Goal: Task Accomplishment & Management: Use online tool/utility

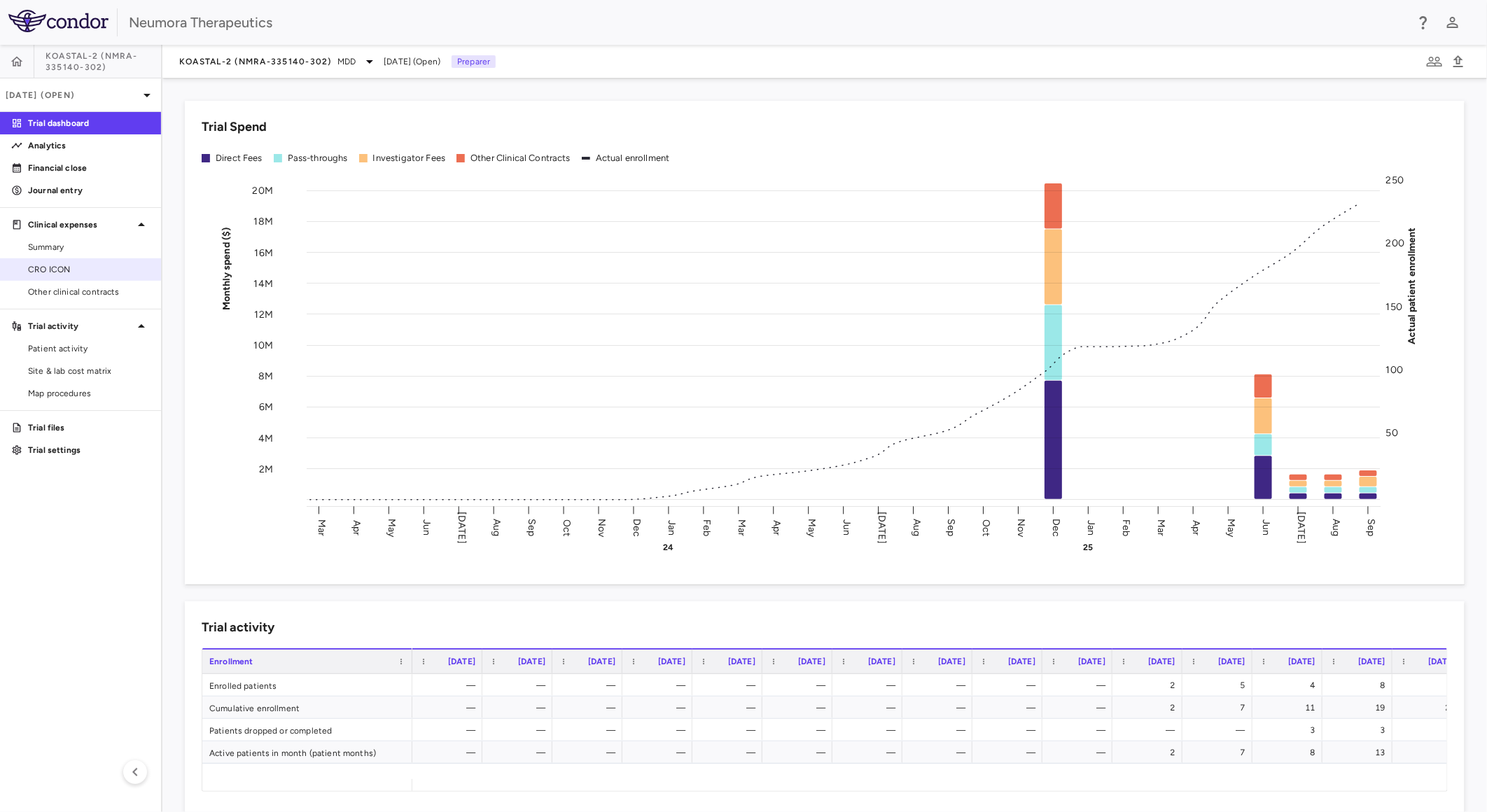
click at [77, 270] on span "CRO ICON" at bounding box center [89, 270] width 122 height 13
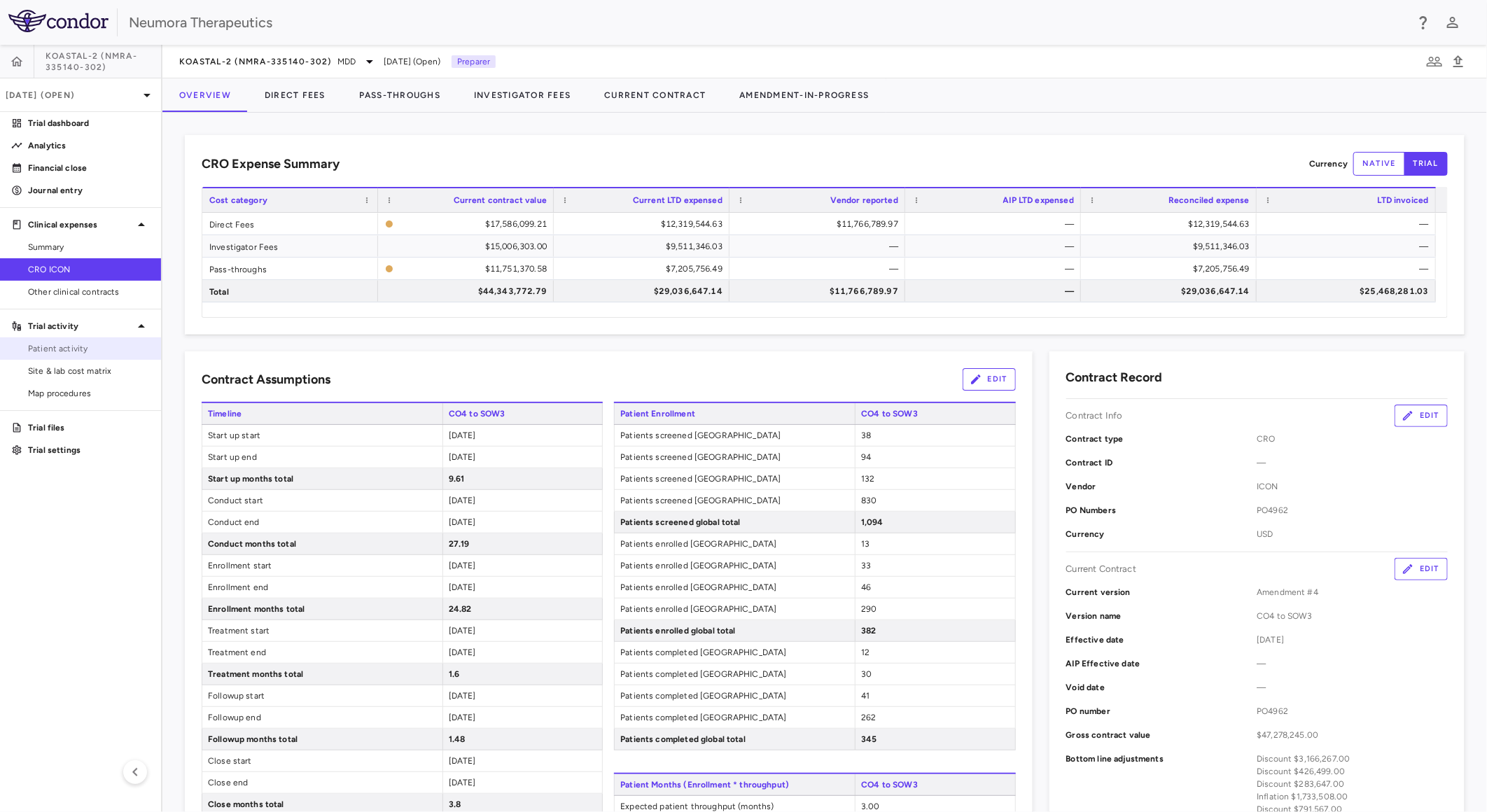
click at [65, 348] on span "Patient activity" at bounding box center [89, 349] width 122 height 13
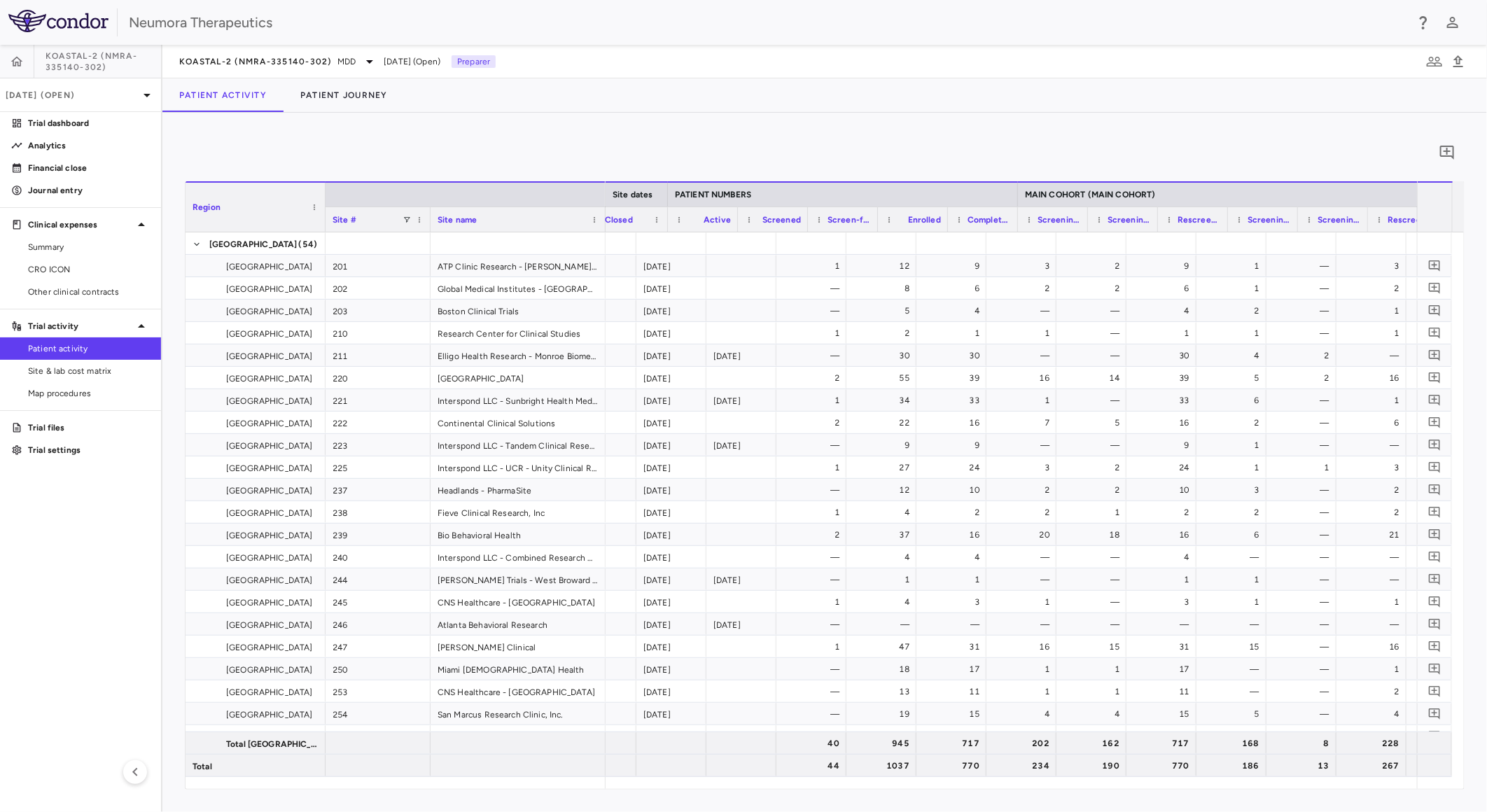
scroll to position [0, 428]
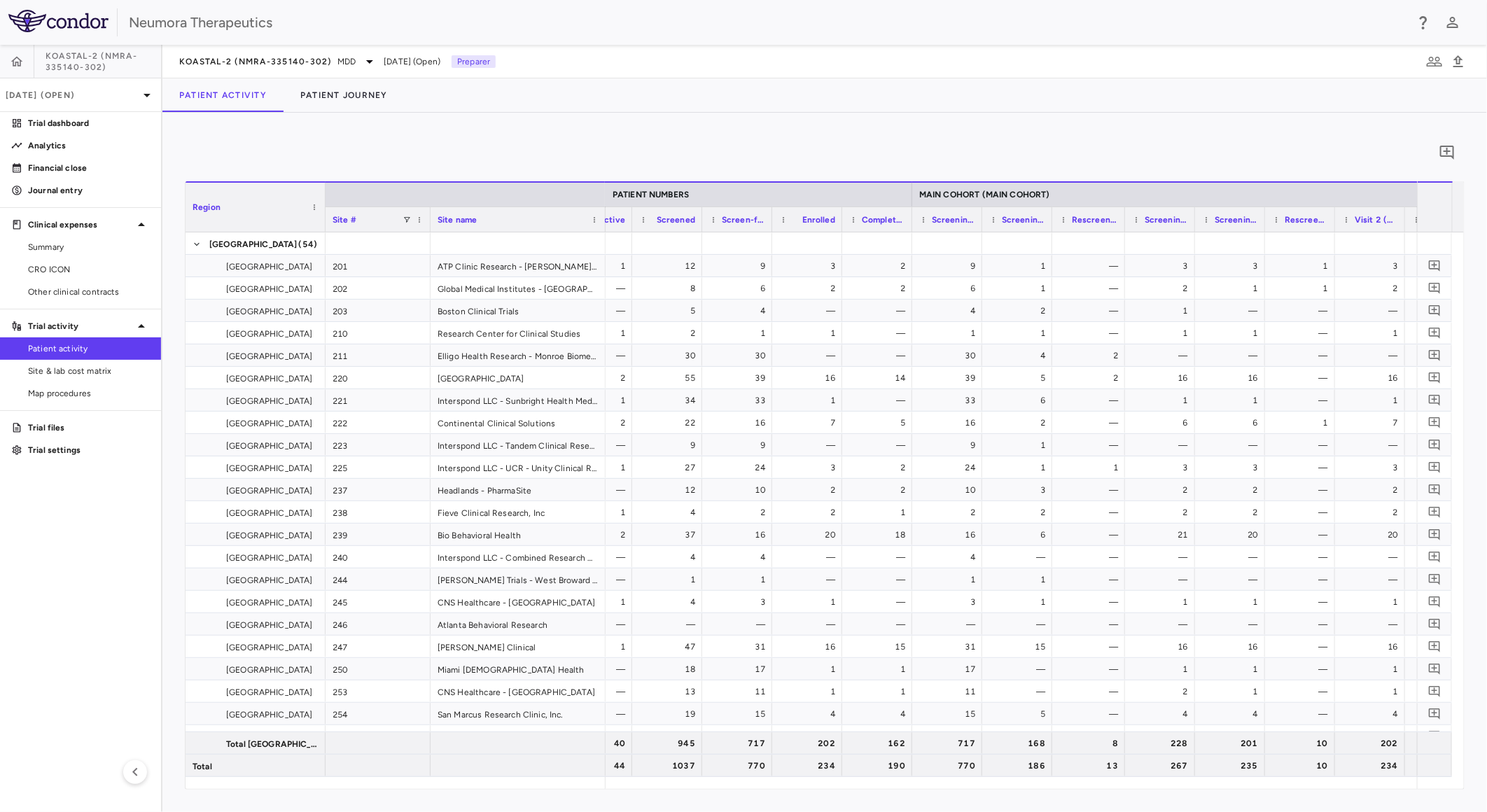
drag, startPoint x: 1121, startPoint y: 216, endPoint x: 1124, endPoint y: 250, distance: 34.1
click at [1124, 250] on div "Region Site # Site name Site dates PATIENT NUMBERS MAIN COHORT (MAIN COHORT)" at bounding box center [824, 485] width 1279 height 607
click at [102, 371] on span "Site & lab cost matrix" at bounding box center [89, 371] width 122 height 13
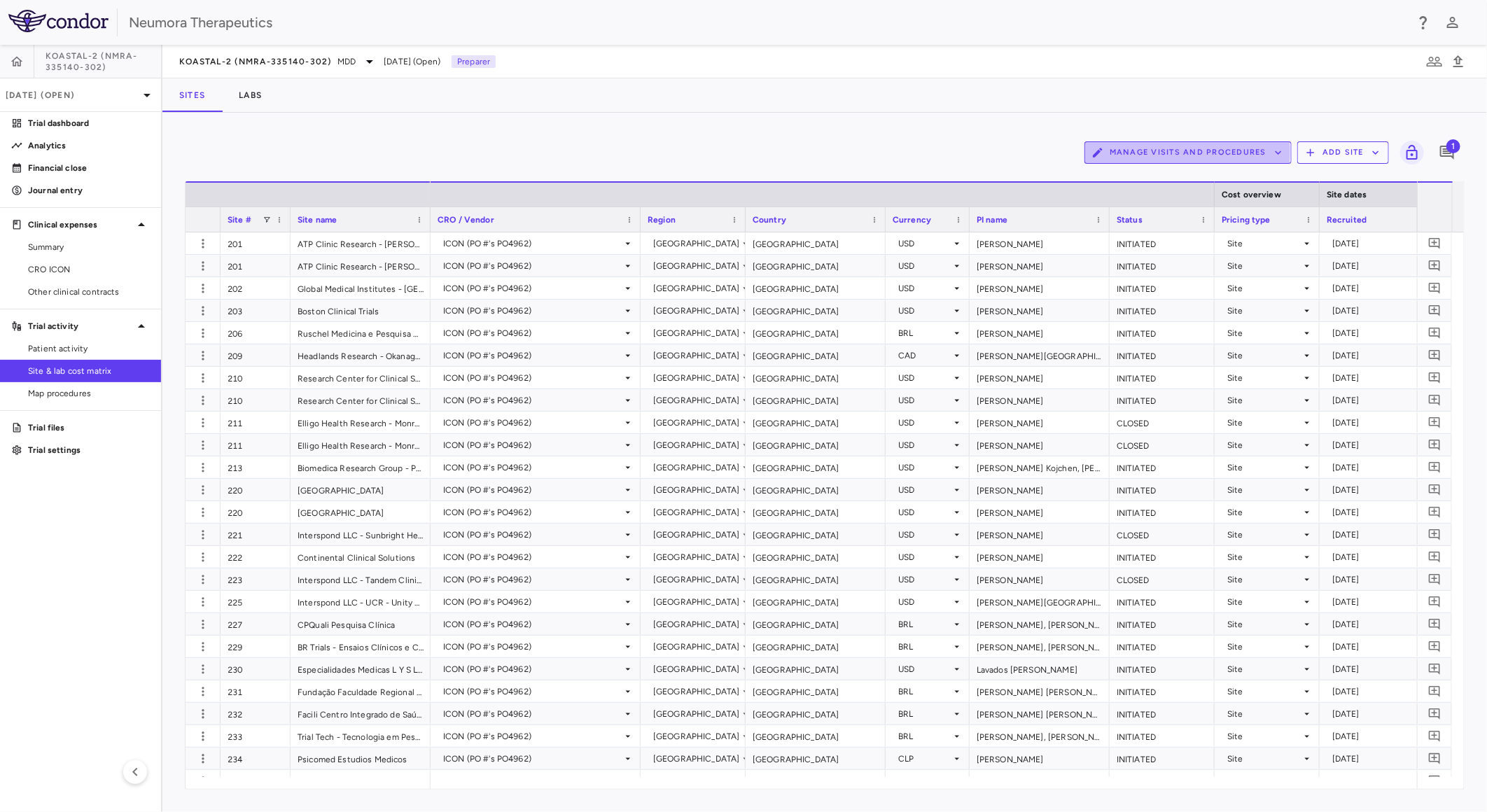
click at [1149, 152] on button "Manage Visits and Procedures" at bounding box center [1188, 152] width 207 height 22
click at [1149, 179] on li "Visit Schedules" at bounding box center [1174, 180] width 149 height 21
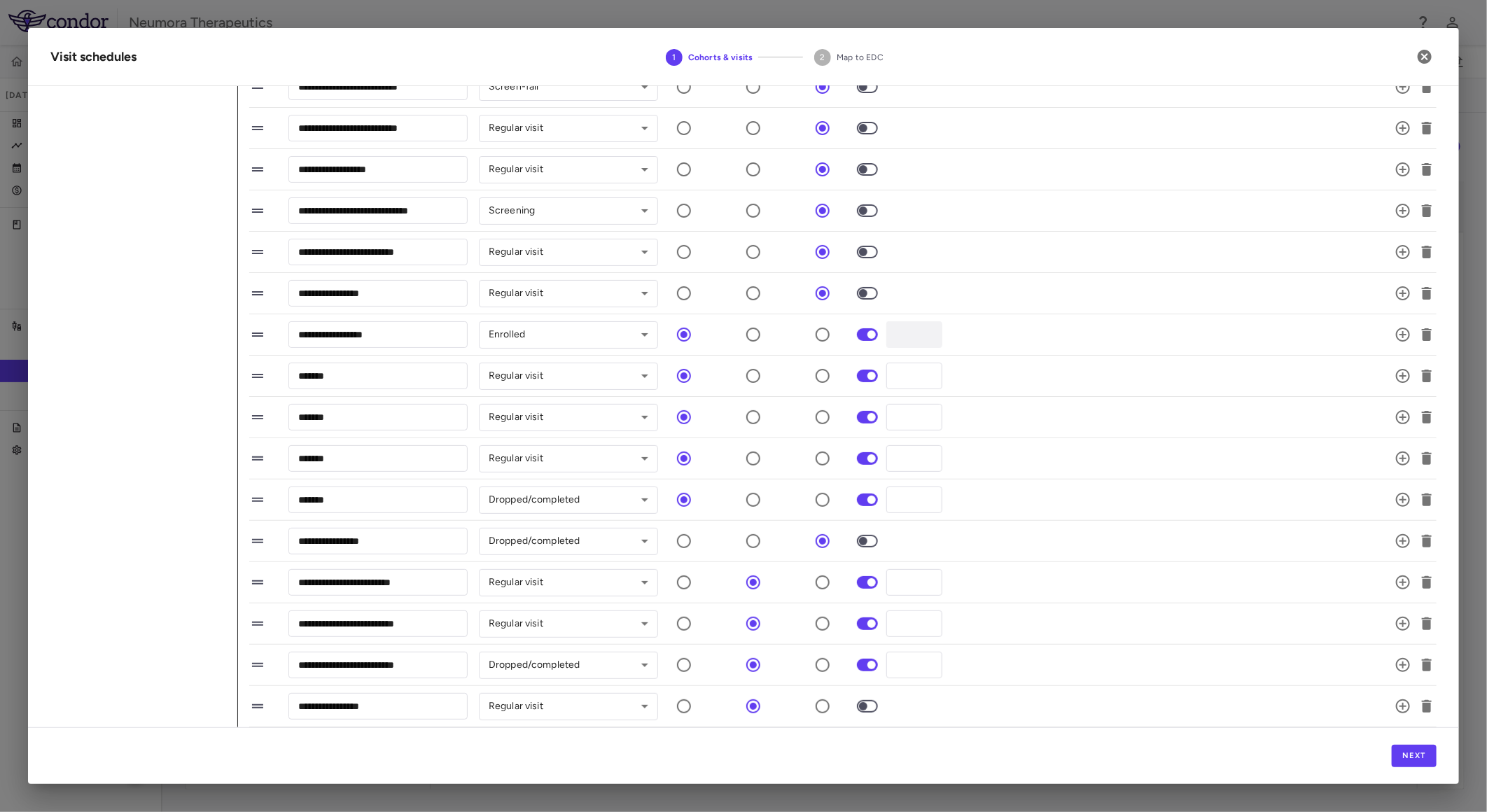
click at [1083, 764] on div "Next" at bounding box center [744, 755] width 1431 height 57
click at [1135, 766] on div "Next" at bounding box center [744, 755] width 1431 height 57
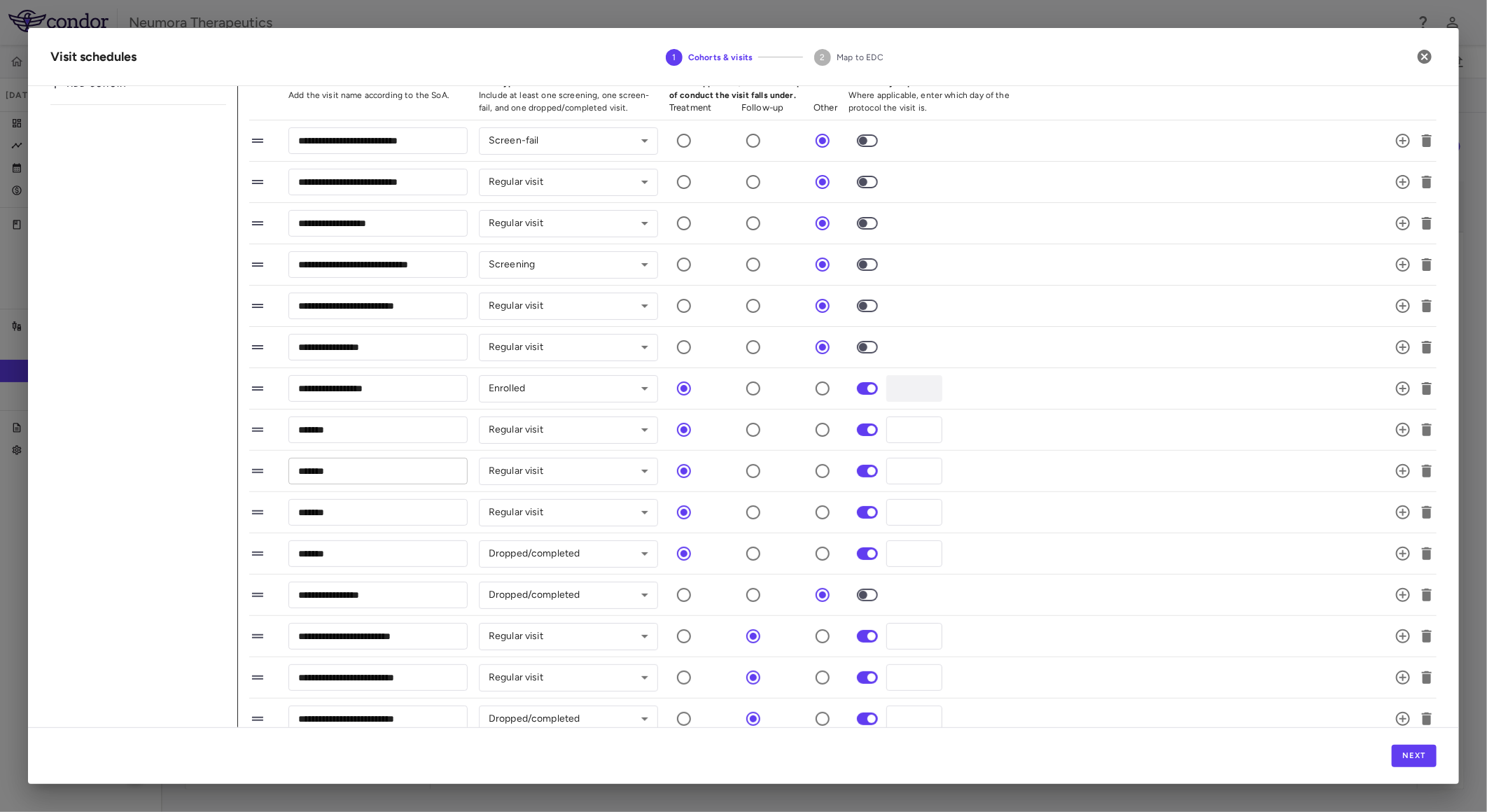
scroll to position [34, 0]
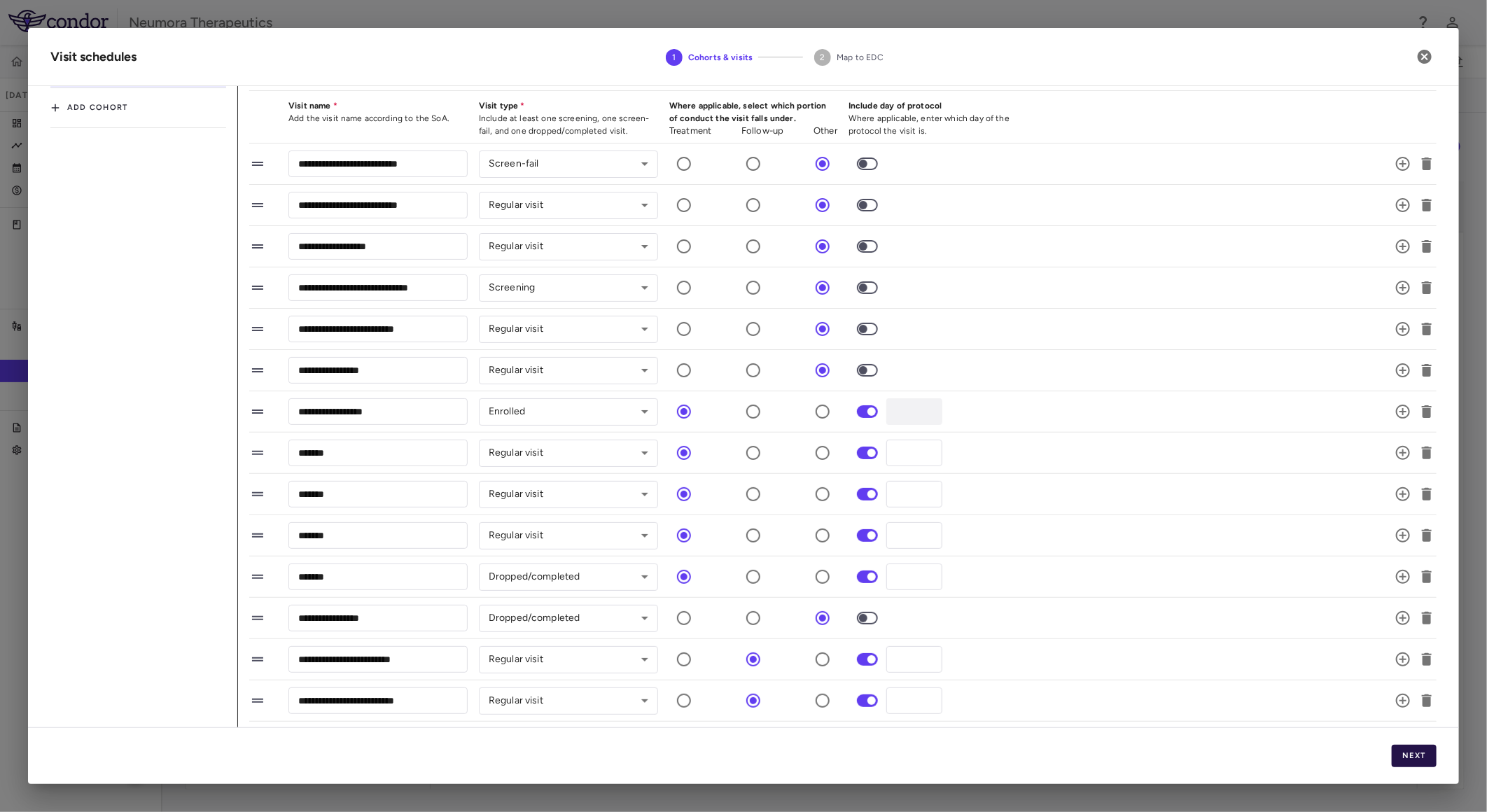
click at [1411, 756] on button "Next" at bounding box center [1414, 756] width 45 height 22
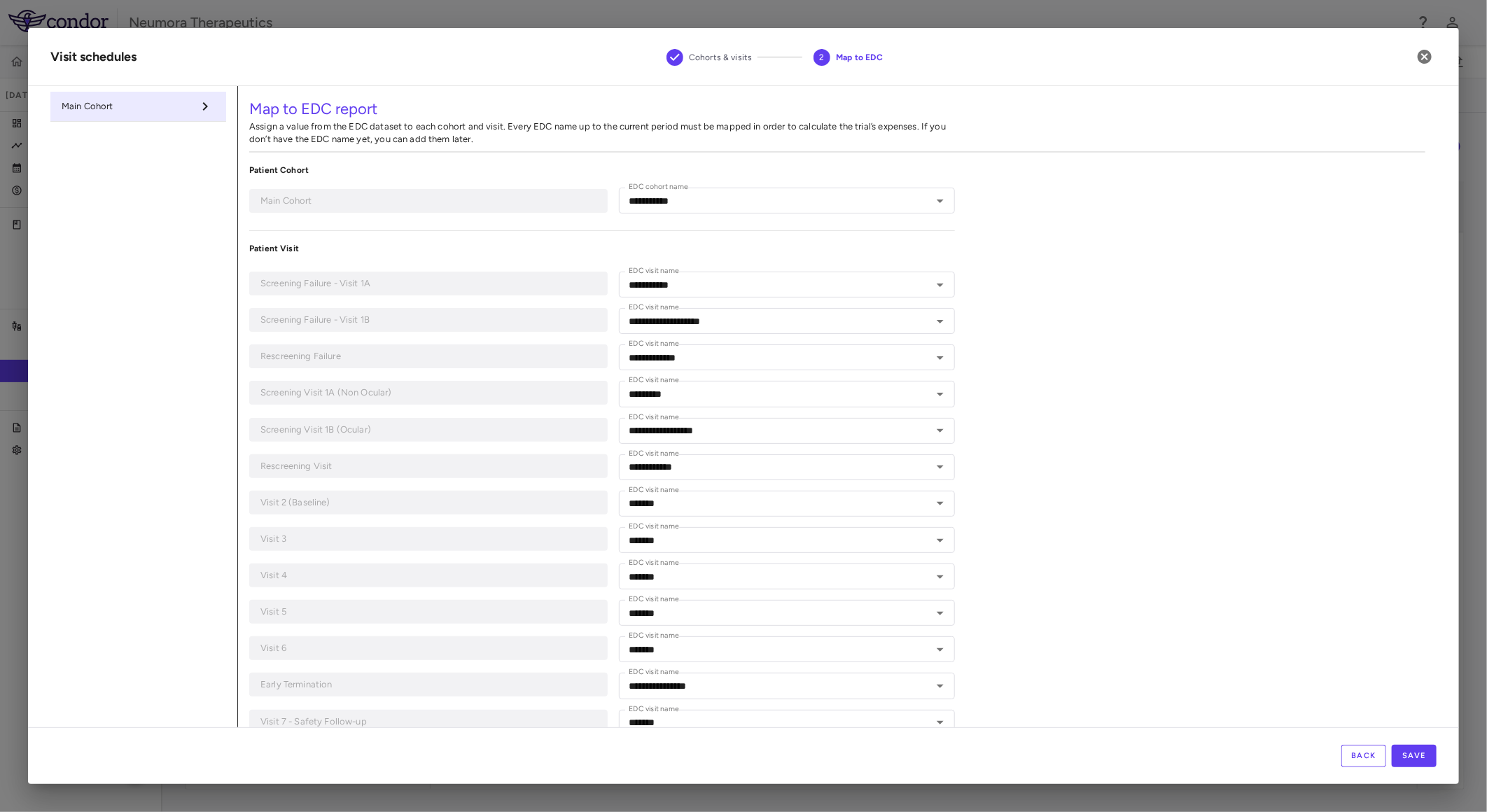
type input "**********"
type input "*********"
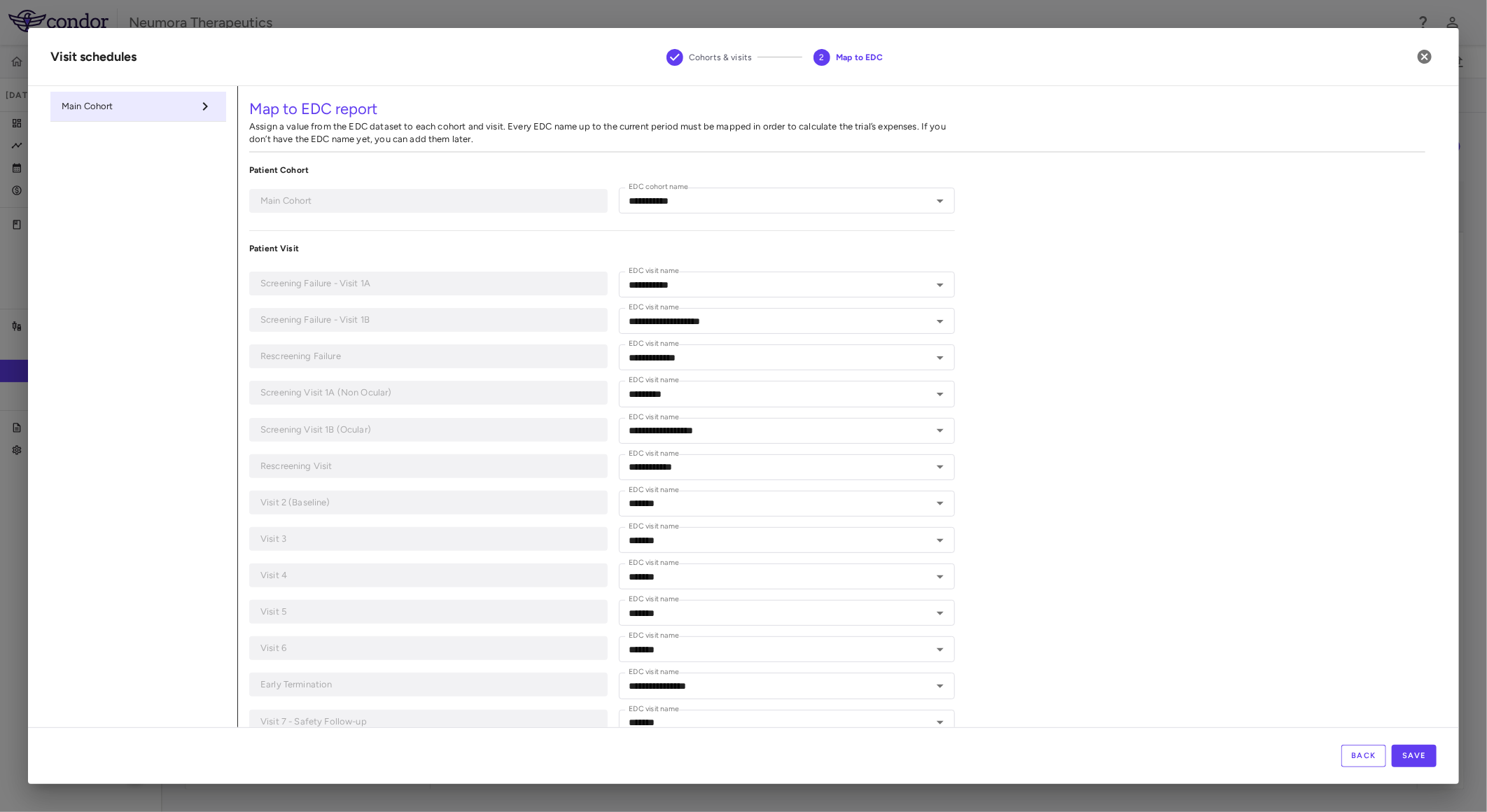
type input "**********"
type input "*******"
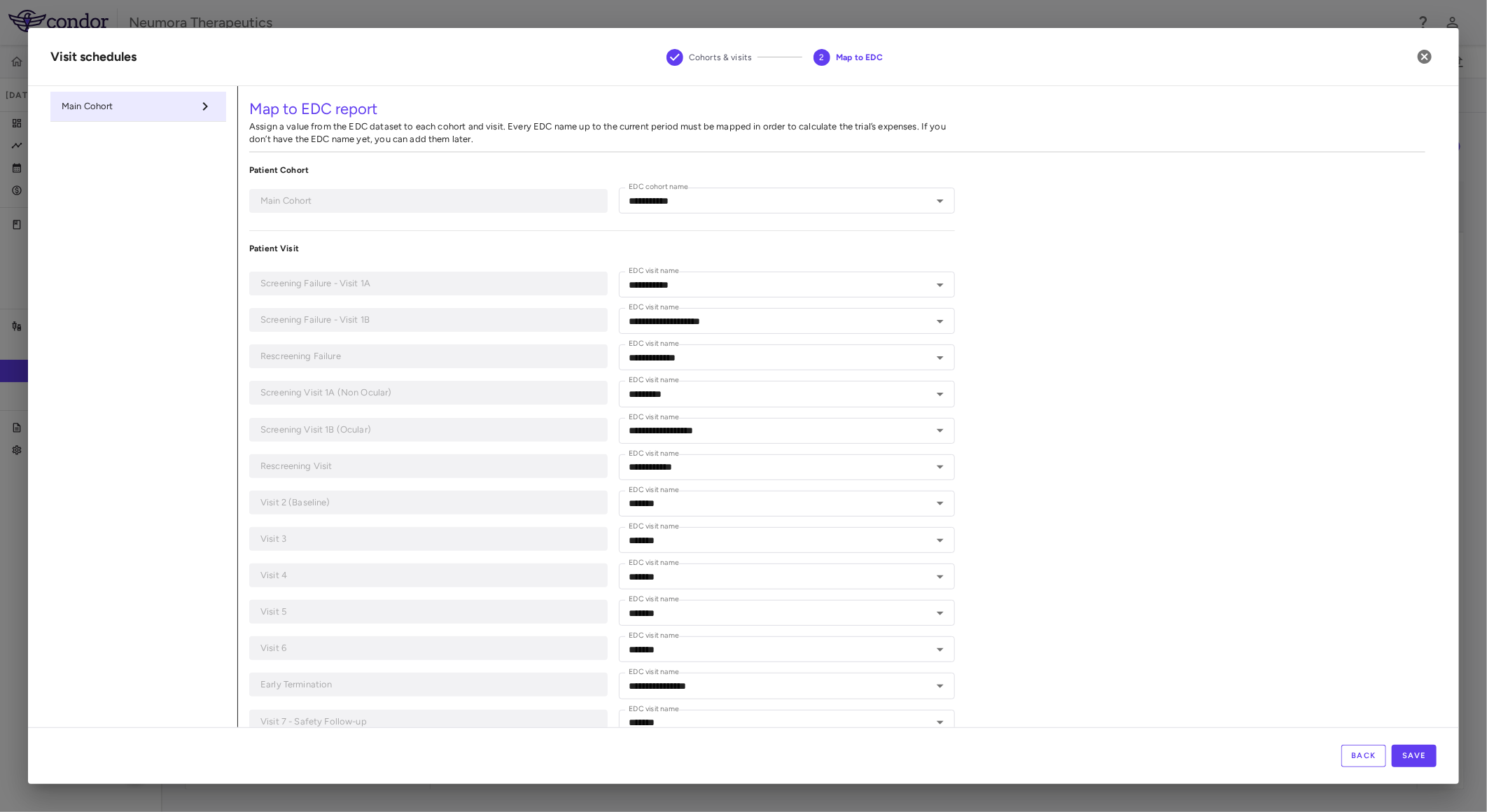
type input "*******"
type input "**********"
type input "*******"
type input "**********"
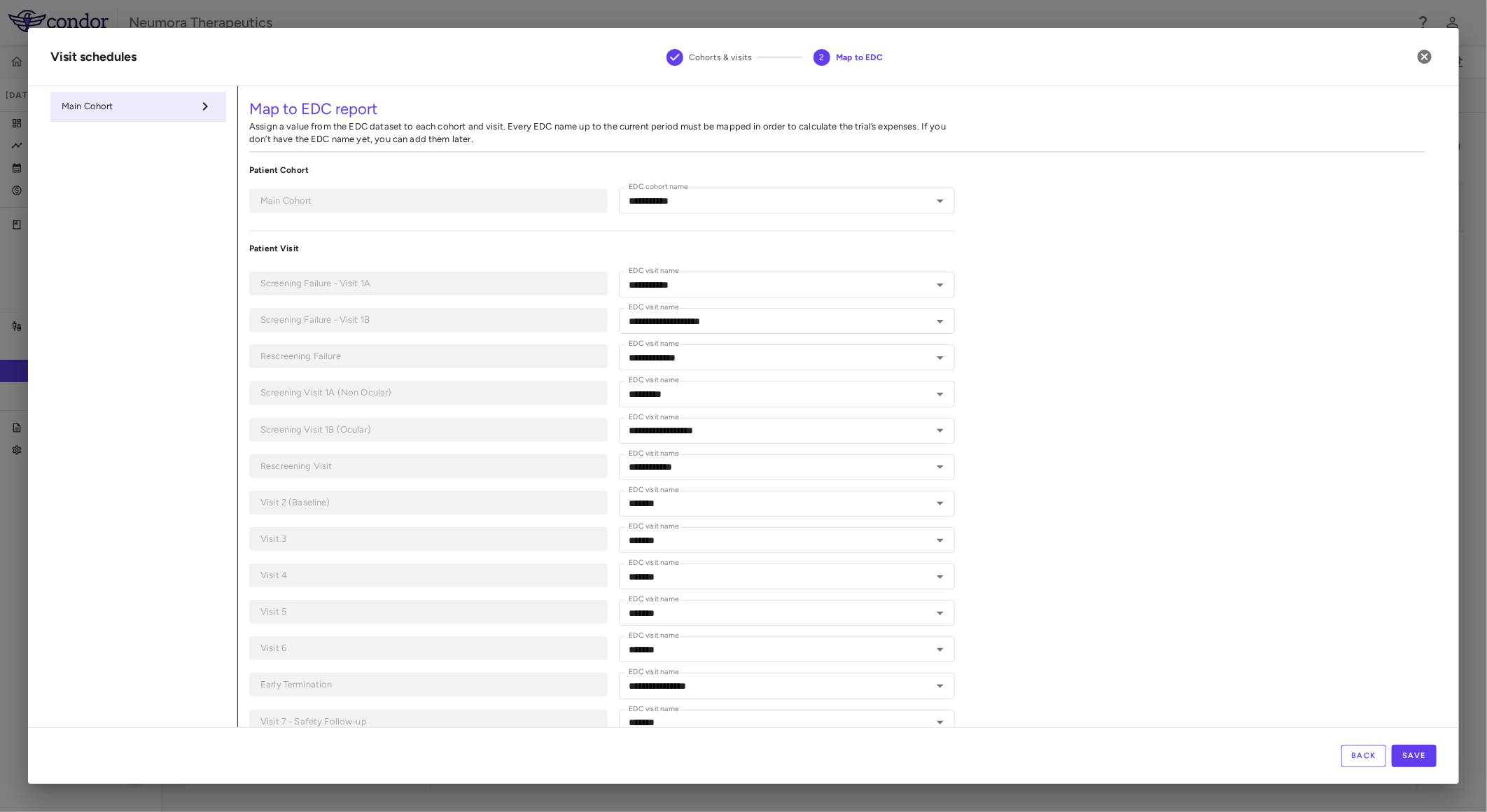
type input "*******"
type input "**********"
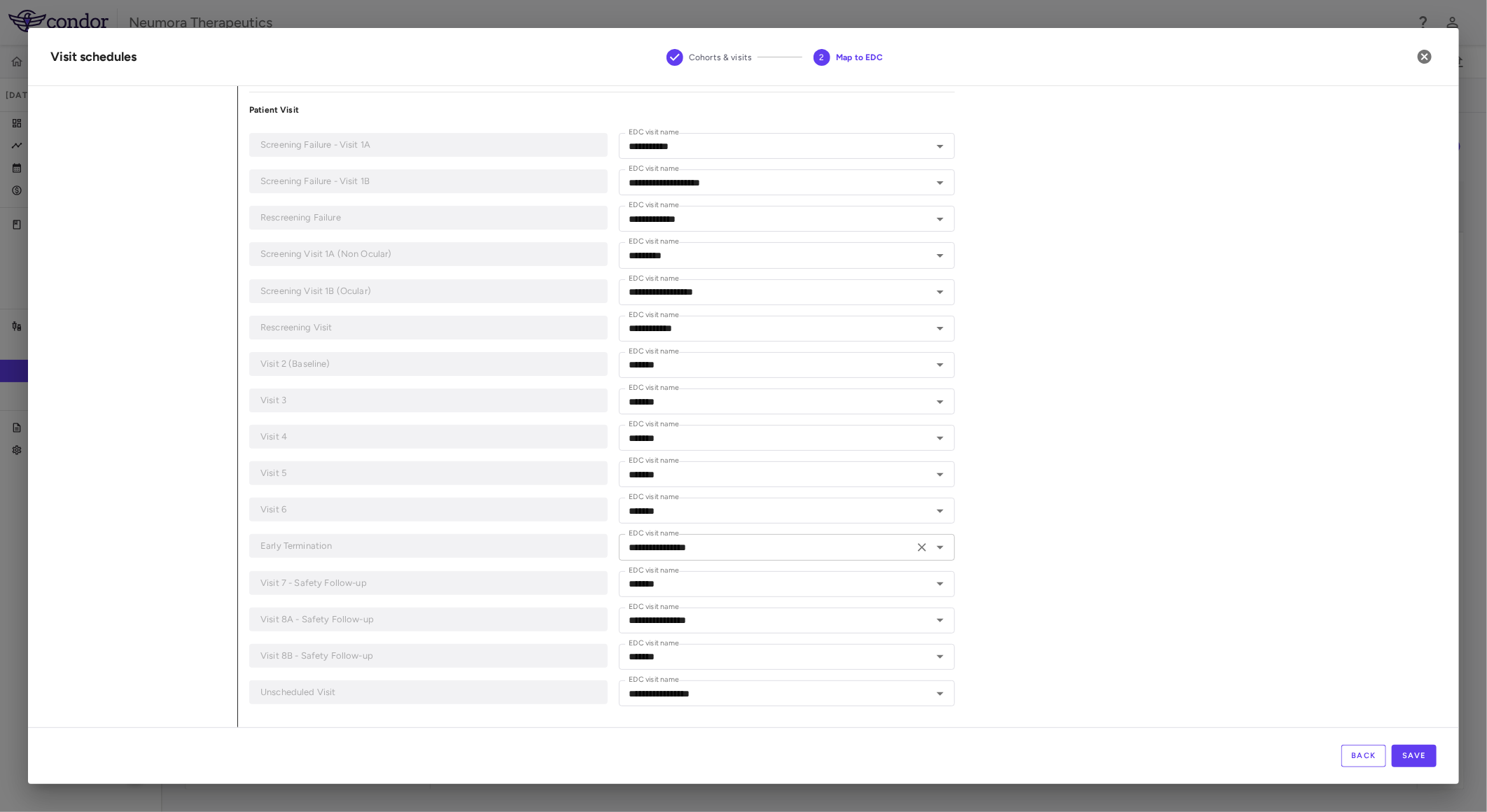
scroll to position [0, 0]
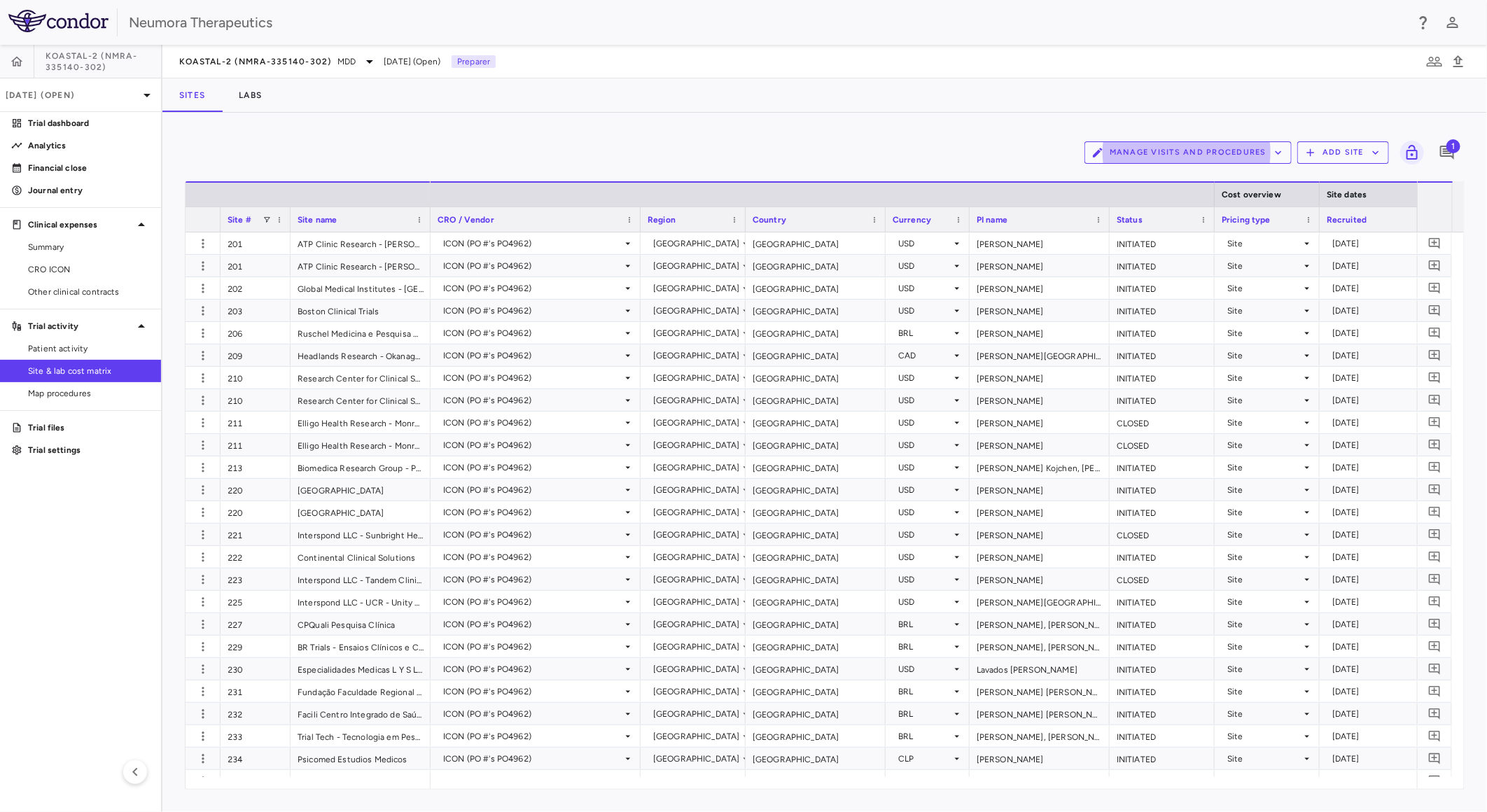
click at [689, 123] on div "Manage Visits and Procedures Add Site 1 Drag here to set row groups Drag here t…" at bounding box center [824, 462] width 1325 height 699
click at [75, 350] on span "Patient activity" at bounding box center [89, 349] width 122 height 13
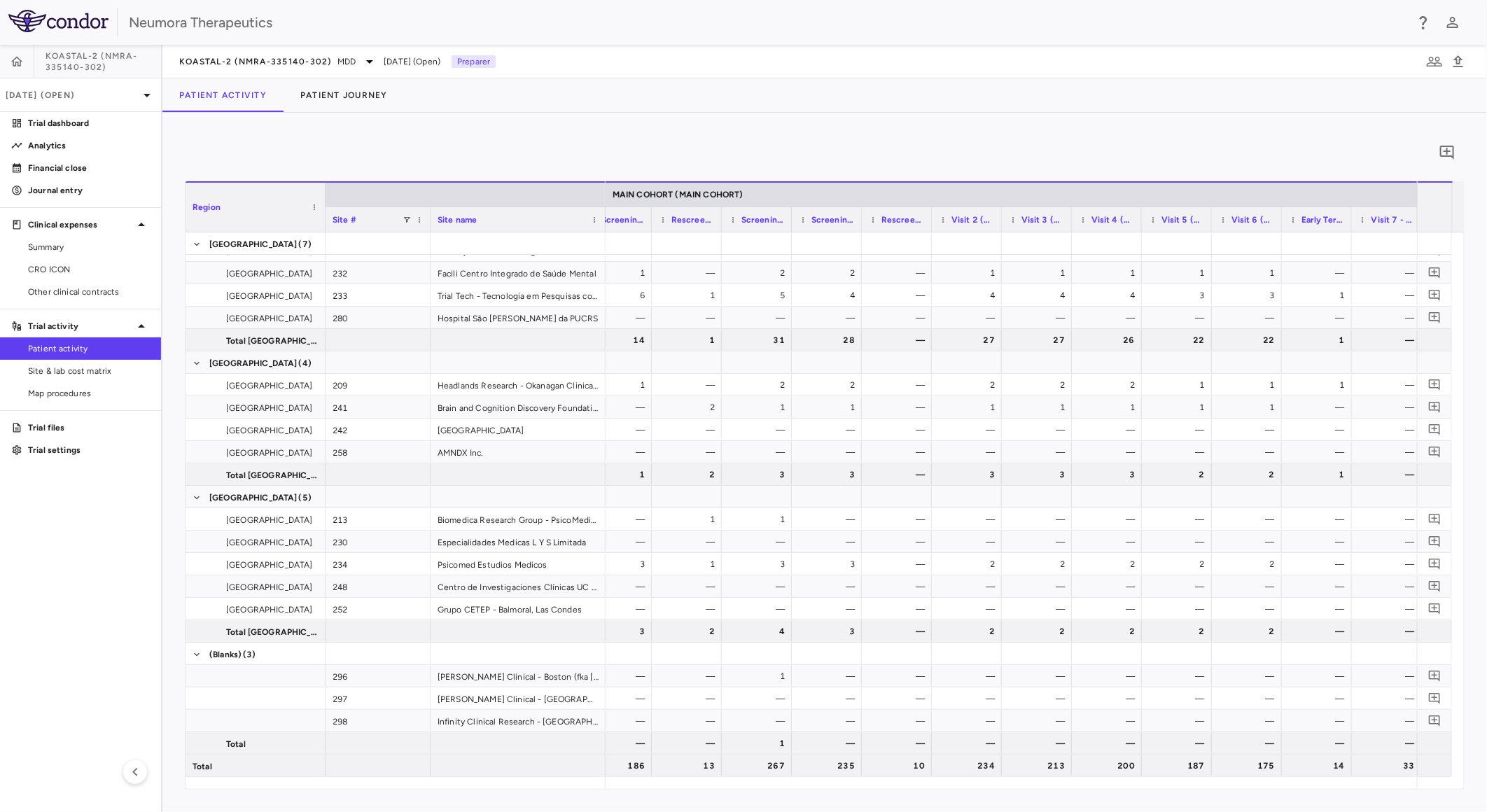
scroll to position [0, 813]
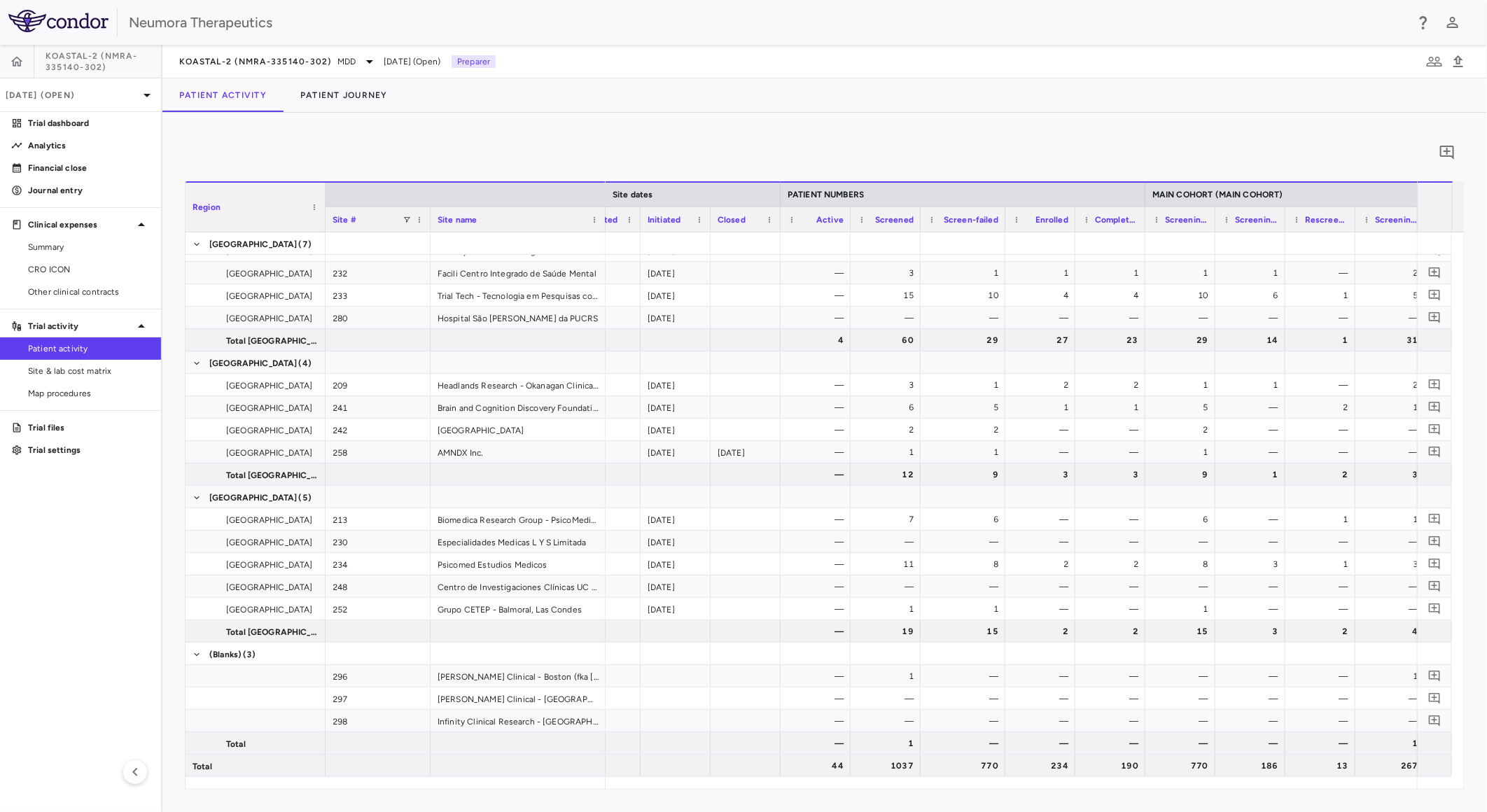
drag, startPoint x: 989, startPoint y: 214, endPoint x: 1003, endPoint y: 260, distance: 48.1
click at [1003, 260] on div "Region Site # Site name Site dates PATIENT NUMBERS MAIN COHORT (MAIN COHORT)" at bounding box center [824, 485] width 1279 height 607
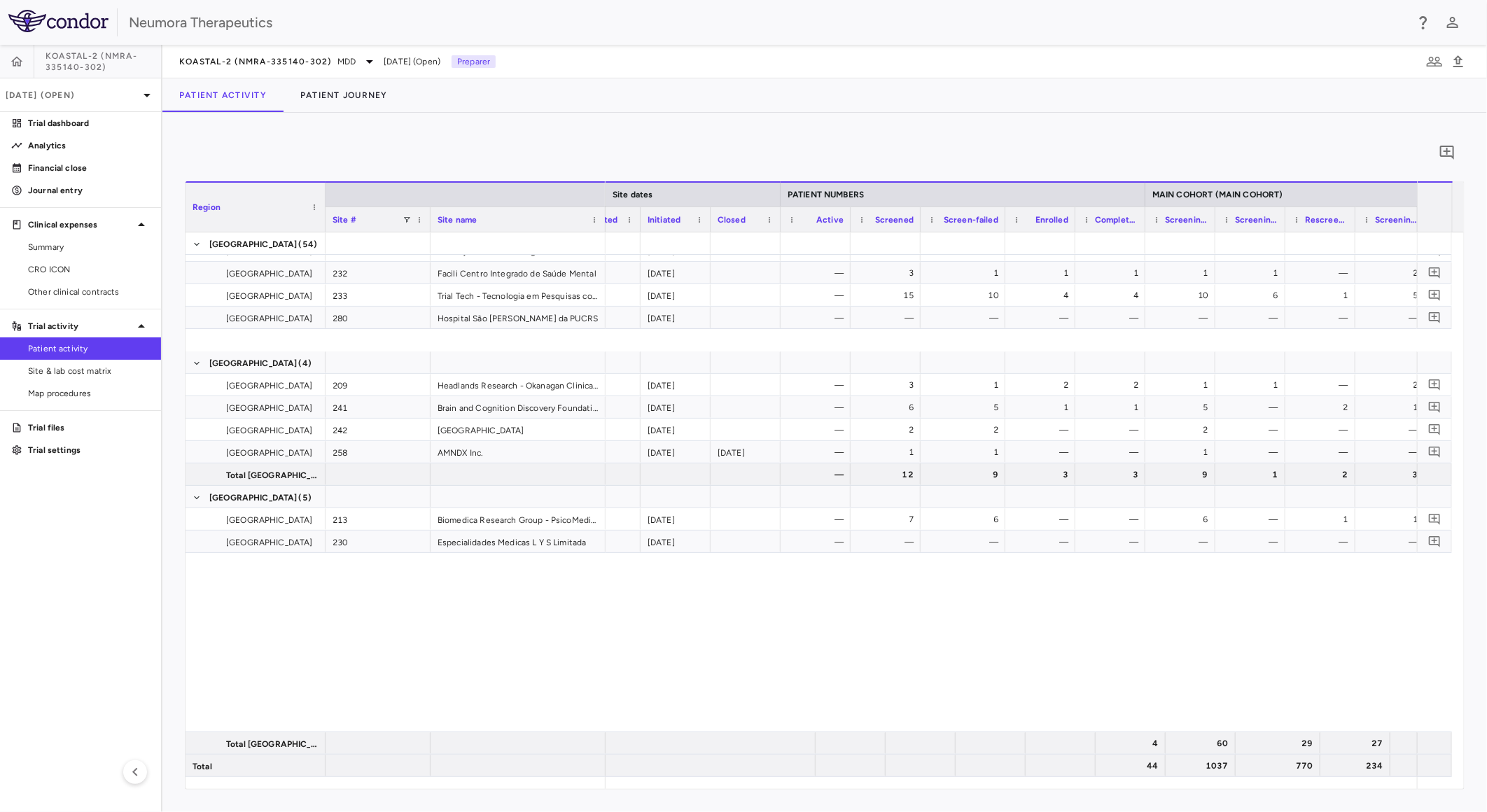
scroll to position [870, 0]
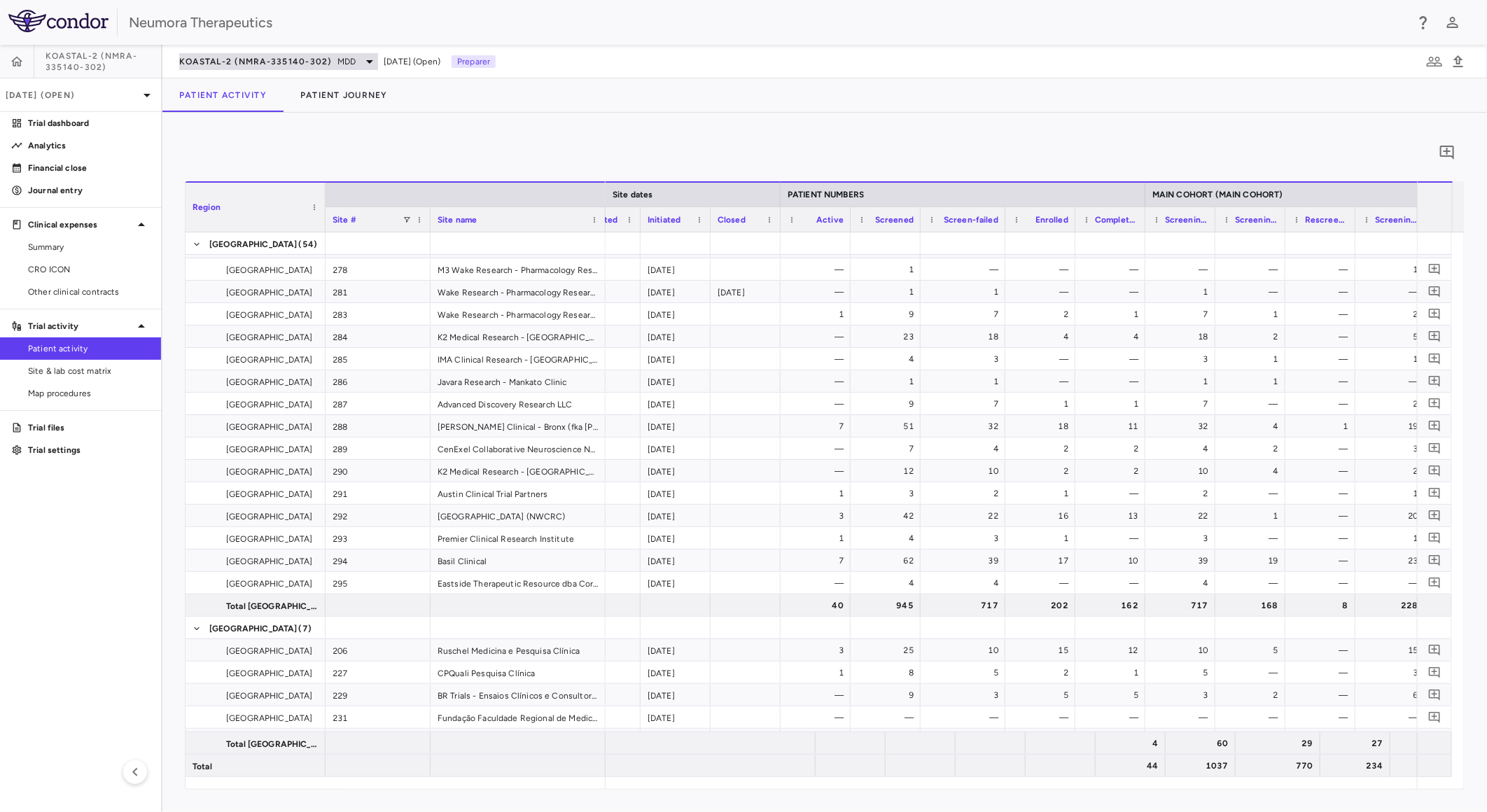
click at [310, 58] on span "KOASTAL-2 (NMRA-335140-302)" at bounding box center [255, 61] width 152 height 11
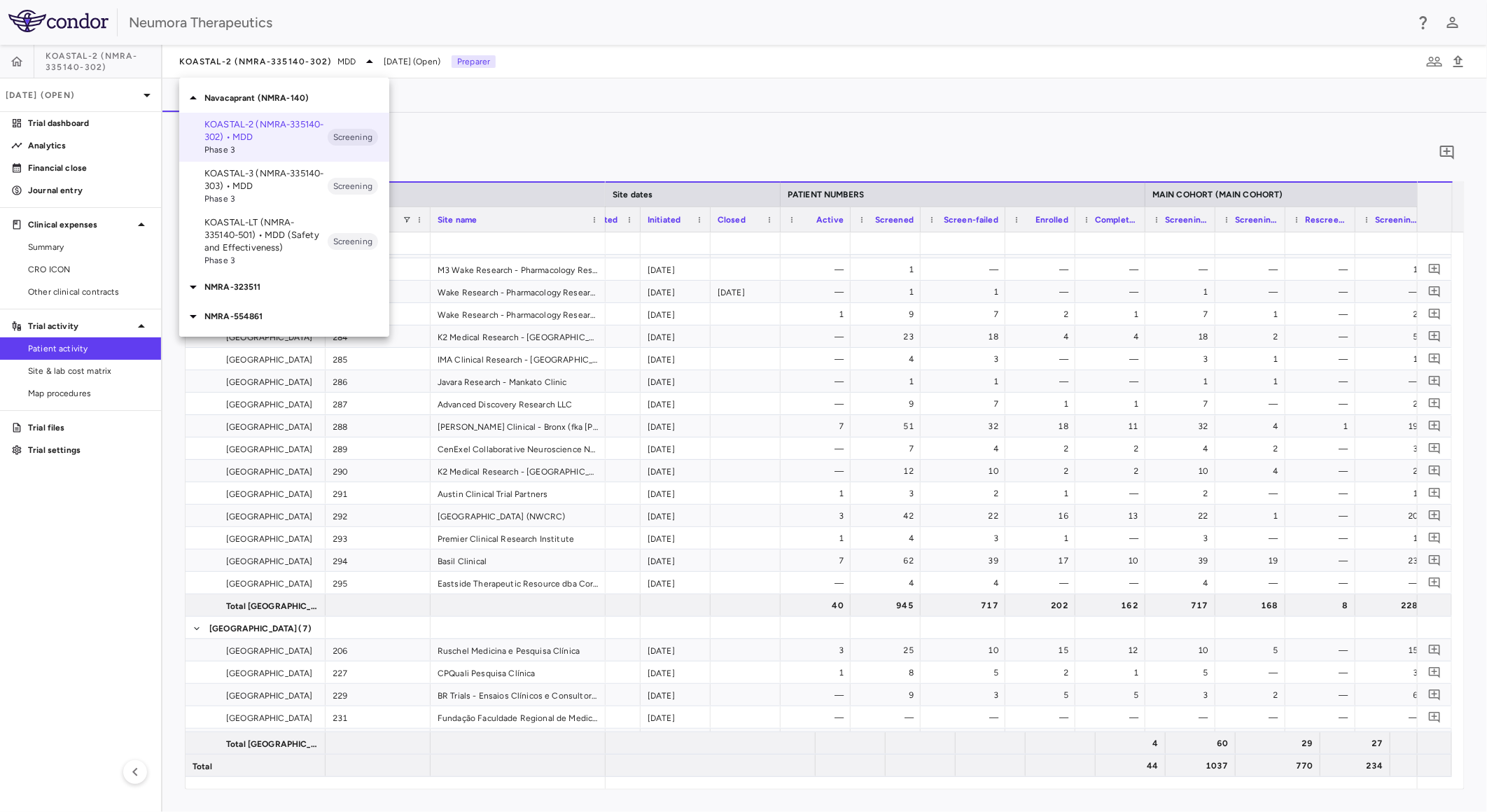
click at [316, 58] on div at bounding box center [744, 406] width 1487 height 812
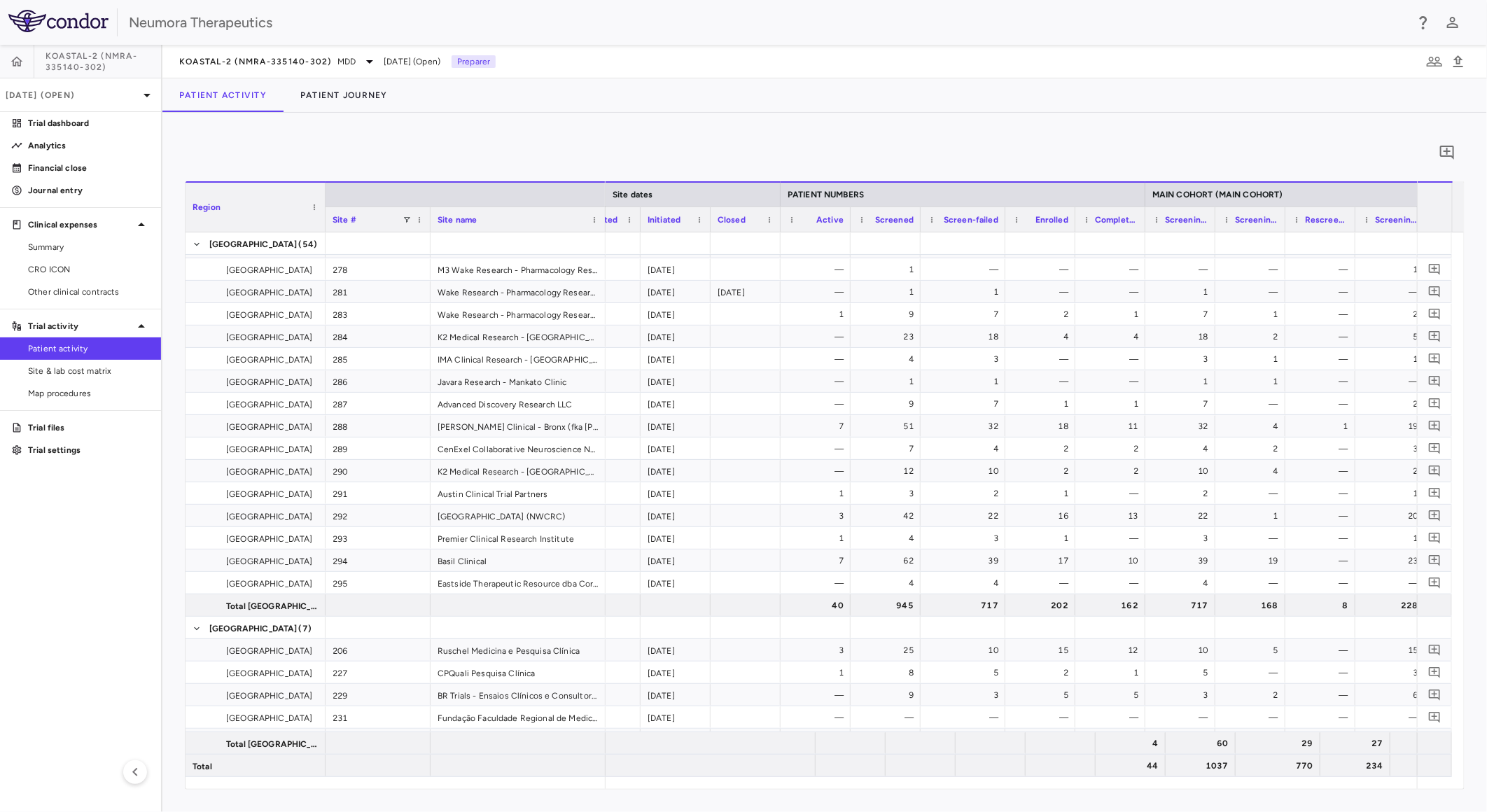
drag, startPoint x: 63, startPoint y: 66, endPoint x: 78, endPoint y: 67, distance: 15.0
click at [264, 60] on span "KOASTAL-2 (NMRA-335140-302)" at bounding box center [255, 61] width 152 height 11
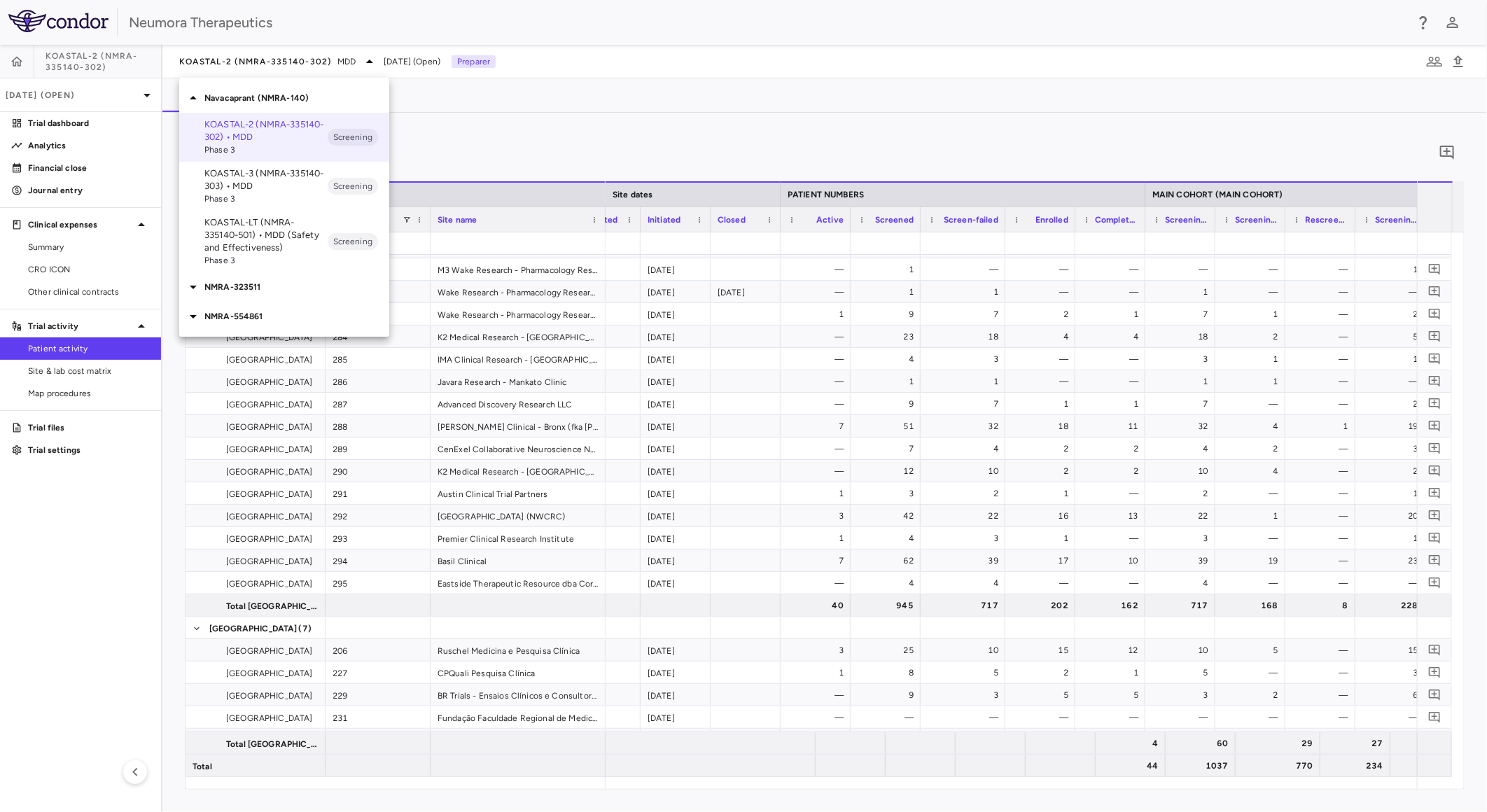
click at [266, 291] on p "NMRA-323511" at bounding box center [296, 287] width 184 height 13
click at [287, 326] on p "NMRA-323511-104 • [MEDICAL_DATA] Associated With [MEDICAL_DATA] Due to [MEDICAL…" at bounding box center [266, 339] width 123 height 63
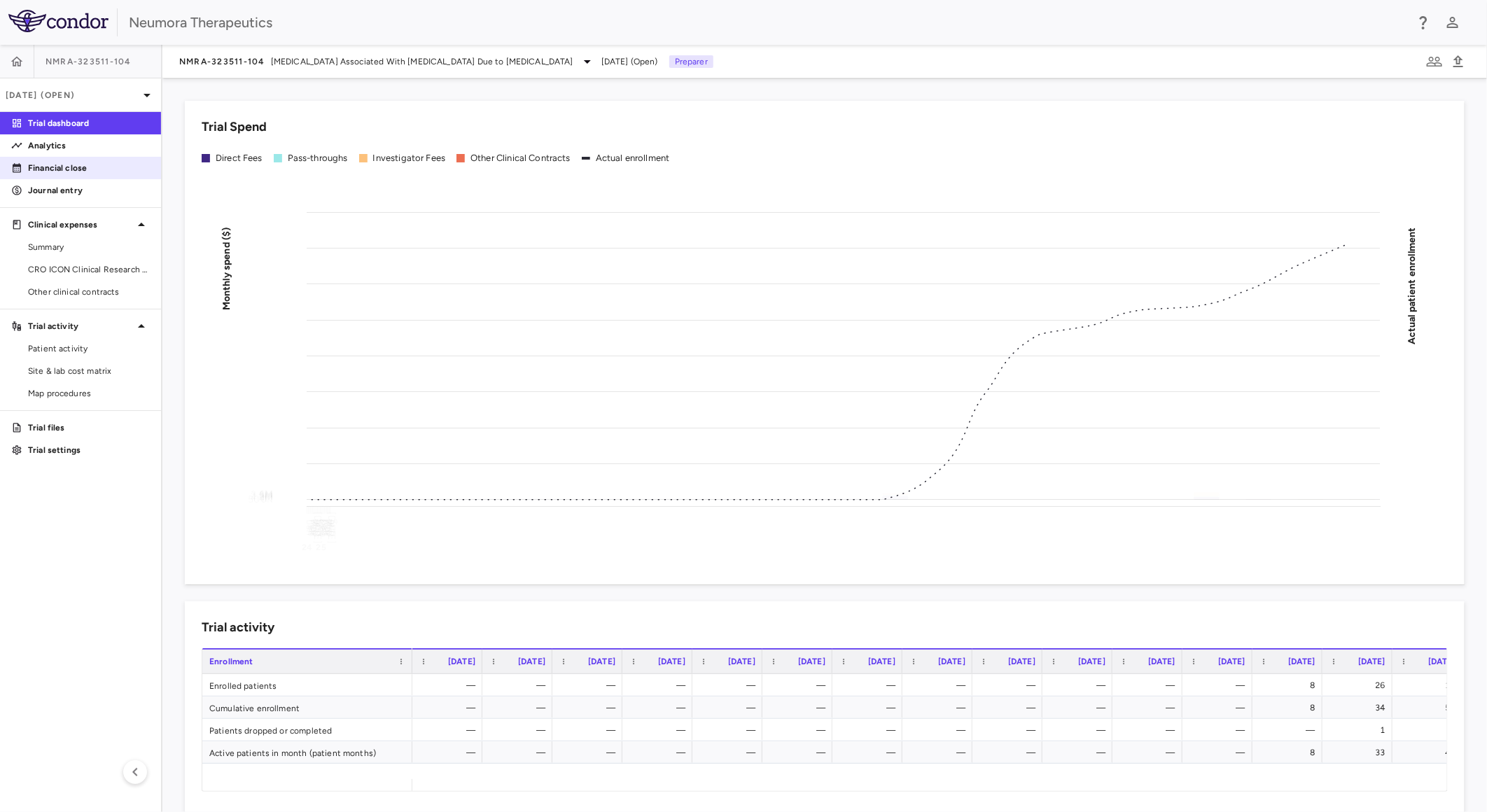
click at [98, 170] on p "Financial close" at bounding box center [89, 168] width 122 height 13
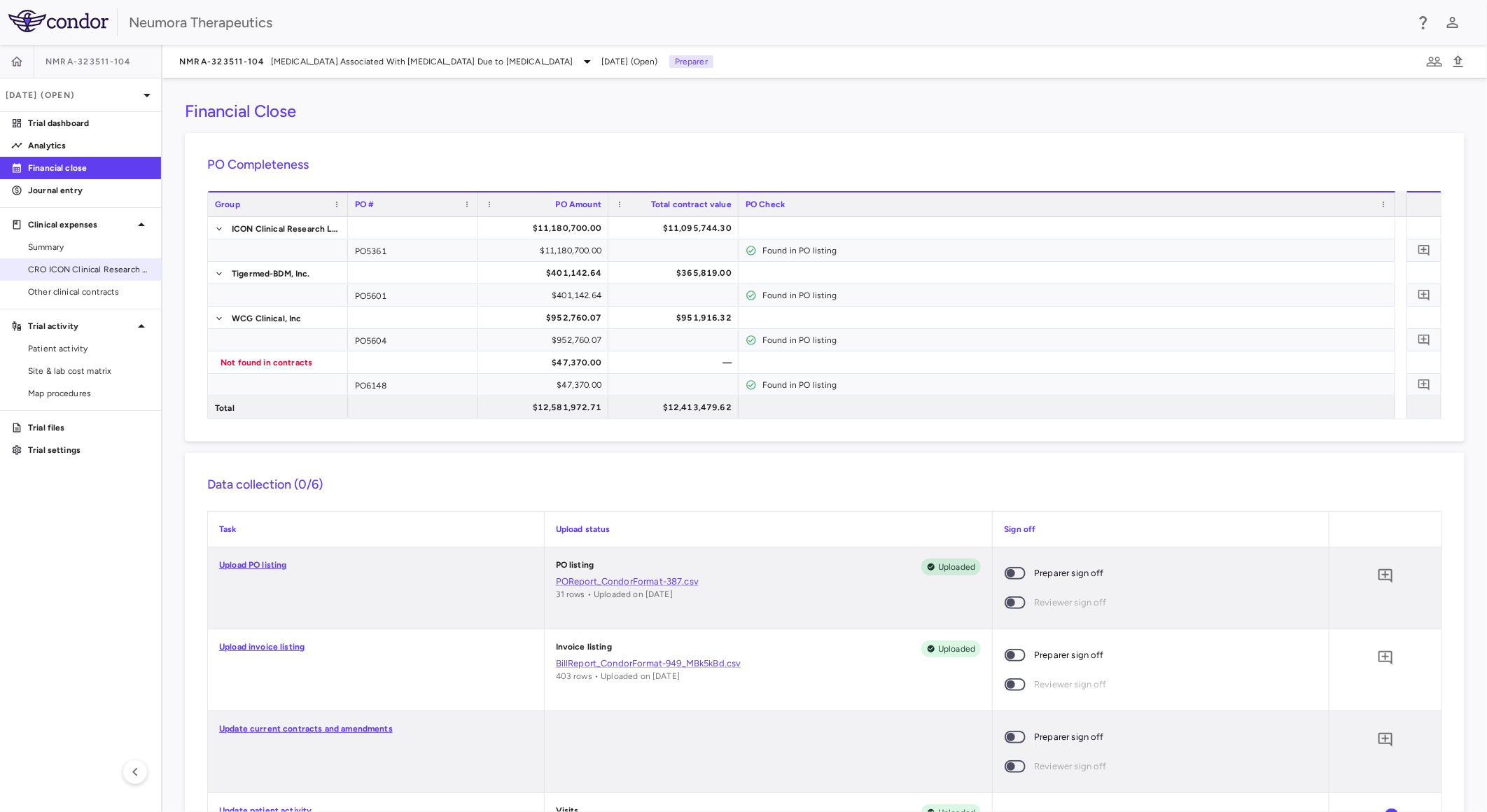
click at [112, 267] on span "CRO ICON Clinical Research Limited" at bounding box center [89, 270] width 122 height 13
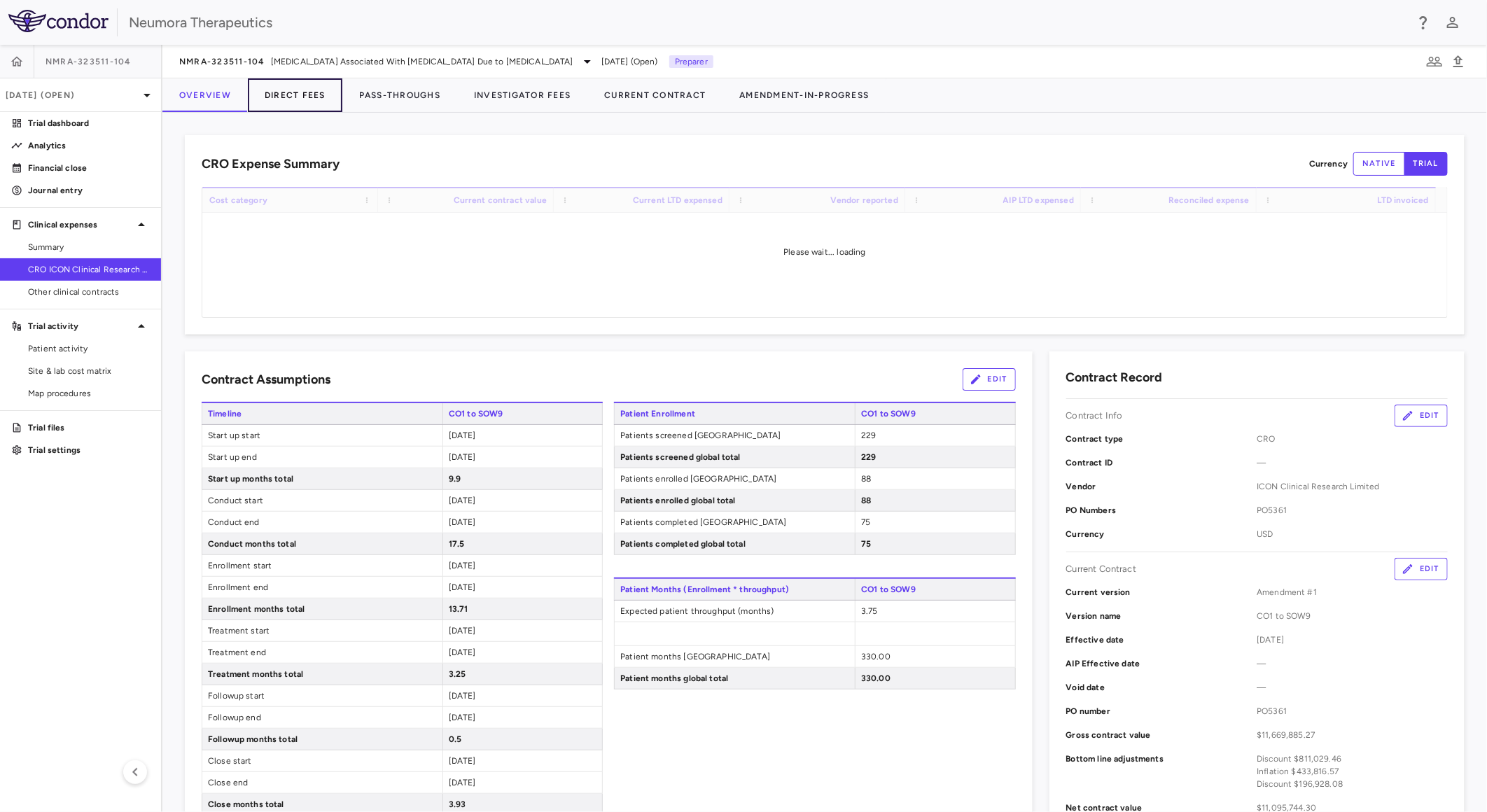
click at [285, 99] on button "Direct Fees" at bounding box center [295, 95] width 95 height 34
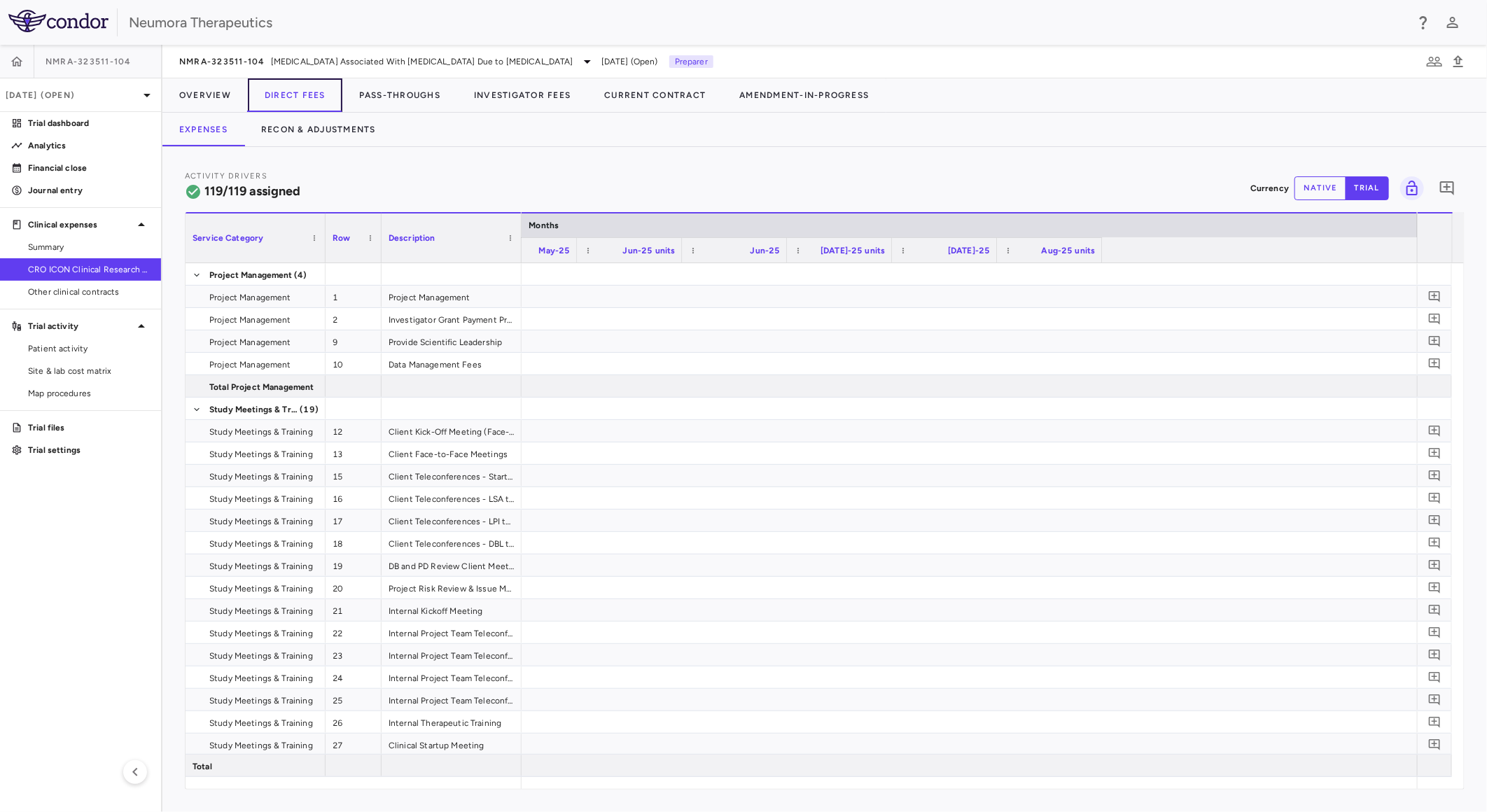
scroll to position [0, 5581]
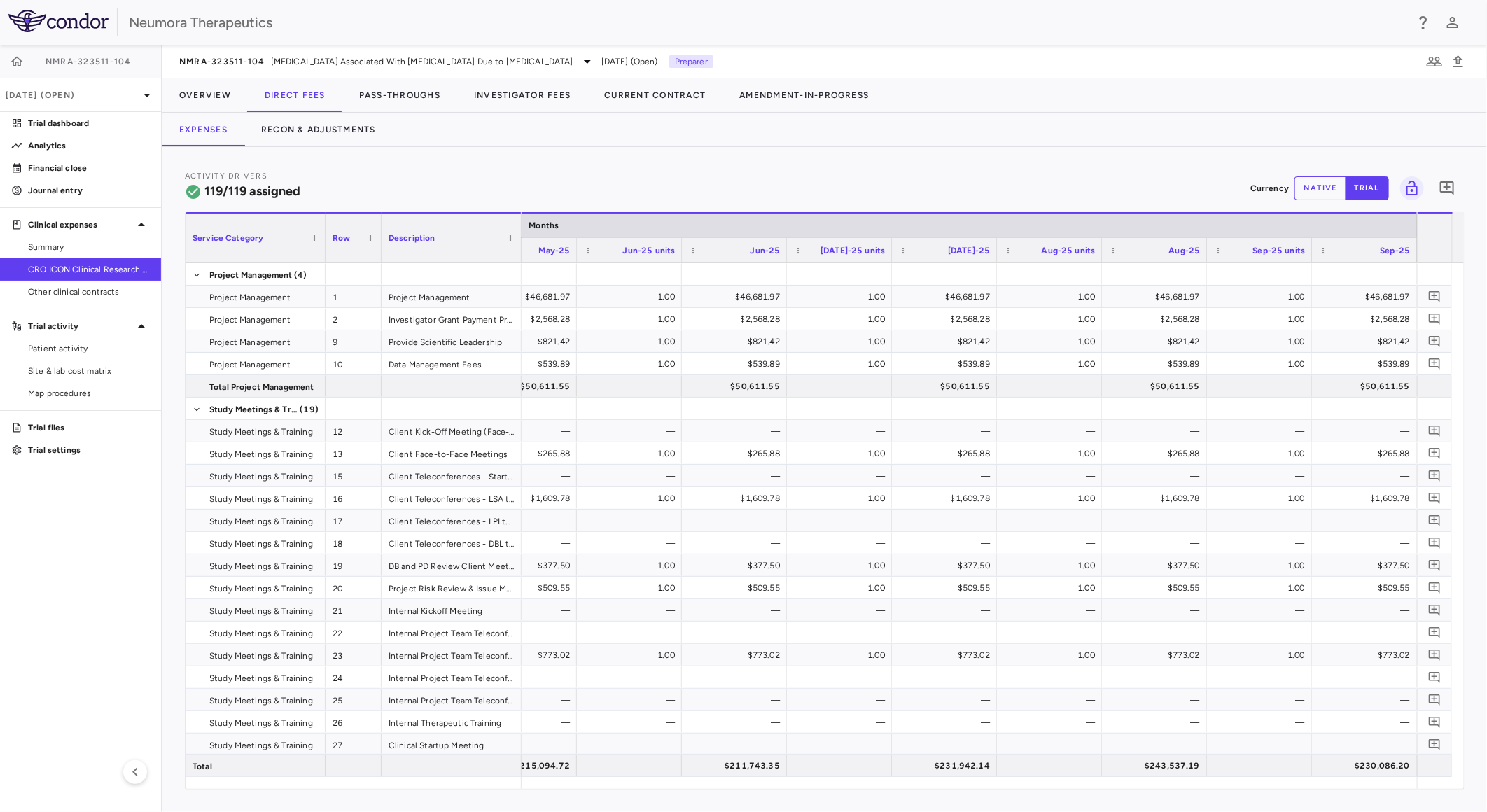
click at [1306, 178] on button "native" at bounding box center [1320, 188] width 51 height 24
click at [343, 122] on button "Recon & Adjustments" at bounding box center [319, 129] width 149 height 34
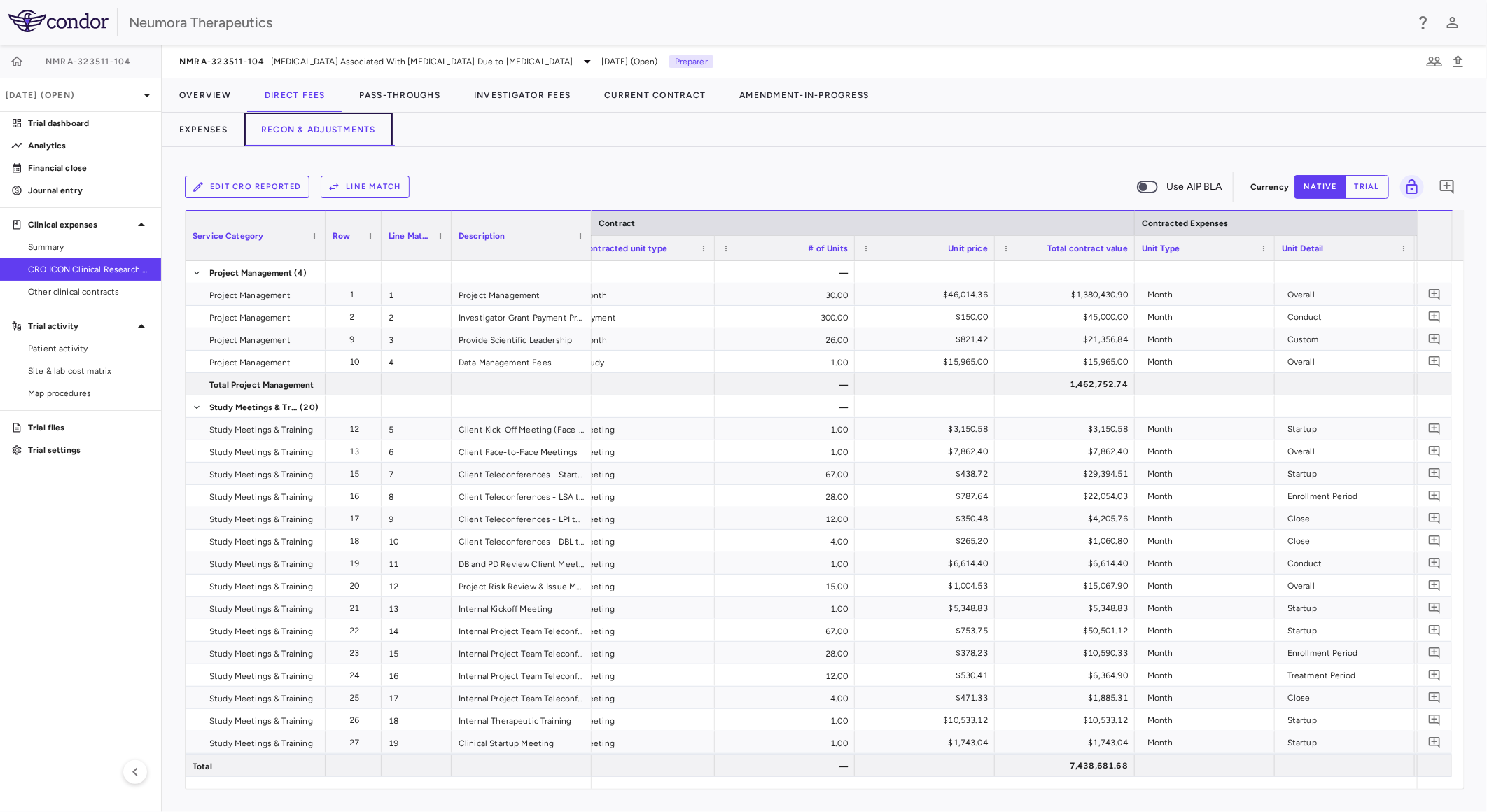
scroll to position [0, 1055]
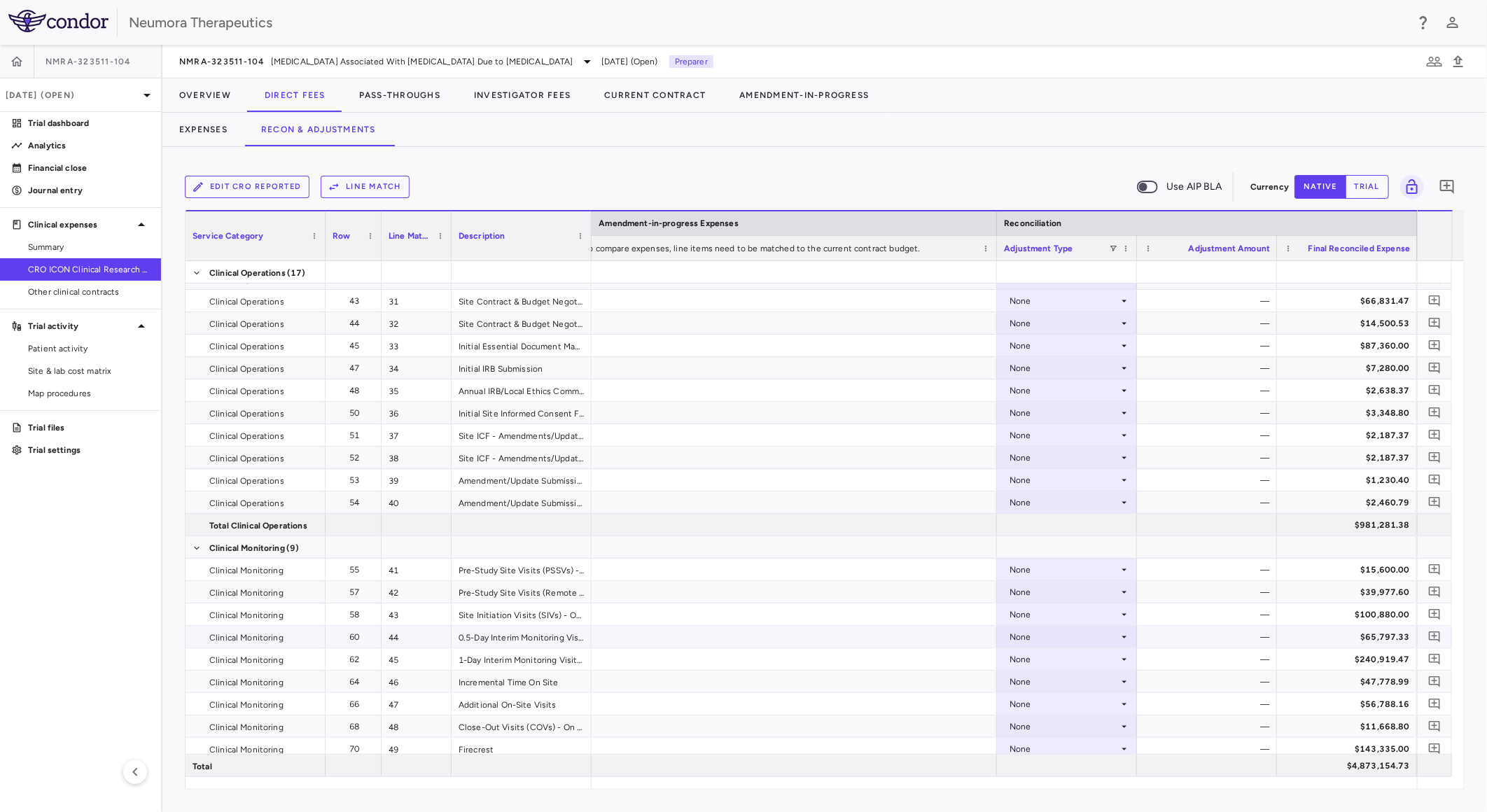
click at [1128, 636] on icon at bounding box center [1124, 637] width 11 height 11
click at [1083, 683] on div "CRO Reported" at bounding box center [1058, 685] width 66 height 13
click at [1131, 635] on div "CRO Reported" at bounding box center [1067, 637] width 140 height 22
click at [1122, 633] on div at bounding box center [744, 406] width 1487 height 812
click at [1124, 665] on div "None" at bounding box center [1067, 659] width 126 height 20
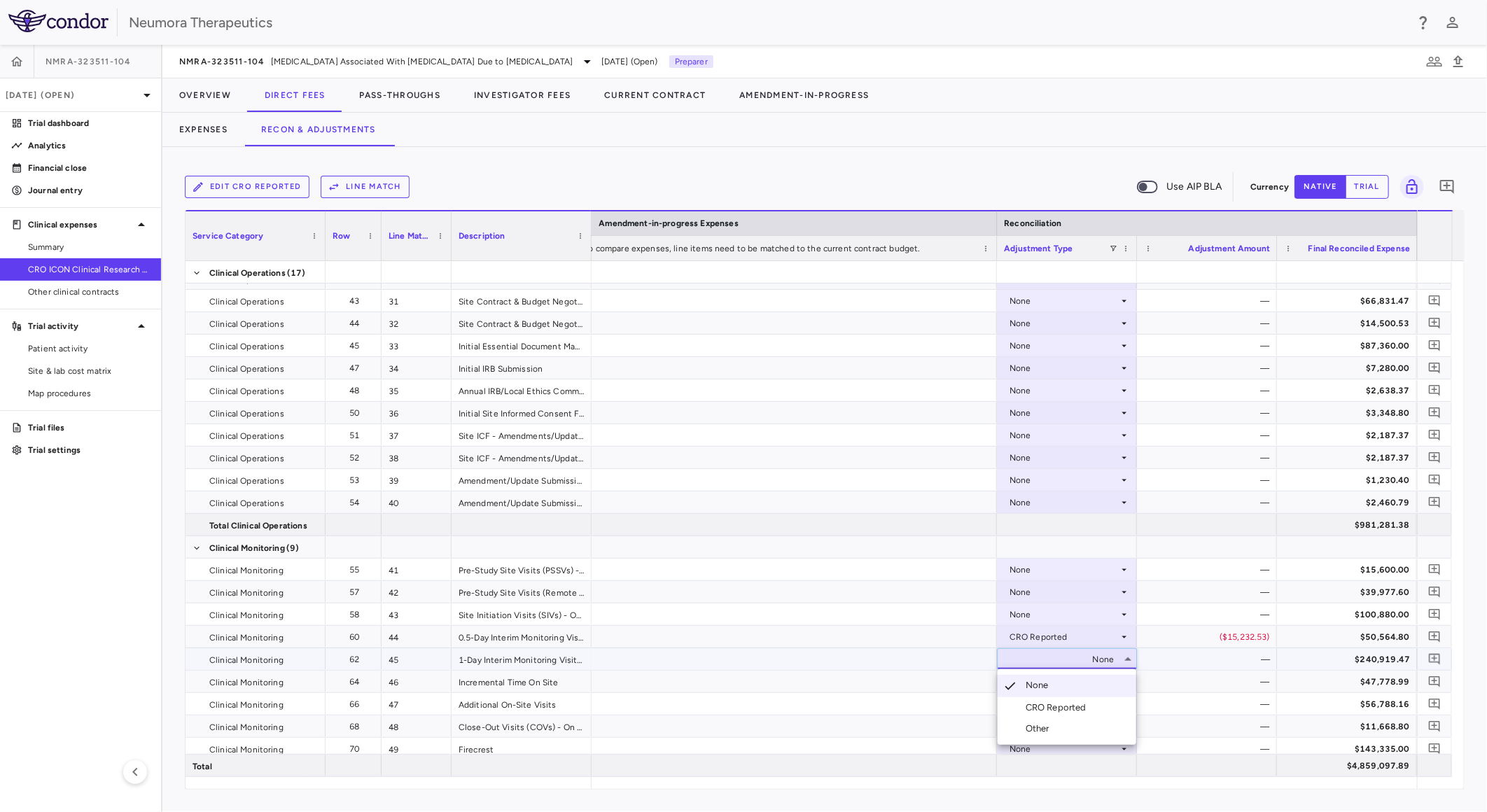
click at [1098, 705] on li "CRO Reported" at bounding box center [1067, 707] width 139 height 21
click at [1119, 684] on icon at bounding box center [1124, 682] width 11 height 11
click at [1081, 729] on div "CRO Reported" at bounding box center [1058, 730] width 66 height 13
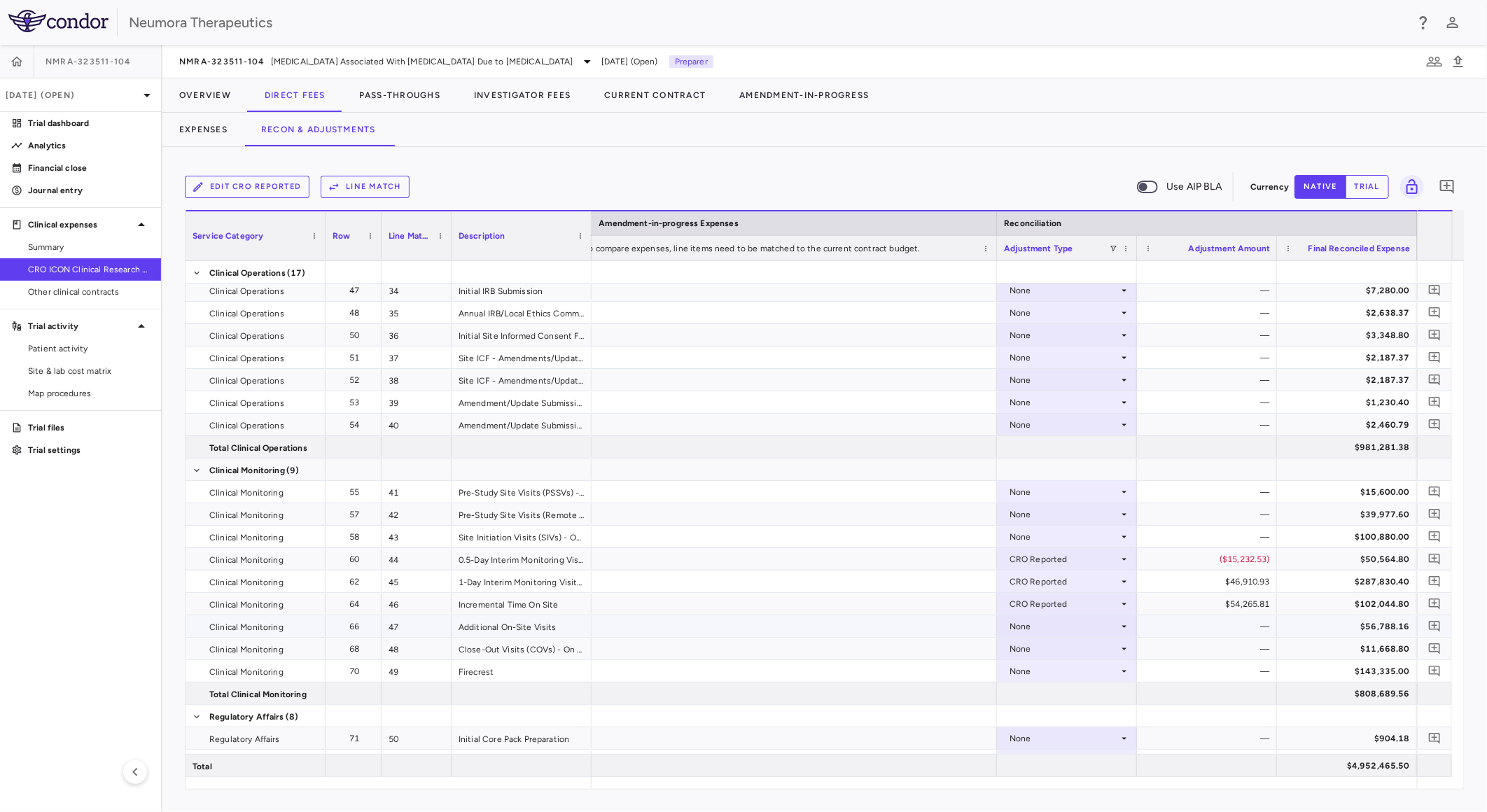
click at [1079, 620] on div "None" at bounding box center [1064, 626] width 109 height 22
click at [1083, 672] on div "CRO Reported" at bounding box center [1058, 674] width 66 height 13
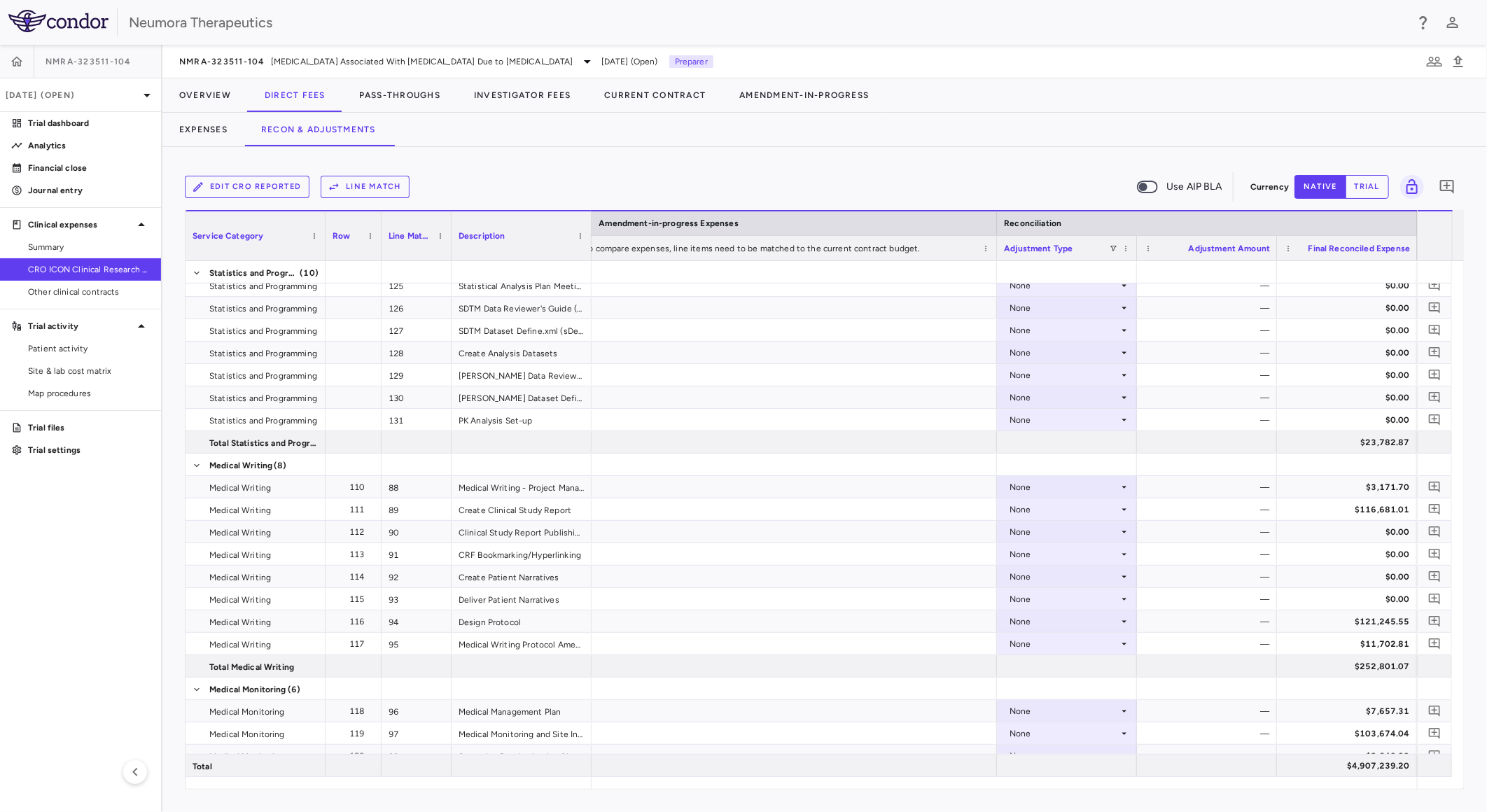
scroll to position [2410, 0]
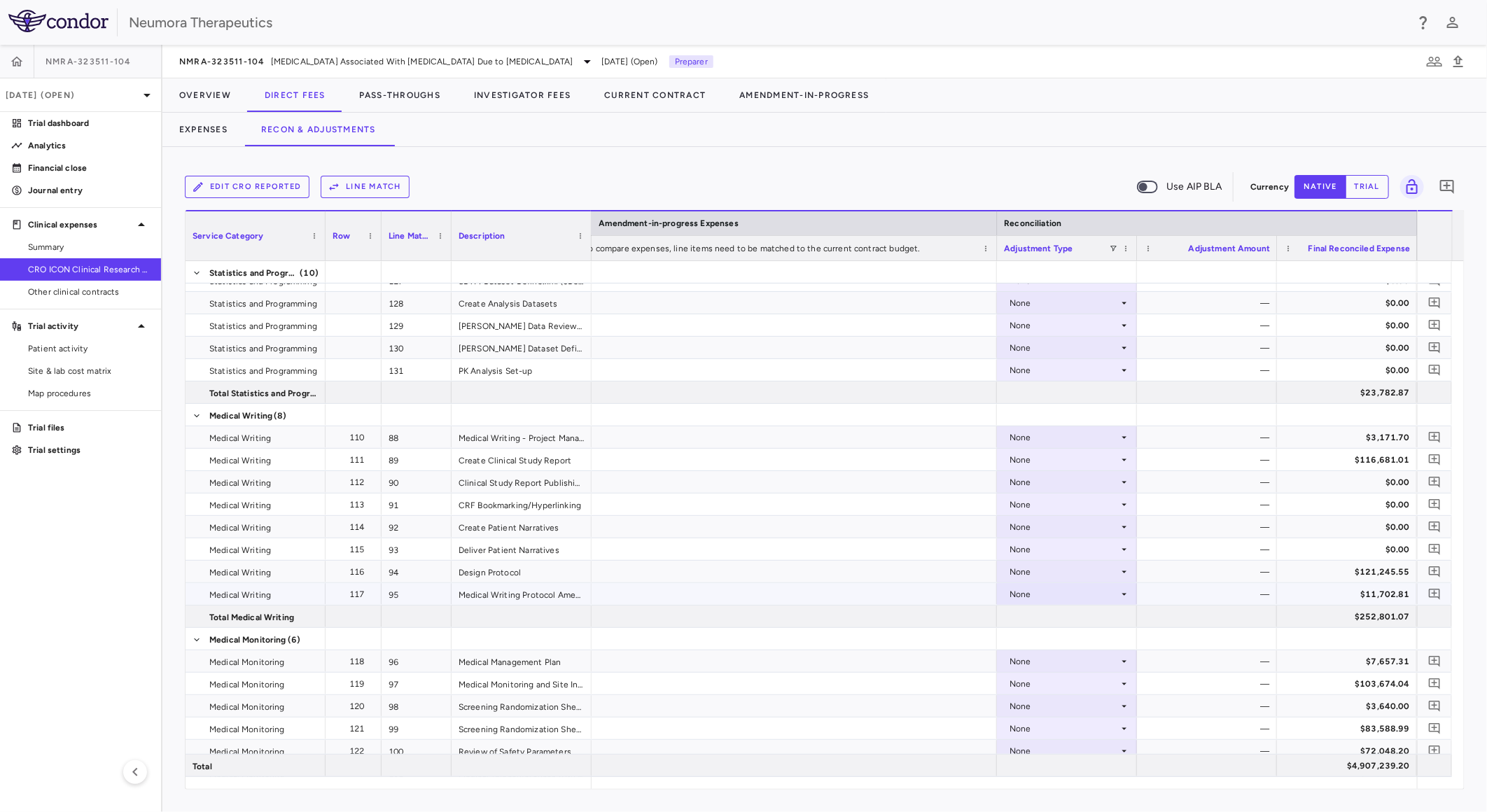
click at [1095, 591] on div "None" at bounding box center [1064, 594] width 109 height 22
click at [1079, 631] on li "CRO Reported" at bounding box center [1067, 641] width 139 height 21
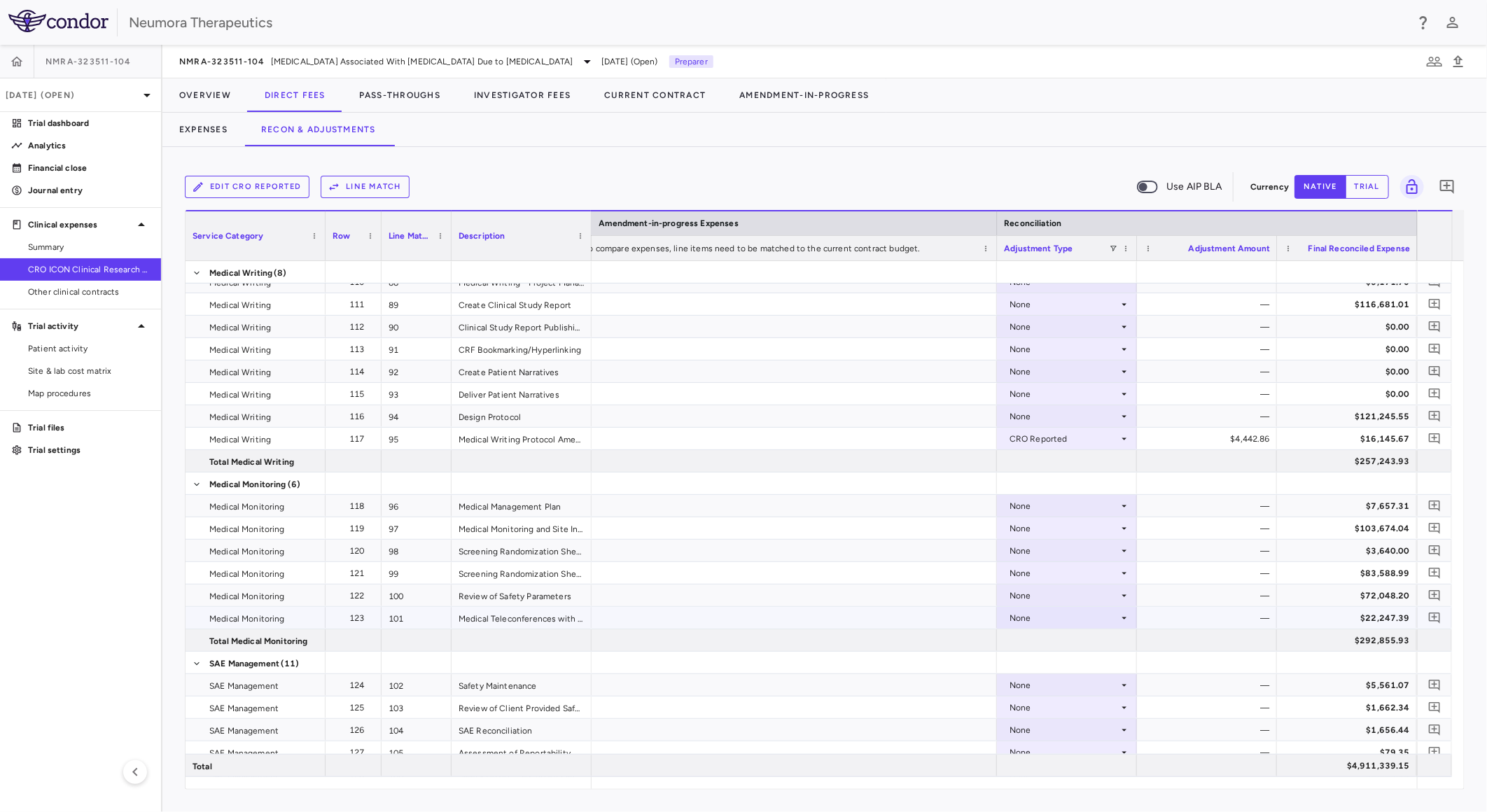
scroll to position [2565, 0]
click at [1067, 429] on div "CRO Reported" at bounding box center [1064, 439] width 109 height 22
click at [1056, 462] on li "None" at bounding box center [1067, 463] width 139 height 21
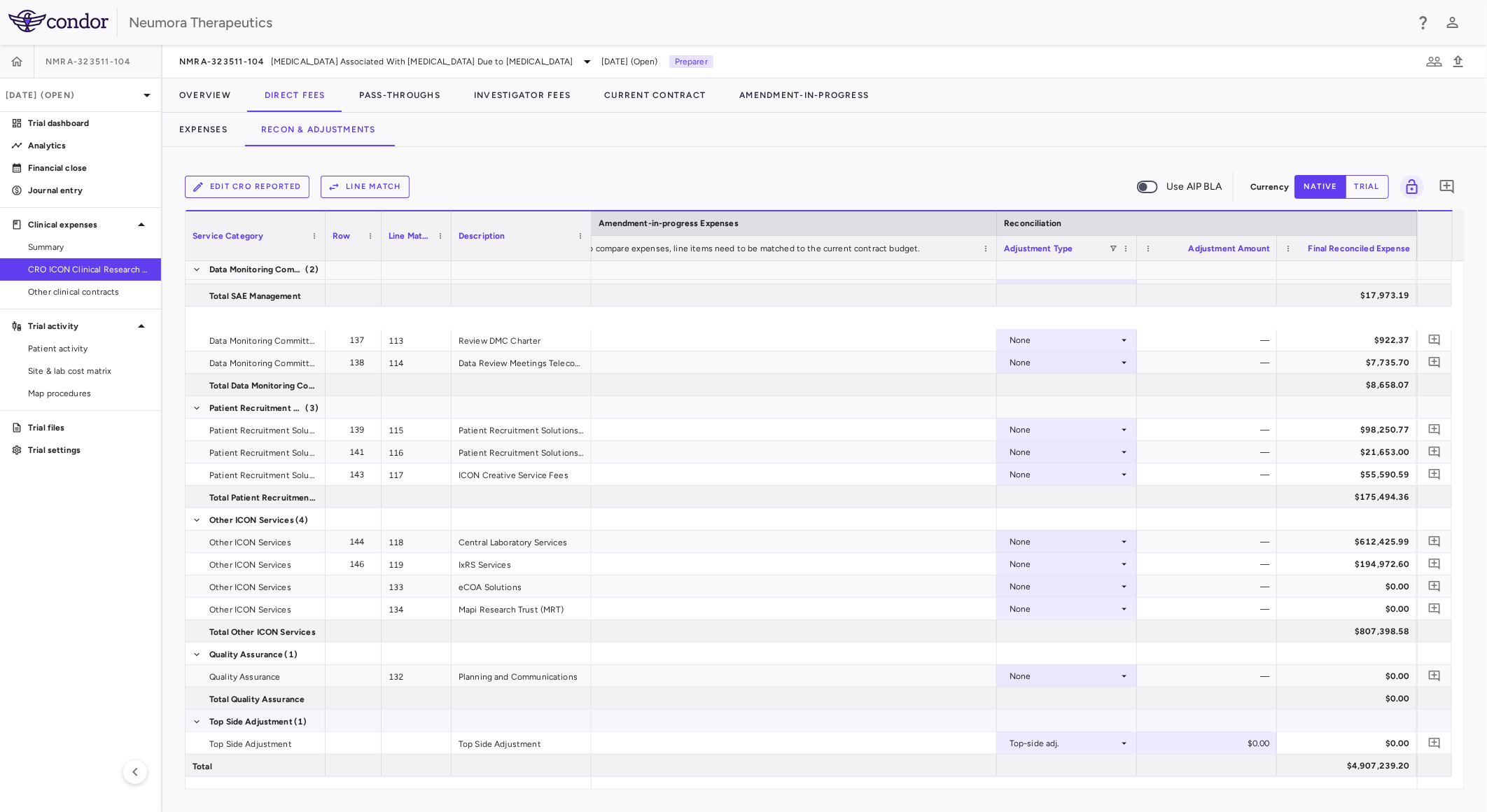
scroll to position [3335, 0]
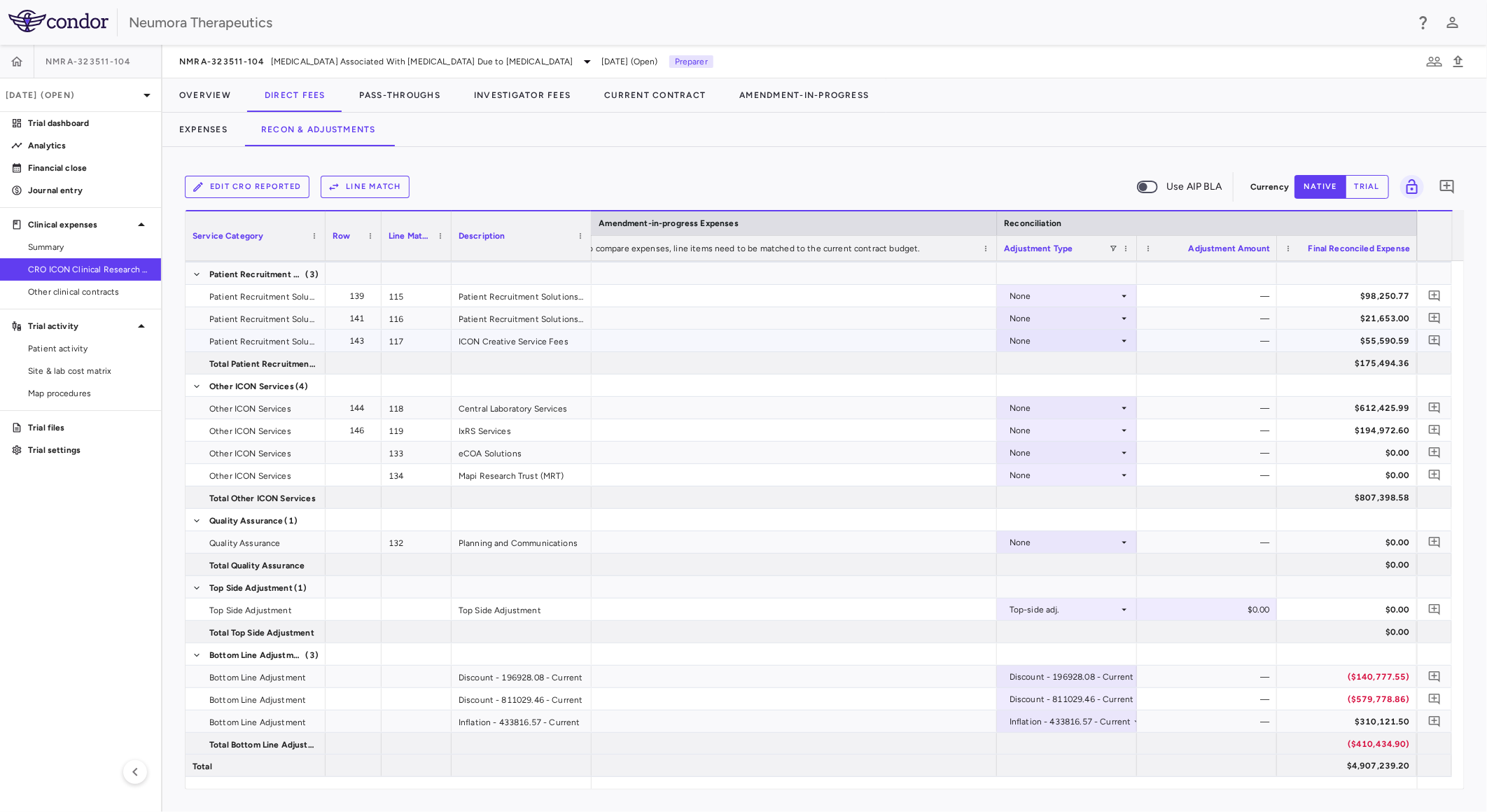
click at [1095, 338] on div "None" at bounding box center [1064, 340] width 109 height 22
click at [1058, 382] on div "CRO Reported" at bounding box center [1058, 388] width 66 height 13
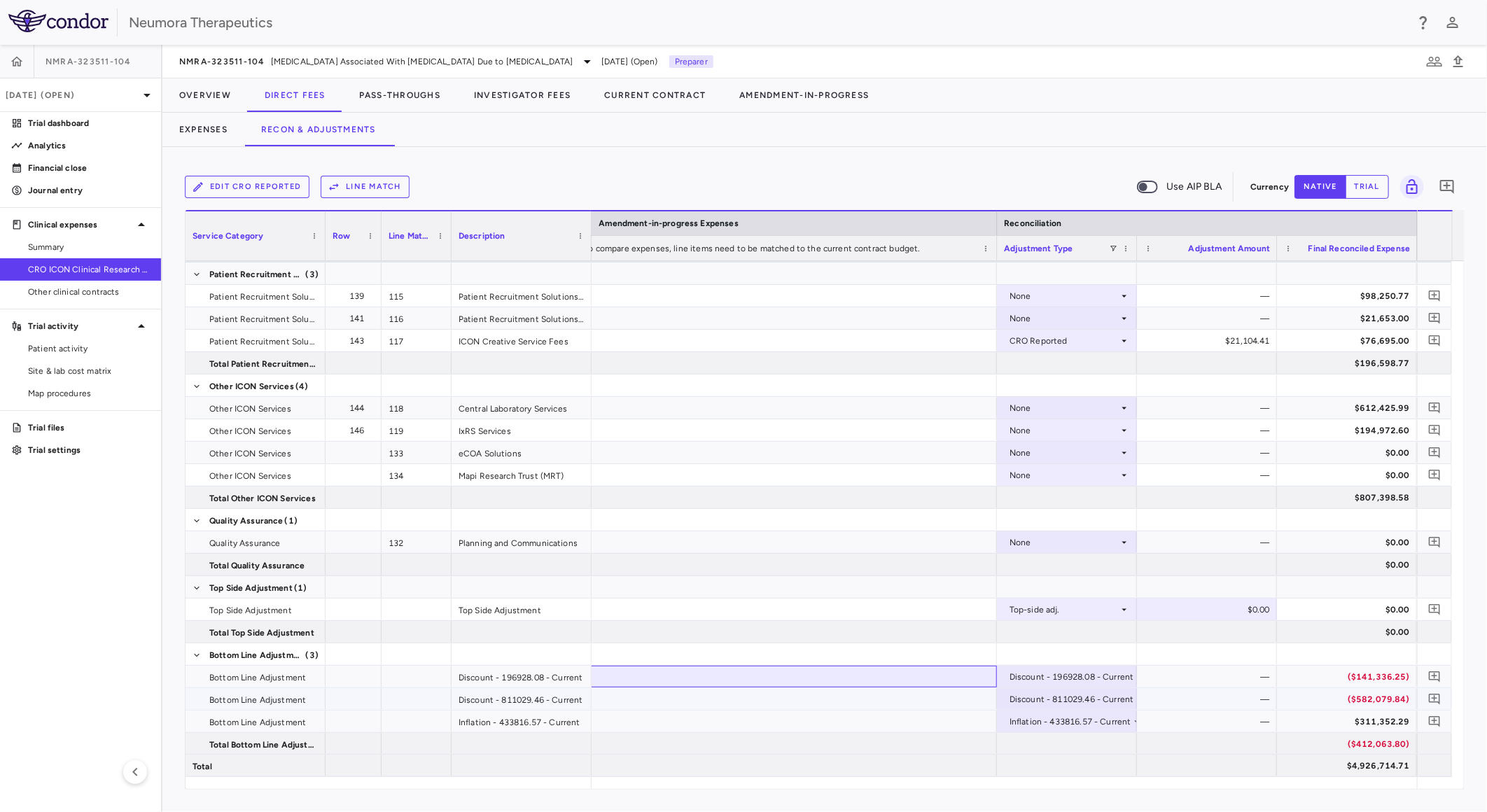
drag, startPoint x: 911, startPoint y: 687, endPoint x: 853, endPoint y: 691, distance: 58.1
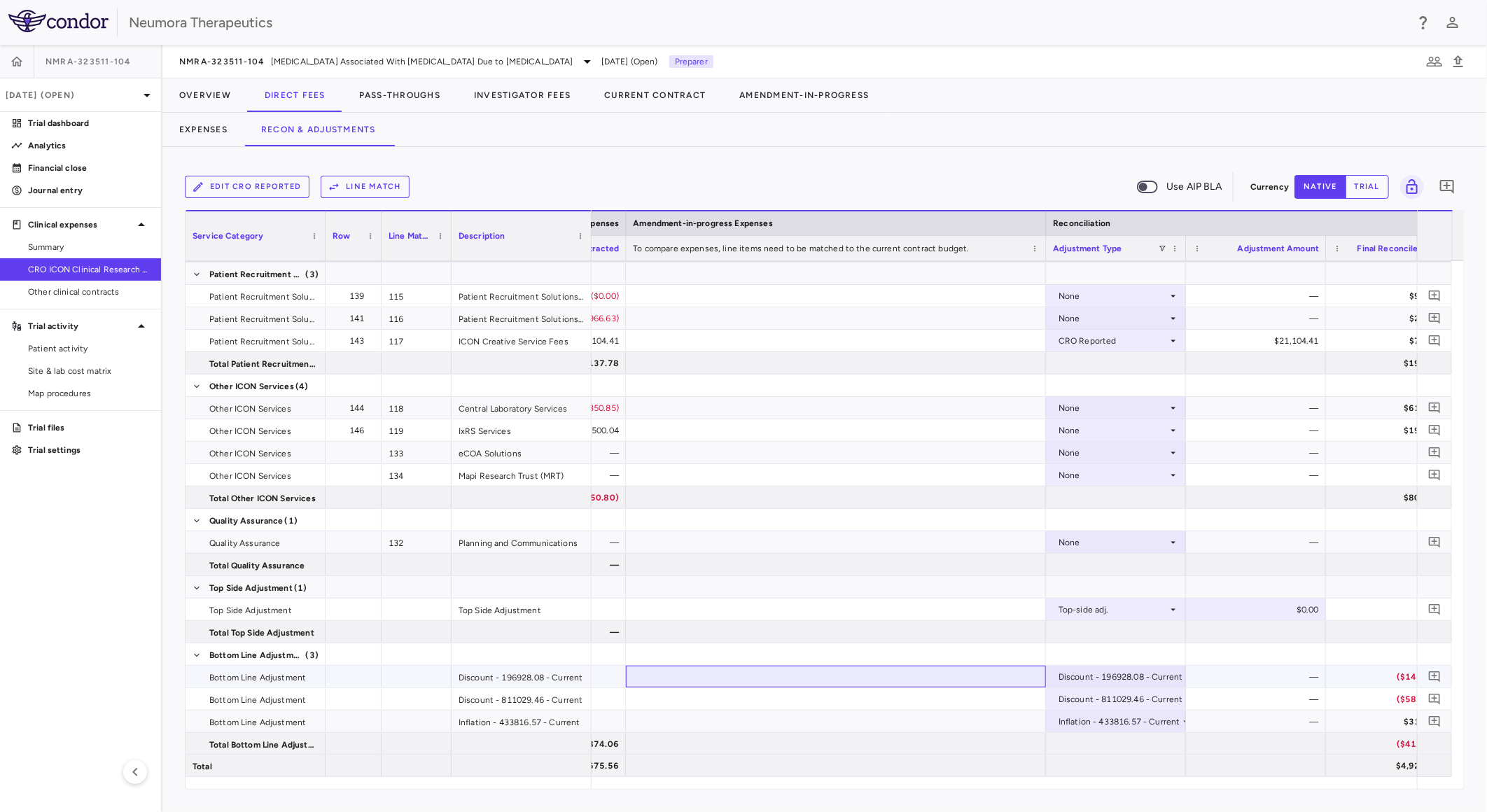
drag, startPoint x: 1007, startPoint y: 673, endPoint x: 1100, endPoint y: 670, distance: 93.0
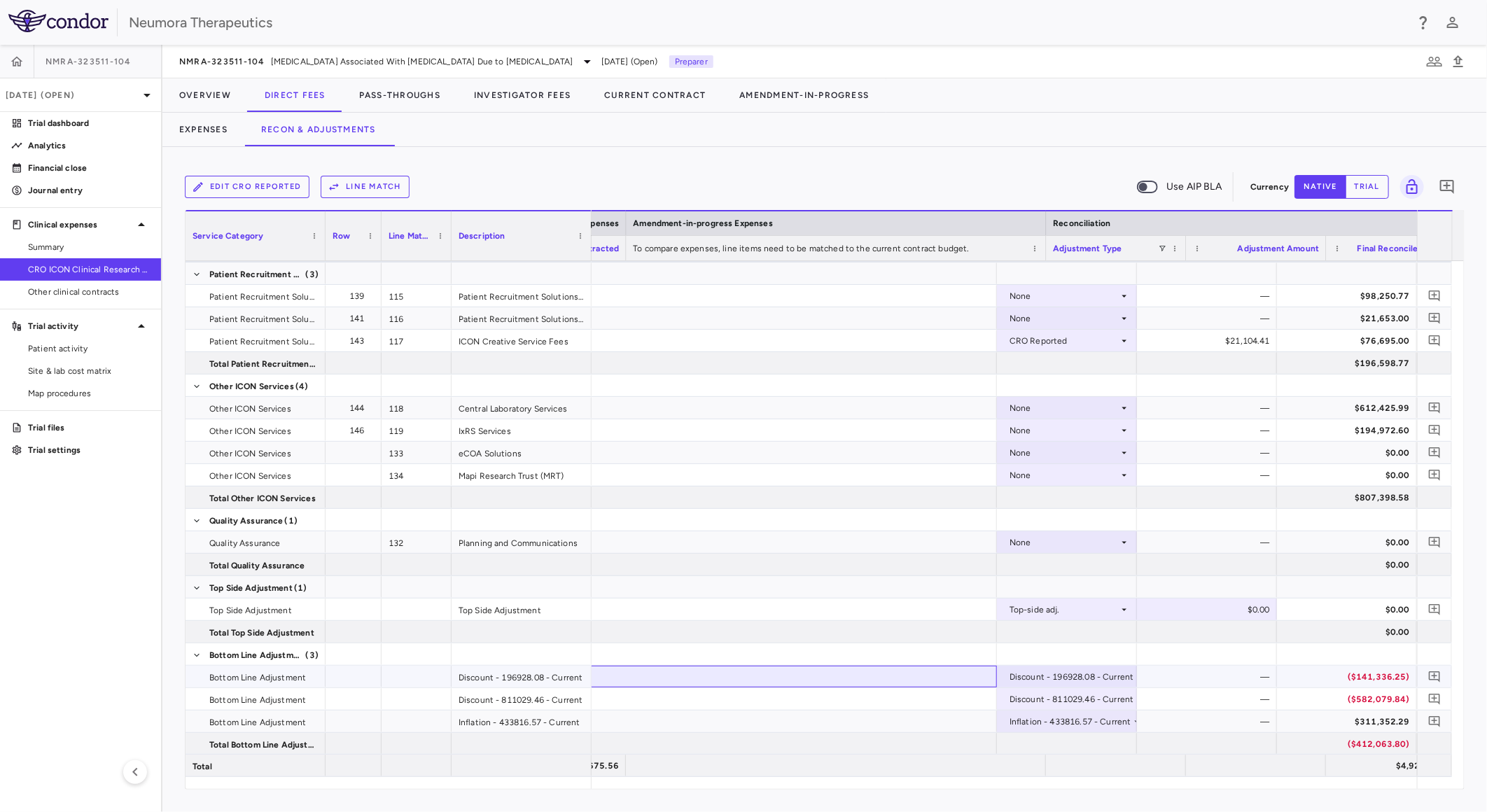
scroll to position [0, 2640]
click at [1097, 670] on div "Discount - 196928.08 - Current" at bounding box center [1072, 676] width 125 height 22
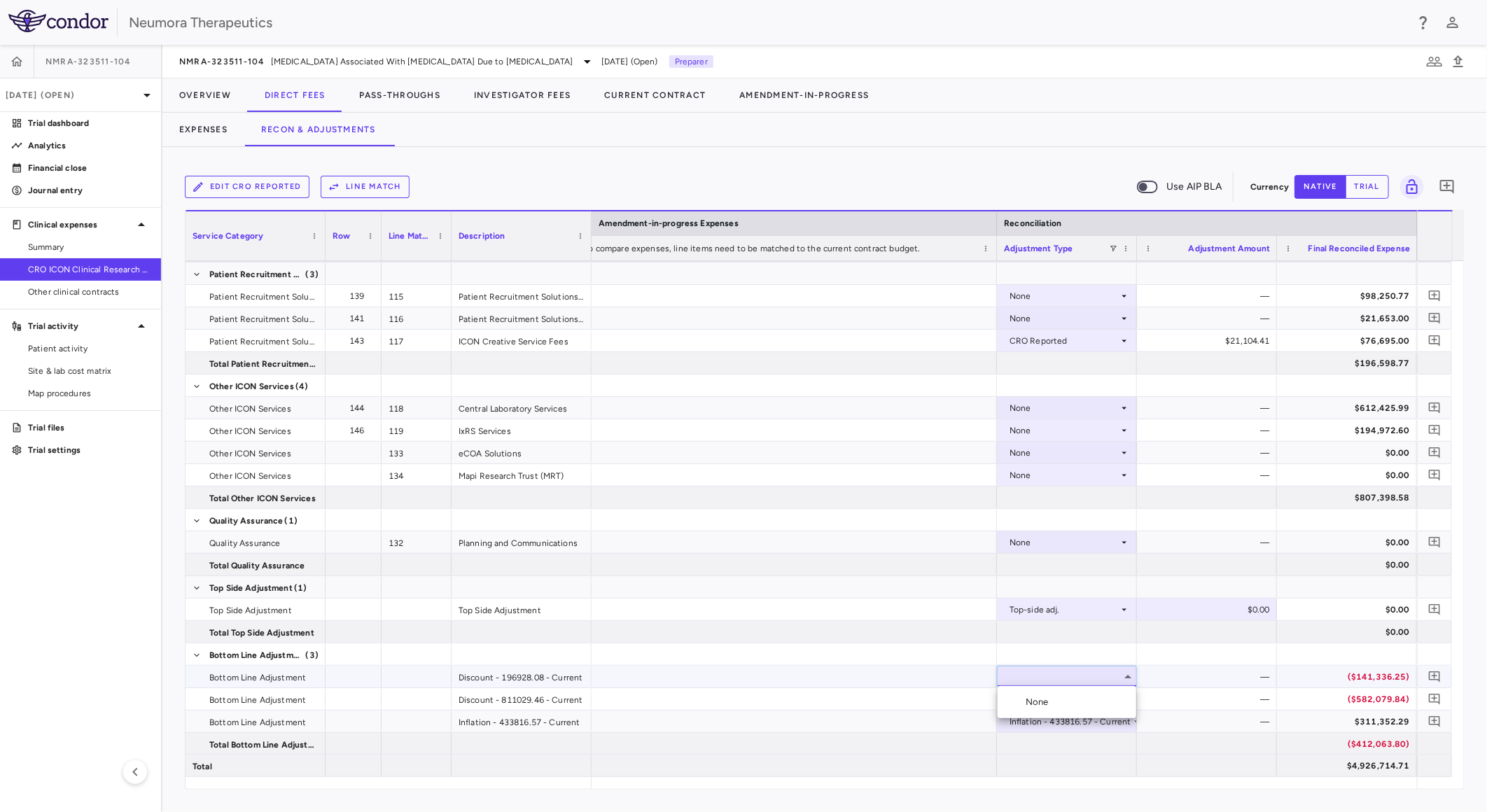
click at [1109, 669] on div at bounding box center [744, 406] width 1487 height 812
click at [1075, 403] on div "None" at bounding box center [1064, 407] width 109 height 22
click at [1080, 450] on div "CRO Reported" at bounding box center [1058, 456] width 66 height 13
click at [1113, 430] on div "None" at bounding box center [1064, 430] width 109 height 22
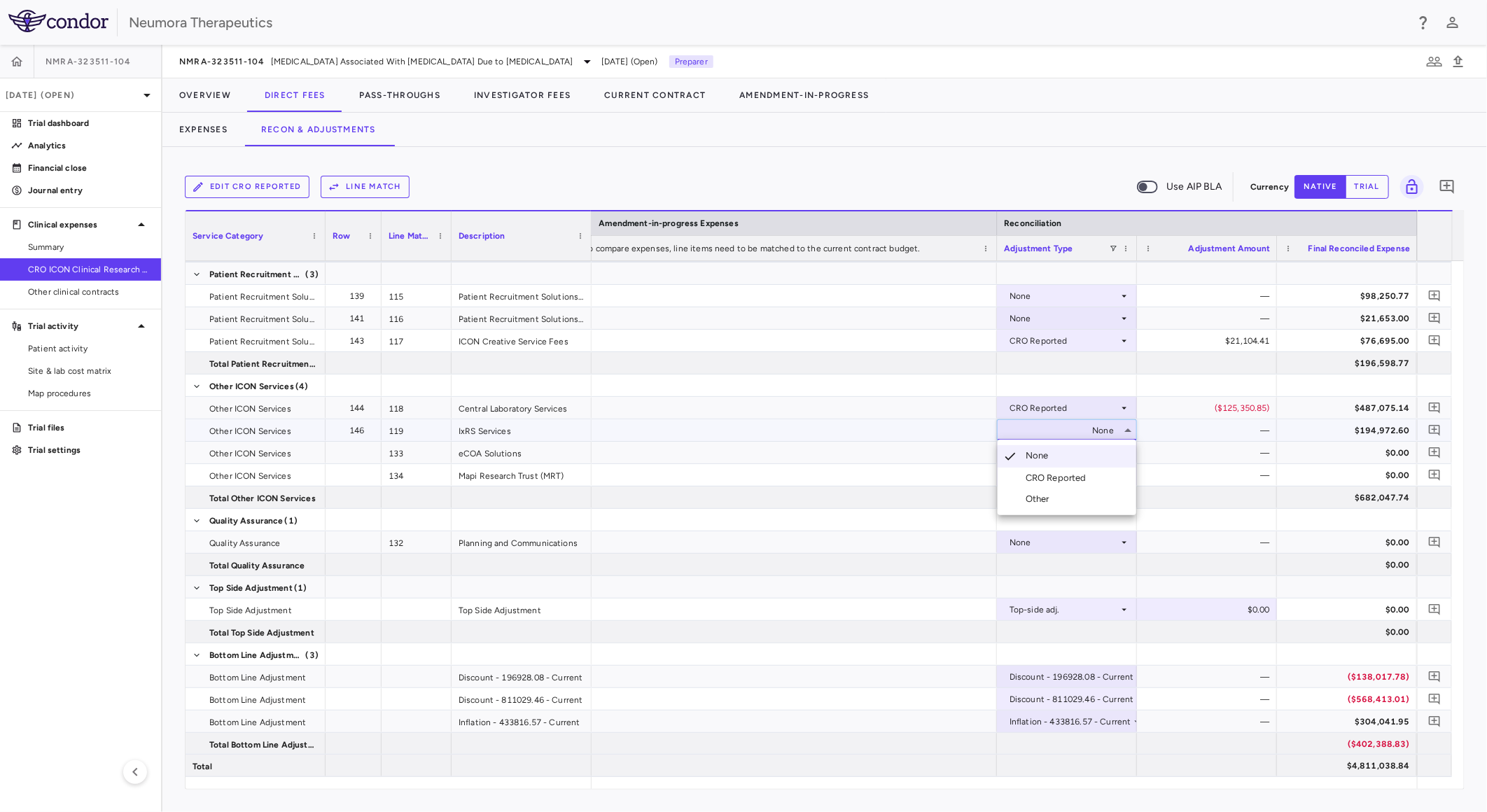
click at [1103, 473] on li "CRO Reported" at bounding box center [1067, 478] width 139 height 21
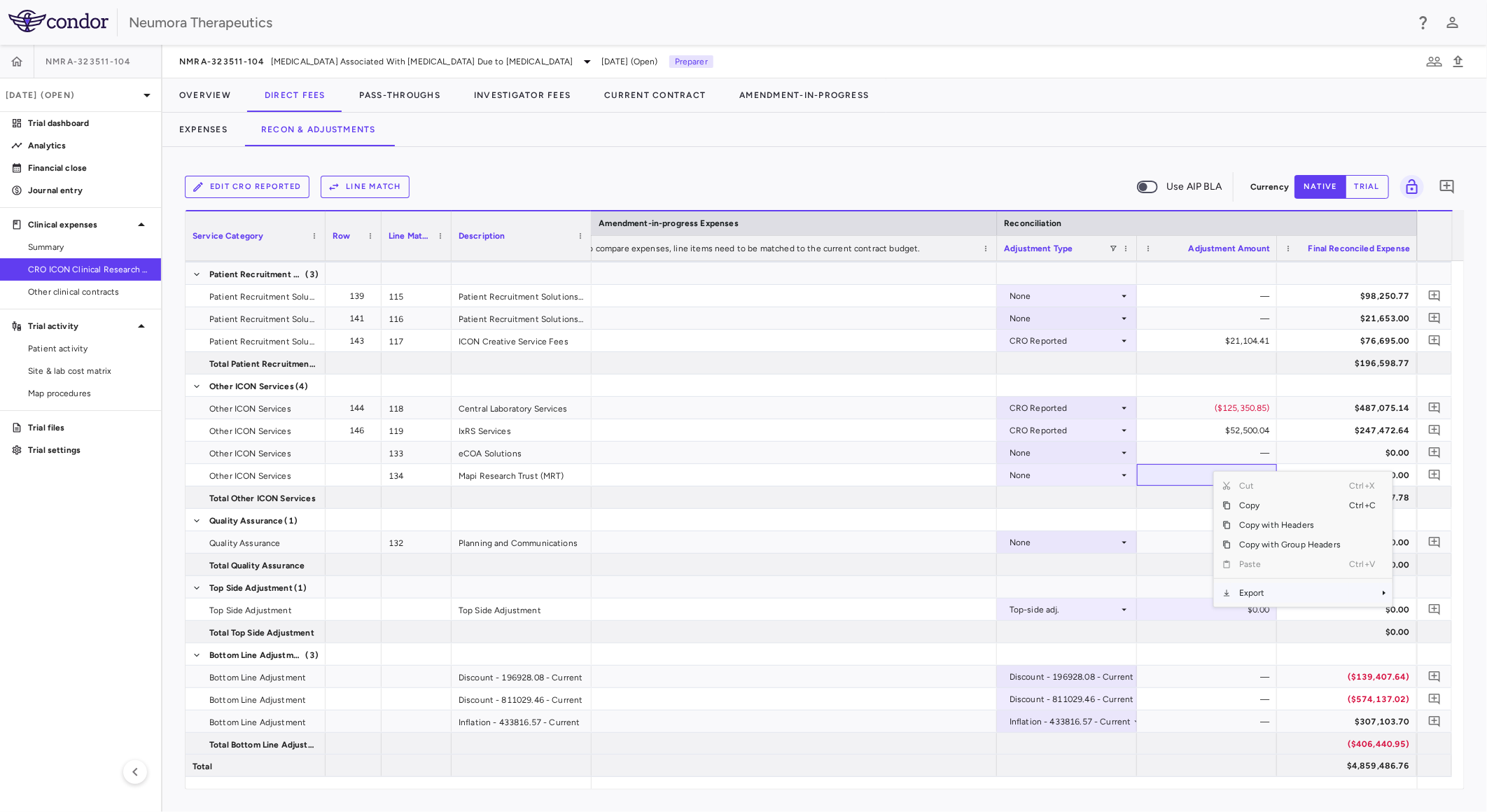
click at [1264, 592] on span "Export" at bounding box center [1290, 592] width 118 height 19
click at [1168, 597] on span "CSV Export" at bounding box center [1174, 597] width 66 height 19
click at [410, 85] on button "Pass-Throughs" at bounding box center [399, 95] width 115 height 34
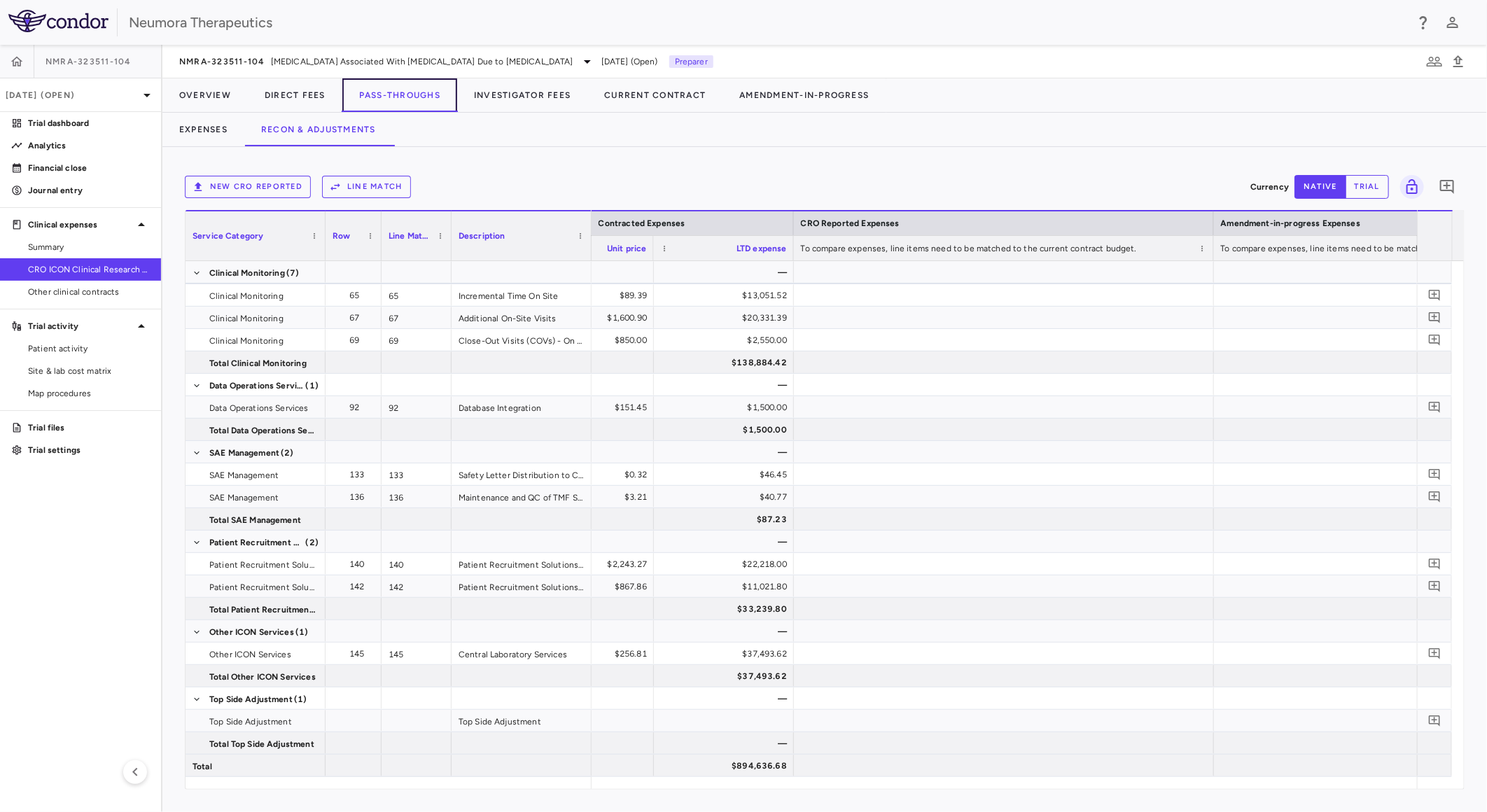
scroll to position [0, 2050]
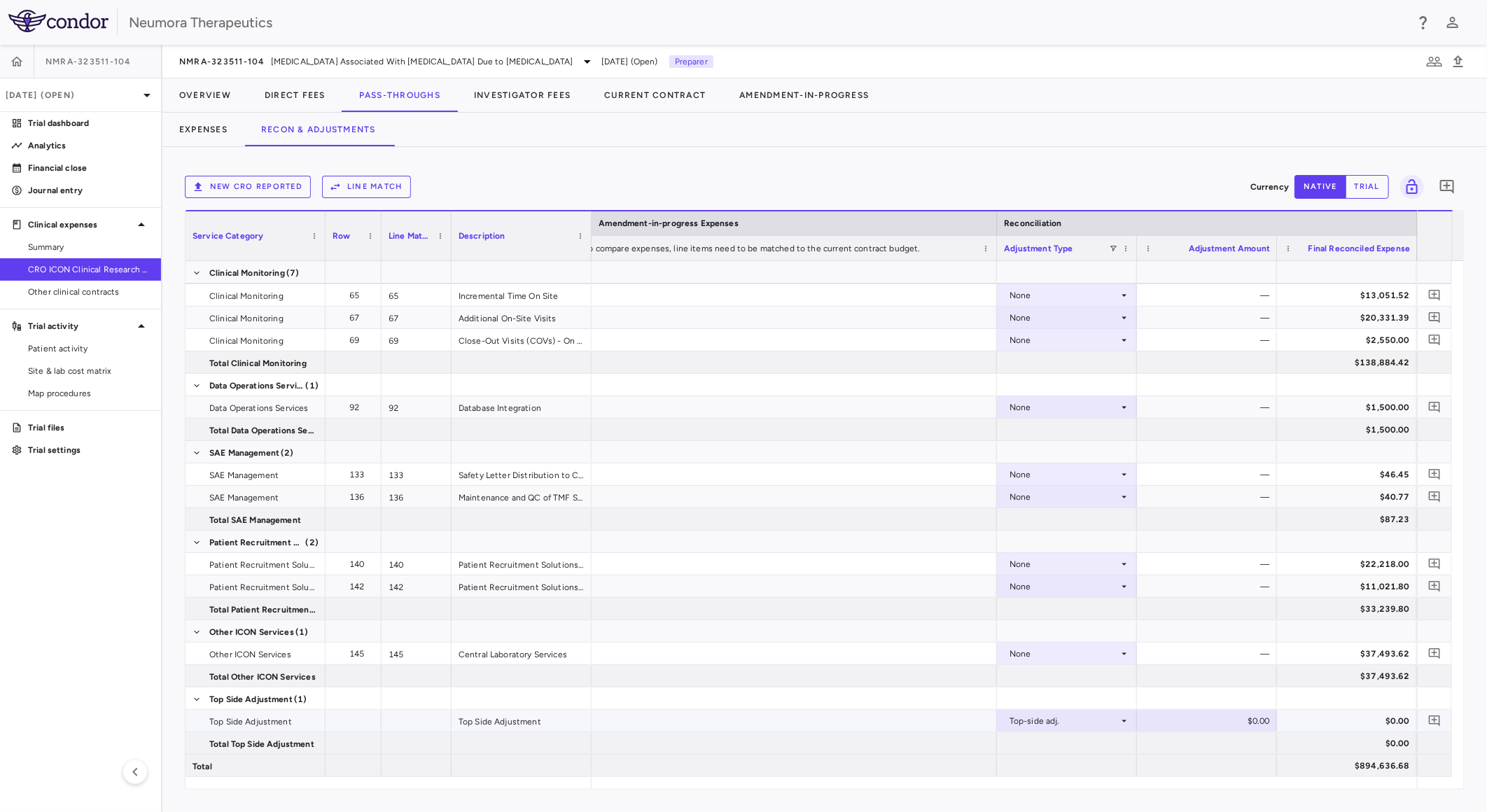
click at [1213, 716] on div "$0.00" at bounding box center [1209, 720] width 120 height 22
click at [1212, 719] on input "********" at bounding box center [1217, 721] width 117 height 23
type input "*********"
click at [520, 99] on button "Investigator Fees" at bounding box center [522, 95] width 130 height 34
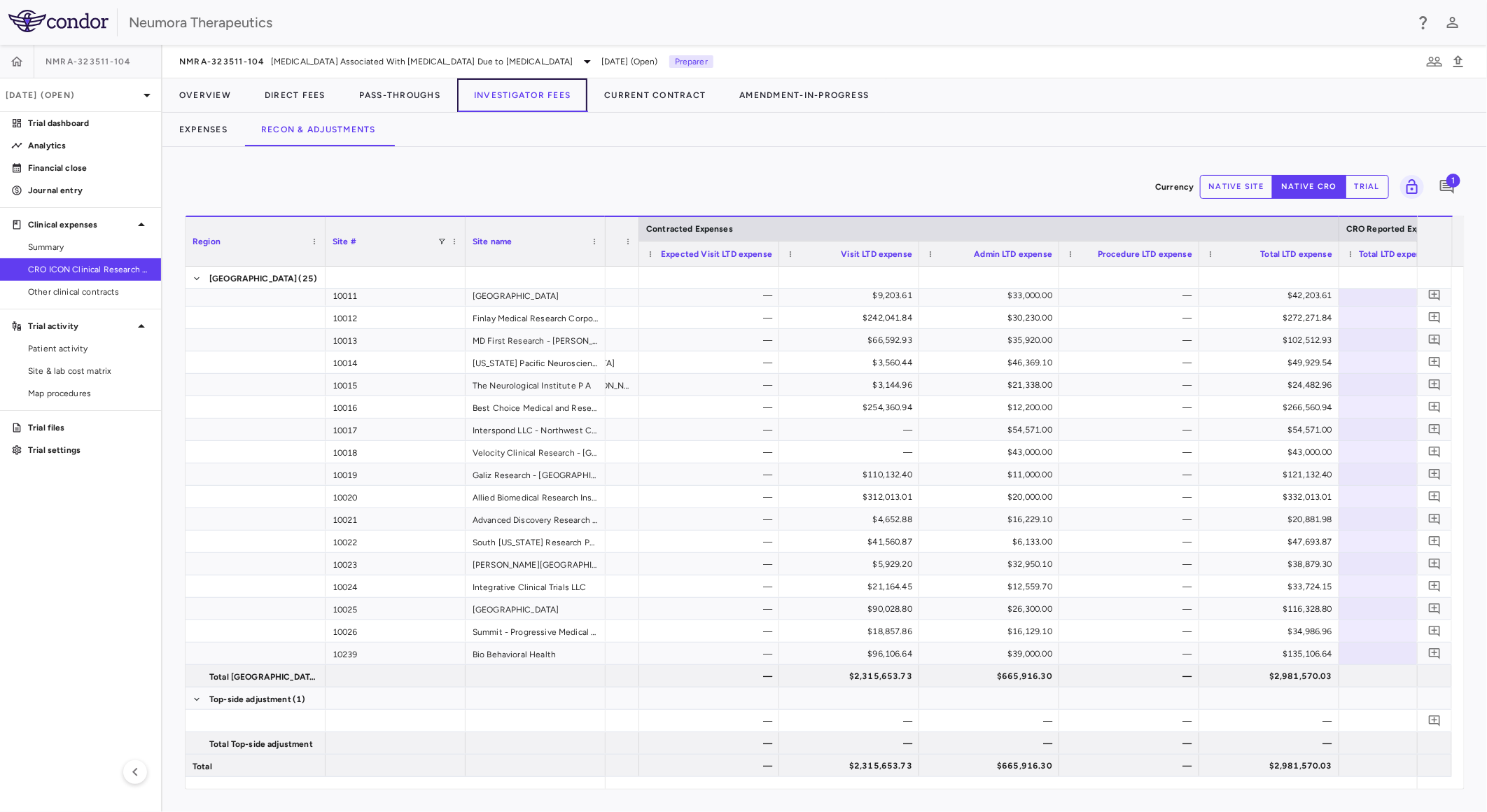
scroll to position [0, 107]
drag, startPoint x: 949, startPoint y: 791, endPoint x: 1054, endPoint y: 788, distance: 105.0
click at [1054, 788] on div "Currency native site native cro trial 1 Region Drag here to set column labels R…" at bounding box center [824, 479] width 1325 height 665
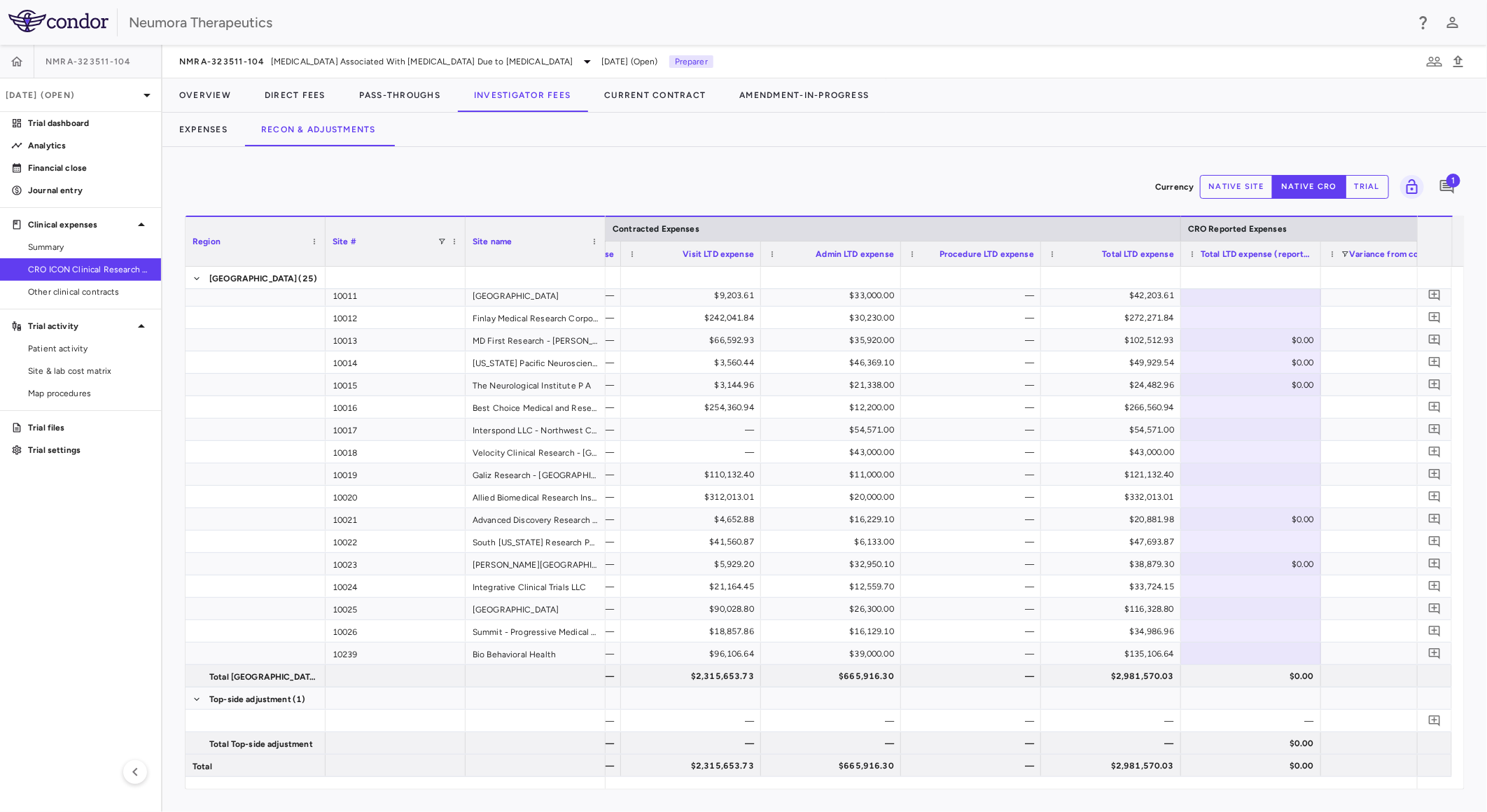
scroll to position [0, 379]
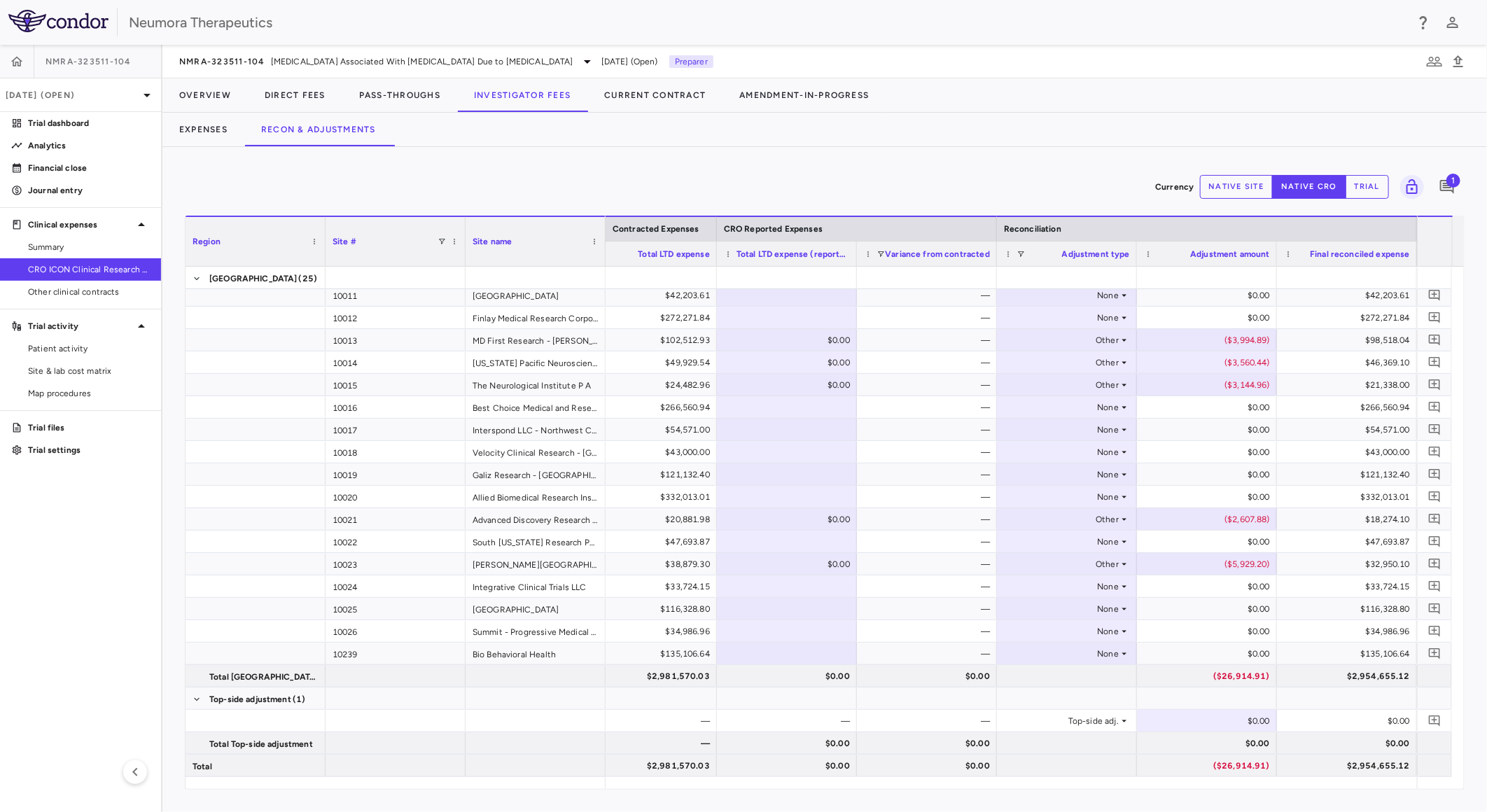
click at [1449, 185] on span "1" at bounding box center [1453, 180] width 14 height 14
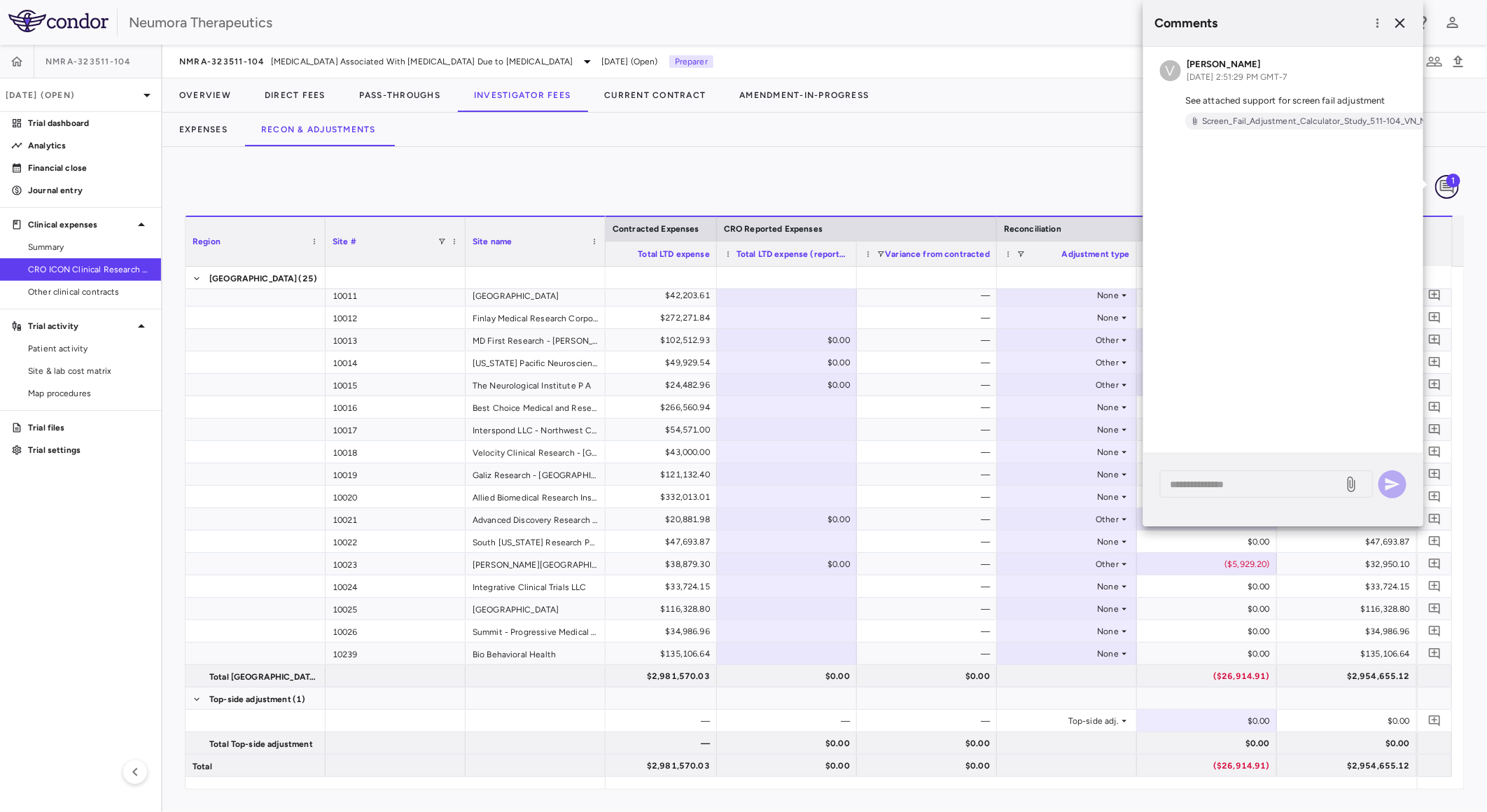
click at [1455, 187] on icon "Add comment" at bounding box center [1447, 187] width 17 height 17
click at [1454, 187] on span "1" at bounding box center [1453, 180] width 14 height 14
drag, startPoint x: 959, startPoint y: 159, endPoint x: 954, endPoint y: 189, distance: 30.4
click at [959, 161] on div "Currency native site native cro trial 1 Region Drag here to set column labels R…" at bounding box center [824, 479] width 1325 height 665
click at [102, 63] on span "NMRA-323511-104" at bounding box center [89, 61] width 86 height 11
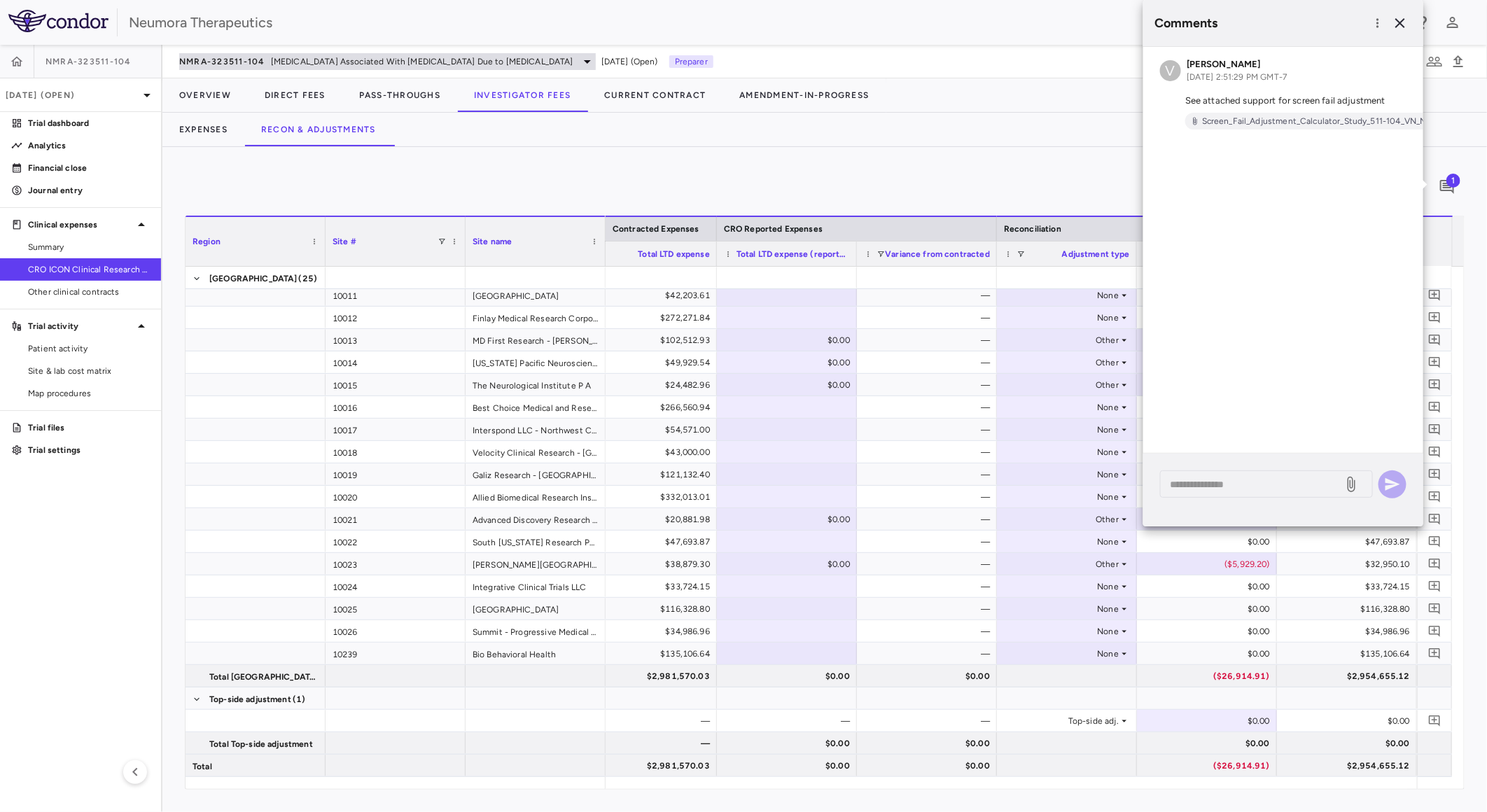
click at [247, 60] on span "NMRA-323511-104" at bounding box center [222, 61] width 86 height 11
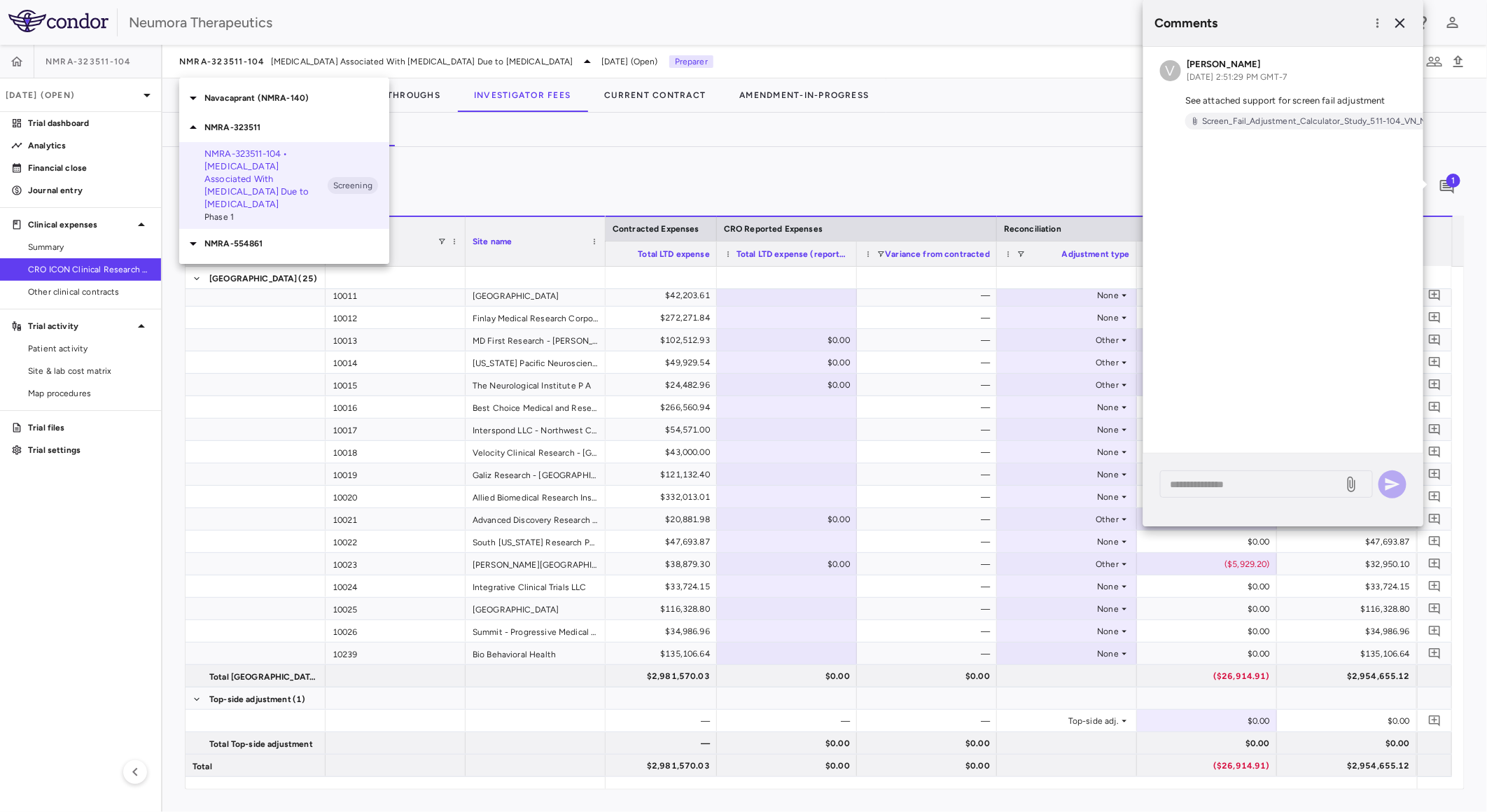
click at [240, 99] on p "Navacaprant (NMRA-140)" at bounding box center [296, 98] width 184 height 13
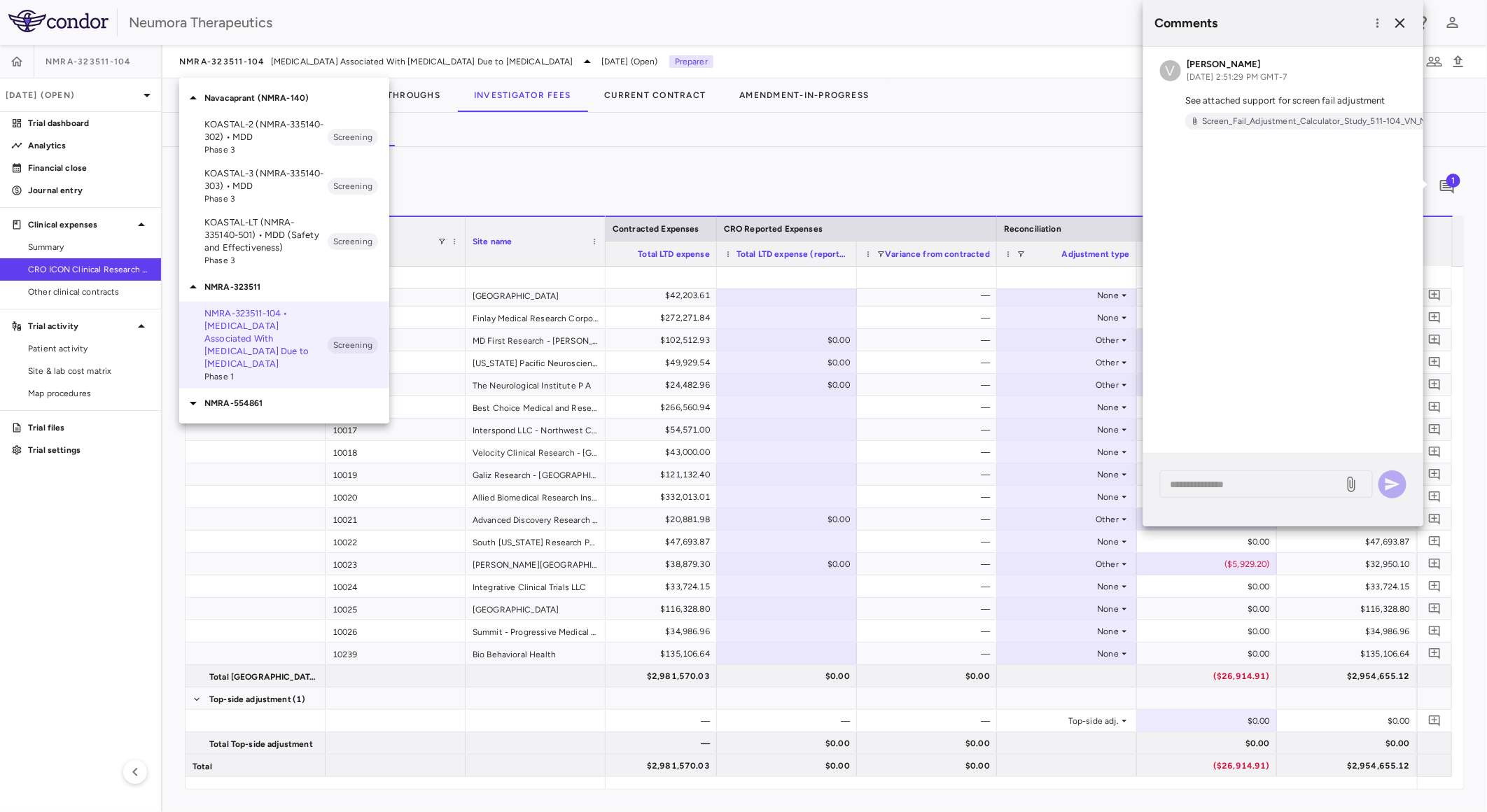
click at [287, 131] on p "KOASTAL-2 (NMRA-335140-302) • MDD" at bounding box center [266, 130] width 123 height 25
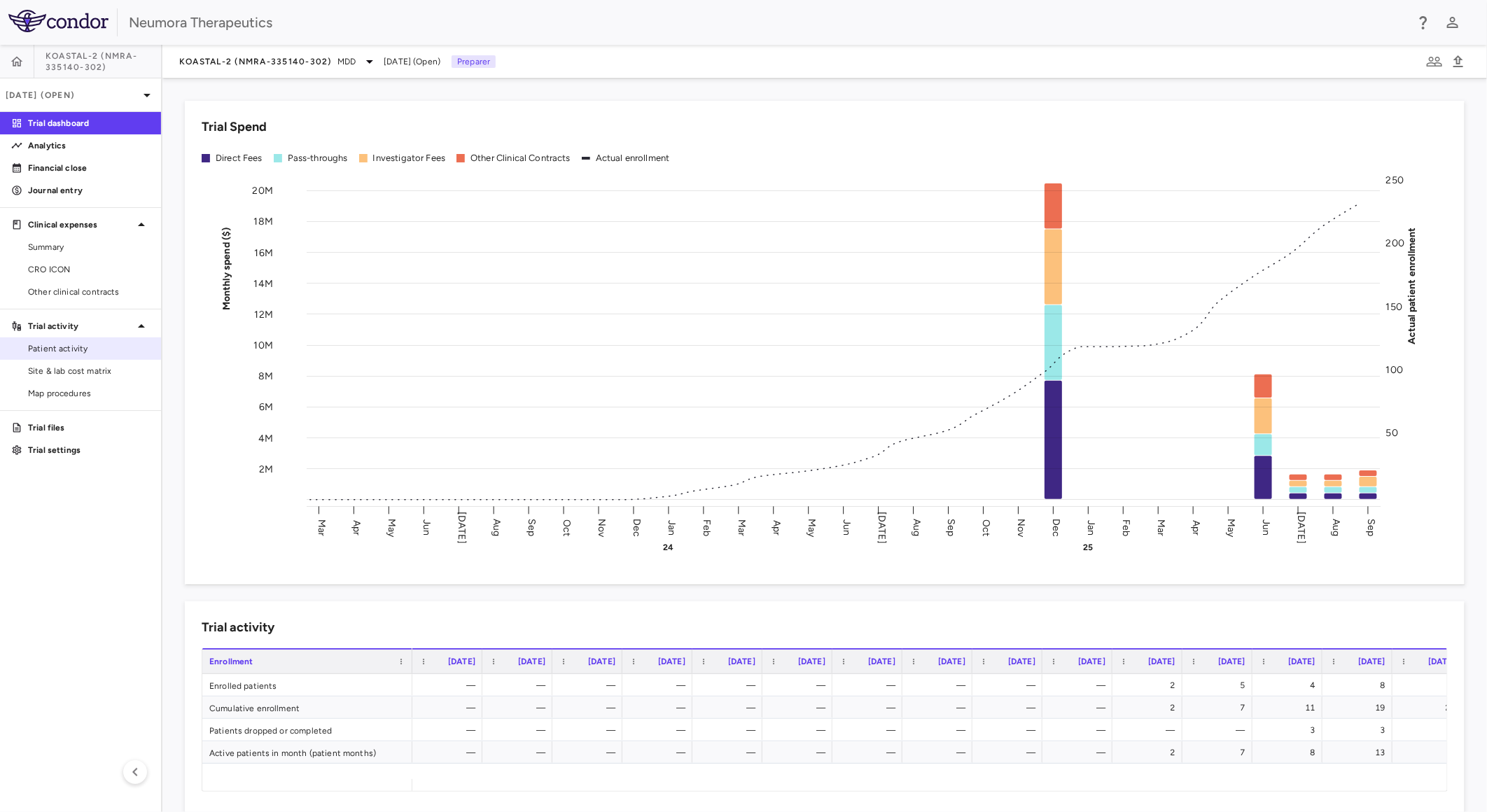
click at [61, 354] on span "Patient activity" at bounding box center [89, 349] width 122 height 13
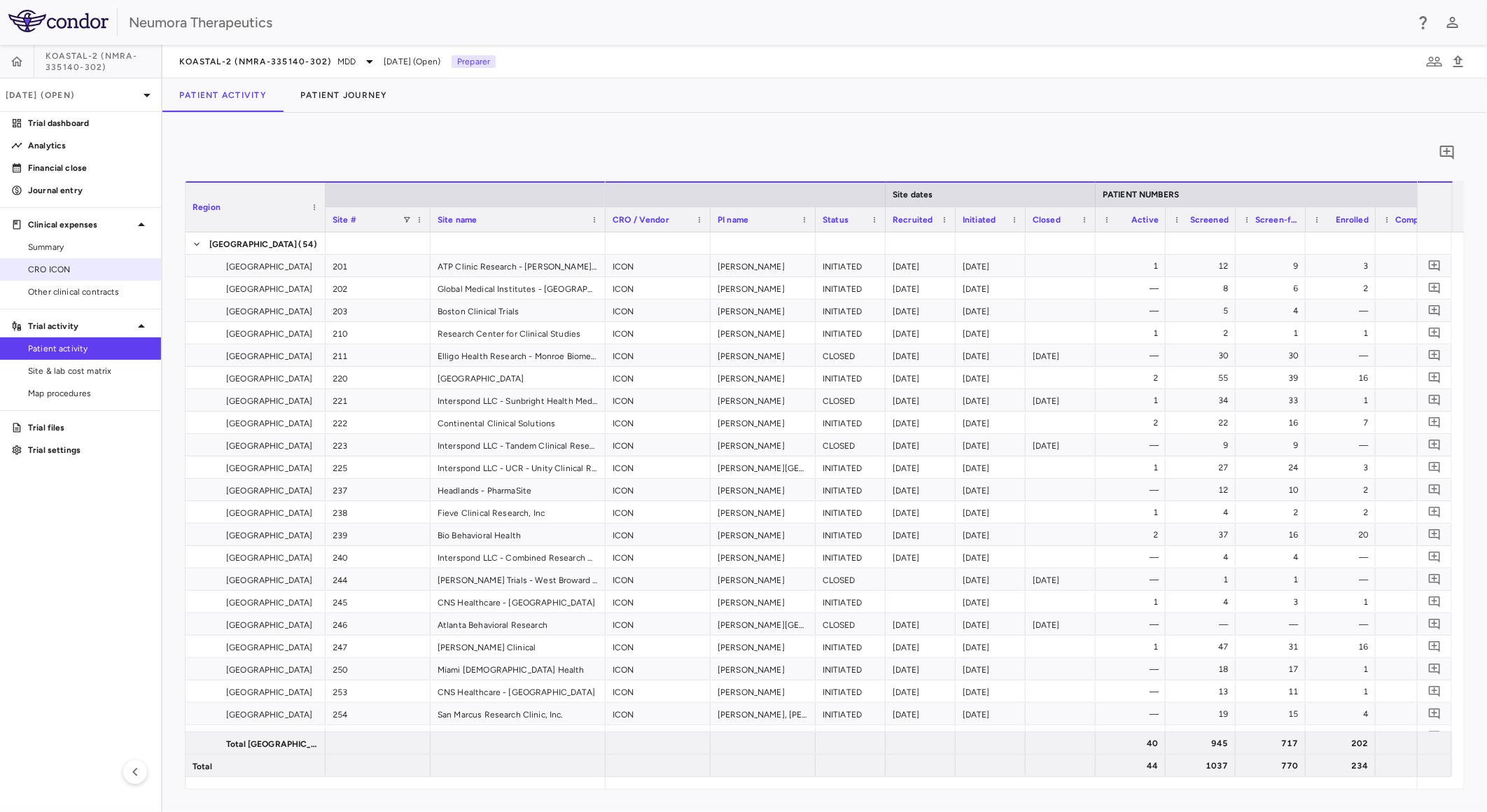
click at [58, 266] on span "CRO ICON" at bounding box center [89, 270] width 122 height 13
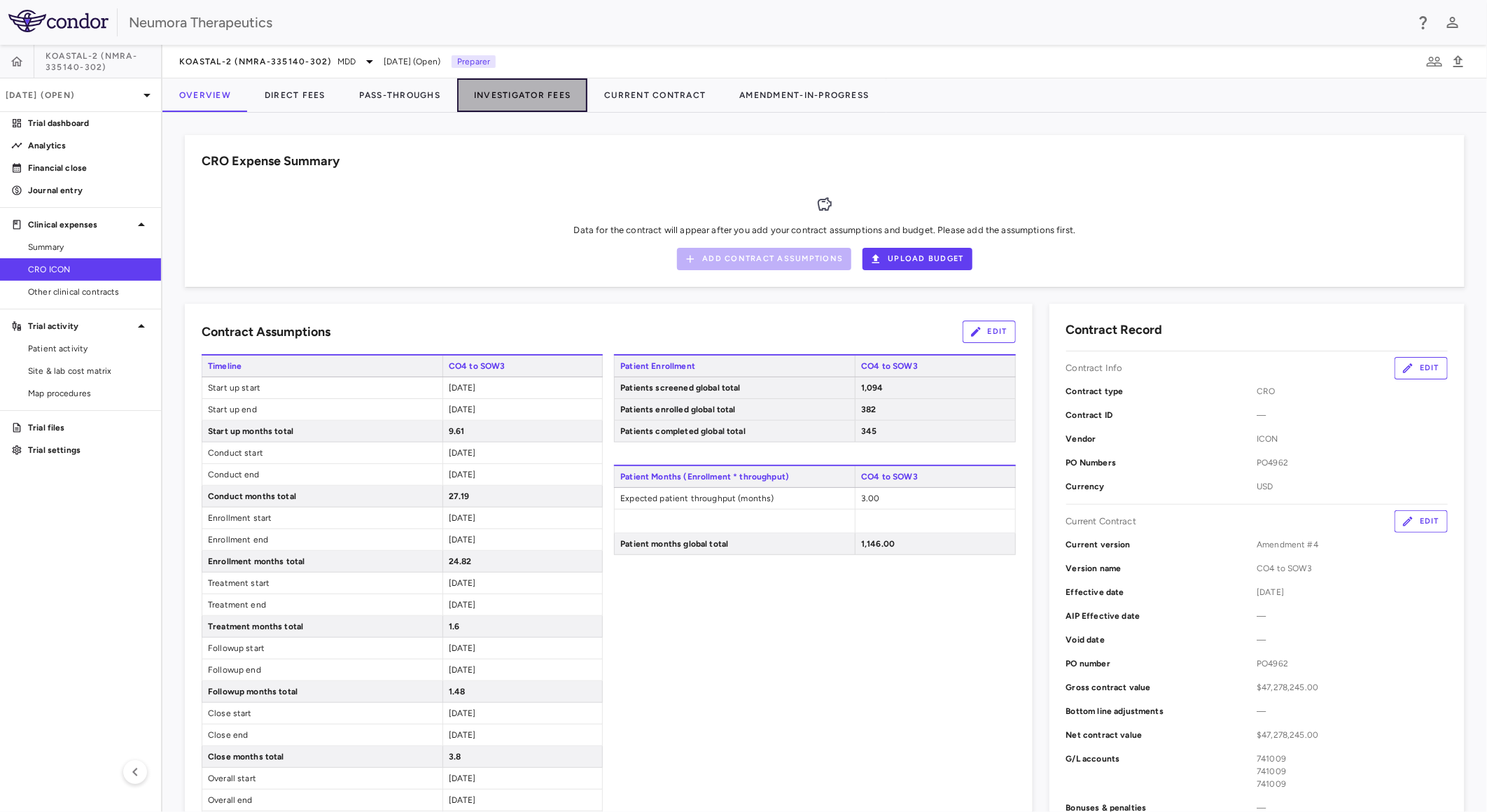
click at [515, 101] on button "Investigator Fees" at bounding box center [522, 95] width 130 height 34
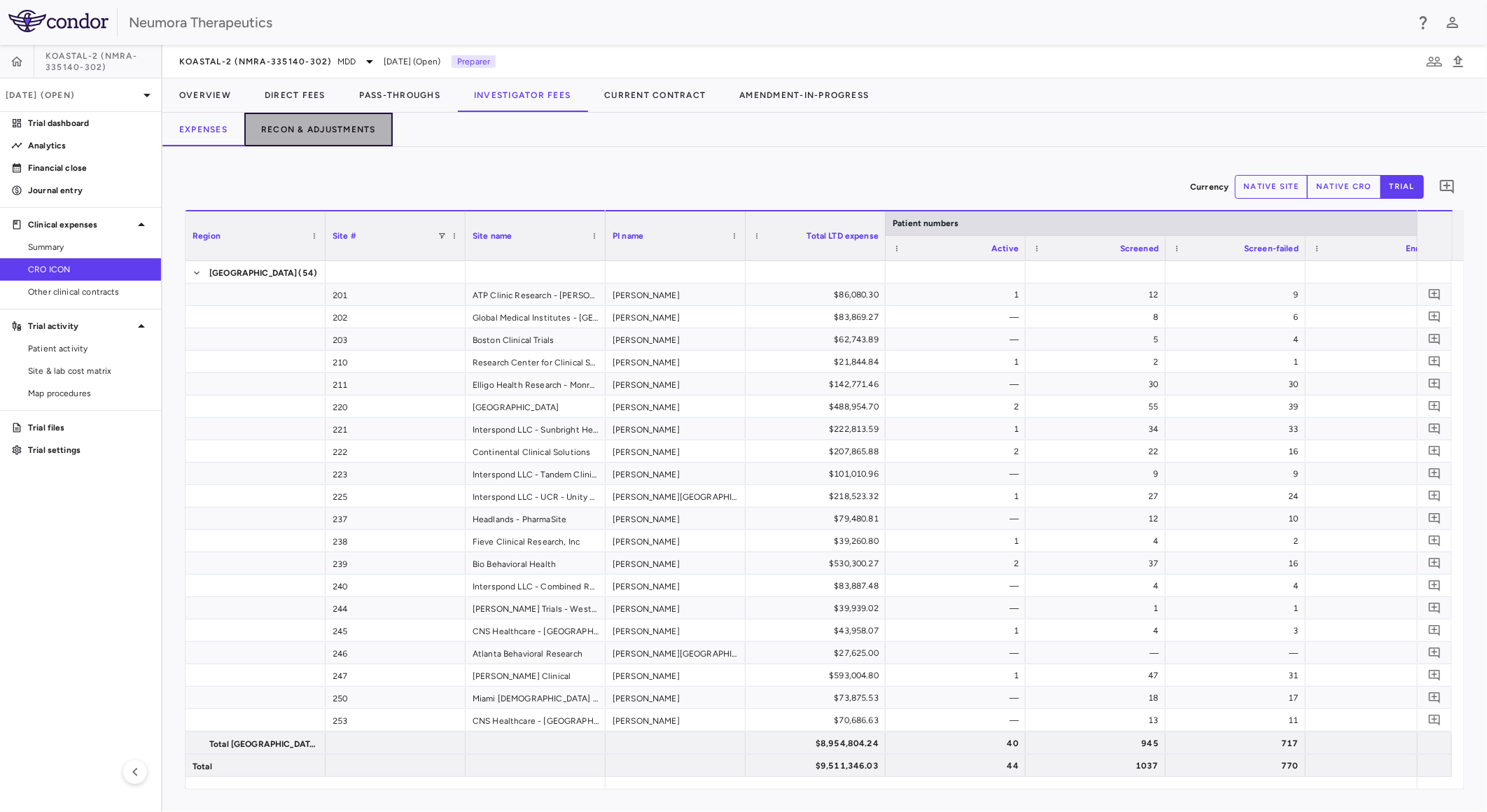
click at [301, 123] on button "Recon & Adjustments" at bounding box center [319, 129] width 149 height 34
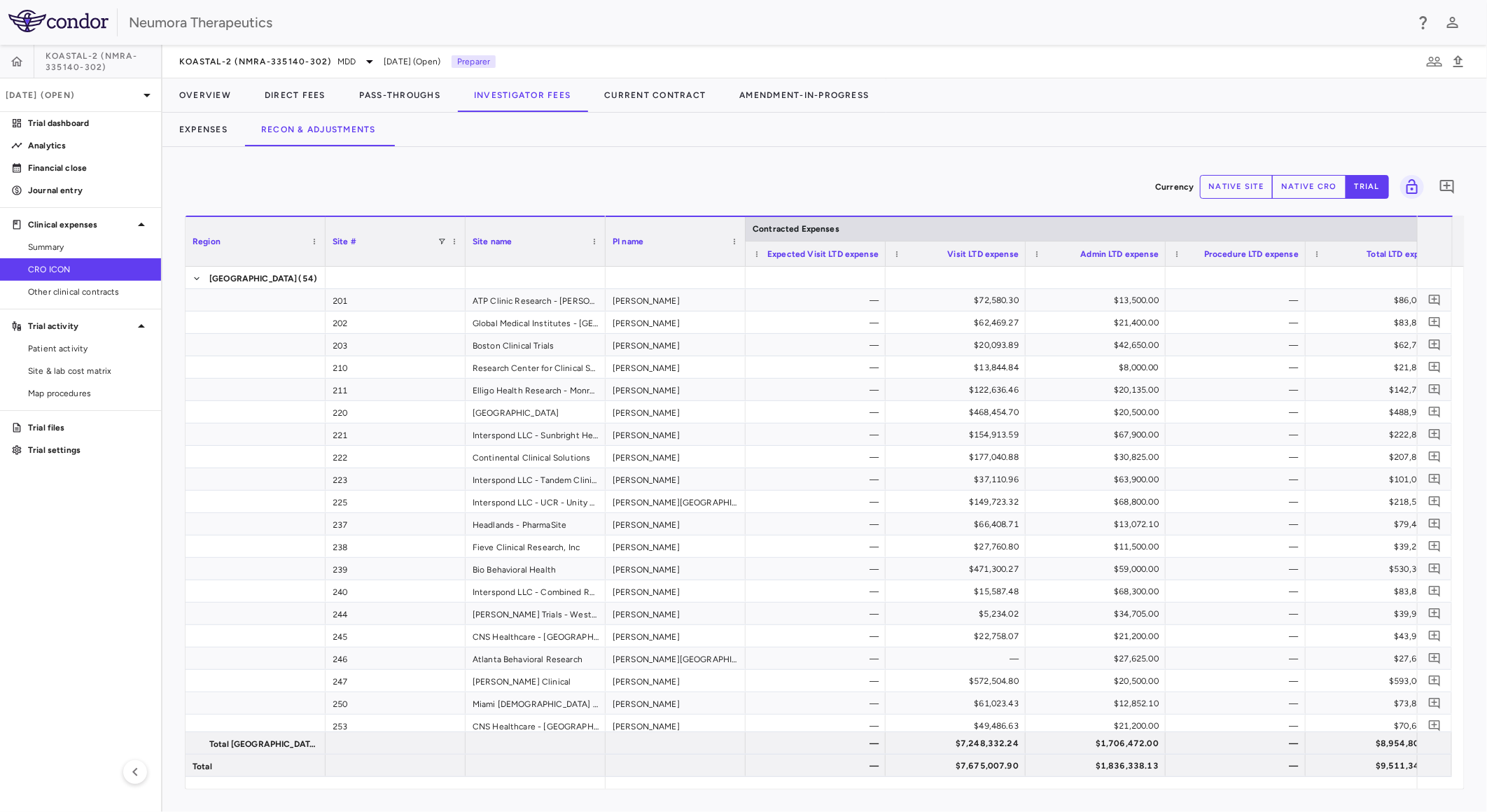
click at [1320, 190] on button "native cro" at bounding box center [1309, 187] width 74 height 24
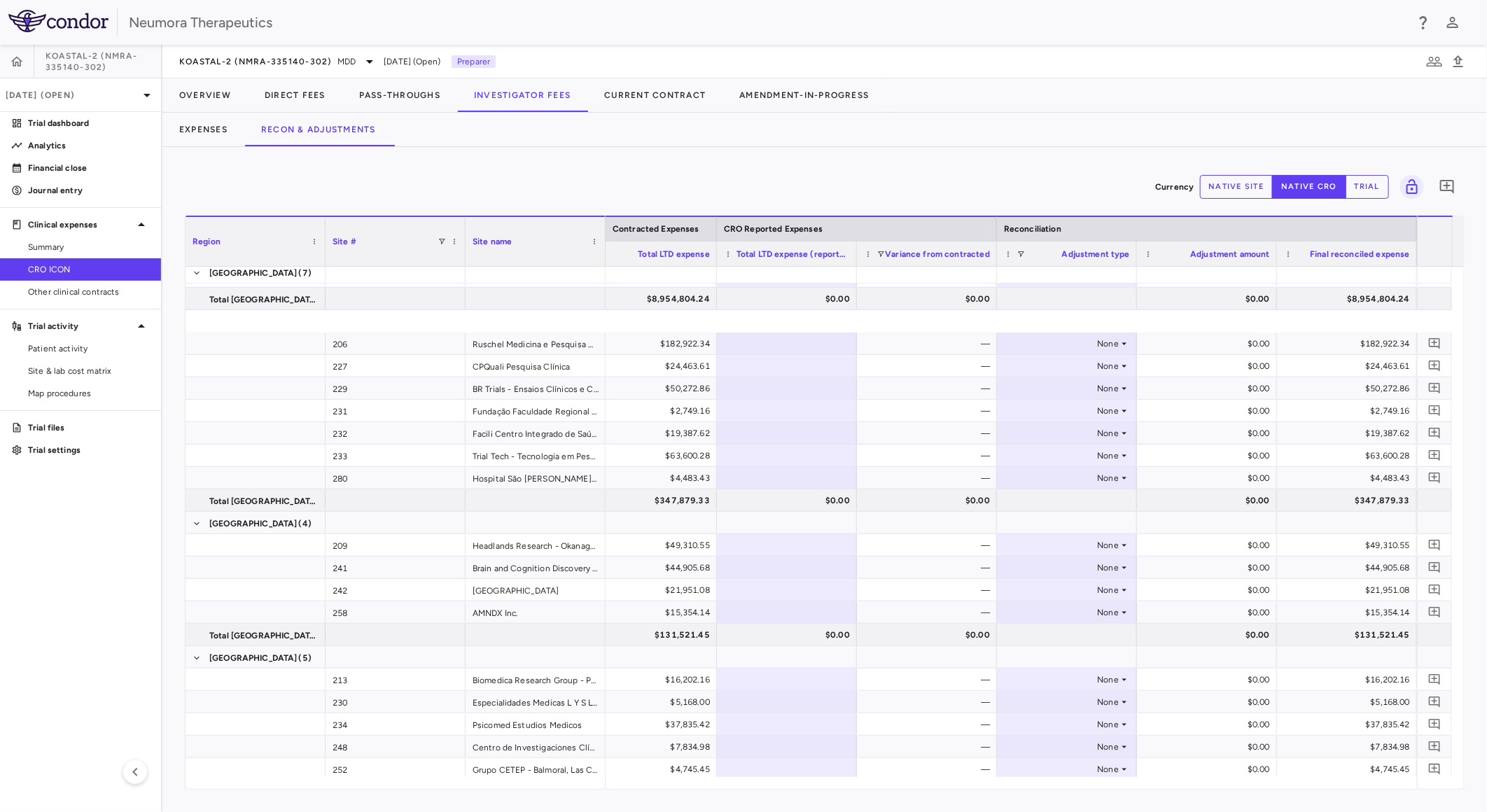
scroll to position [1438, 0]
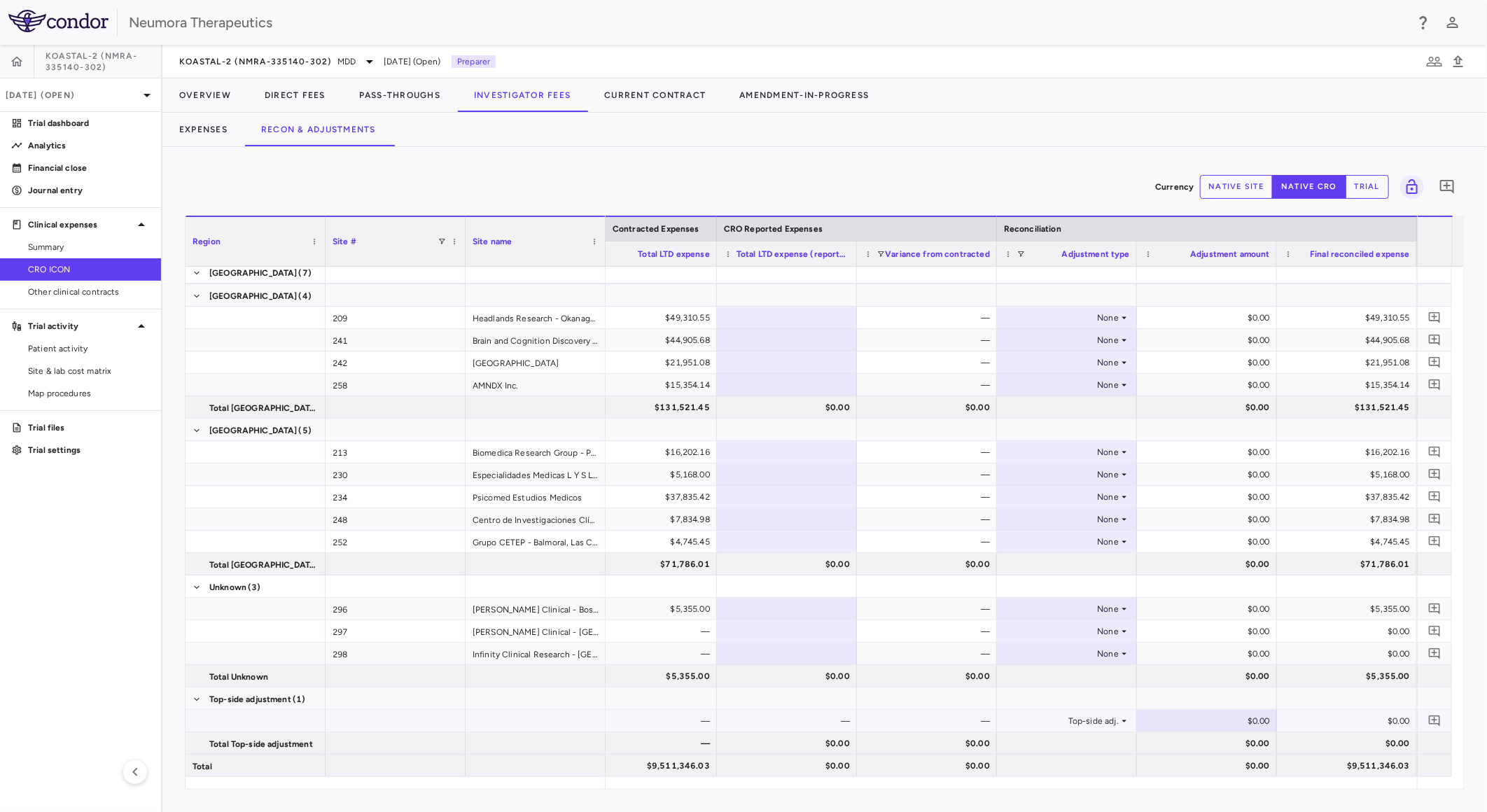
type button "native"
click at [1260, 716] on div "$0.00" at bounding box center [1209, 720] width 120 height 22
click at [1214, 717] on div "$133,007.76" at bounding box center [1209, 720] width 120 height 22
click at [1205, 719] on input "*********" at bounding box center [1217, 721] width 117 height 23
type input "**********"
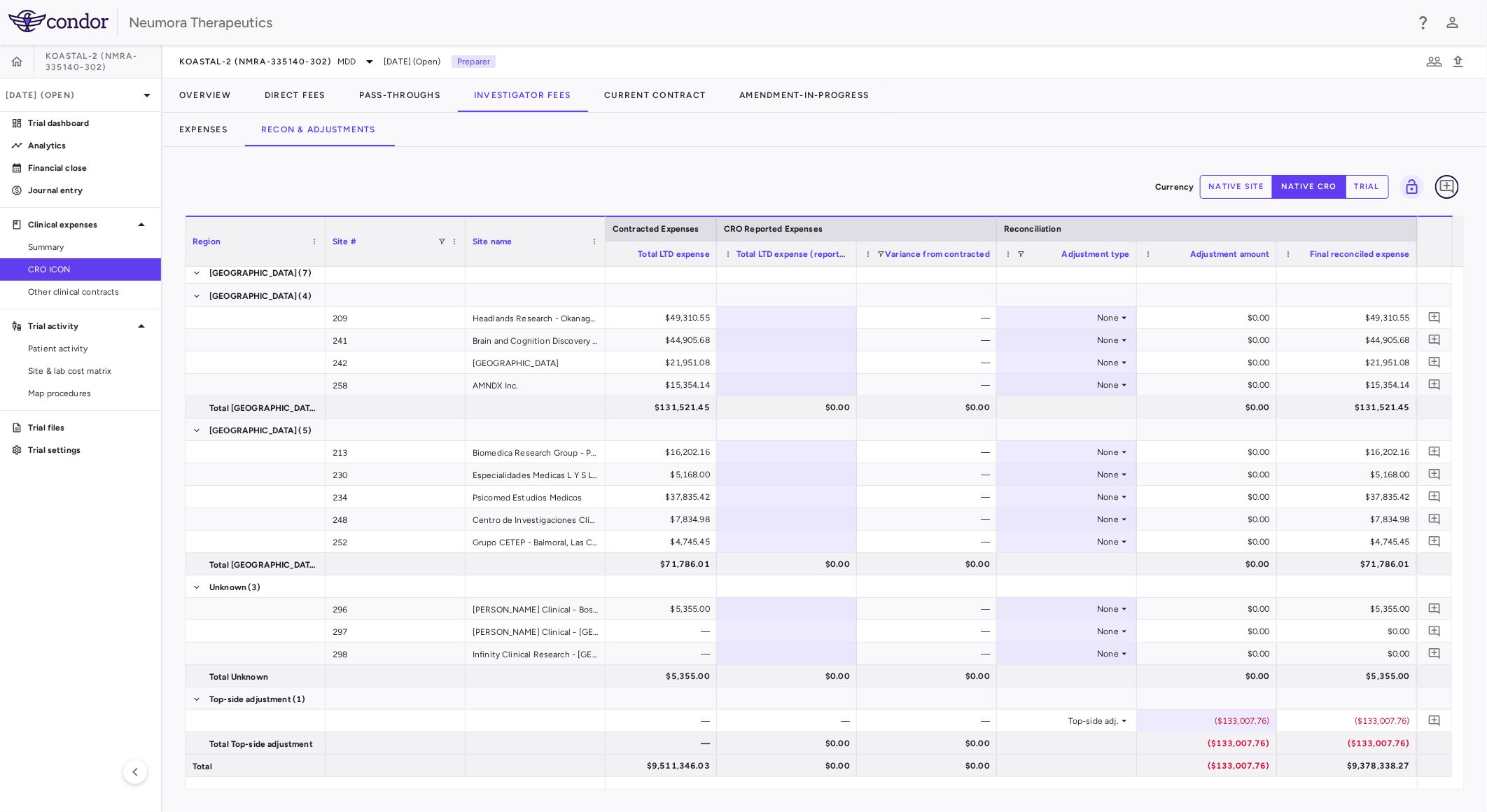
click at [1445, 187] on icon "Add comment" at bounding box center [1447, 187] width 17 height 17
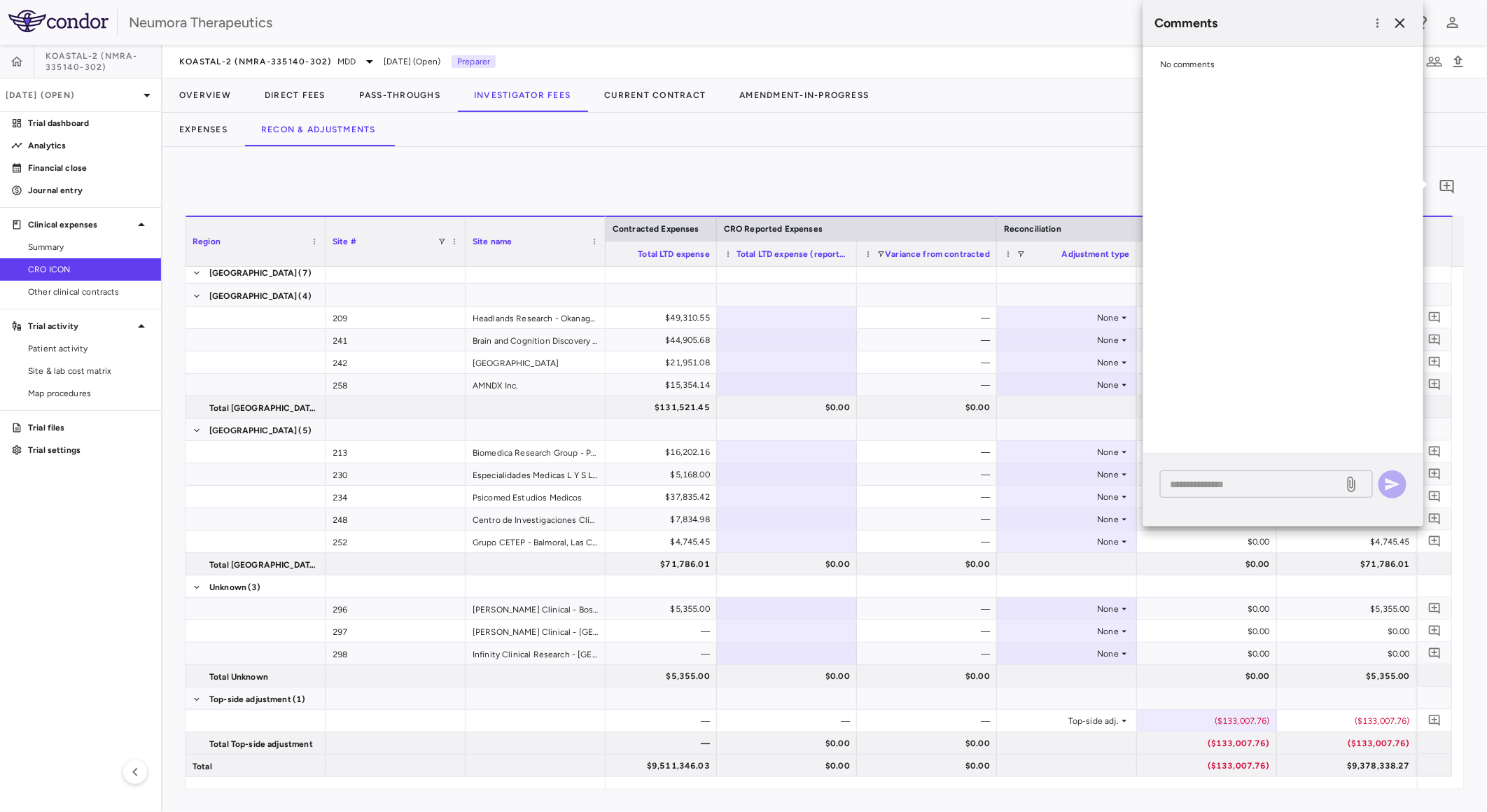
click at [1287, 481] on textarea at bounding box center [1252, 484] width 163 height 16
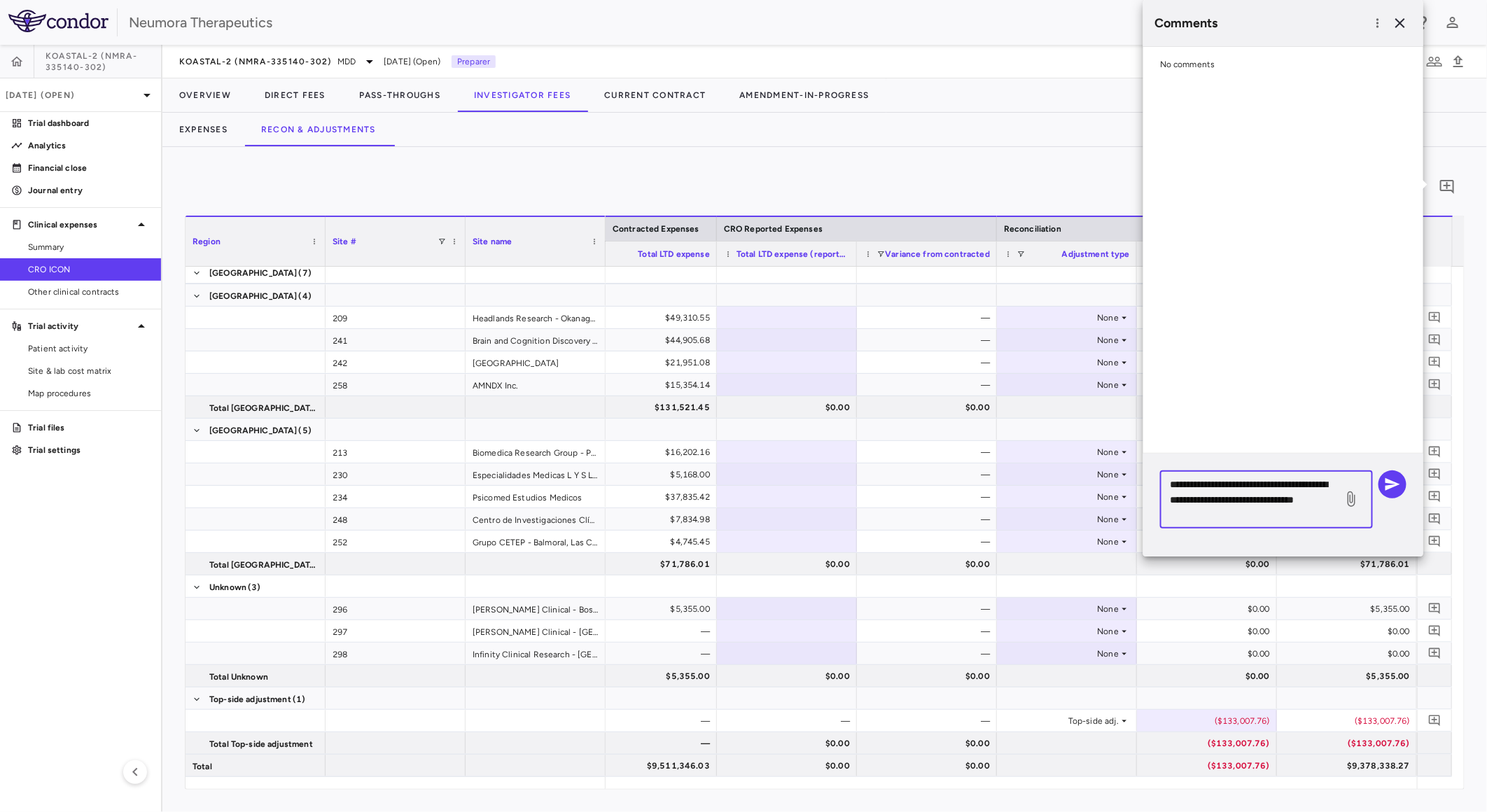
type textarea "**********"
click at [1337, 491] on div "**********" at bounding box center [1267, 499] width 213 height 58
click at [1348, 501] on icon at bounding box center [1351, 498] width 7 height 16
click at [0, 0] on input "file" at bounding box center [0, 0] width 0 height 0
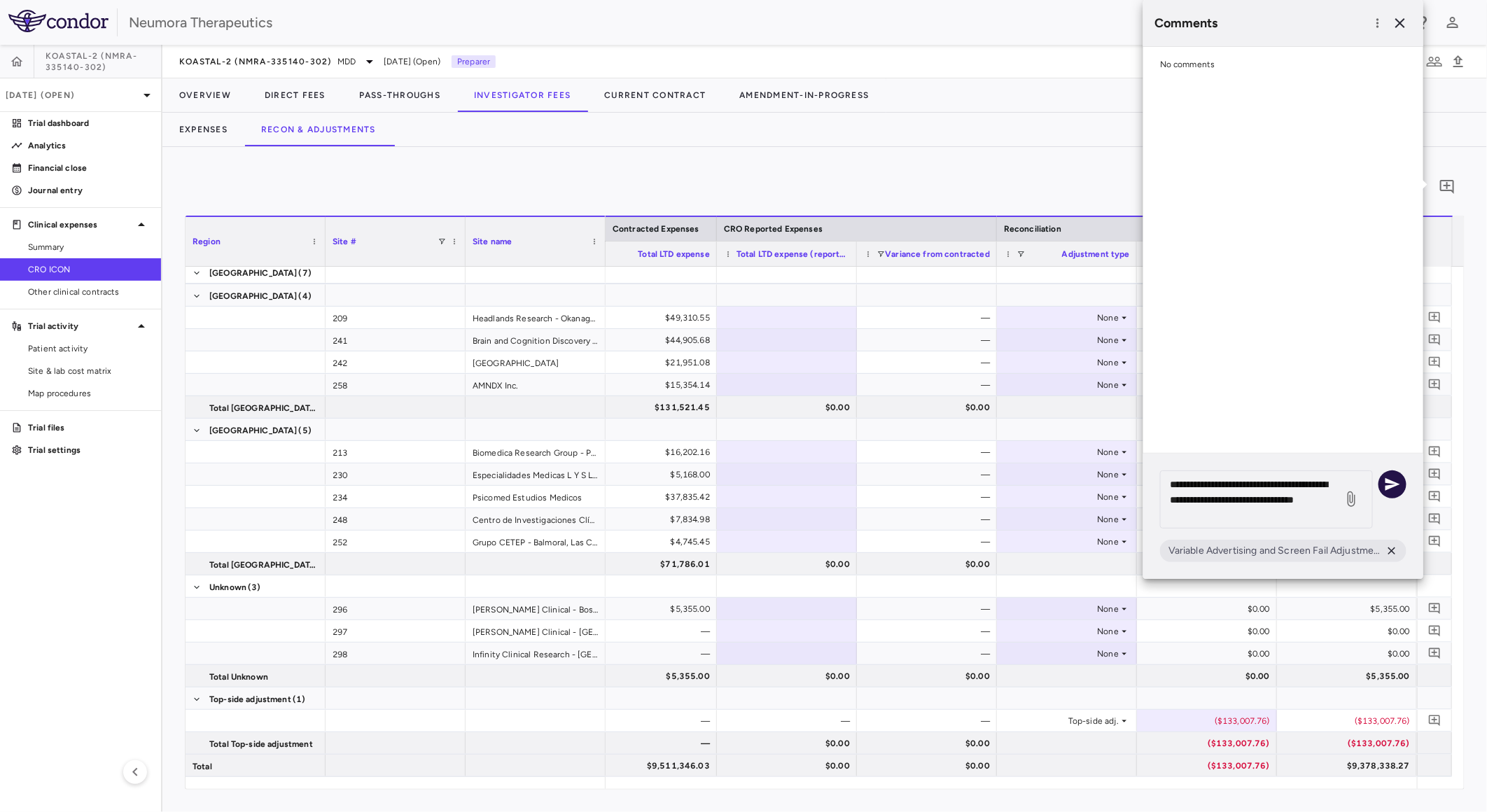
click at [1395, 485] on icon "button" at bounding box center [1392, 484] width 15 height 13
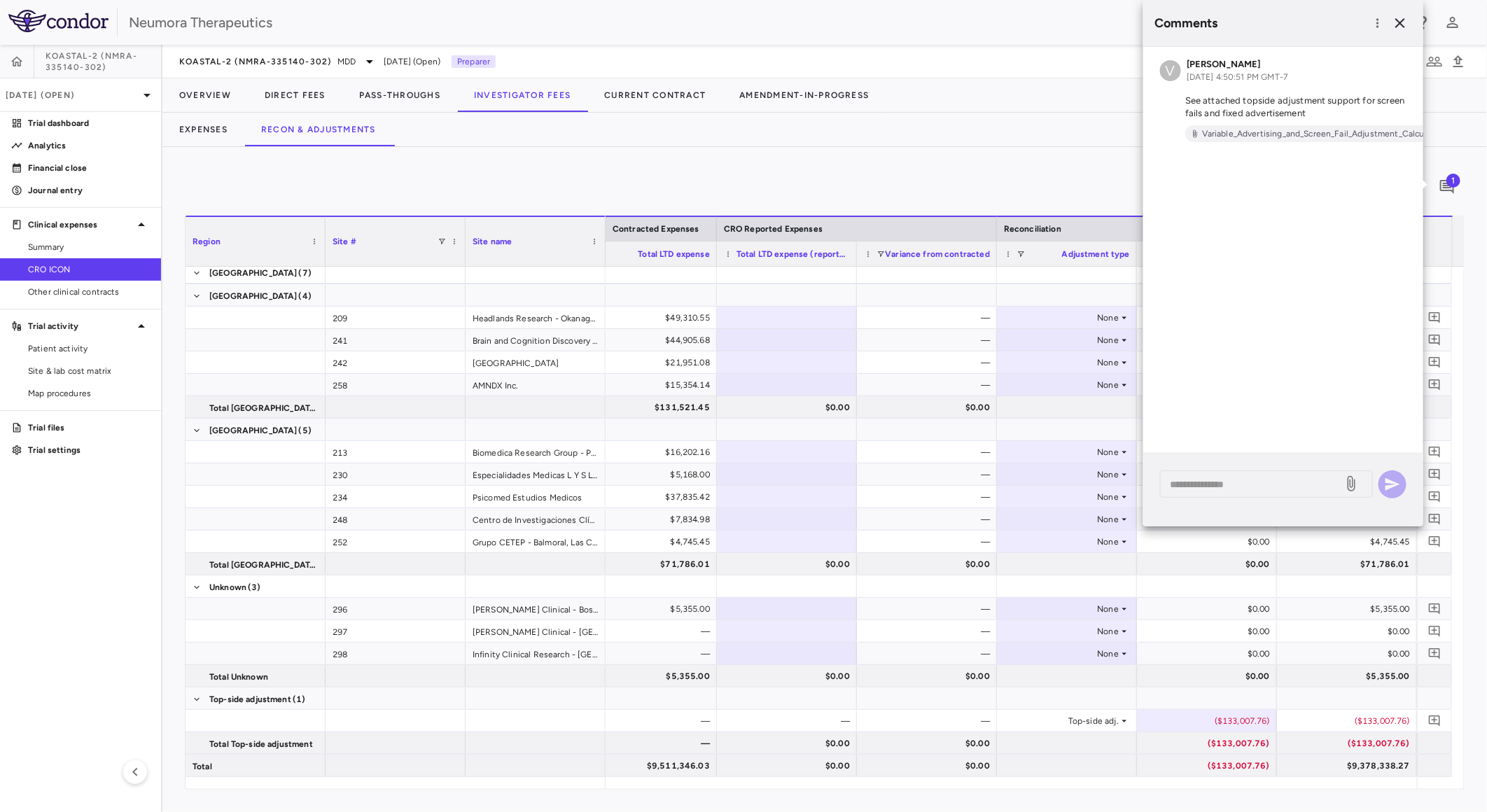
click at [564, 160] on div "Currency native site native cro trial 1 Region Drag here to set column labels R…" at bounding box center [824, 479] width 1325 height 665
click at [1403, 25] on icon "button" at bounding box center [1400, 23] width 10 height 10
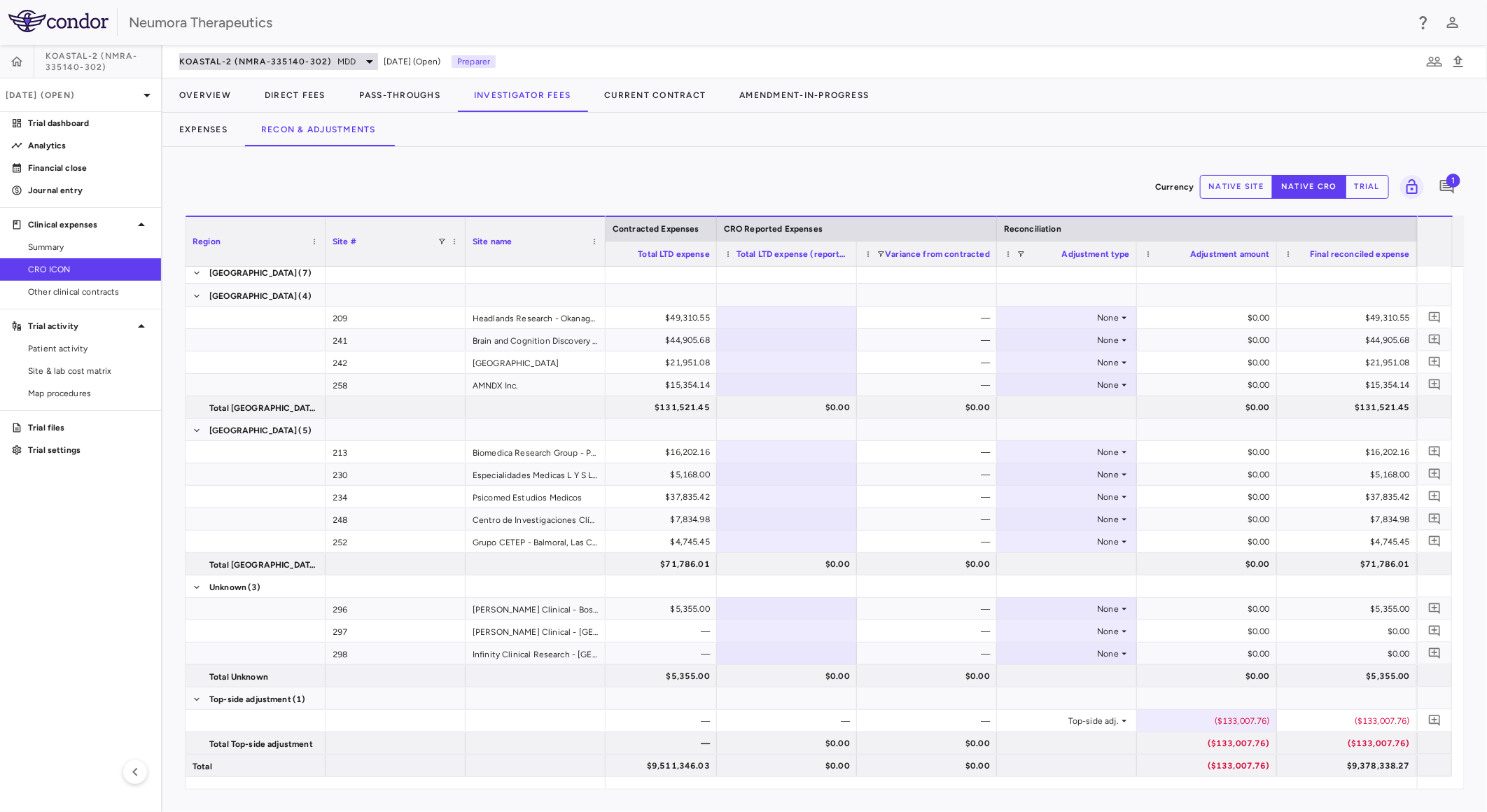
click at [274, 69] on div "KOASTAL-2 (NMRA-335140-302) MDD" at bounding box center [278, 61] width 199 height 17
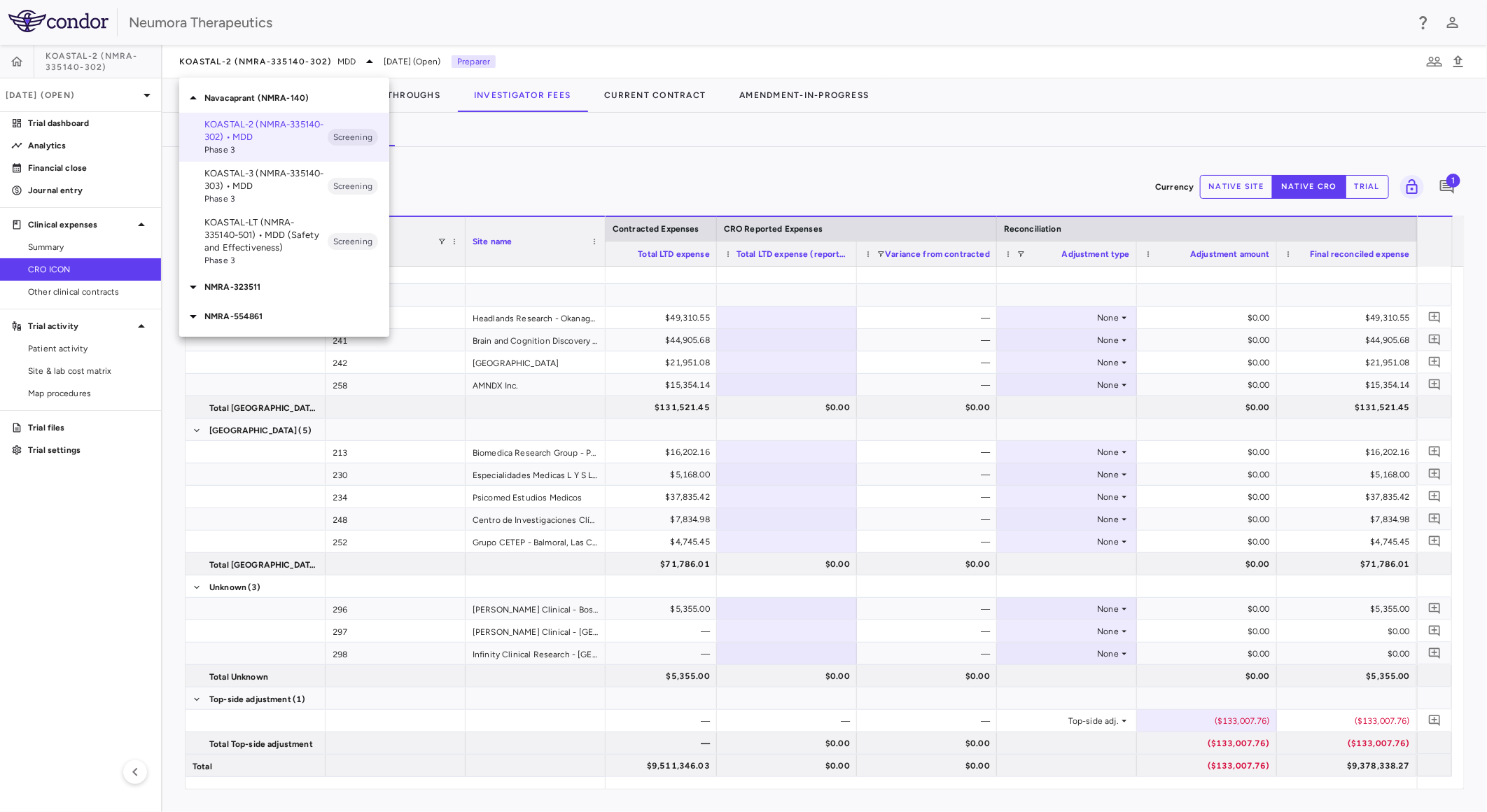
drag, startPoint x: 546, startPoint y: 194, endPoint x: 442, endPoint y: 157, distance: 110.4
click at [535, 186] on div at bounding box center [744, 406] width 1487 height 812
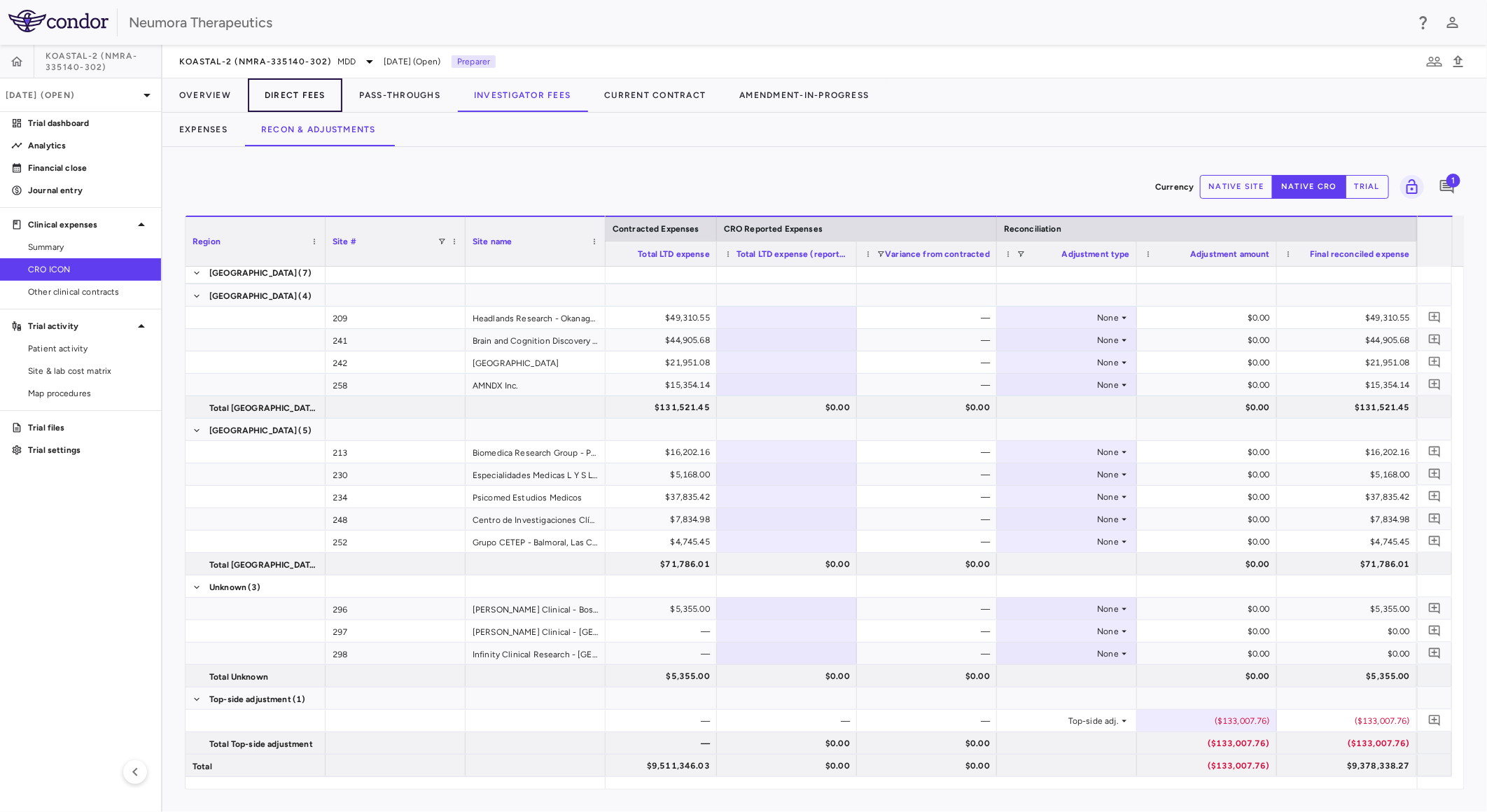
click at [313, 100] on button "Direct Fees" at bounding box center [295, 95] width 95 height 34
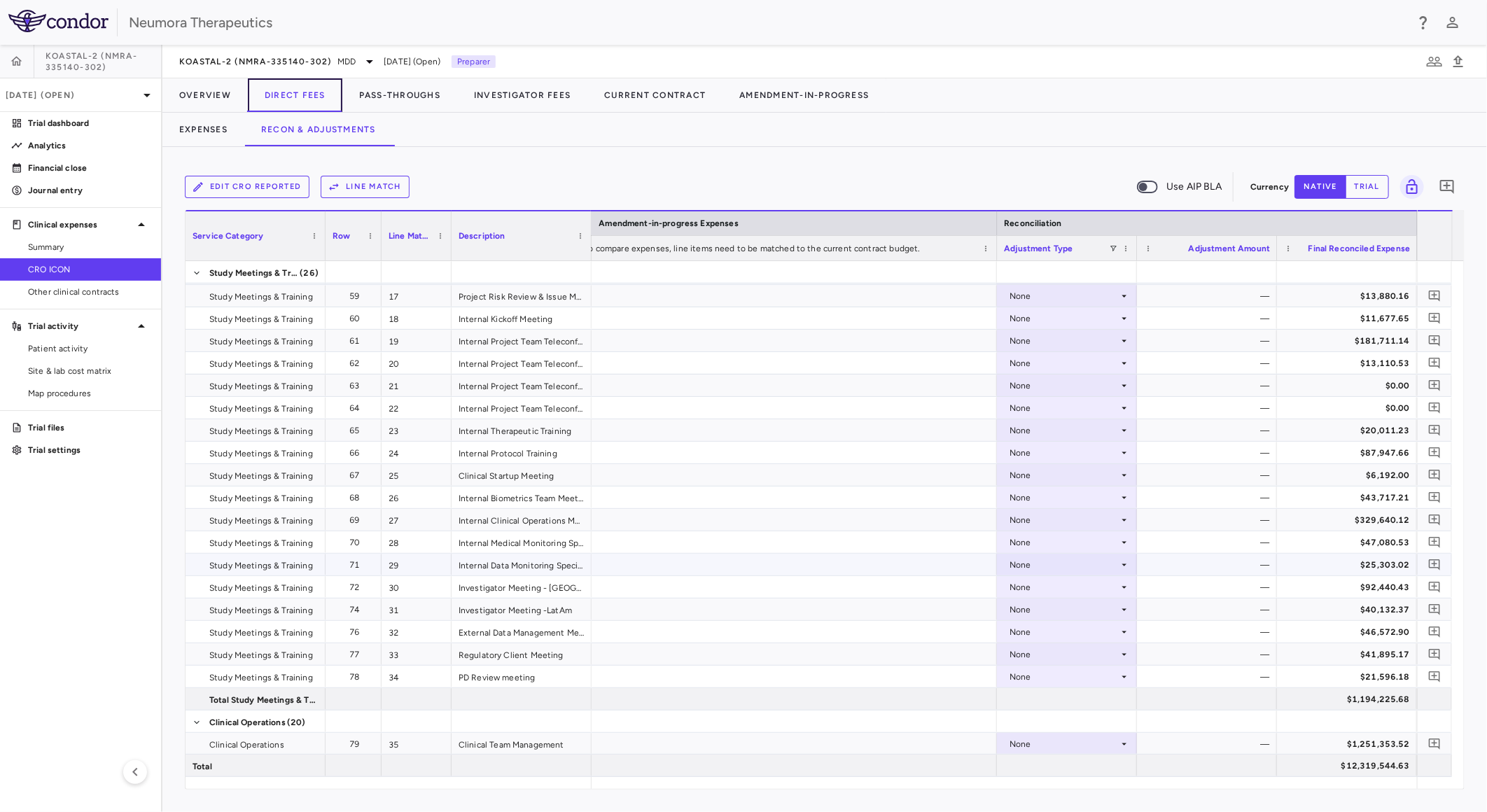
scroll to position [621, 0]
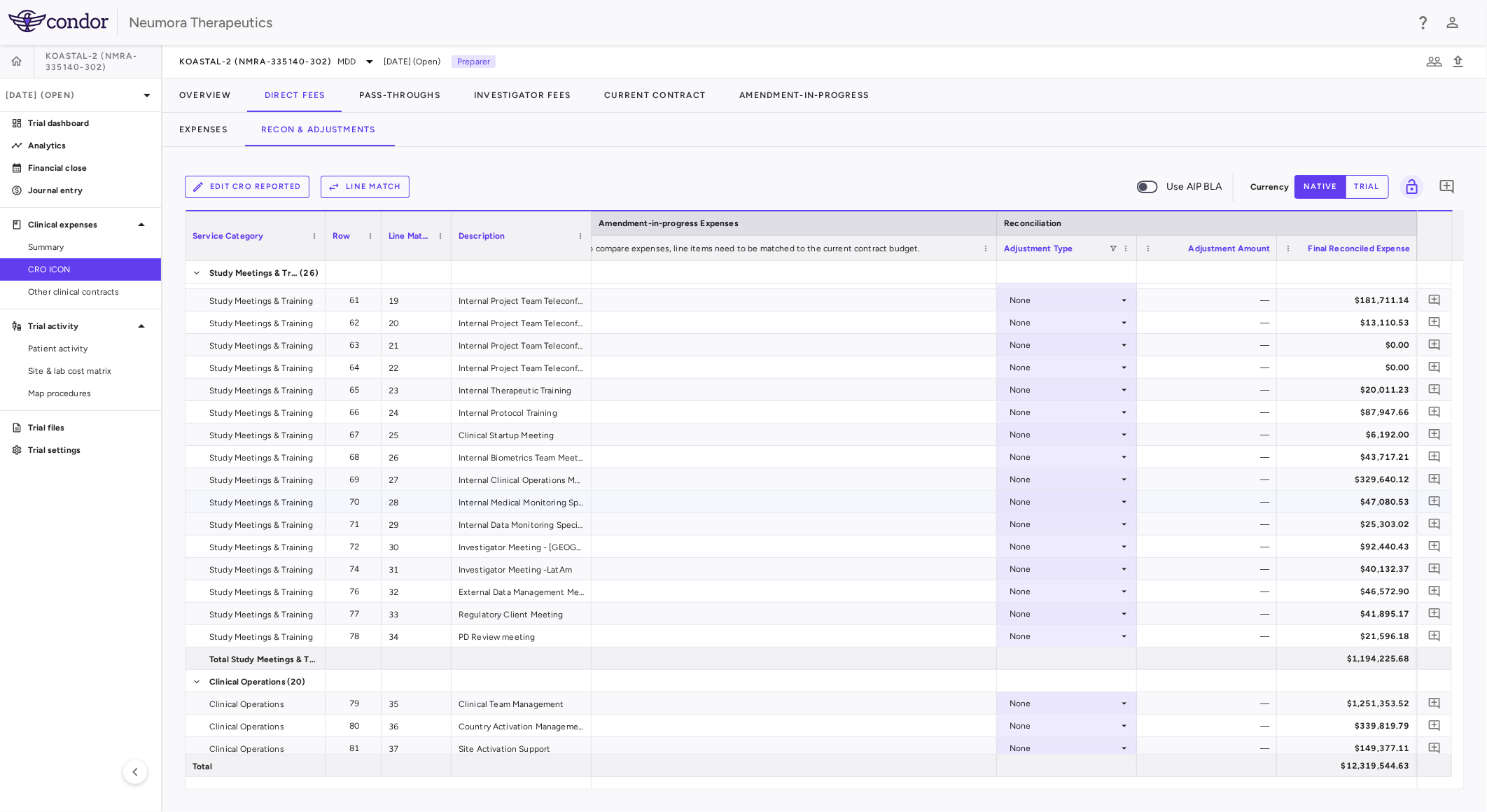
click at [1117, 500] on div "None" at bounding box center [1064, 502] width 109 height 22
click at [1080, 547] on div "CRO Reported" at bounding box center [1058, 550] width 66 height 13
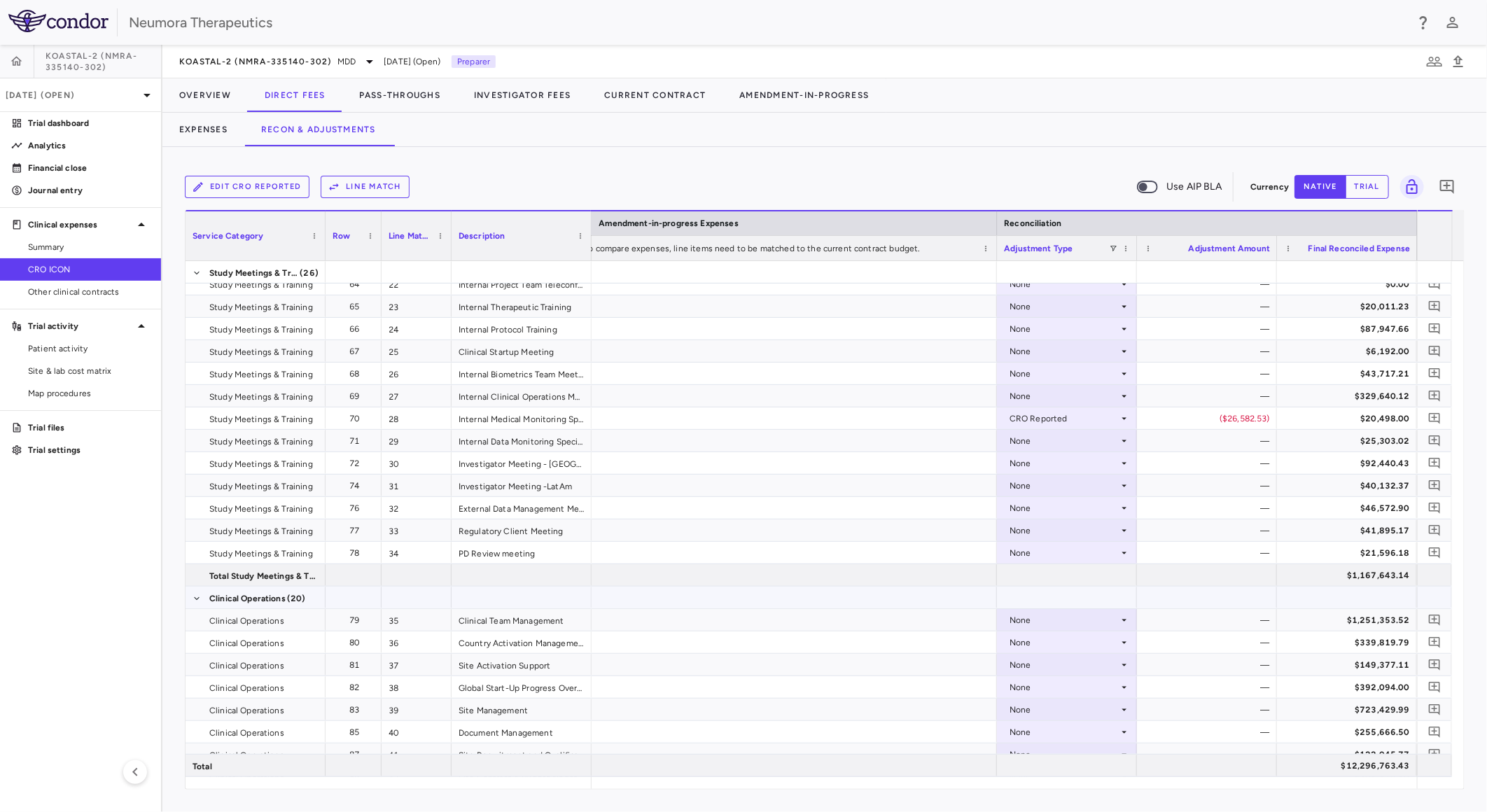
scroll to position [777, 0]
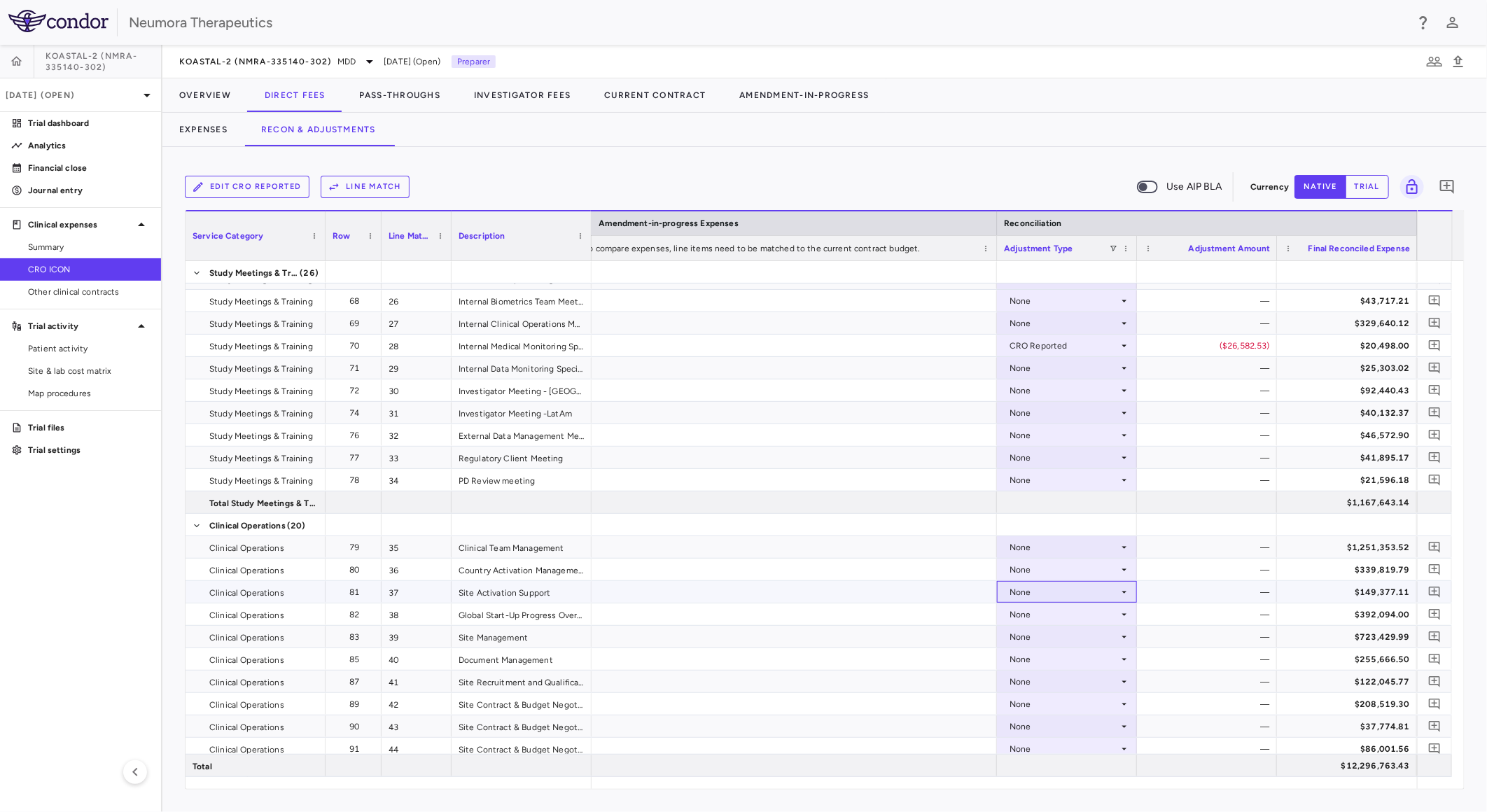
click at [1102, 588] on div "None" at bounding box center [1064, 592] width 109 height 22
click at [1082, 639] on div "CRO Reported" at bounding box center [1058, 640] width 66 height 13
click at [1071, 652] on div "None" at bounding box center [1064, 659] width 109 height 22
click at [1067, 702] on div "CRO Reported" at bounding box center [1058, 707] width 66 height 13
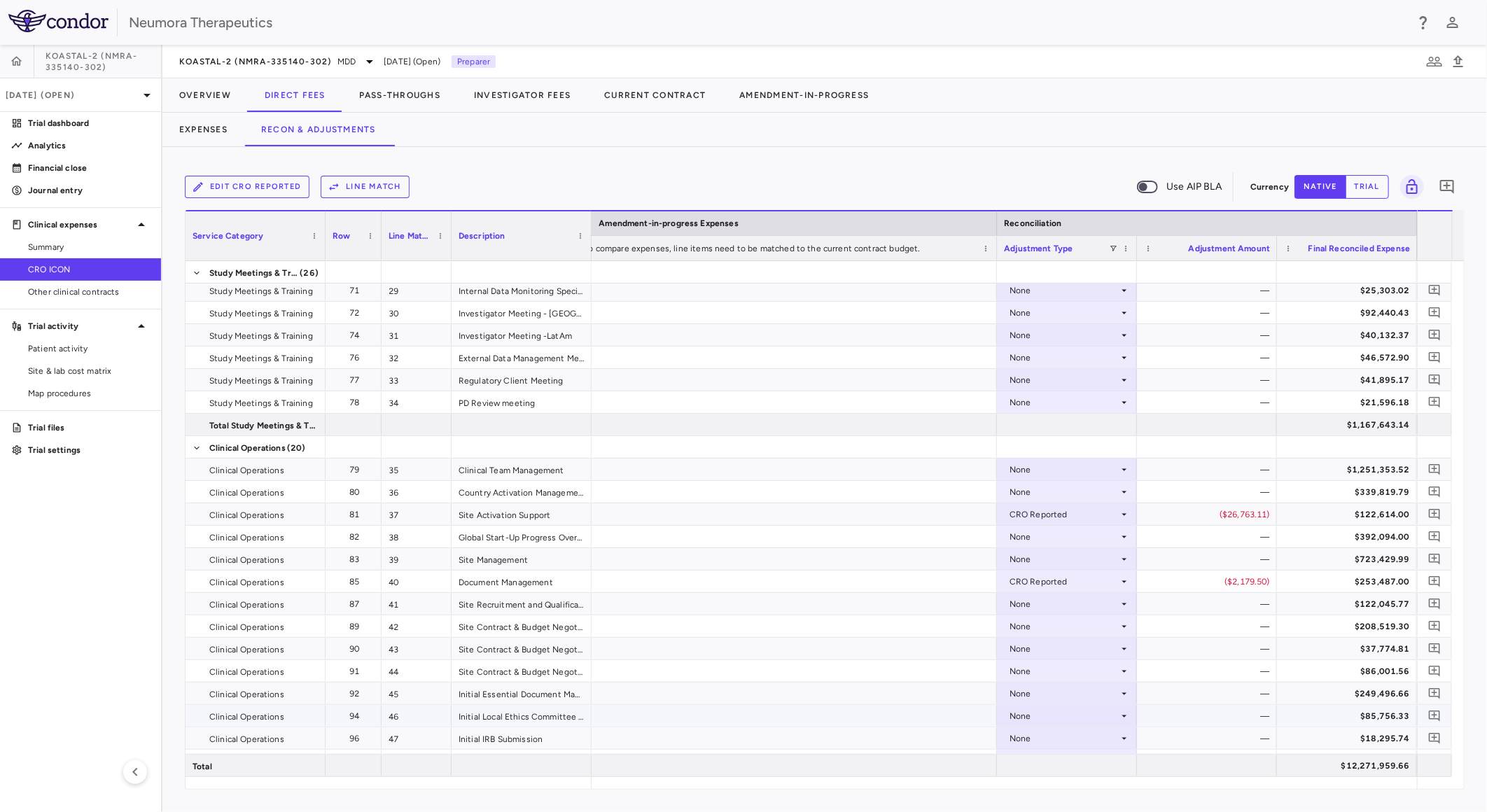
scroll to position [1010, 0]
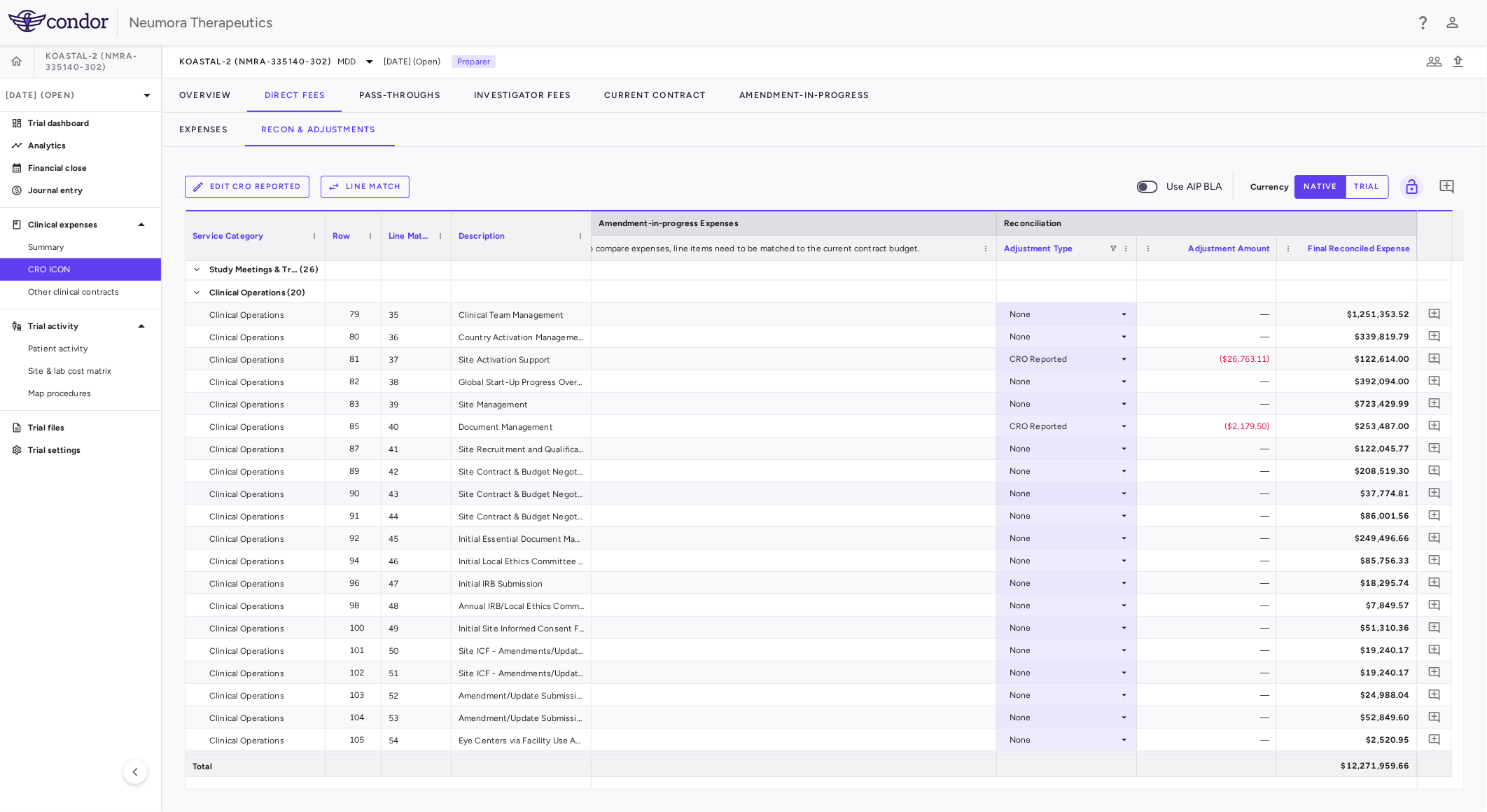
click at [1041, 492] on div "None" at bounding box center [1064, 494] width 109 height 22
click at [1046, 535] on div "CRO Reported" at bounding box center [1058, 541] width 66 height 13
click at [1045, 537] on div "None" at bounding box center [1064, 538] width 109 height 22
click at [1059, 582] on div "CRO Reported" at bounding box center [1058, 586] width 66 height 13
click at [1068, 701] on div "None" at bounding box center [1064, 695] width 109 height 22
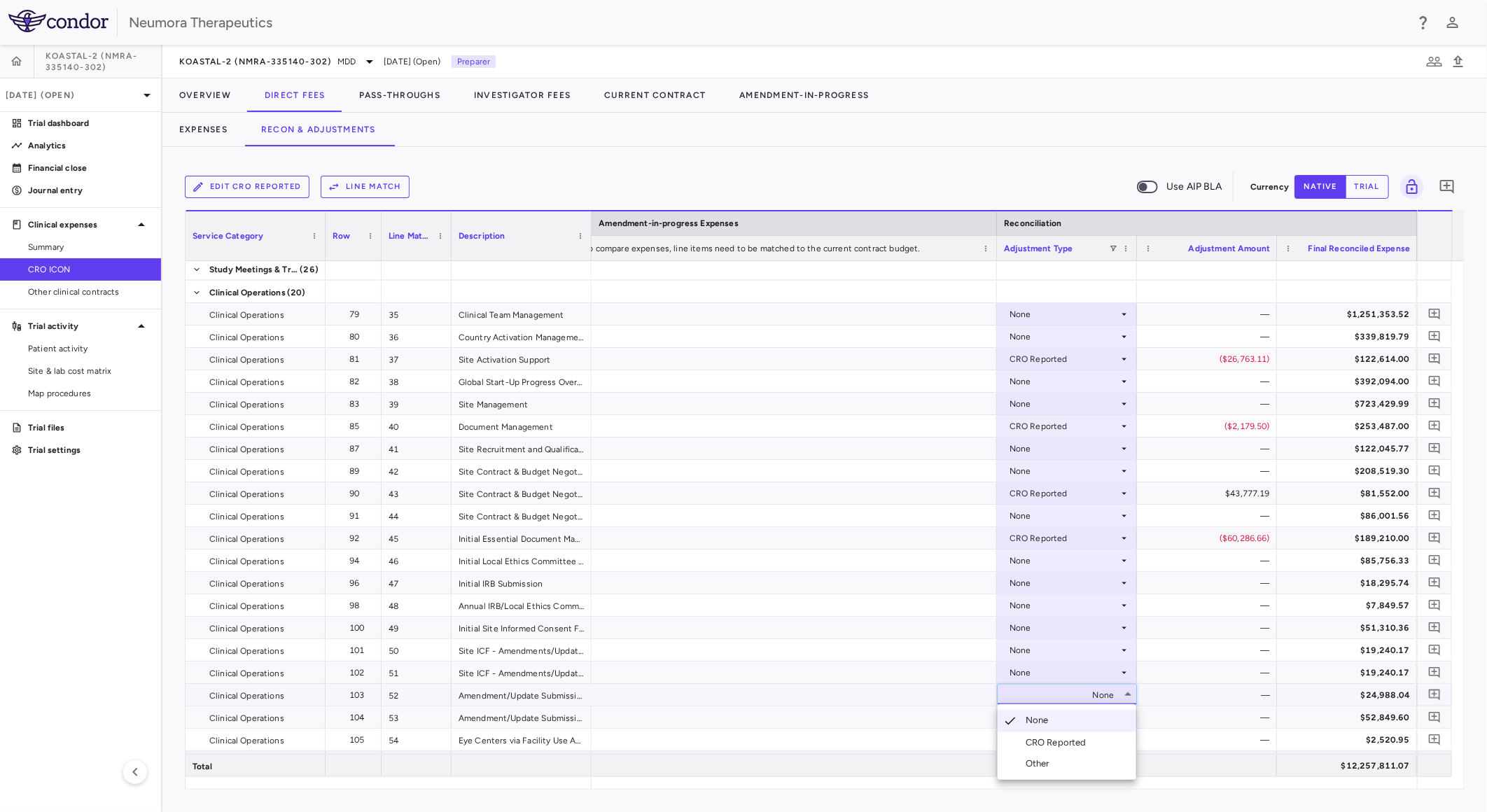
click at [1066, 692] on div at bounding box center [744, 406] width 1487 height 812
click at [1073, 695] on div "None" at bounding box center [1064, 695] width 109 height 22
drag, startPoint x: 1065, startPoint y: 739, endPoint x: 1072, endPoint y: 733, distance: 9.2
click at [1064, 739] on div "CRO Reported" at bounding box center [1058, 742] width 66 height 13
click at [1077, 721] on div "None" at bounding box center [1064, 717] width 109 height 22
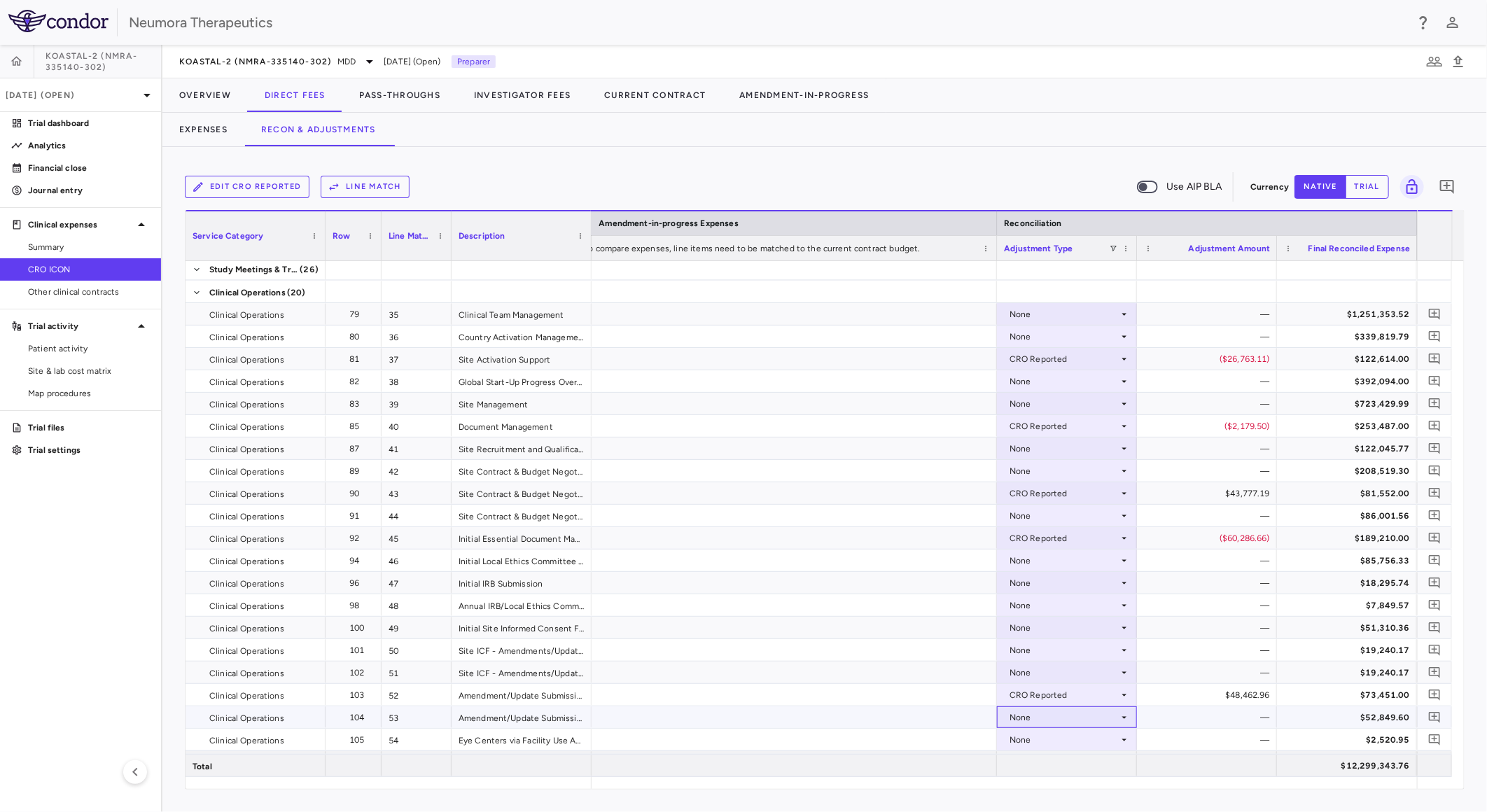
click at [1093, 718] on div "None" at bounding box center [1064, 717] width 109 height 22
click at [1081, 758] on div "CRO Reported" at bounding box center [1058, 763] width 66 height 13
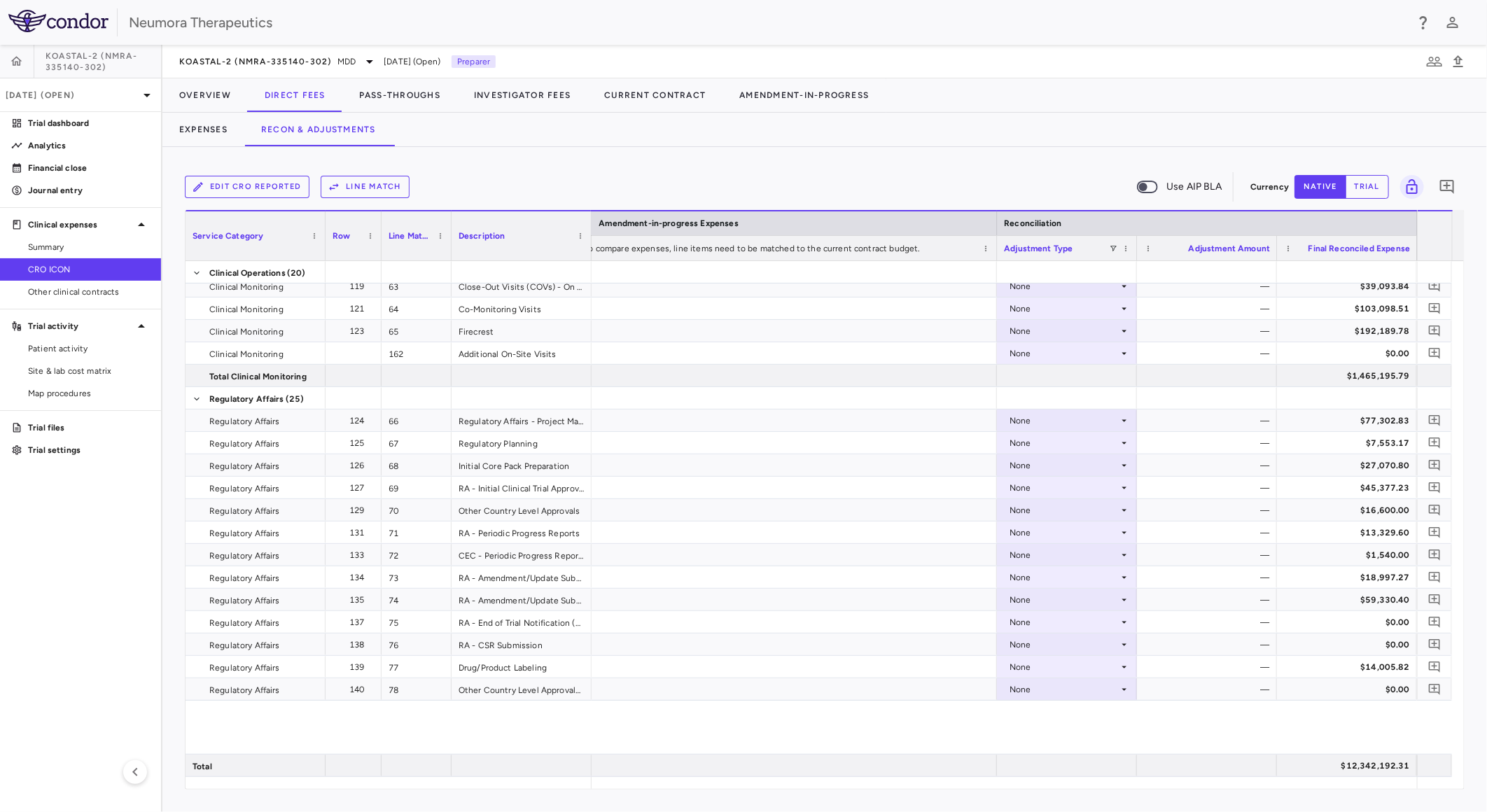
scroll to position [1399, 0]
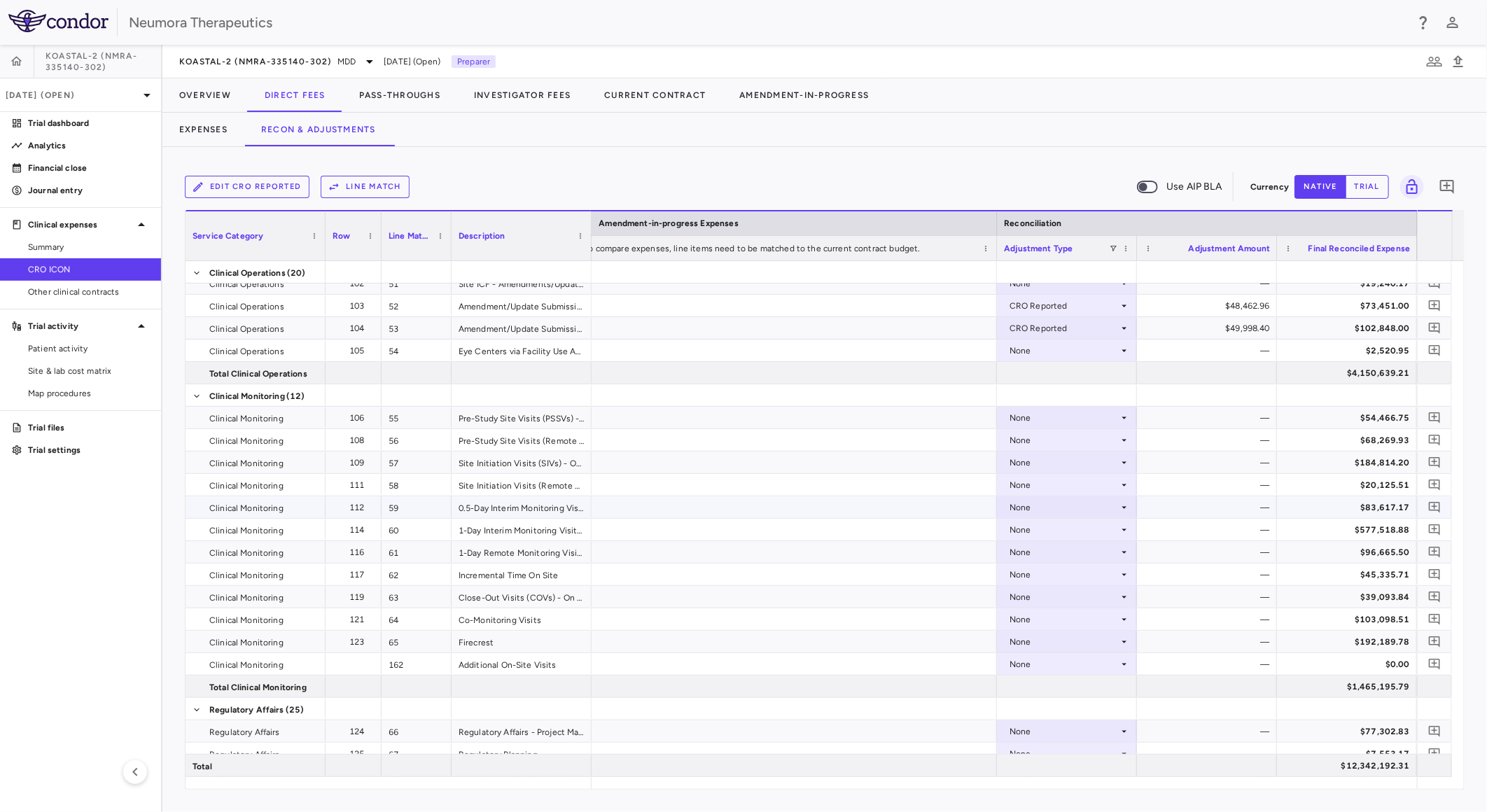
click at [1058, 506] on div "None" at bounding box center [1064, 507] width 109 height 22
click at [1074, 548] on li "CRO Reported" at bounding box center [1067, 555] width 139 height 21
click at [1079, 530] on div "None" at bounding box center [1064, 529] width 109 height 22
click at [1068, 572] on div "CRO Reported" at bounding box center [1058, 578] width 66 height 13
click at [1065, 551] on div "None" at bounding box center [1064, 552] width 109 height 22
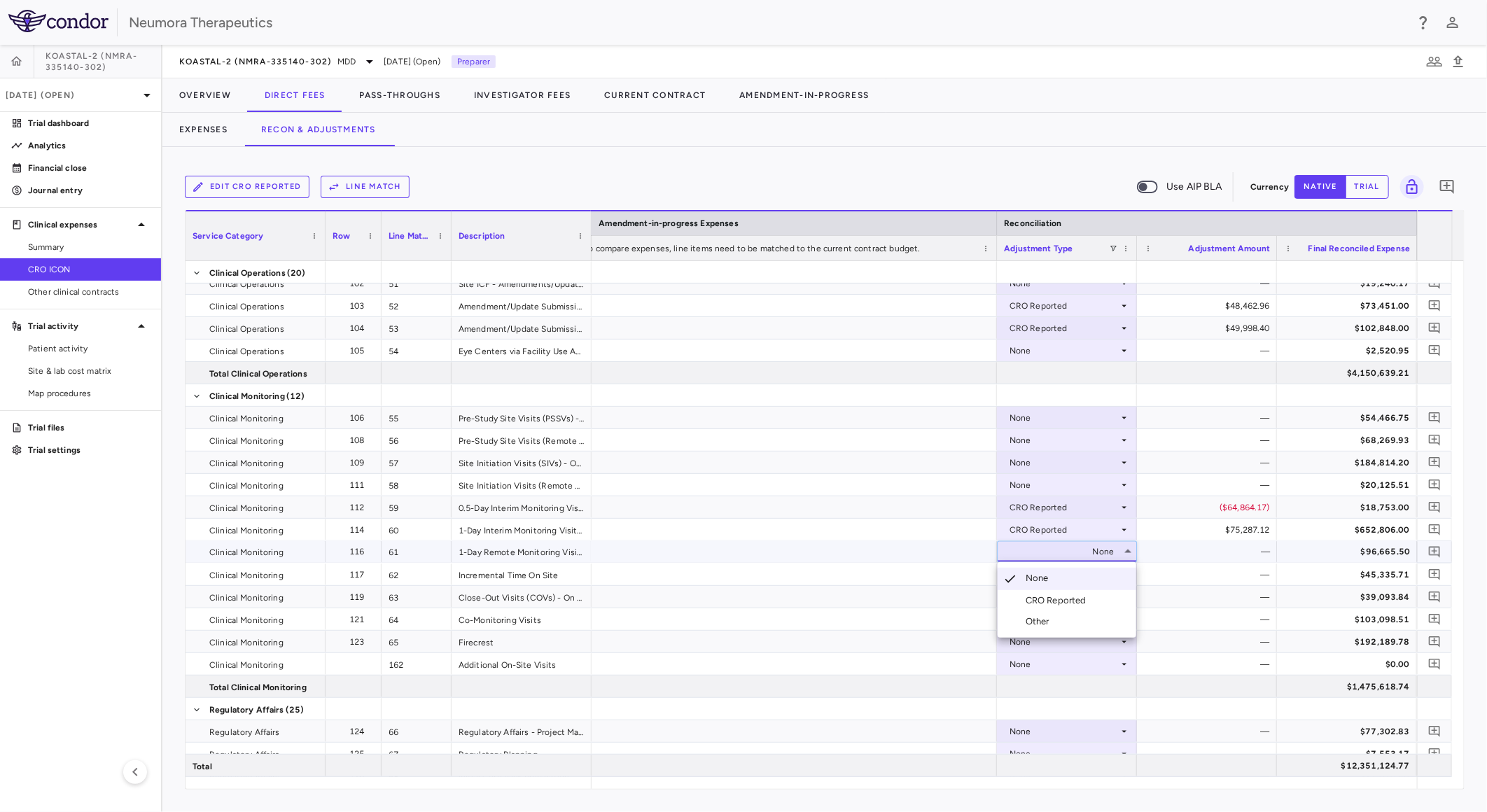
click at [1063, 592] on li "CRO Reported" at bounding box center [1067, 600] width 139 height 21
click at [1061, 572] on div "None" at bounding box center [1064, 574] width 109 height 22
click at [1050, 617] on div "CRO Reported" at bounding box center [1058, 623] width 66 height 13
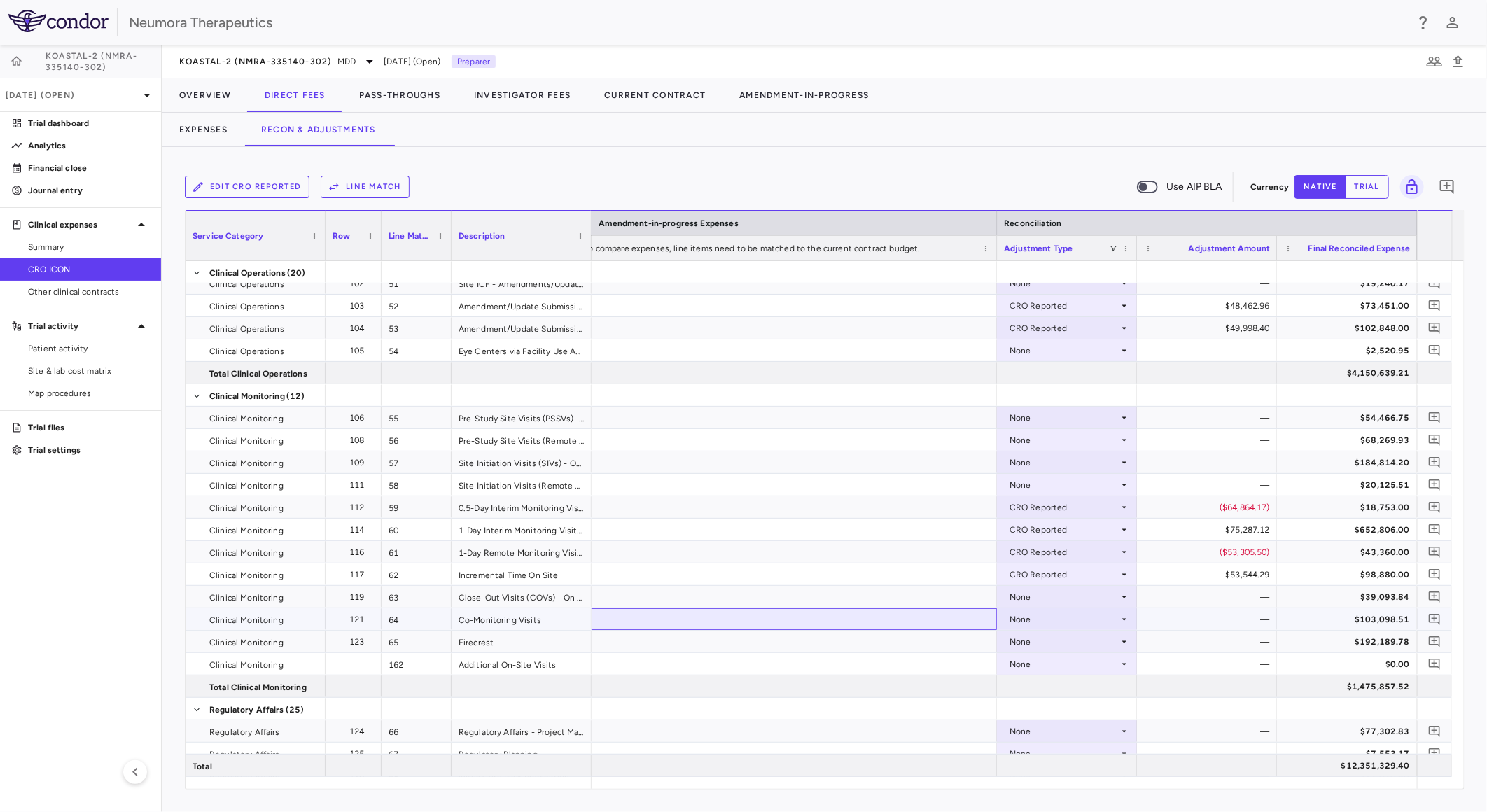
click at [971, 626] on div at bounding box center [788, 619] width 420 height 22
click at [1046, 614] on div "None" at bounding box center [1064, 619] width 109 height 22
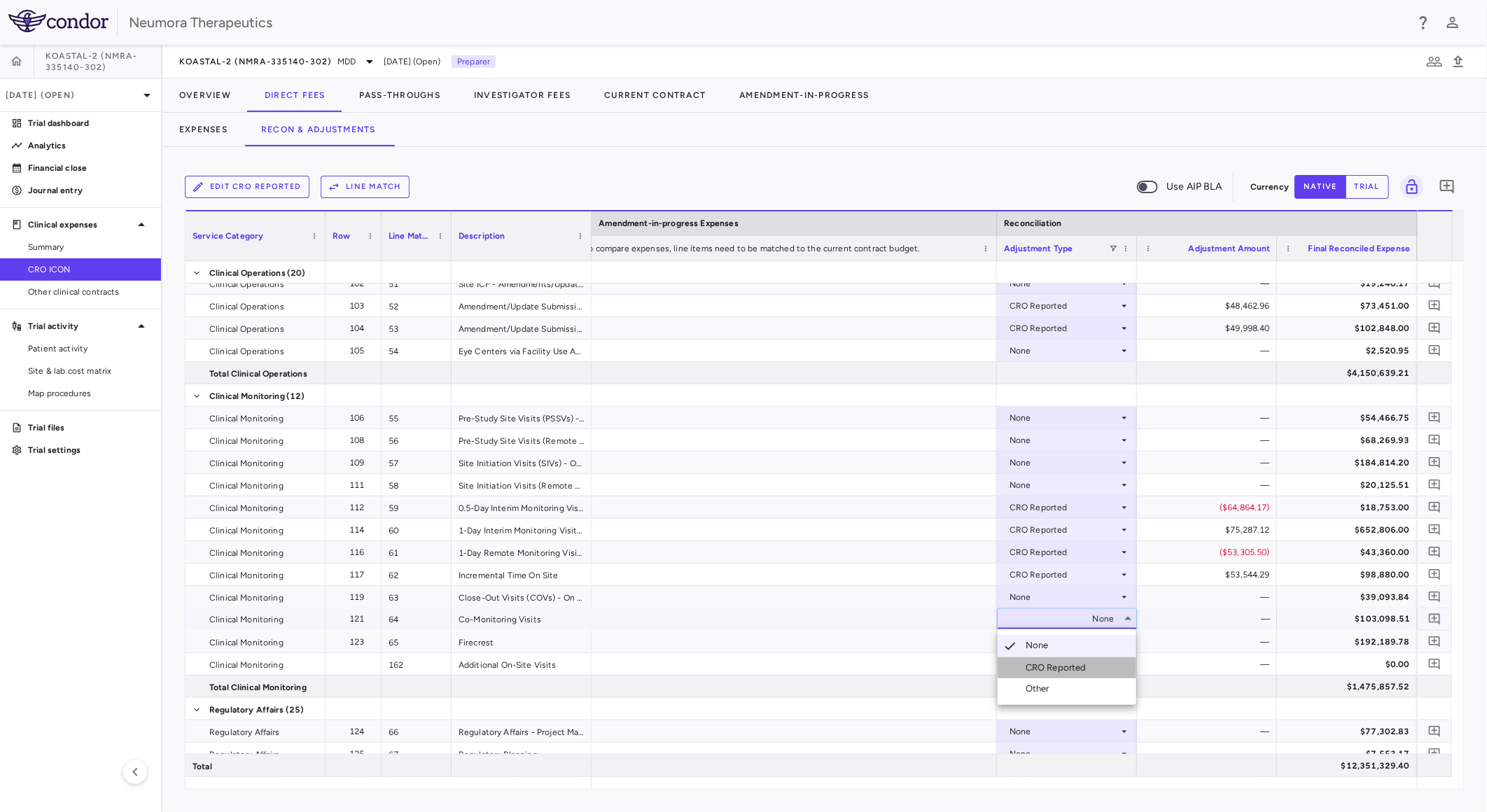
drag, startPoint x: 1048, startPoint y: 662, endPoint x: 1055, endPoint y: 660, distance: 7.3
click at [1048, 662] on div "CRO Reported" at bounding box center [1058, 668] width 66 height 13
click at [1068, 645] on div "None" at bounding box center [1064, 641] width 109 height 22
click at [1088, 641] on div "None" at bounding box center [1064, 641] width 109 height 22
click at [1084, 688] on div "CRO Reported" at bounding box center [1058, 690] width 66 height 13
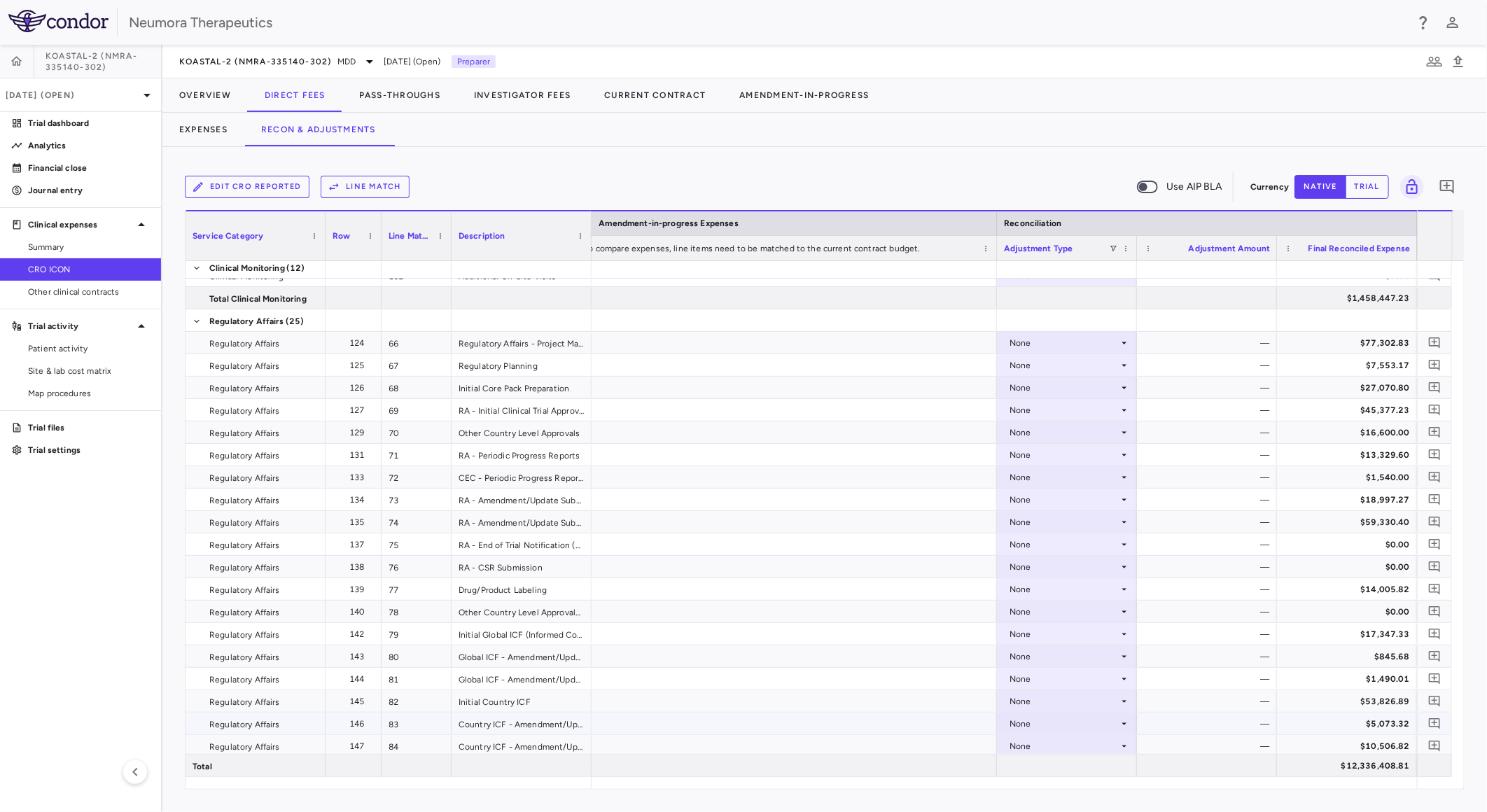
scroll to position [1943, 0]
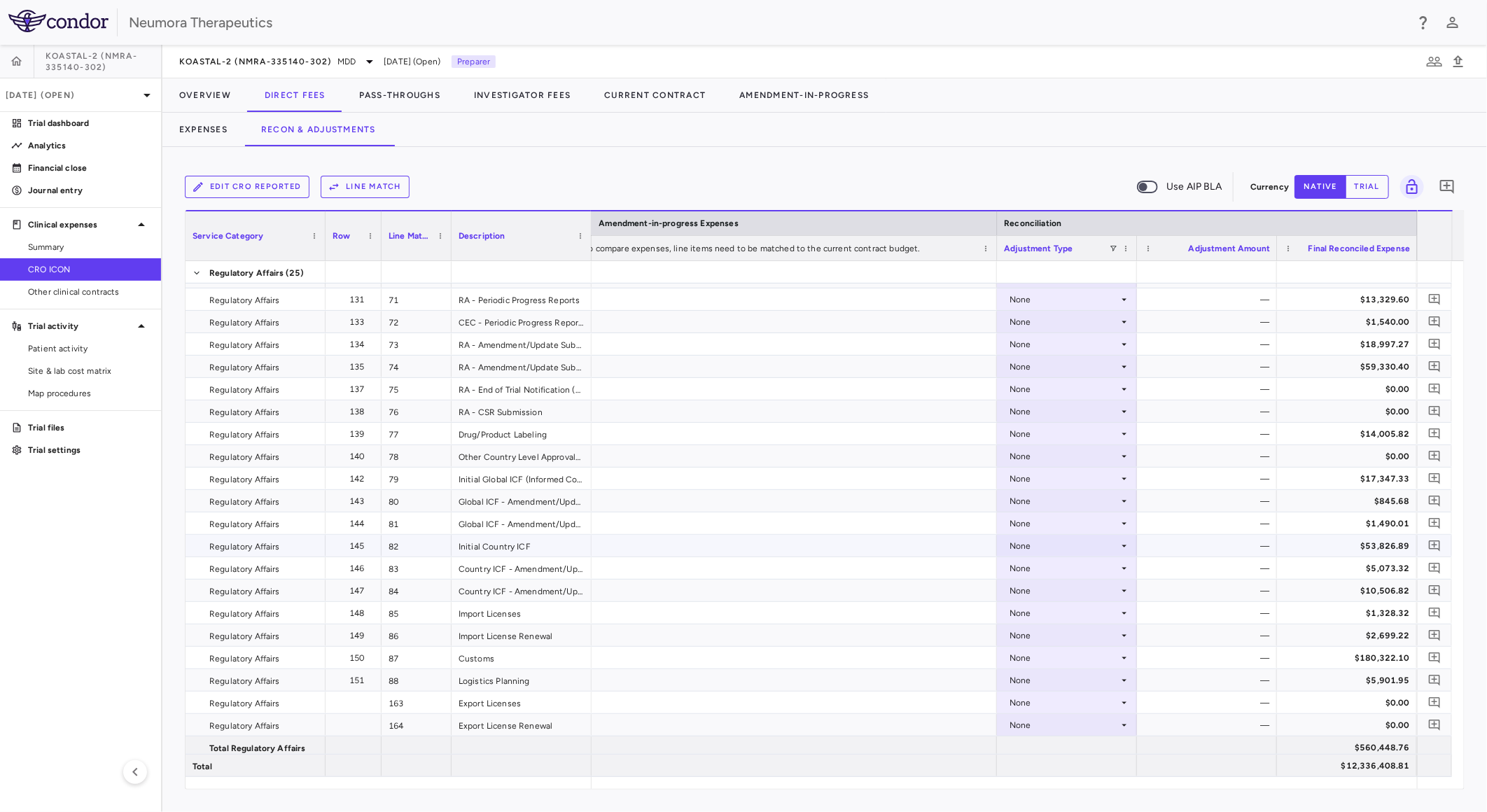
click at [1093, 544] on div "None" at bounding box center [1064, 546] width 109 height 22
click at [1079, 588] on div "CRO Reported" at bounding box center [1058, 594] width 66 height 13
click at [1096, 662] on div "None" at bounding box center [1064, 658] width 109 height 22
click at [1073, 700] on div "CRO Reported" at bounding box center [1058, 706] width 66 height 13
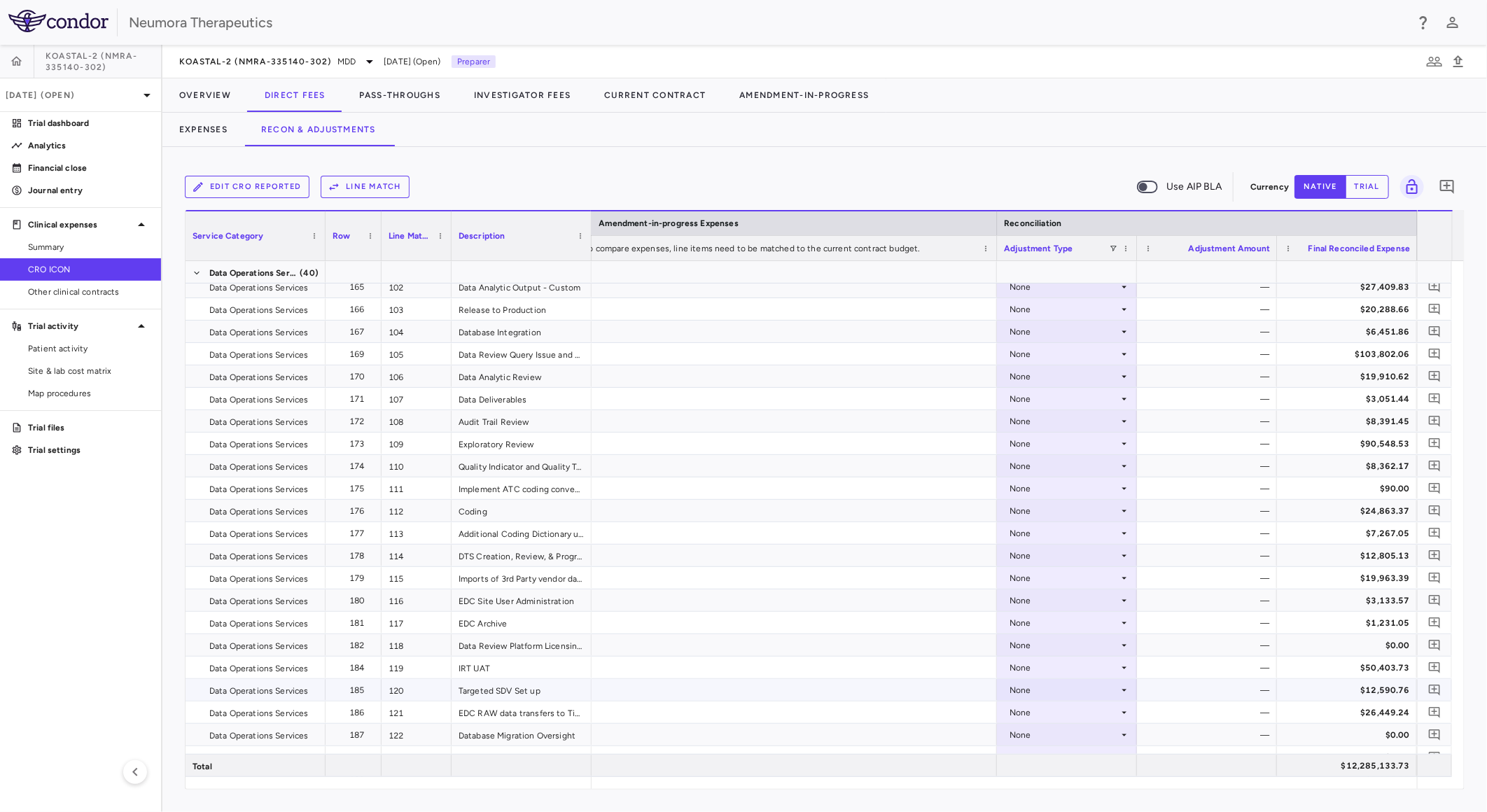
scroll to position [2799, 0]
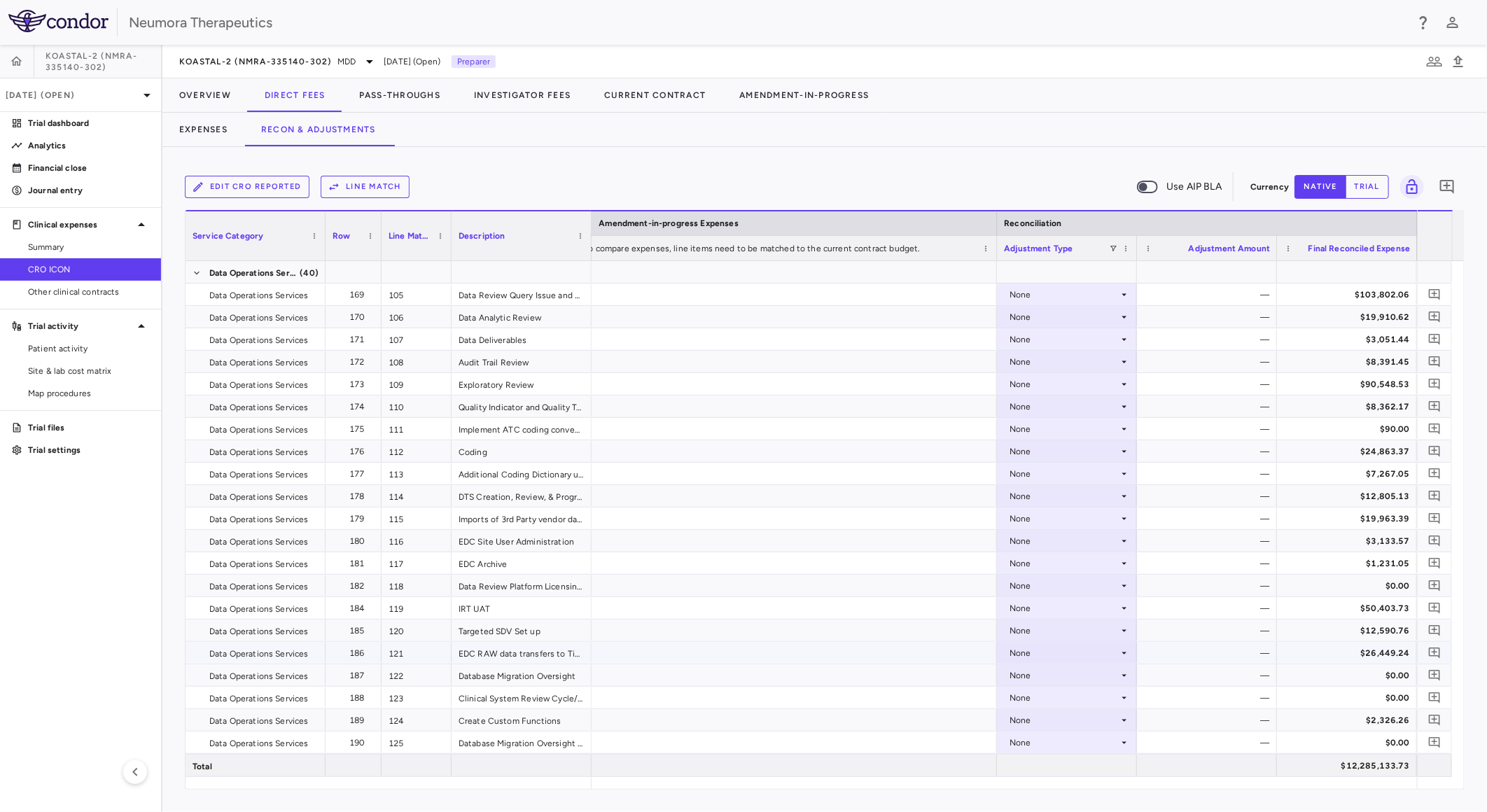
click at [1214, 634] on div "—" at bounding box center [1209, 630] width 120 height 22
click at [1261, 631] on div "—" at bounding box center [1209, 630] width 120 height 22
click at [1124, 637] on div "None" at bounding box center [1067, 630] width 126 height 20
click at [1102, 674] on li "CRO Reported" at bounding box center [1067, 678] width 139 height 21
click at [1125, 721] on icon at bounding box center [1124, 720] width 11 height 11
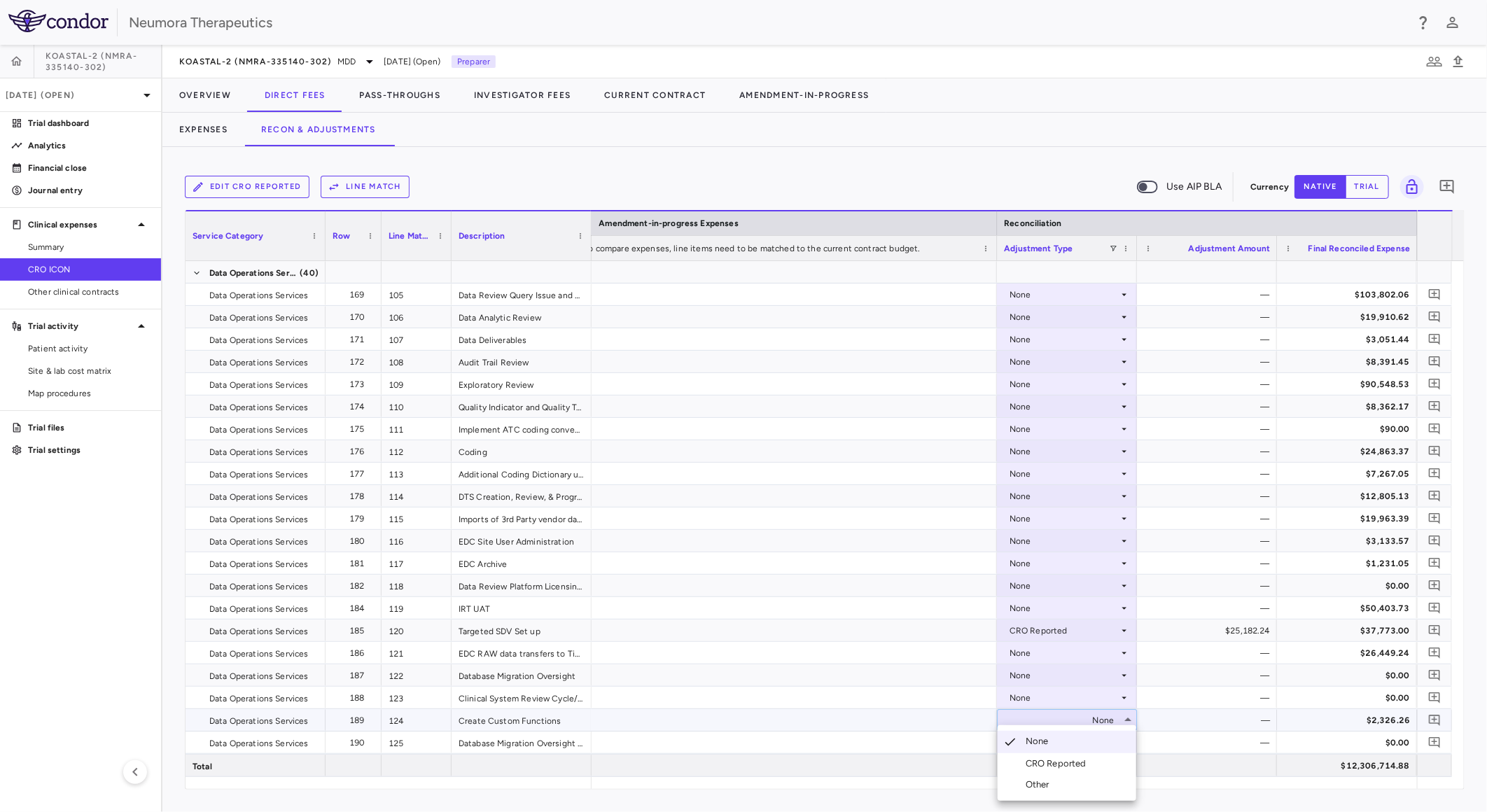
click at [1081, 763] on div "CRO Reported" at bounding box center [1058, 763] width 66 height 13
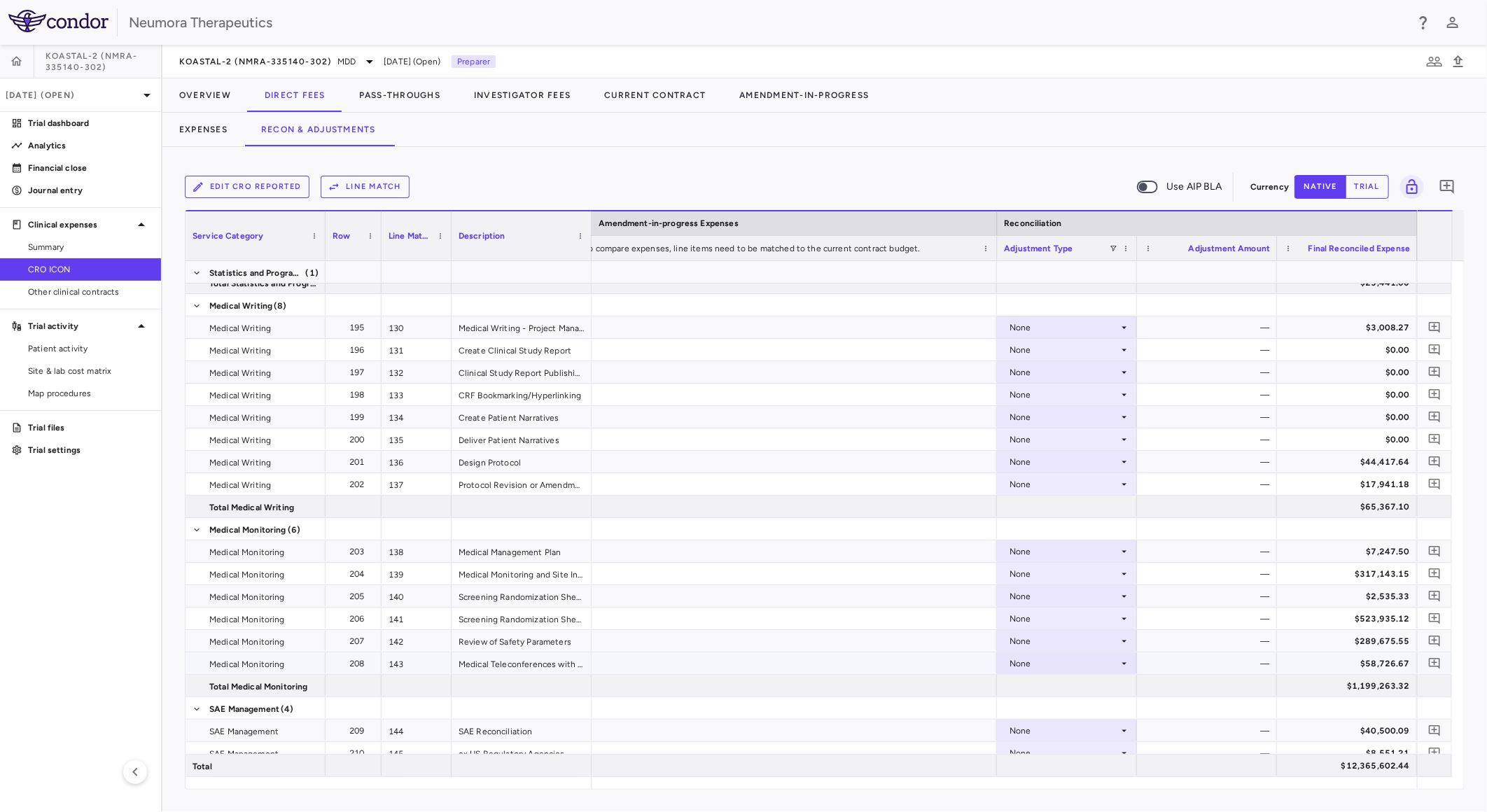
scroll to position [3420, 0]
click at [1072, 653] on div "None" at bounding box center [1064, 659] width 109 height 22
click at [1073, 700] on div "CRO Reported" at bounding box center [1058, 706] width 66 height 13
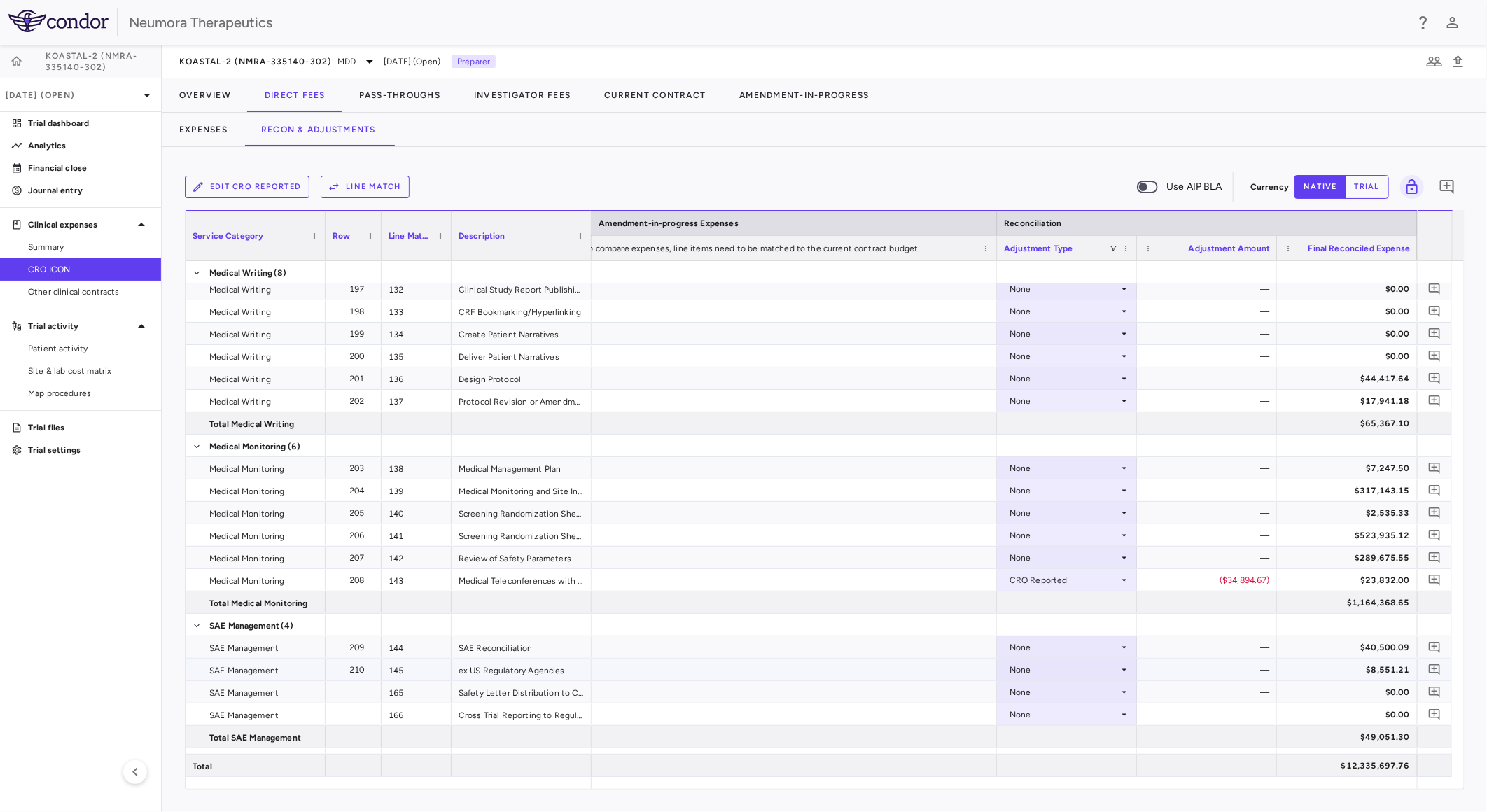
click at [1109, 644] on div "None" at bounding box center [1064, 647] width 109 height 22
click at [1095, 691] on li "CRO Reported" at bounding box center [1067, 695] width 139 height 21
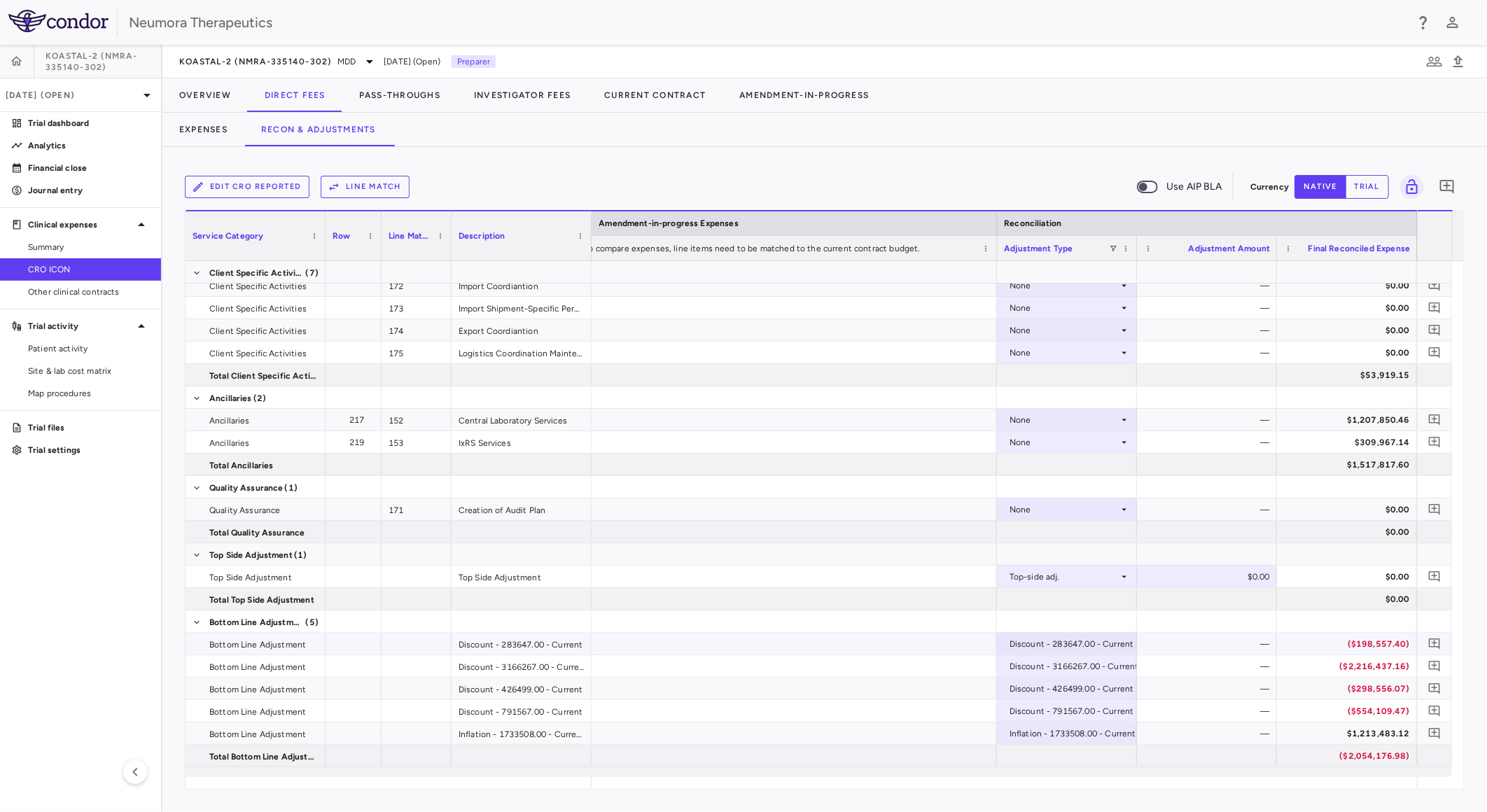
scroll to position [4321, 0]
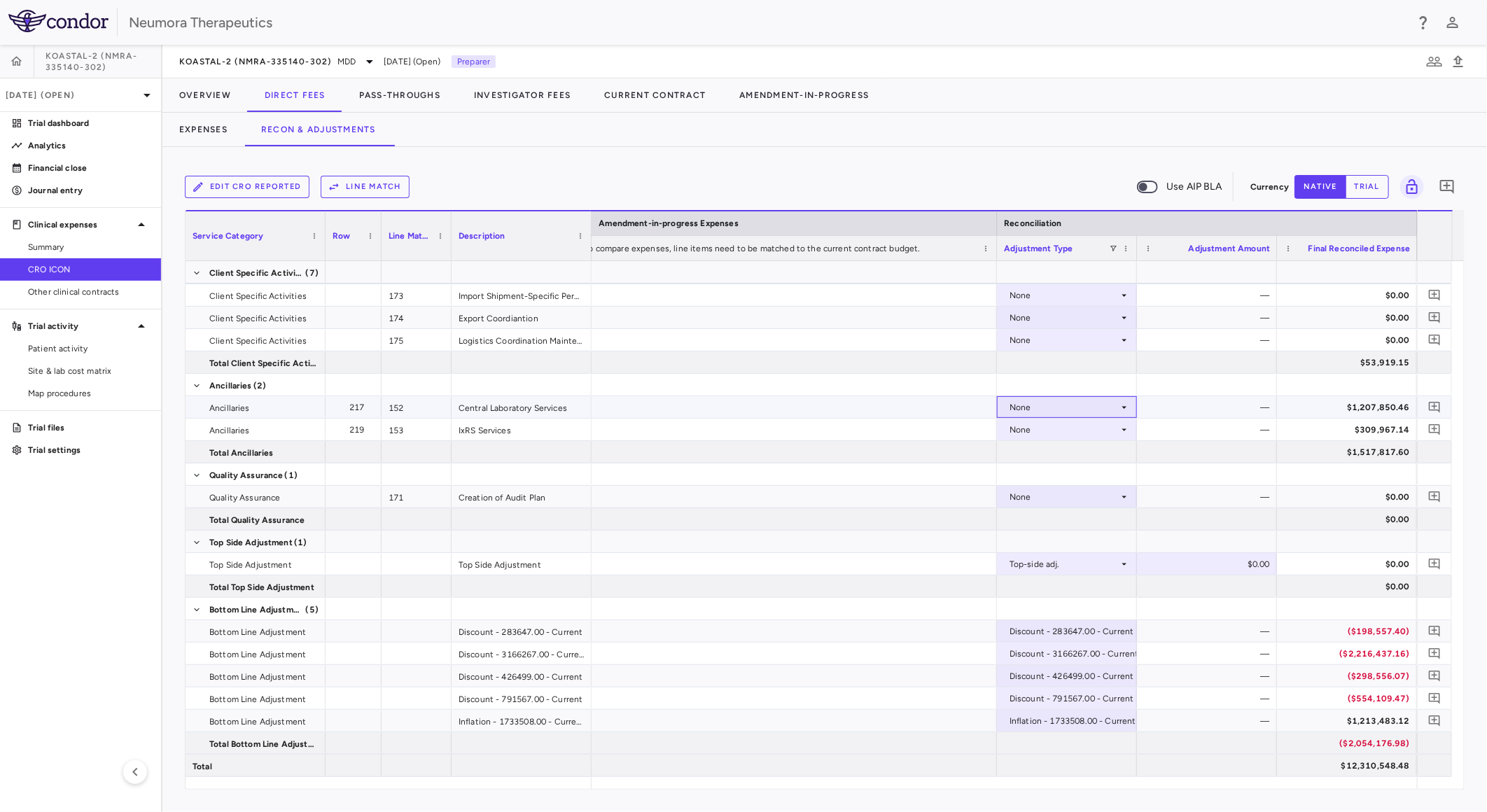
click at [1092, 401] on div "None" at bounding box center [1064, 407] width 109 height 22
click at [1079, 450] on div "CRO Reported" at bounding box center [1058, 455] width 66 height 13
click at [1431, 429] on icon "Add comment" at bounding box center [1435, 429] width 13 height 13
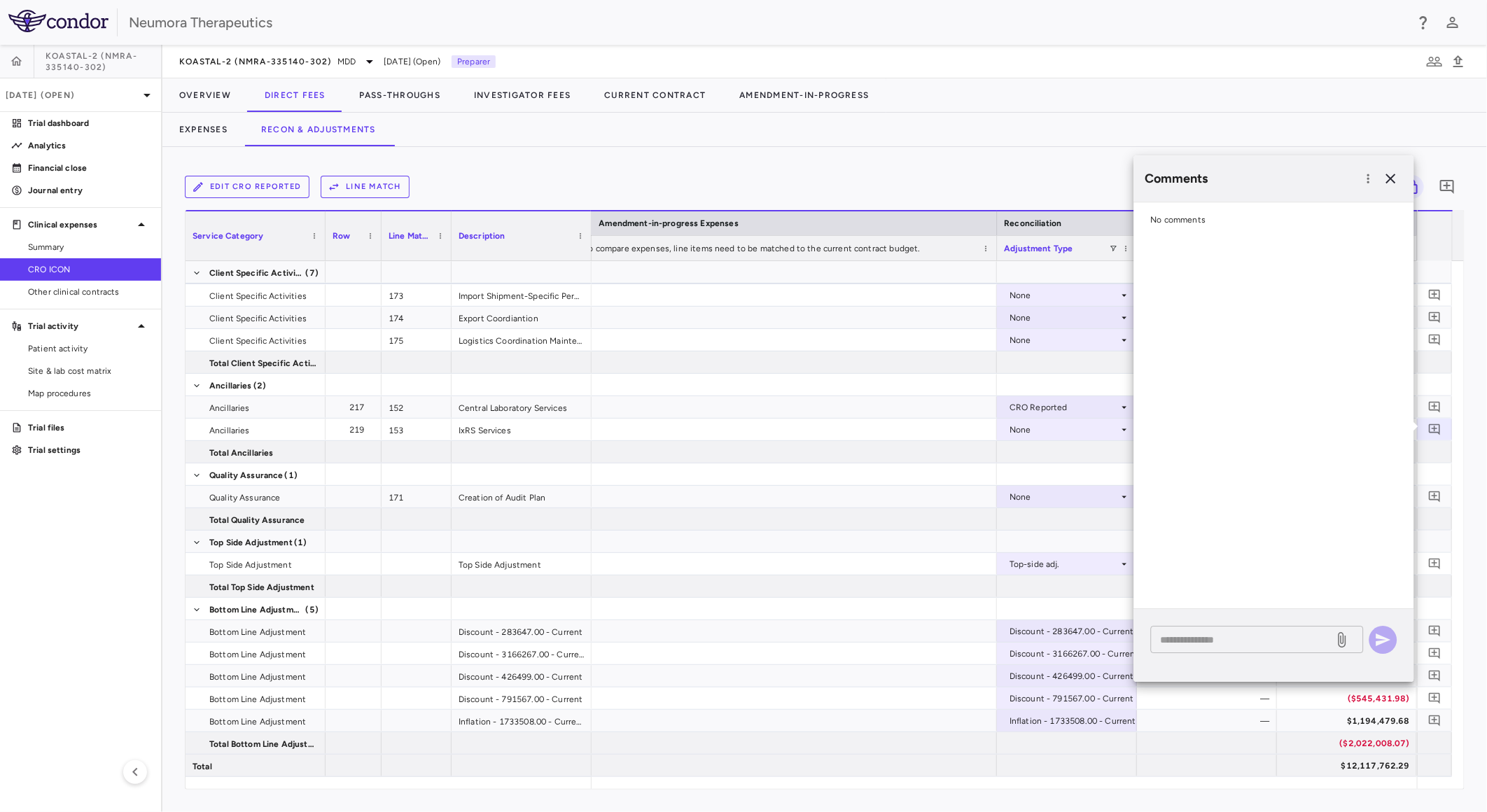
click at [1240, 642] on textarea at bounding box center [1243, 640] width 163 height 16
paste textarea "**********"
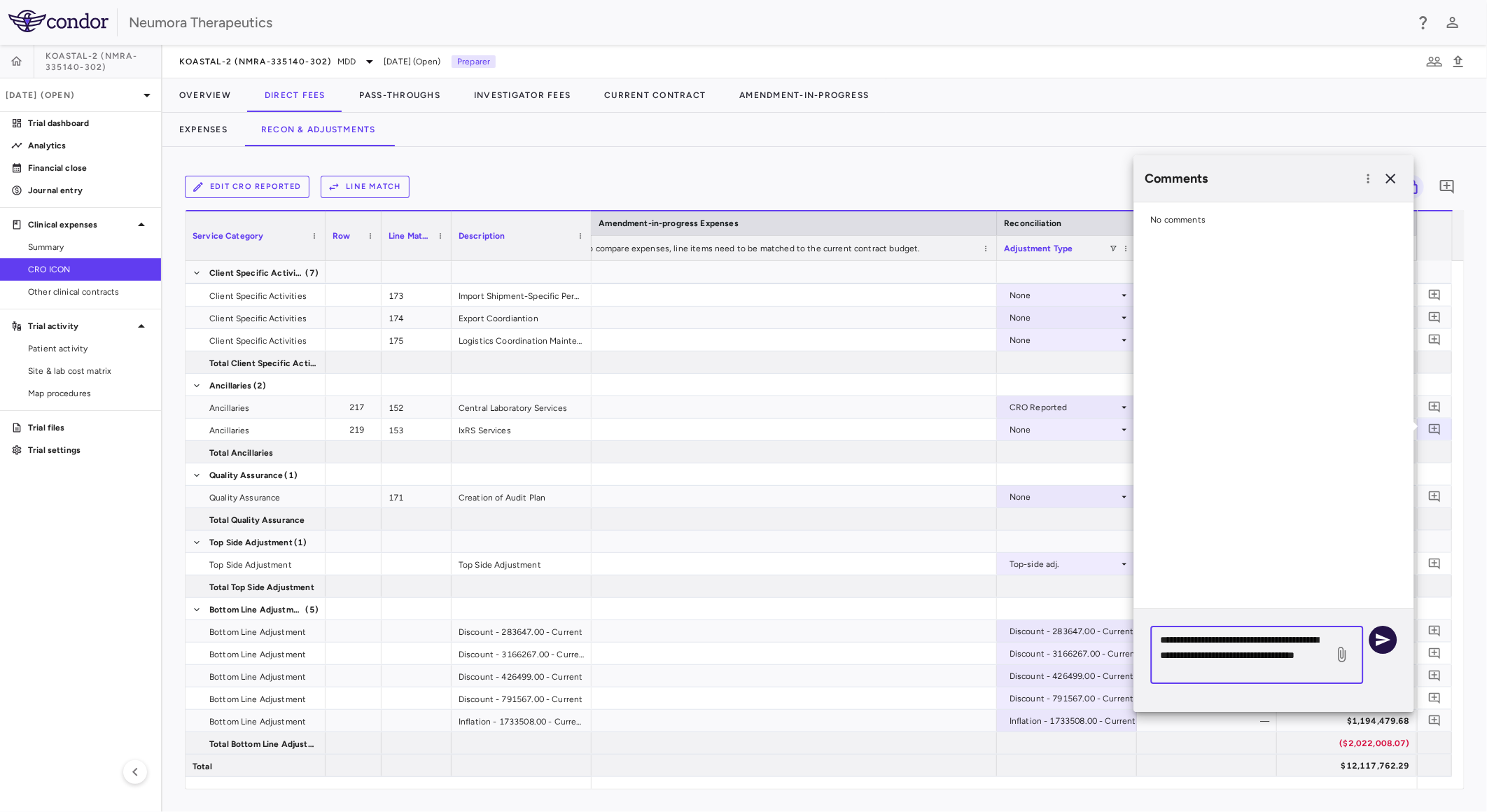
type textarea "**********"
click at [1384, 636] on icon "button" at bounding box center [1383, 640] width 17 height 17
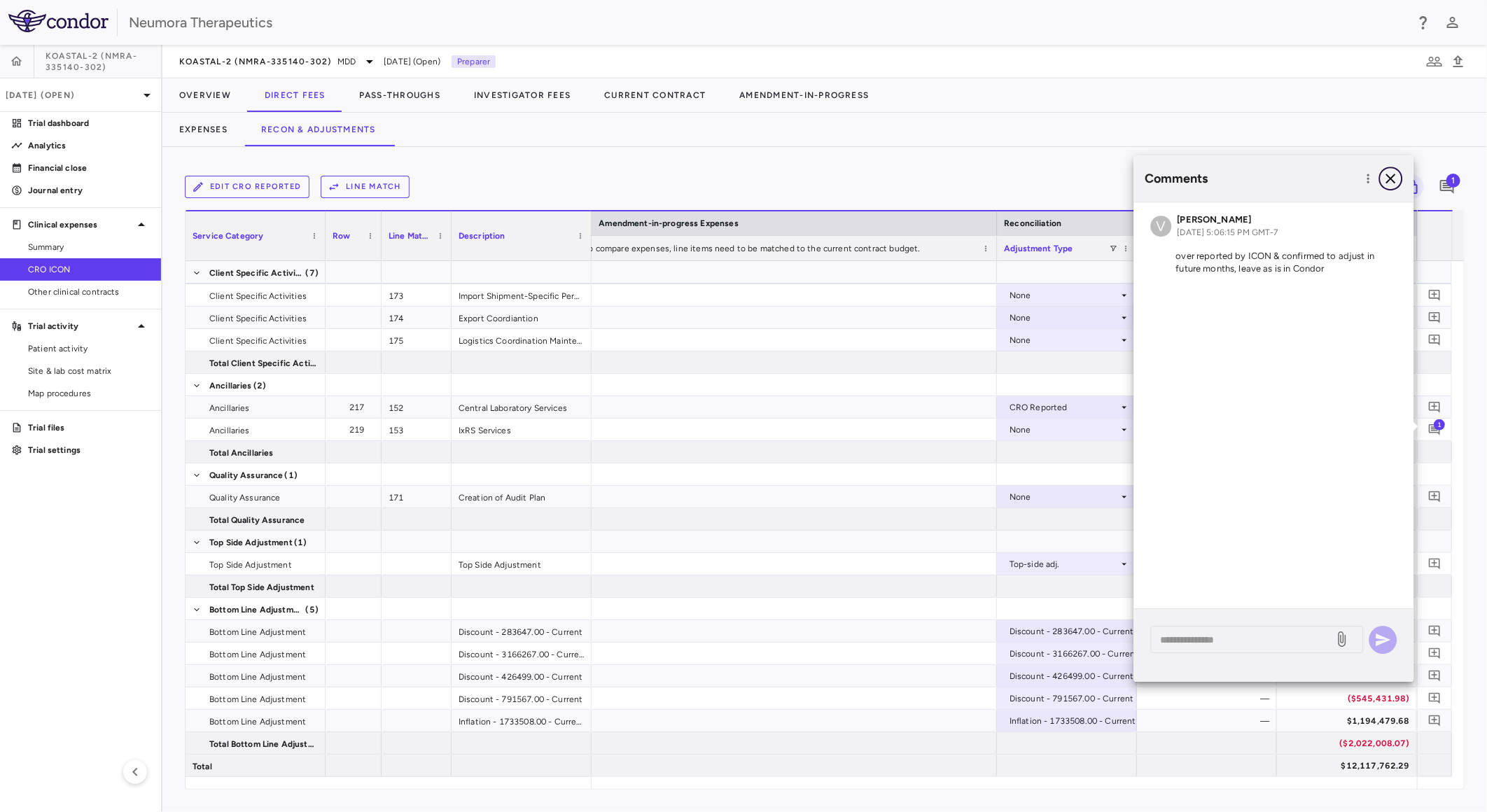
click at [1393, 176] on icon "button" at bounding box center [1391, 178] width 10 height 10
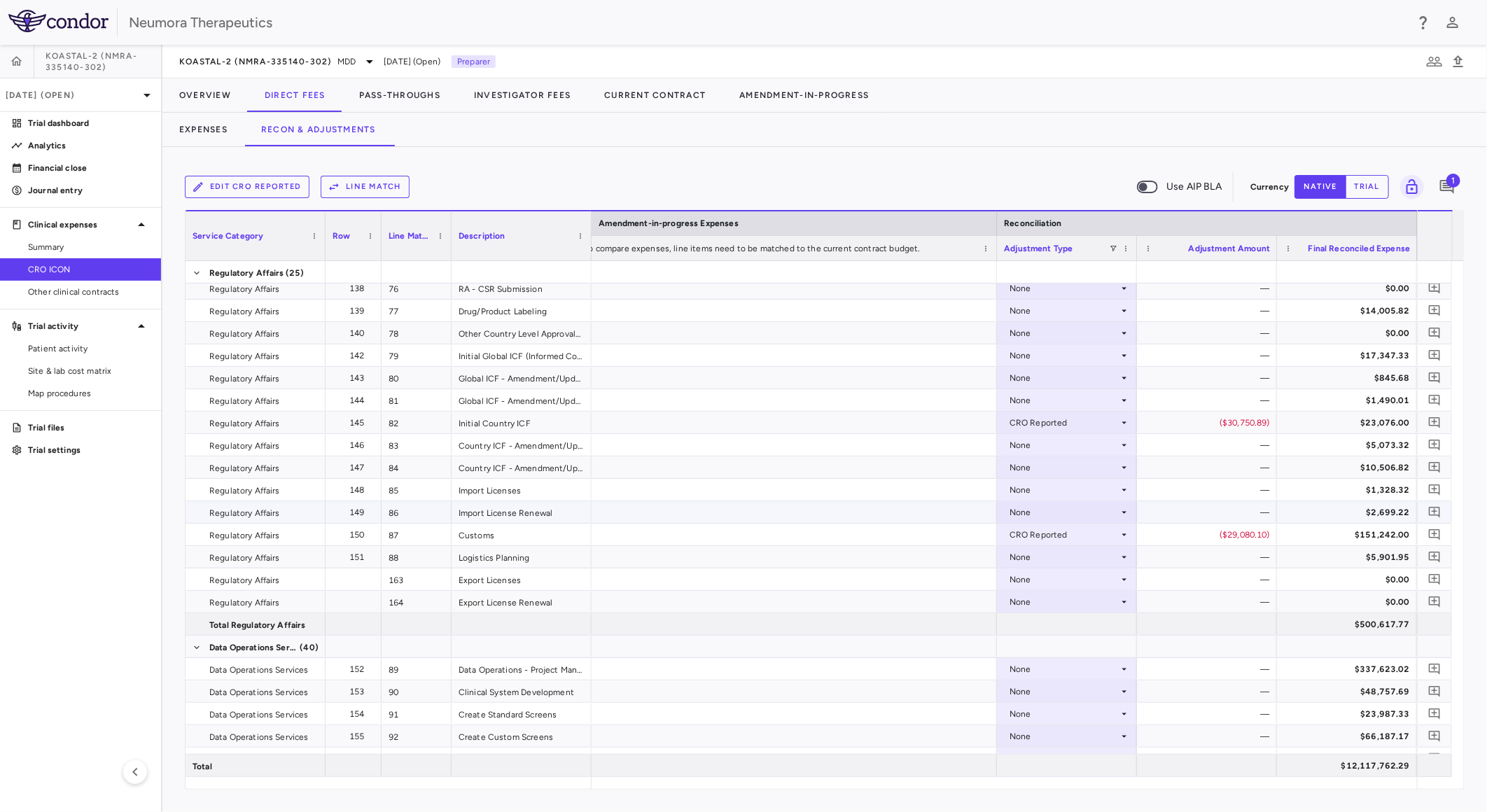
scroll to position [2144, 0]
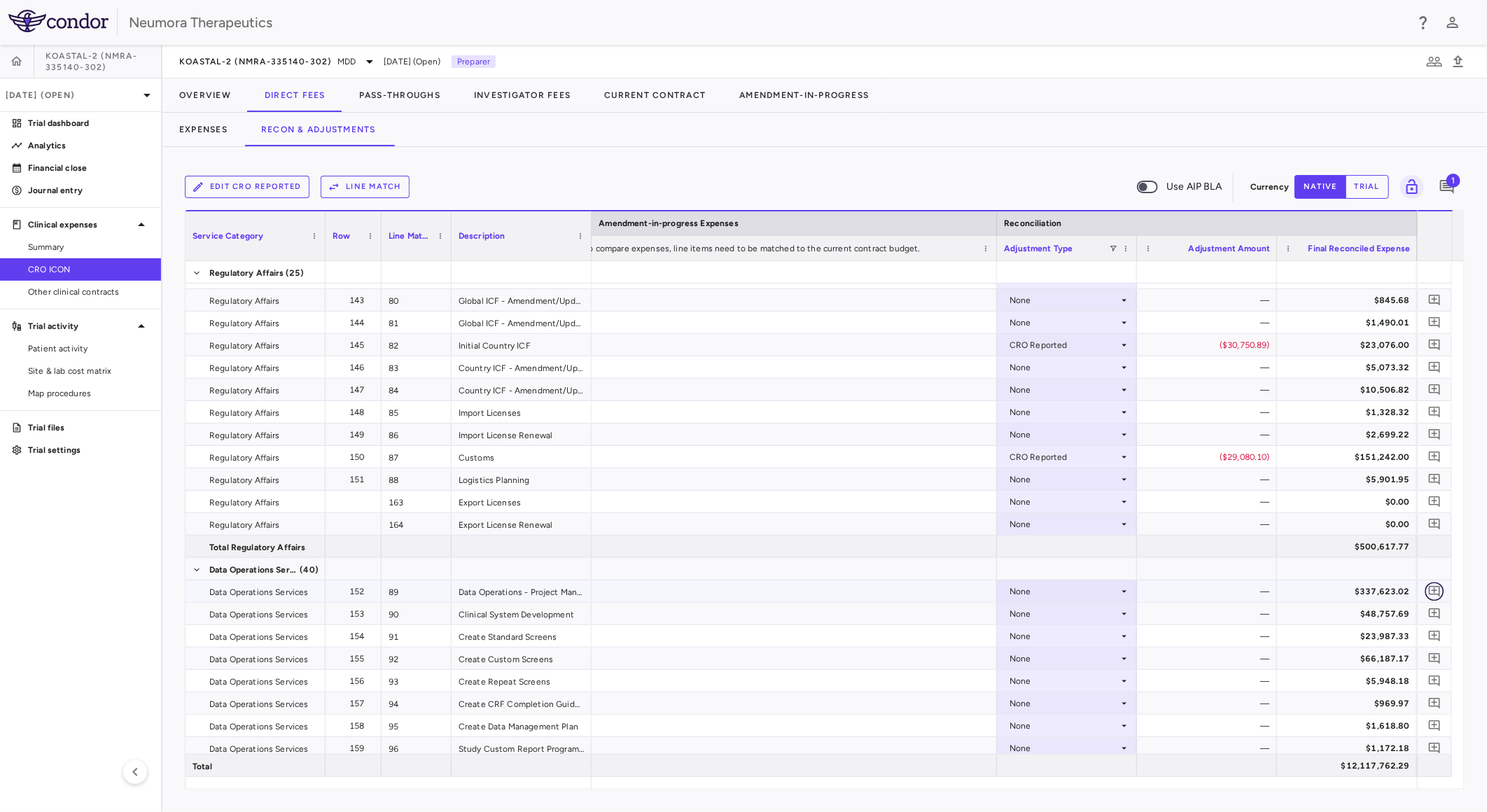
click at [1436, 585] on icon "Add comment" at bounding box center [1435, 591] width 11 height 11
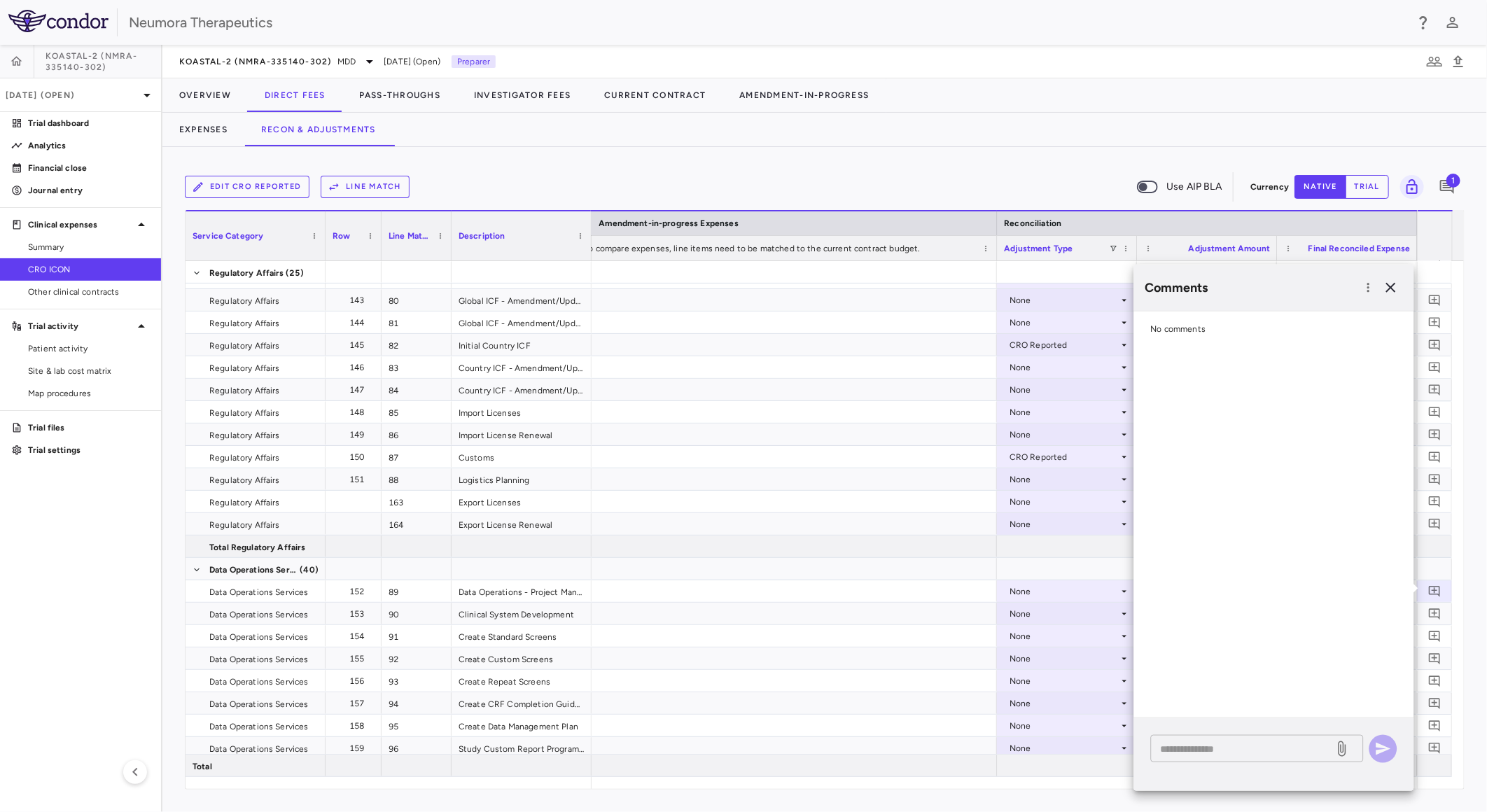
click at [1262, 751] on textarea at bounding box center [1243, 748] width 163 height 16
paste textarea "**********"
type textarea "**********"
click at [1382, 746] on icon "button" at bounding box center [1384, 749] width 15 height 13
click at [552, 156] on div "Edit CRO reported Line Match Use AIP BLA Currency native trial 2 Press SPACE to…" at bounding box center [824, 479] width 1325 height 665
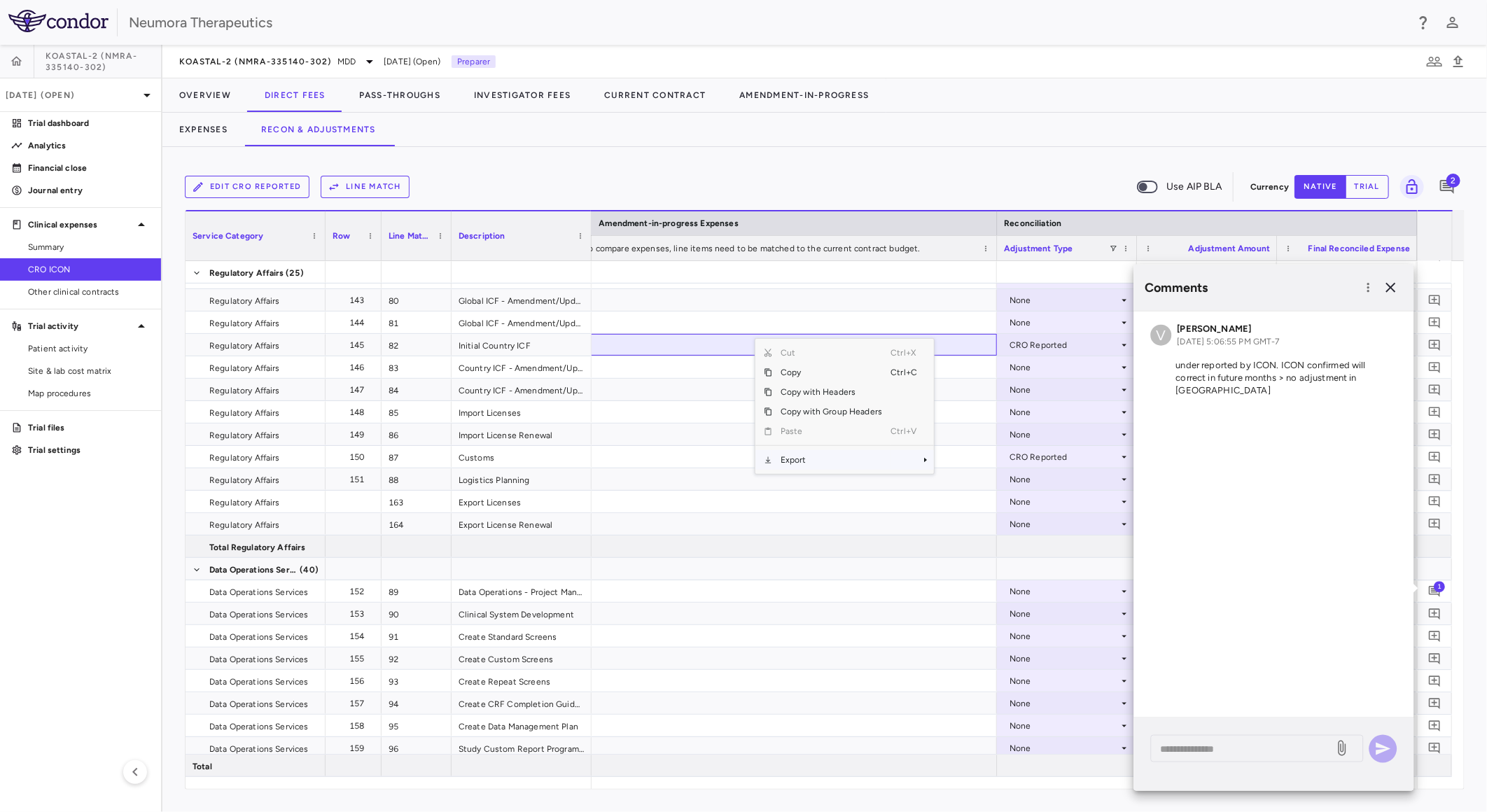
click at [781, 459] on span "Export" at bounding box center [831, 459] width 118 height 19
click at [956, 452] on div "CSV Export Excel Export" at bounding box center [976, 474] width 91 height 48
click at [967, 459] on span "CSV Export" at bounding box center [981, 464] width 66 height 19
click at [1391, 280] on icon "button" at bounding box center [1391, 287] width 17 height 17
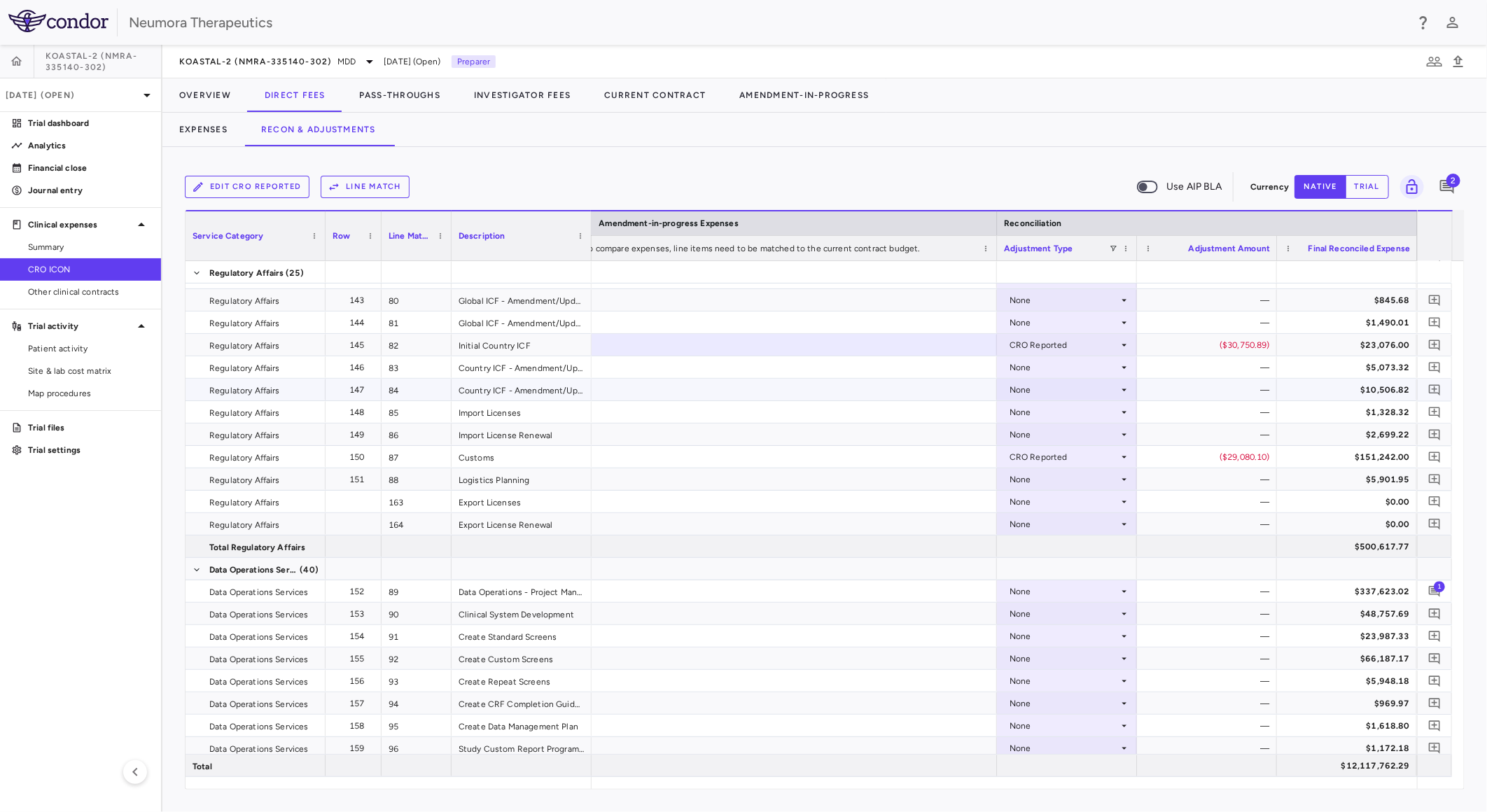
scroll to position [1755, 0]
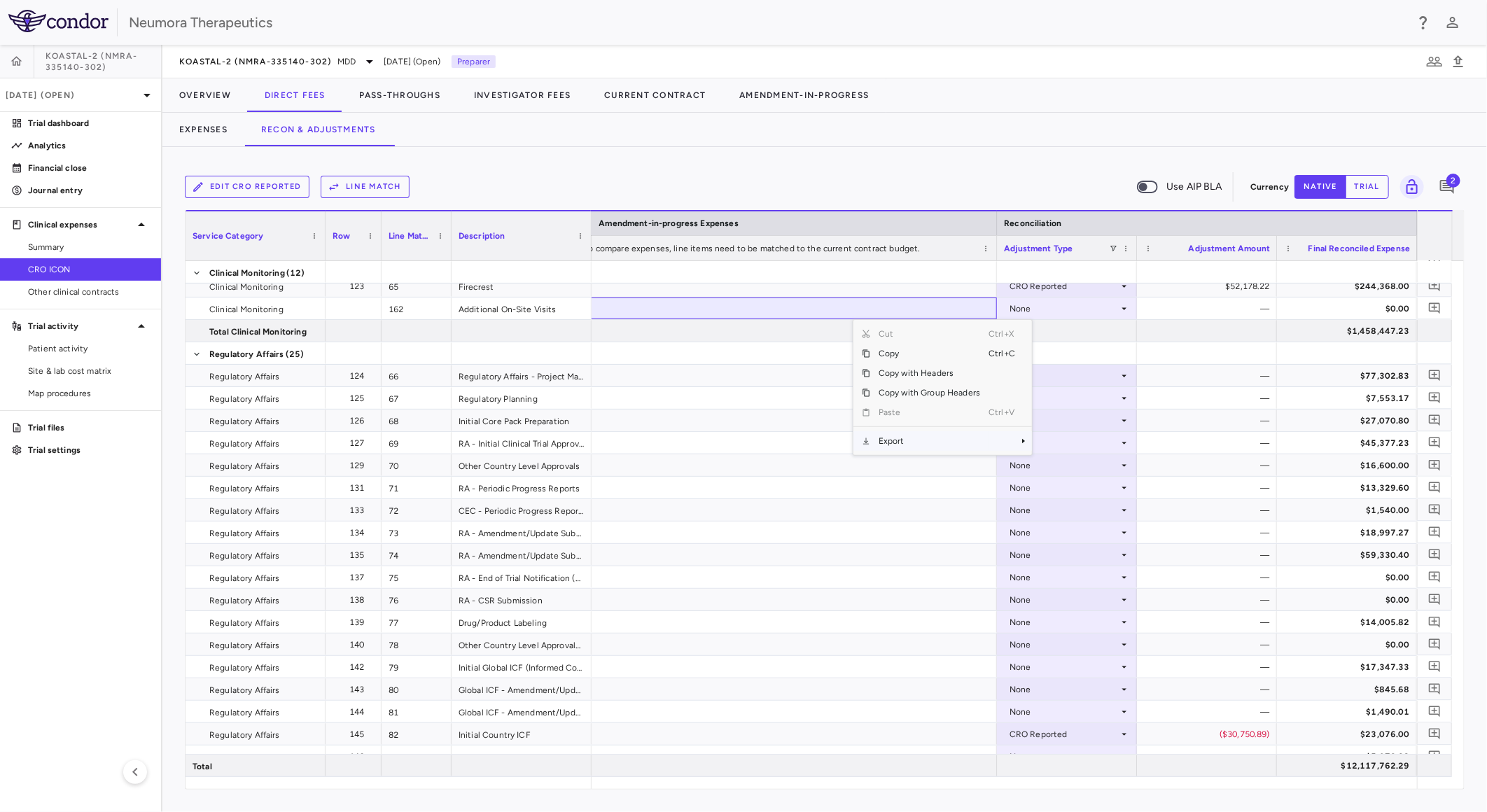
click at [934, 444] on span "Export" at bounding box center [929, 440] width 118 height 19
click at [1079, 445] on span "CSV Export" at bounding box center [1079, 445] width 66 height 19
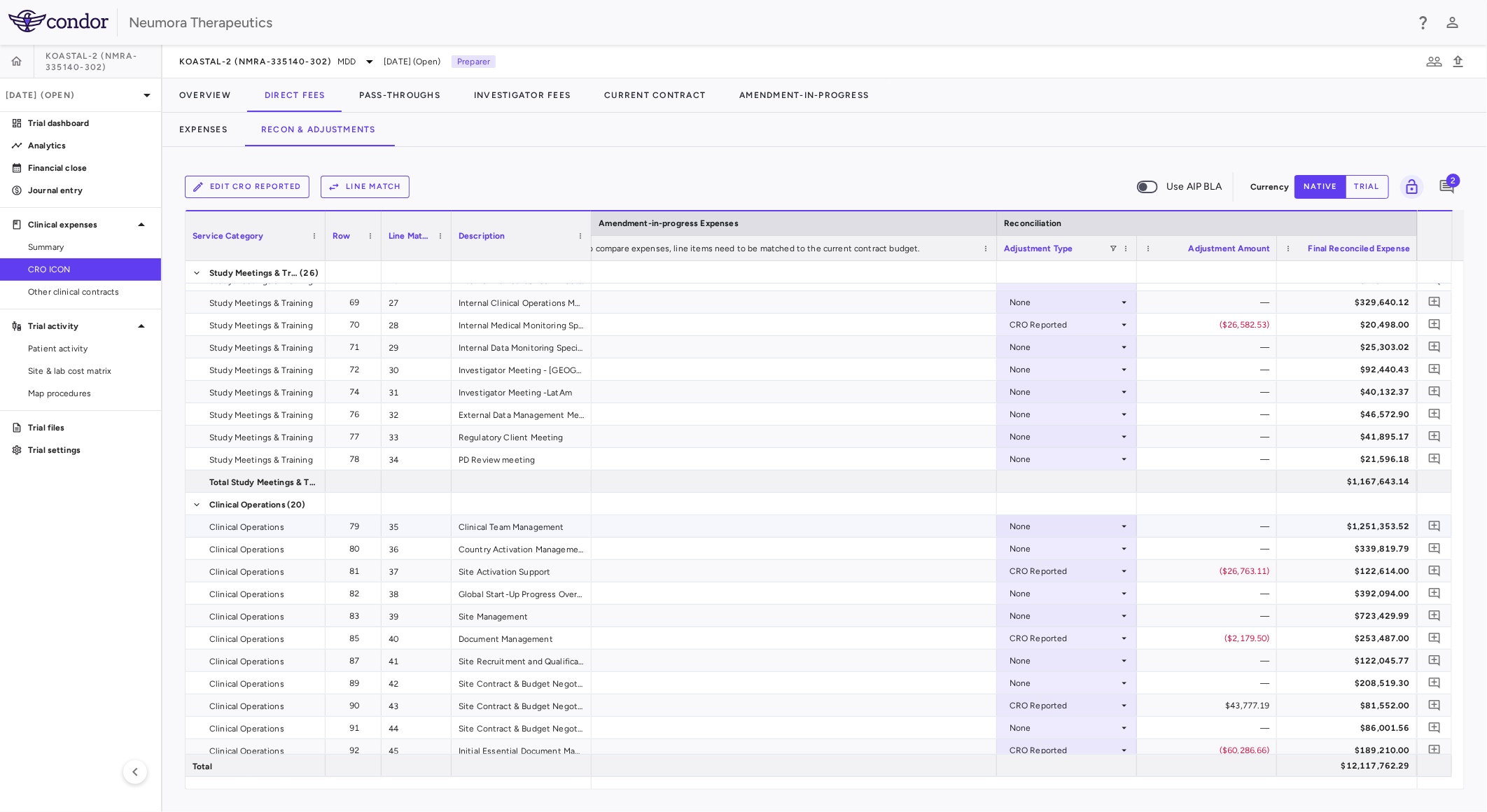
scroll to position [822, 0]
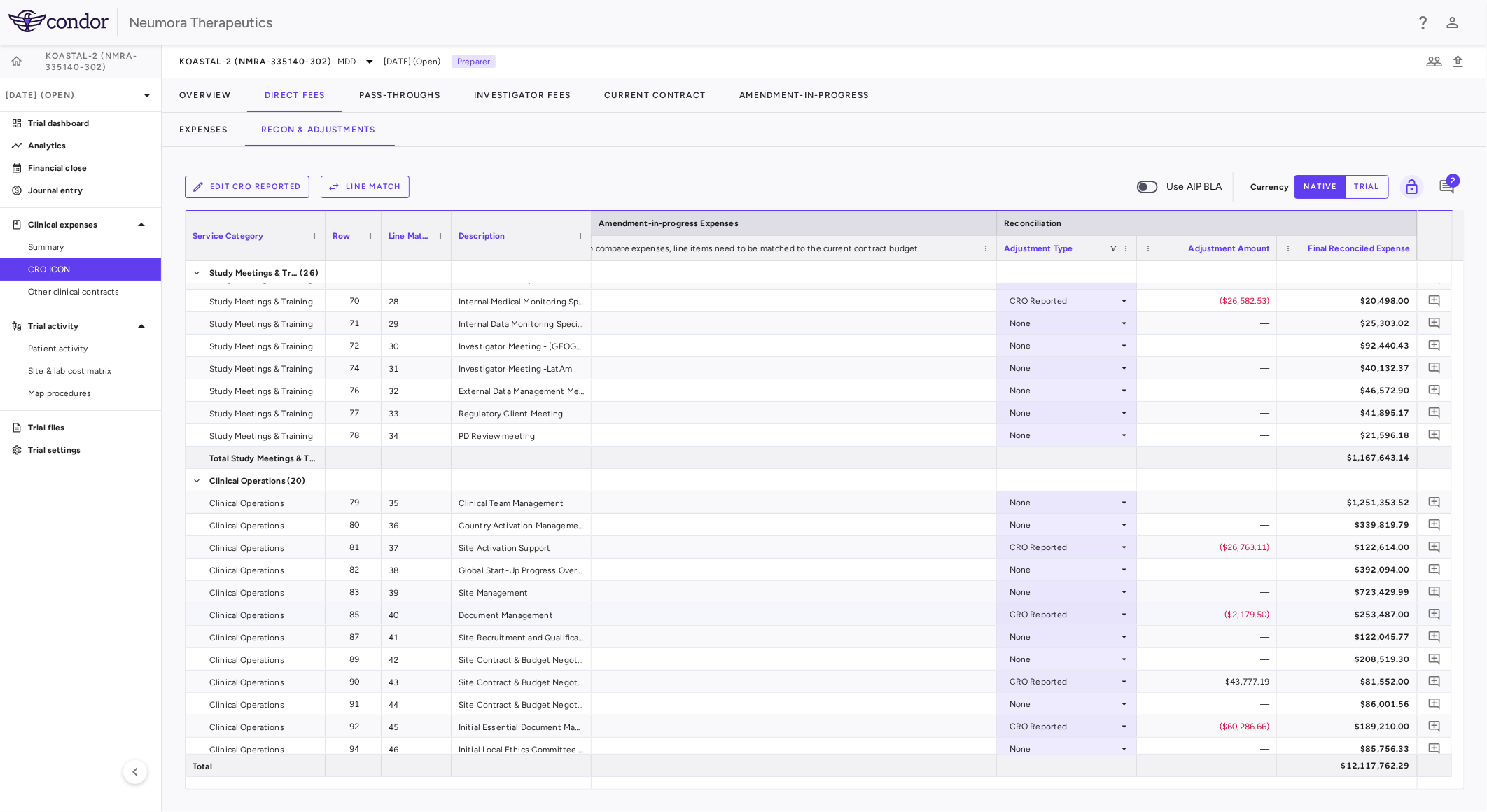
click at [1113, 609] on div "CRO Reported" at bounding box center [1064, 614] width 109 height 22
click at [1084, 640] on li "None" at bounding box center [1067, 640] width 139 height 21
click at [1096, 579] on div "None" at bounding box center [1067, 570] width 140 height 22
click at [1102, 570] on div at bounding box center [744, 406] width 1487 height 812
click at [1079, 630] on li "CRO Reported" at bounding box center [1067, 640] width 139 height 21
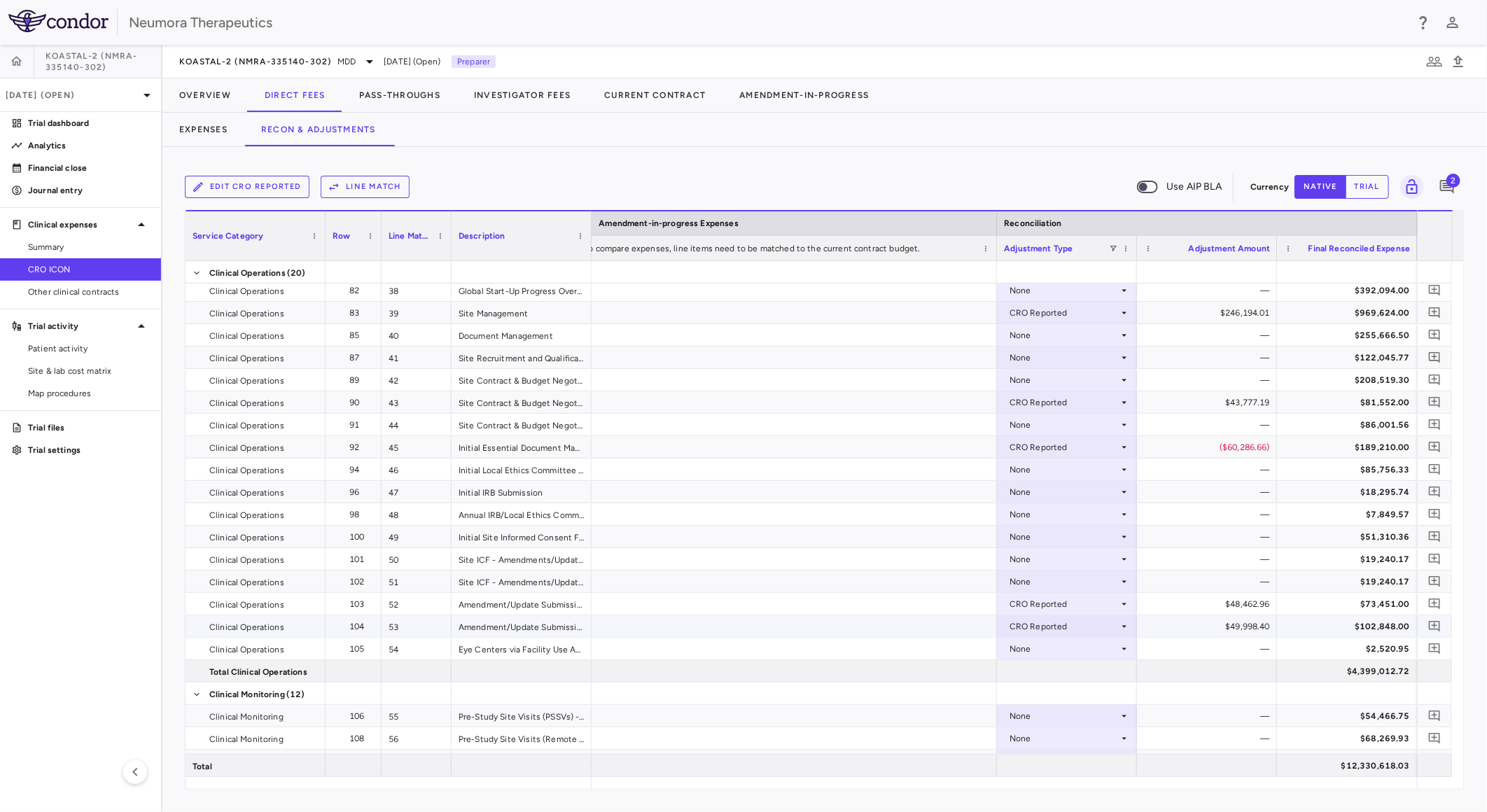
scroll to position [0, 0]
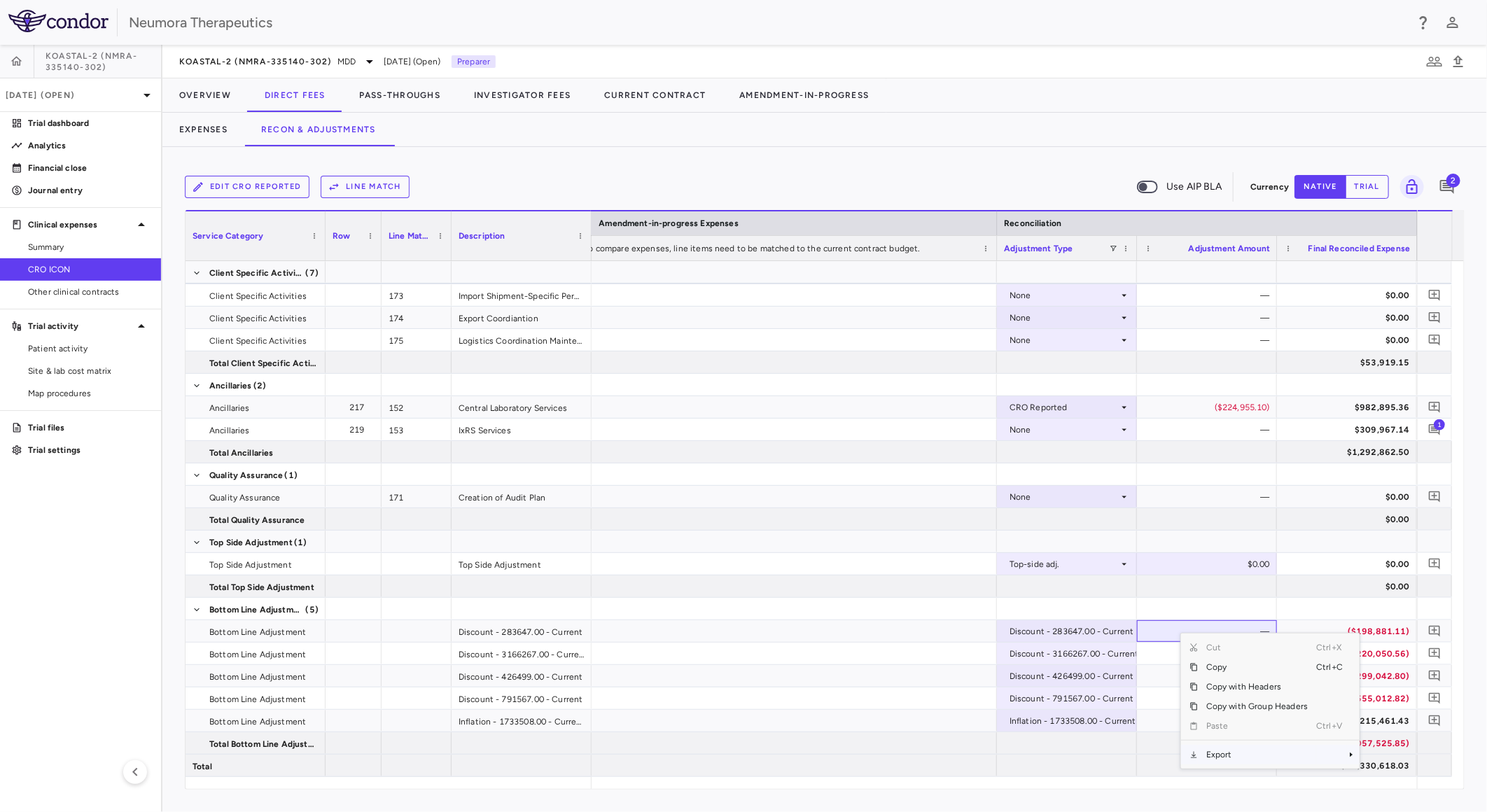
click at [1235, 750] on span "Export" at bounding box center [1257, 754] width 118 height 19
click at [1265, 757] on span "Export" at bounding box center [1257, 754] width 118 height 19
click at [1404, 750] on span "CSV Export" at bounding box center [1407, 753] width 66 height 19
click at [419, 94] on button "Pass-Throughs" at bounding box center [399, 95] width 115 height 34
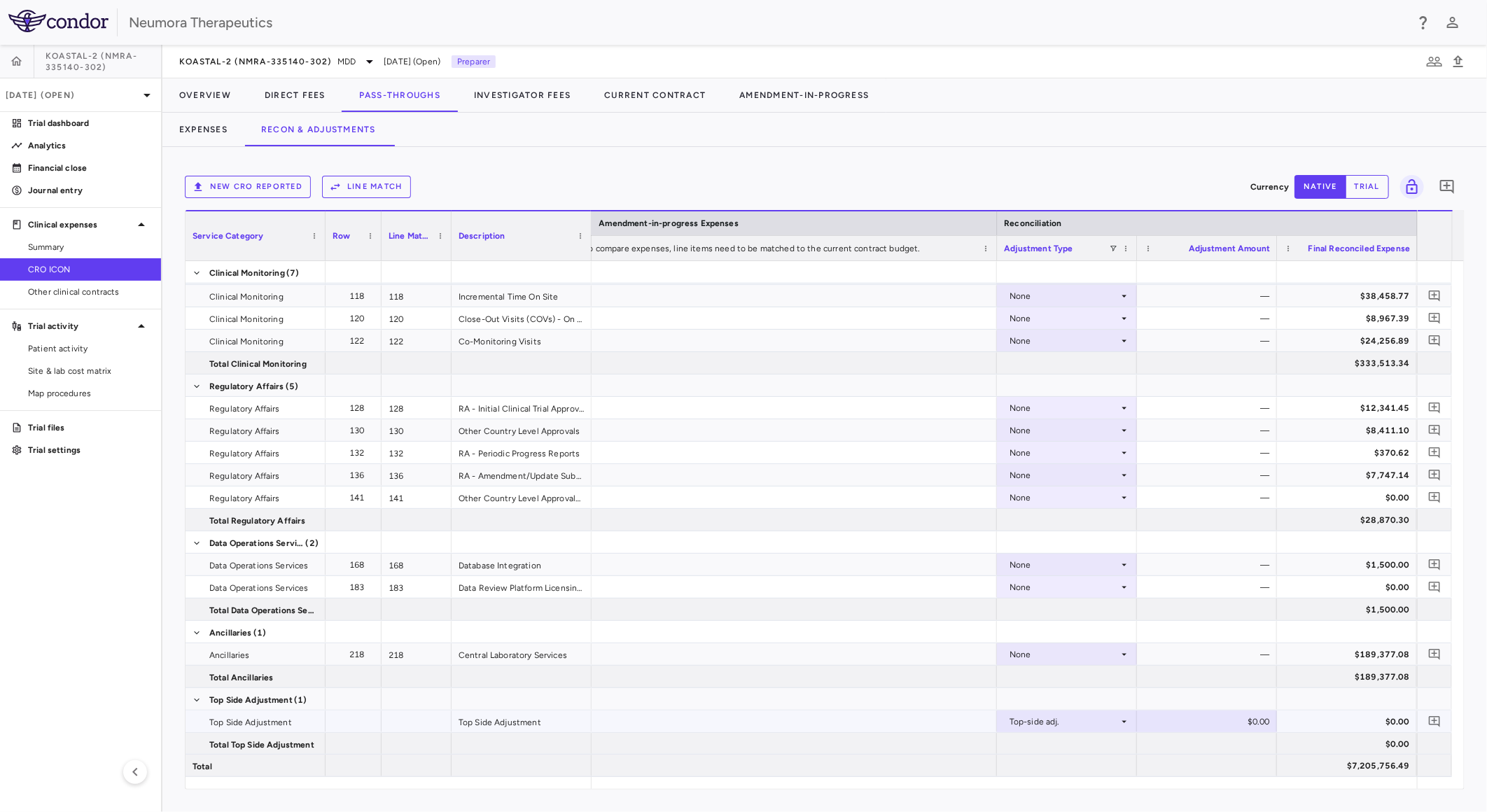
click at [1240, 725] on div "$0.00" at bounding box center [1209, 721] width 120 height 22
click at [1200, 721] on input "number" at bounding box center [1217, 722] width 117 height 23
click at [495, 95] on button "Investigator Fees" at bounding box center [522, 95] width 130 height 34
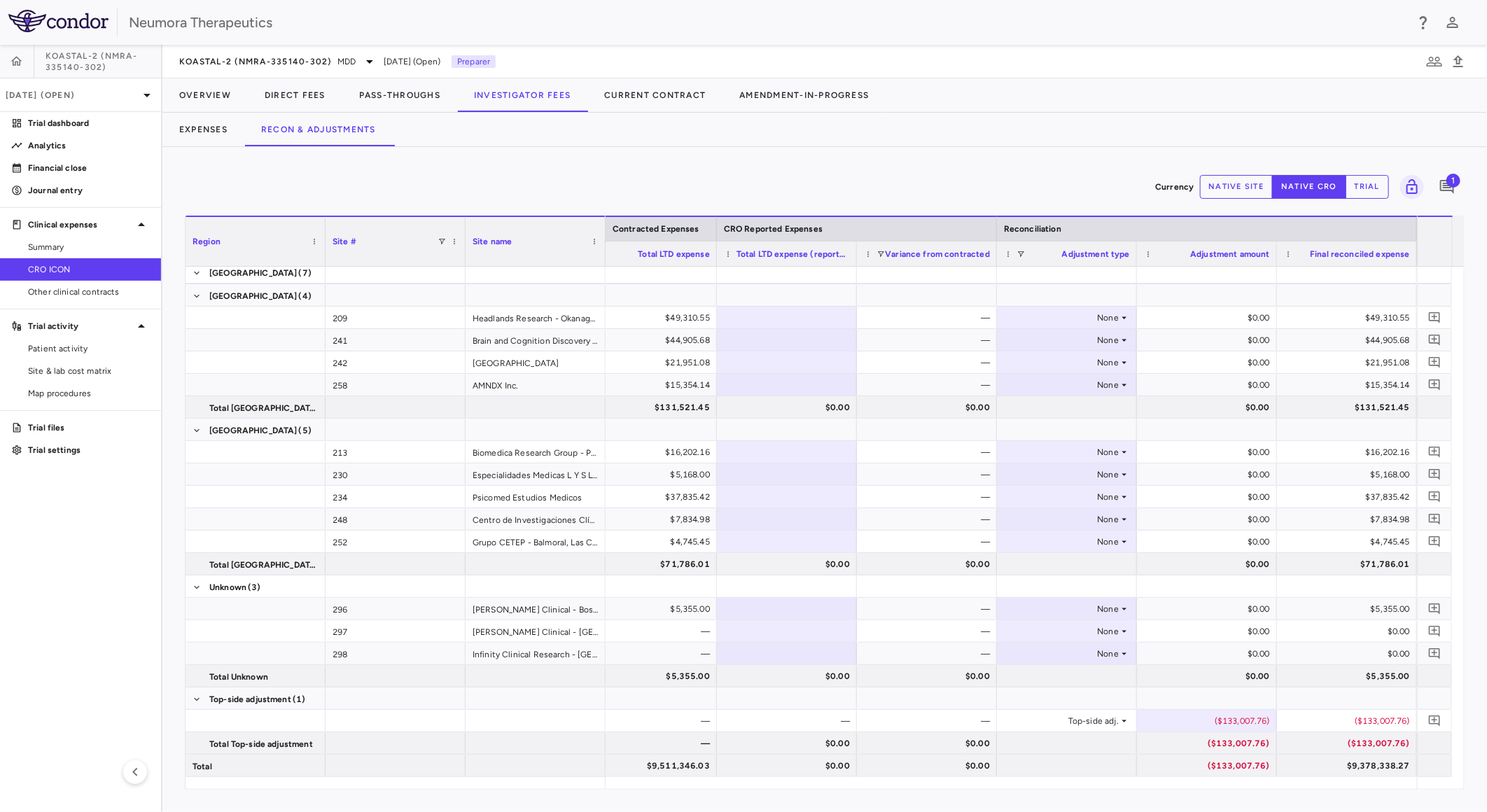
drag, startPoint x: 65, startPoint y: 550, endPoint x: 75, endPoint y: 547, distance: 10.4
click at [66, 550] on aside "KOASTAL-2 (NMRA-335140-302) Sep 2025 (Open) Trial dashboard Analytics Financial…" at bounding box center [81, 428] width 162 height 767
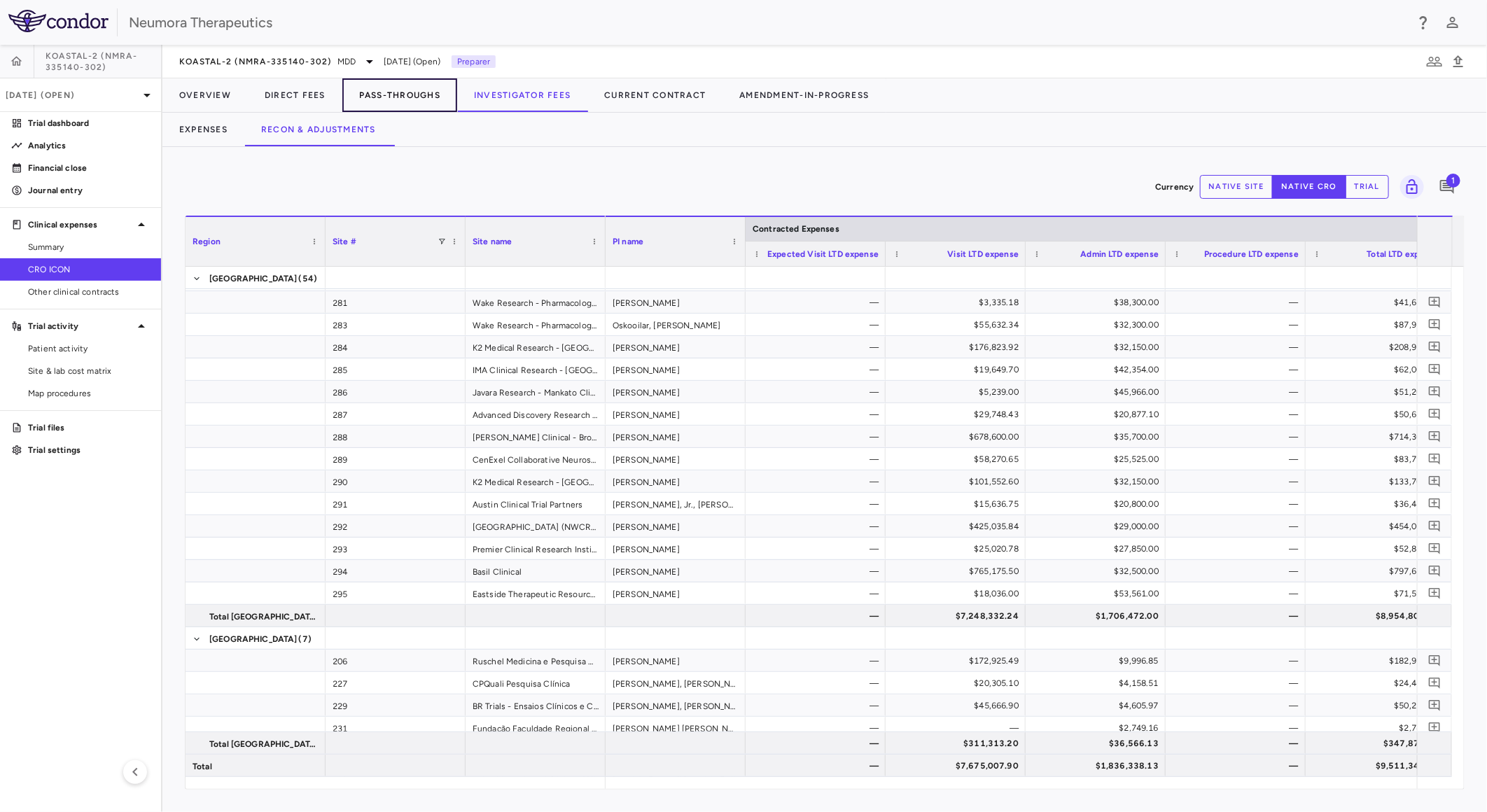
click at [416, 88] on button "Pass-Throughs" at bounding box center [399, 95] width 115 height 34
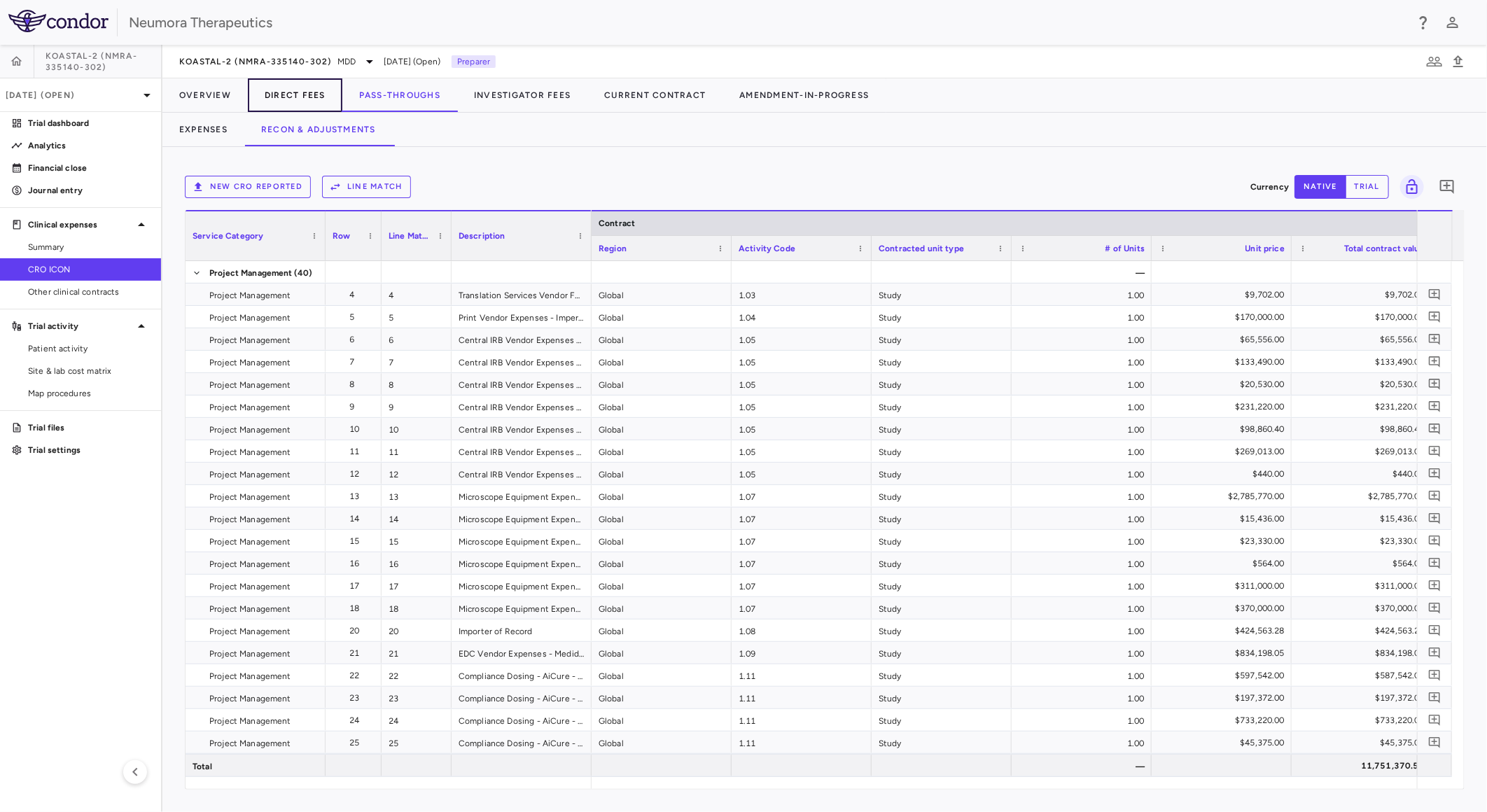
click at [313, 87] on button "Direct Fees" at bounding box center [295, 95] width 95 height 34
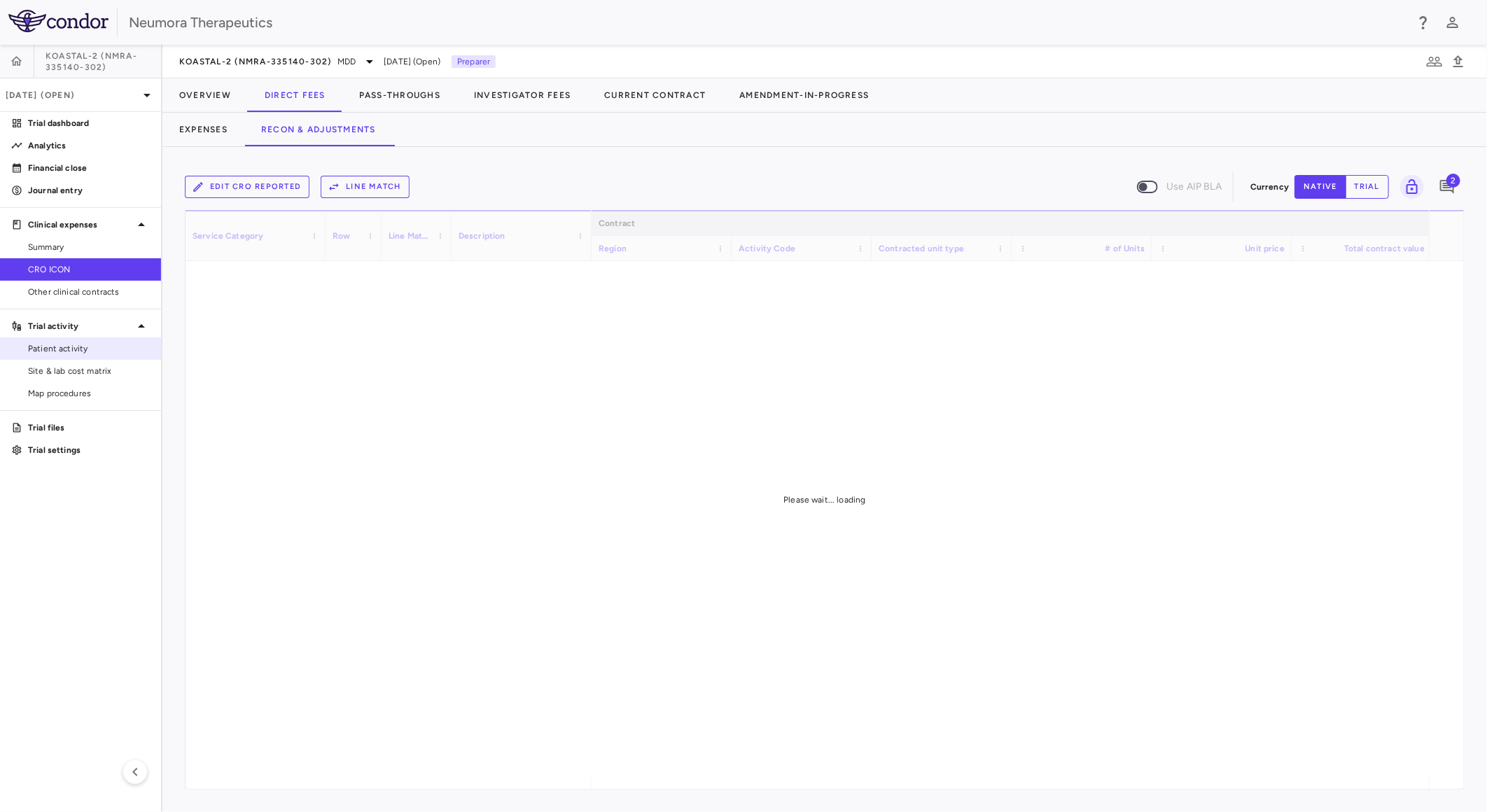
click at [86, 350] on span "Patient activity" at bounding box center [89, 349] width 122 height 13
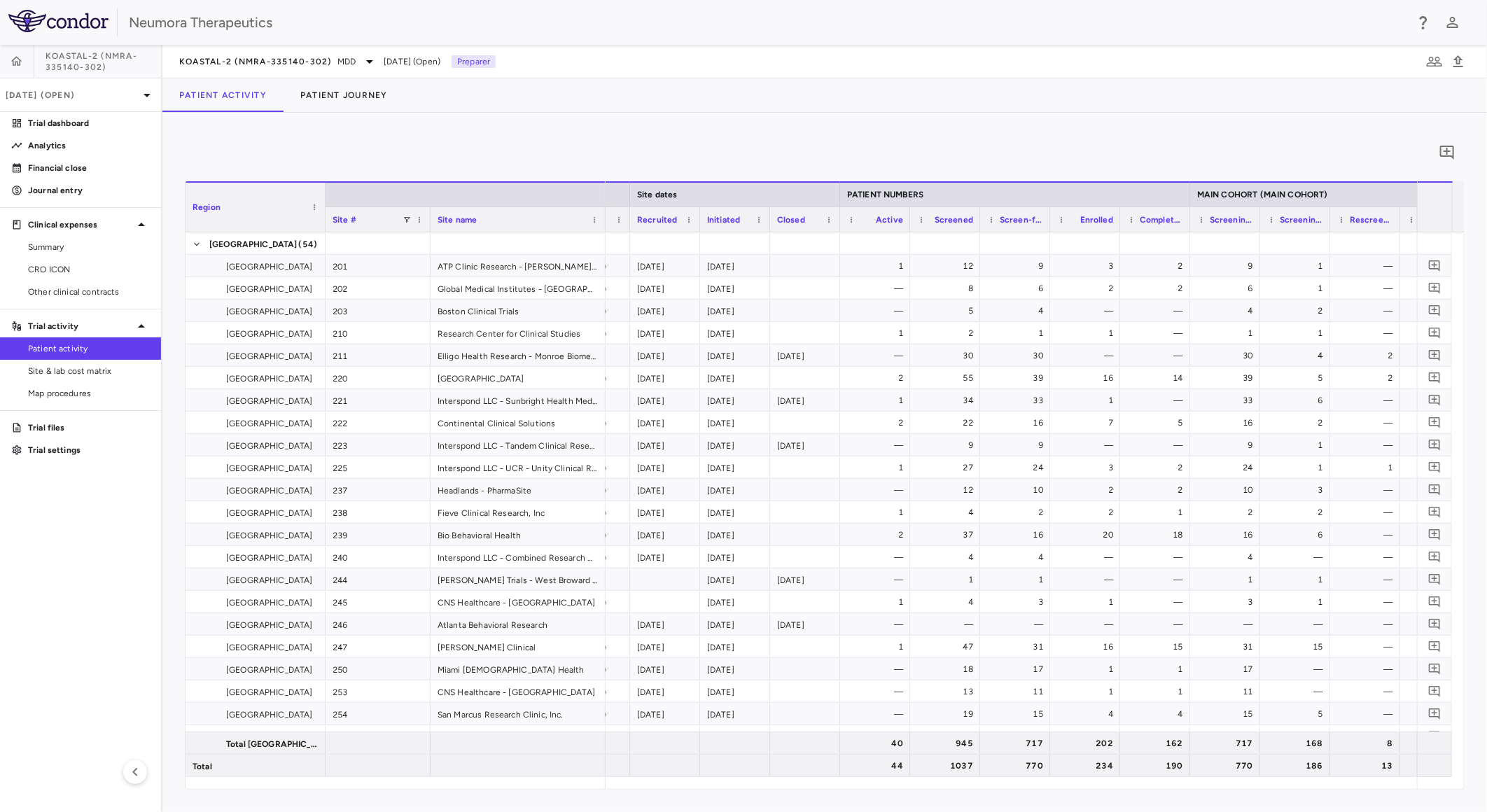
click at [261, 51] on div "KOASTAL-2 (NMRA-335140-302) MDD Sep 2025 (Open) Preparer" at bounding box center [824, 61] width 1325 height 34
click at [302, 59] on span "KOASTAL-2 (NMRA-335140-302)" at bounding box center [255, 61] width 152 height 11
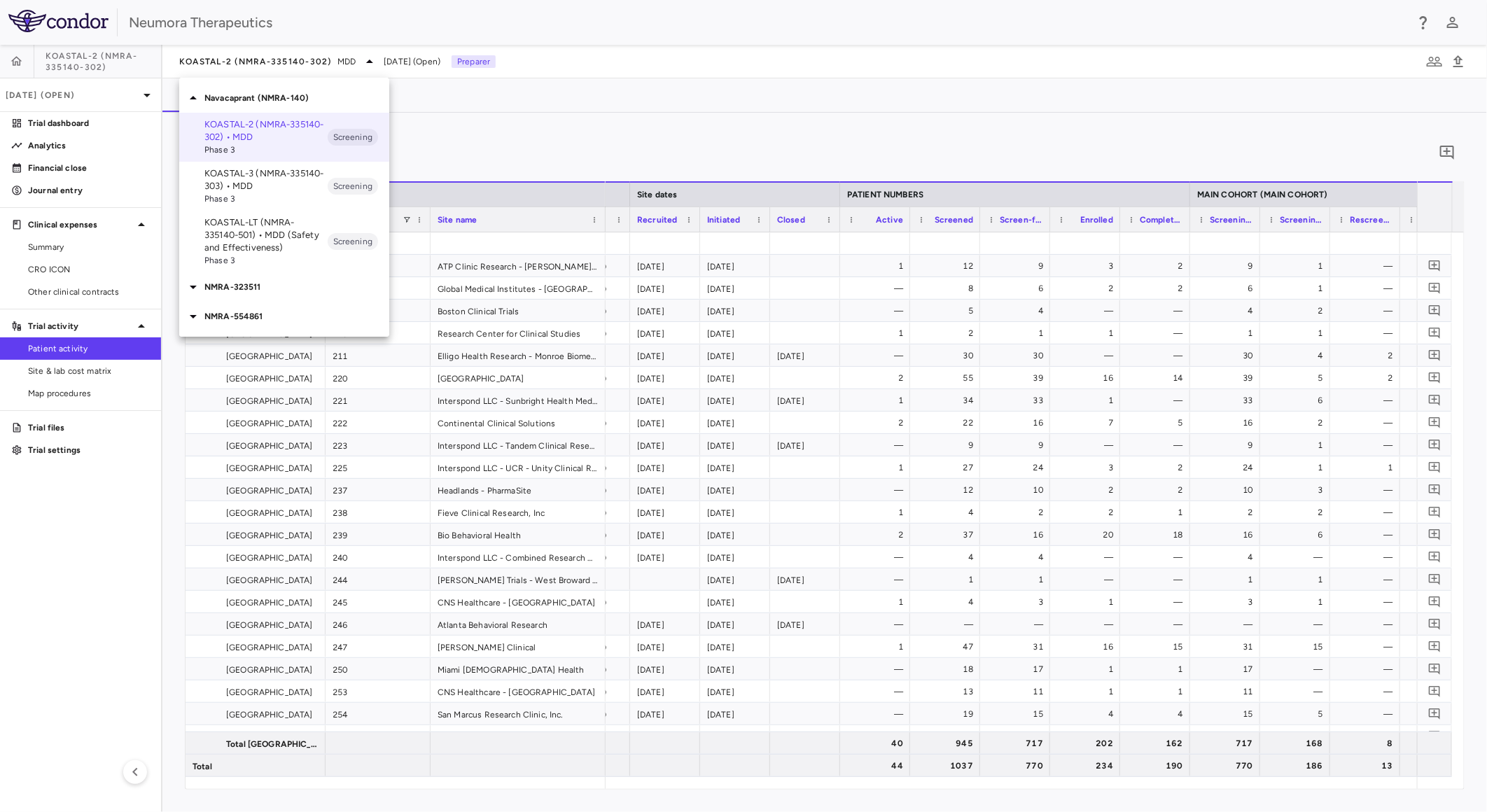
click at [296, 180] on p "KOASTAL-3 (NMRA-335140-303) • MDD" at bounding box center [266, 179] width 123 height 25
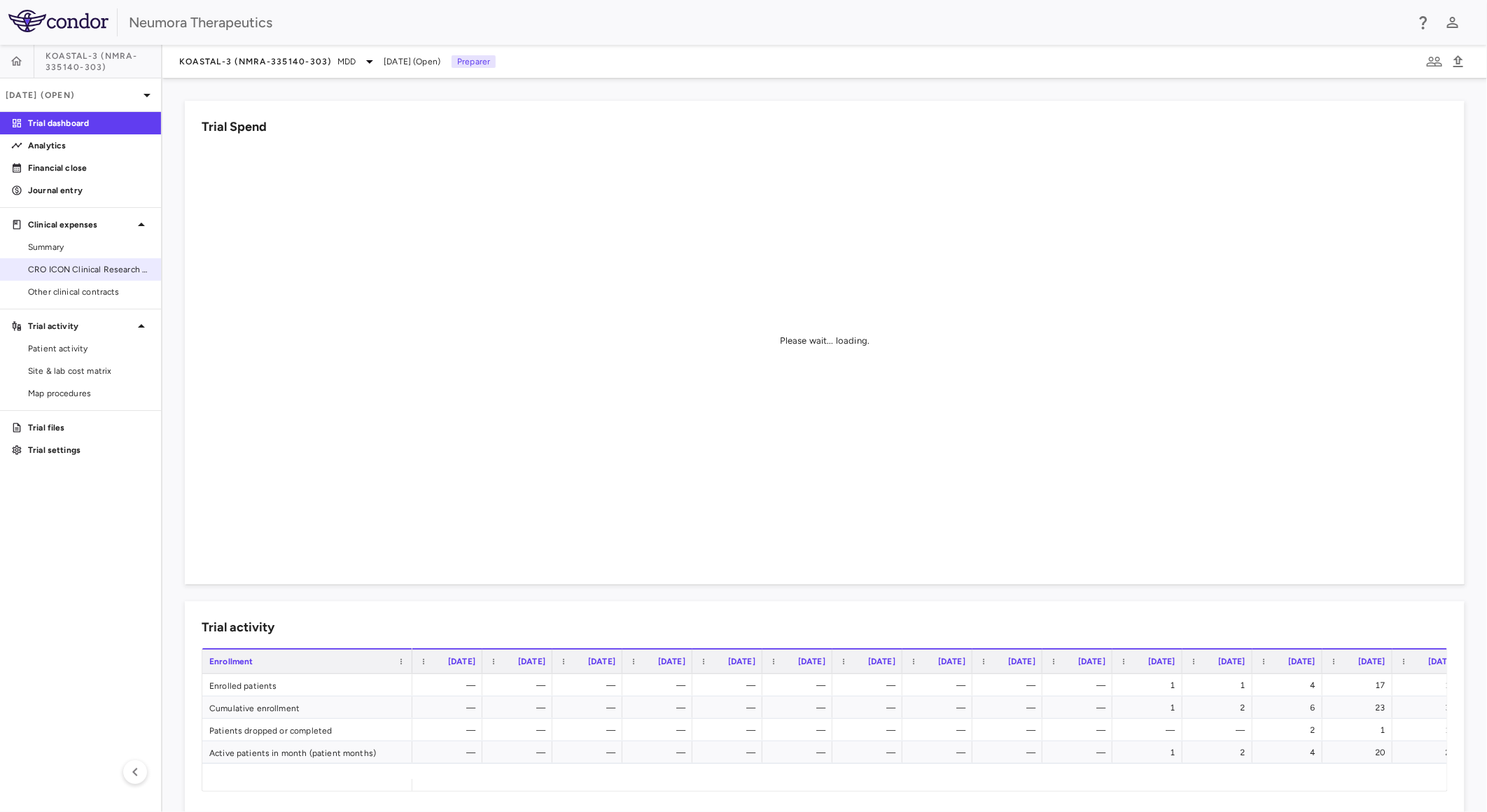
click at [99, 267] on span "CRO ICON Clinical Research Limited" at bounding box center [89, 270] width 122 height 13
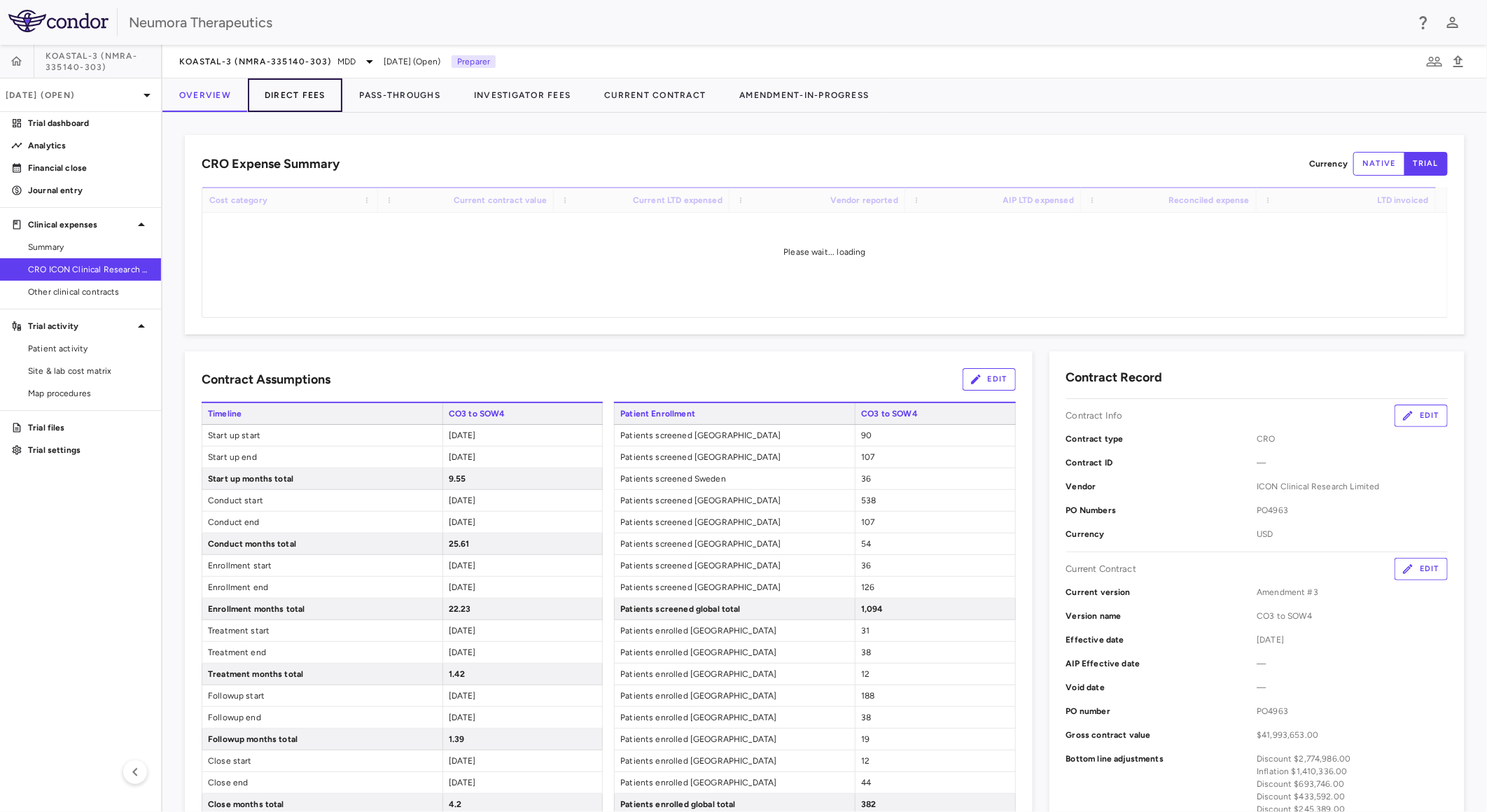
click at [311, 94] on button "Direct Fees" at bounding box center [295, 95] width 95 height 34
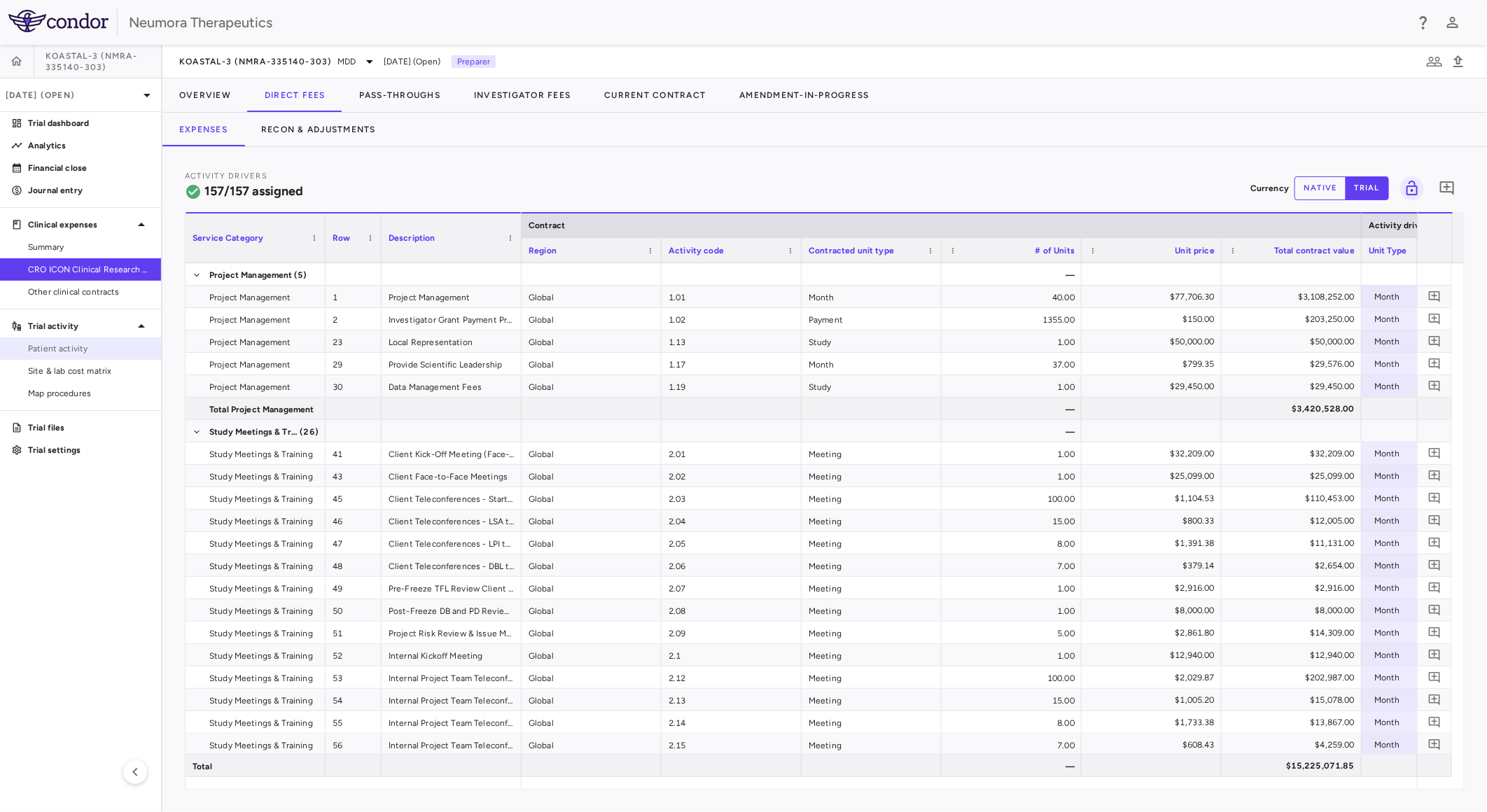
click at [70, 346] on span "Patient activity" at bounding box center [89, 349] width 122 height 13
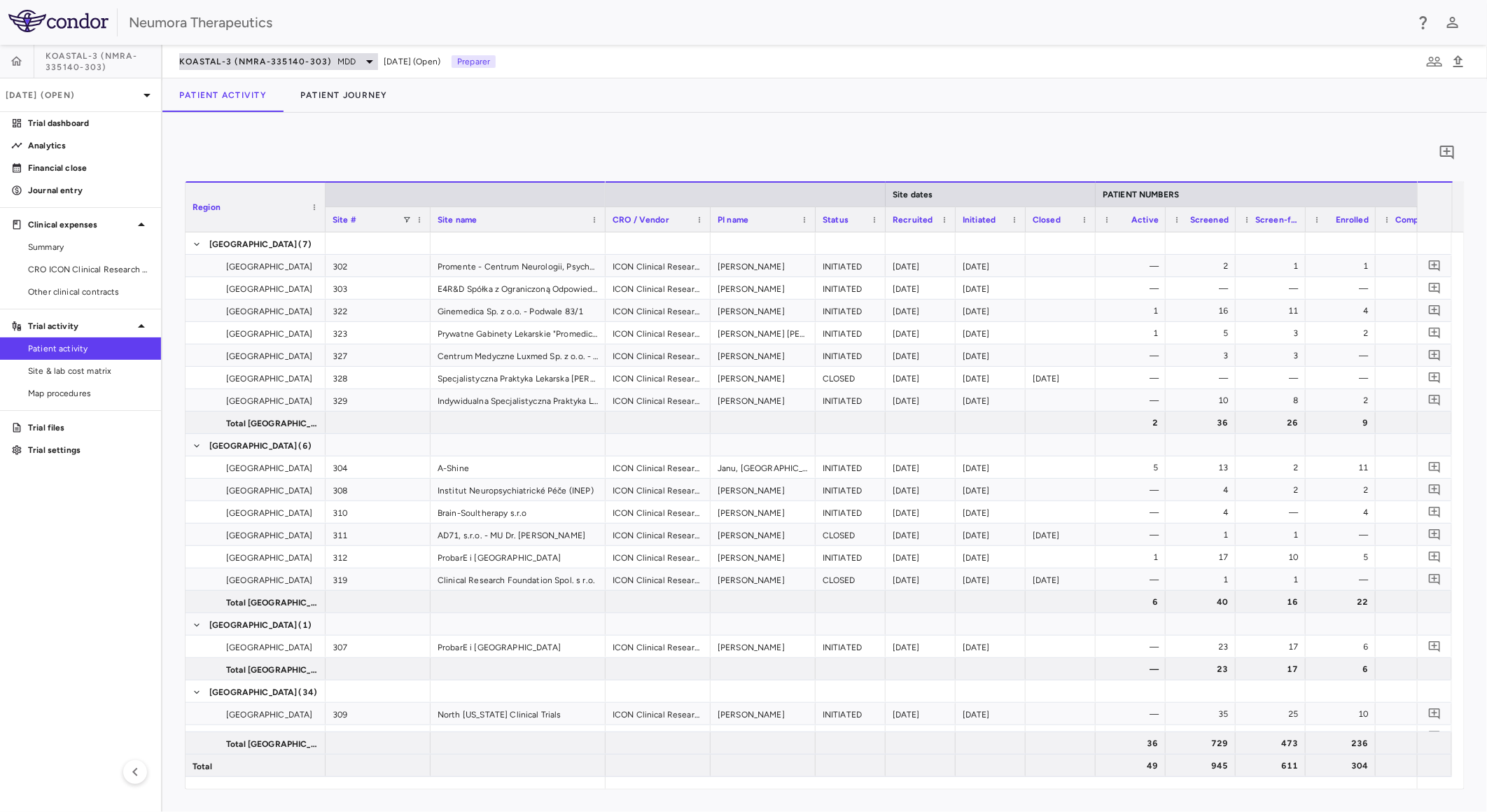
click at [288, 56] on span "KOASTAL-3 (NMRA-335140-303)" at bounding box center [255, 61] width 152 height 11
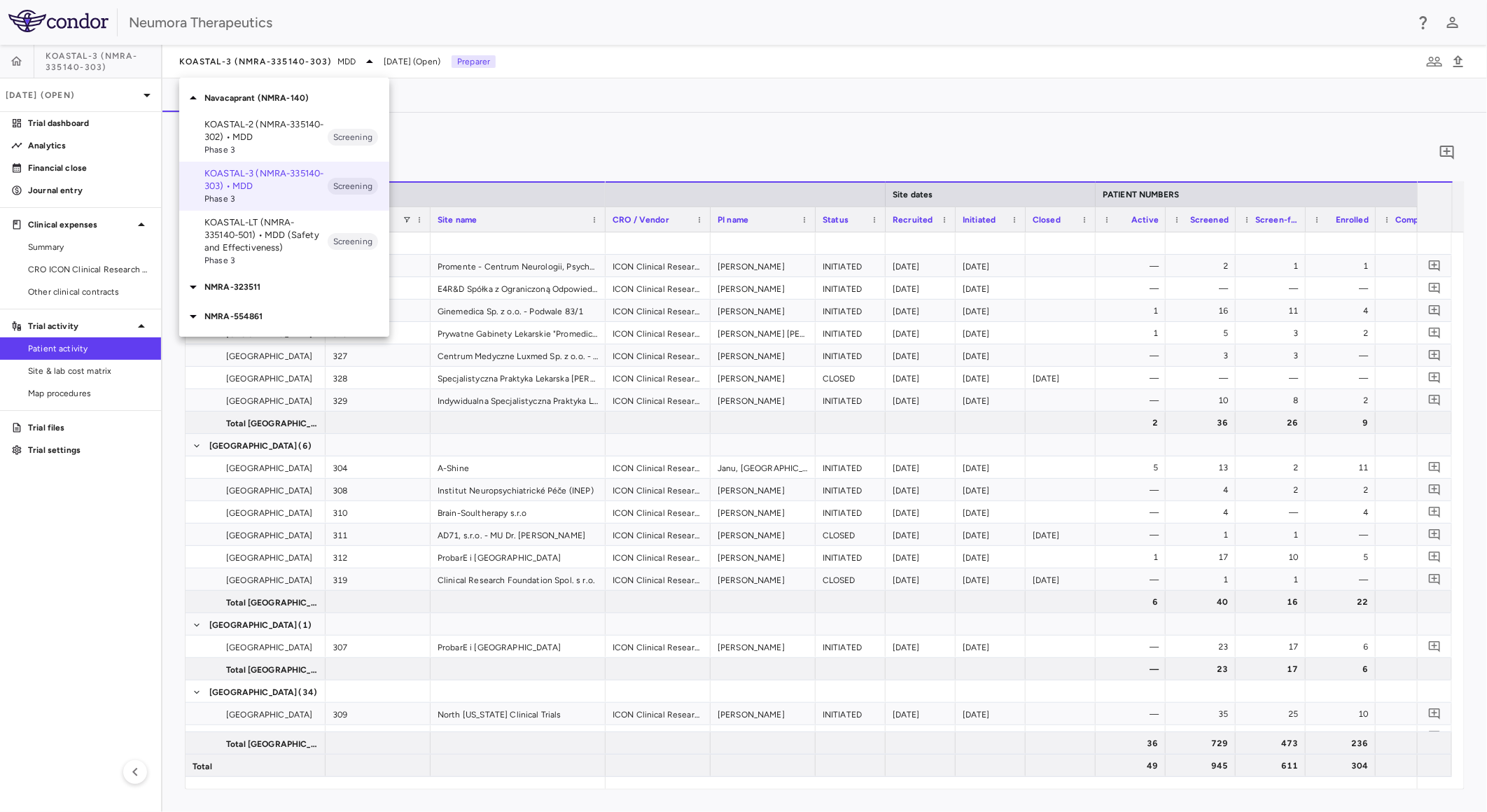
click at [288, 57] on div at bounding box center [744, 406] width 1487 height 812
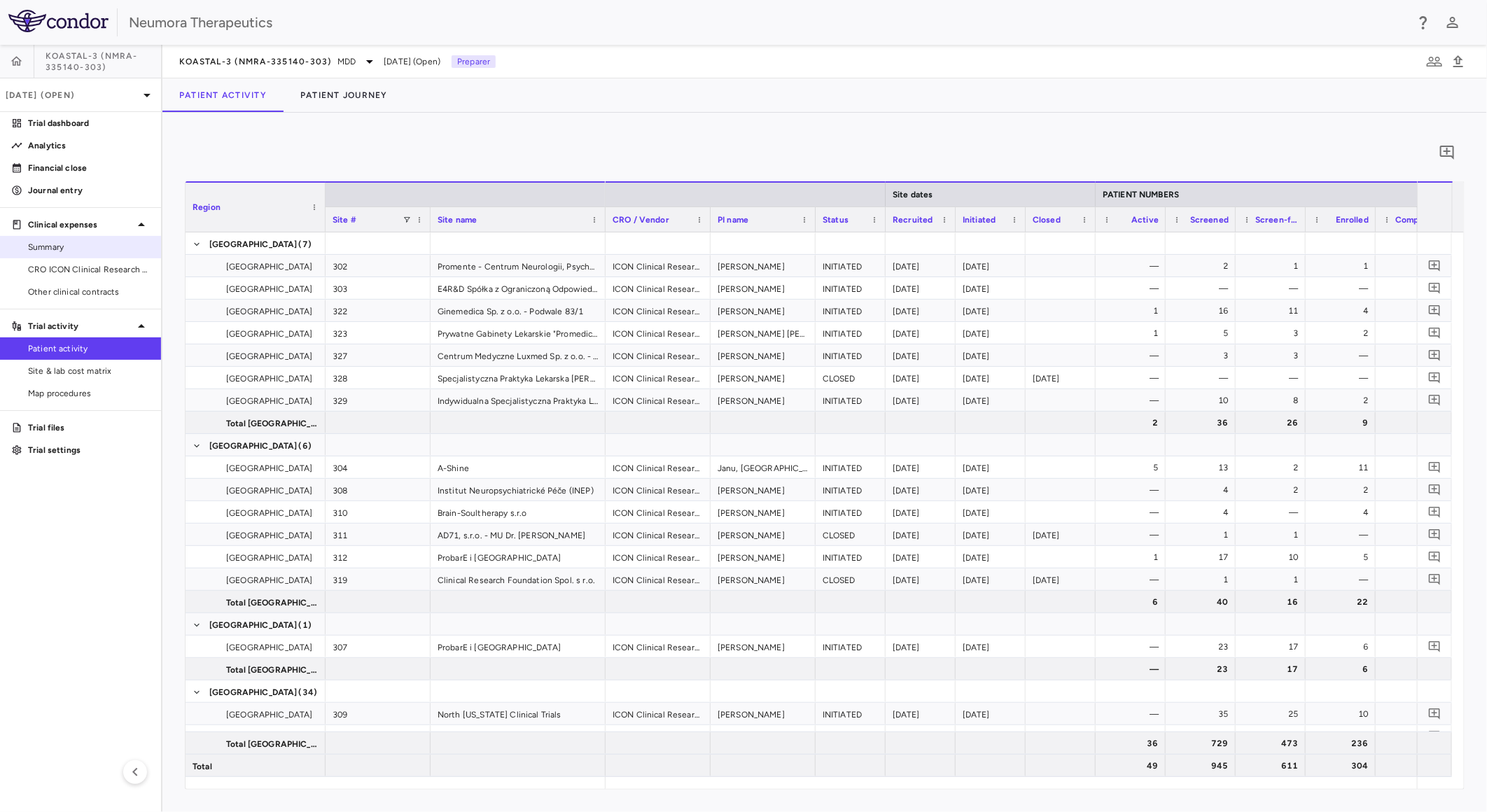
drag, startPoint x: 323, startPoint y: 128, endPoint x: 141, endPoint y: 237, distance: 212.1
click at [322, 128] on div "0 Region Drag here to set column labels Region Site # Site name 2" at bounding box center [824, 462] width 1325 height 699
click at [73, 276] on link "CRO ICON Clinical Research Limited" at bounding box center [80, 269] width 161 height 21
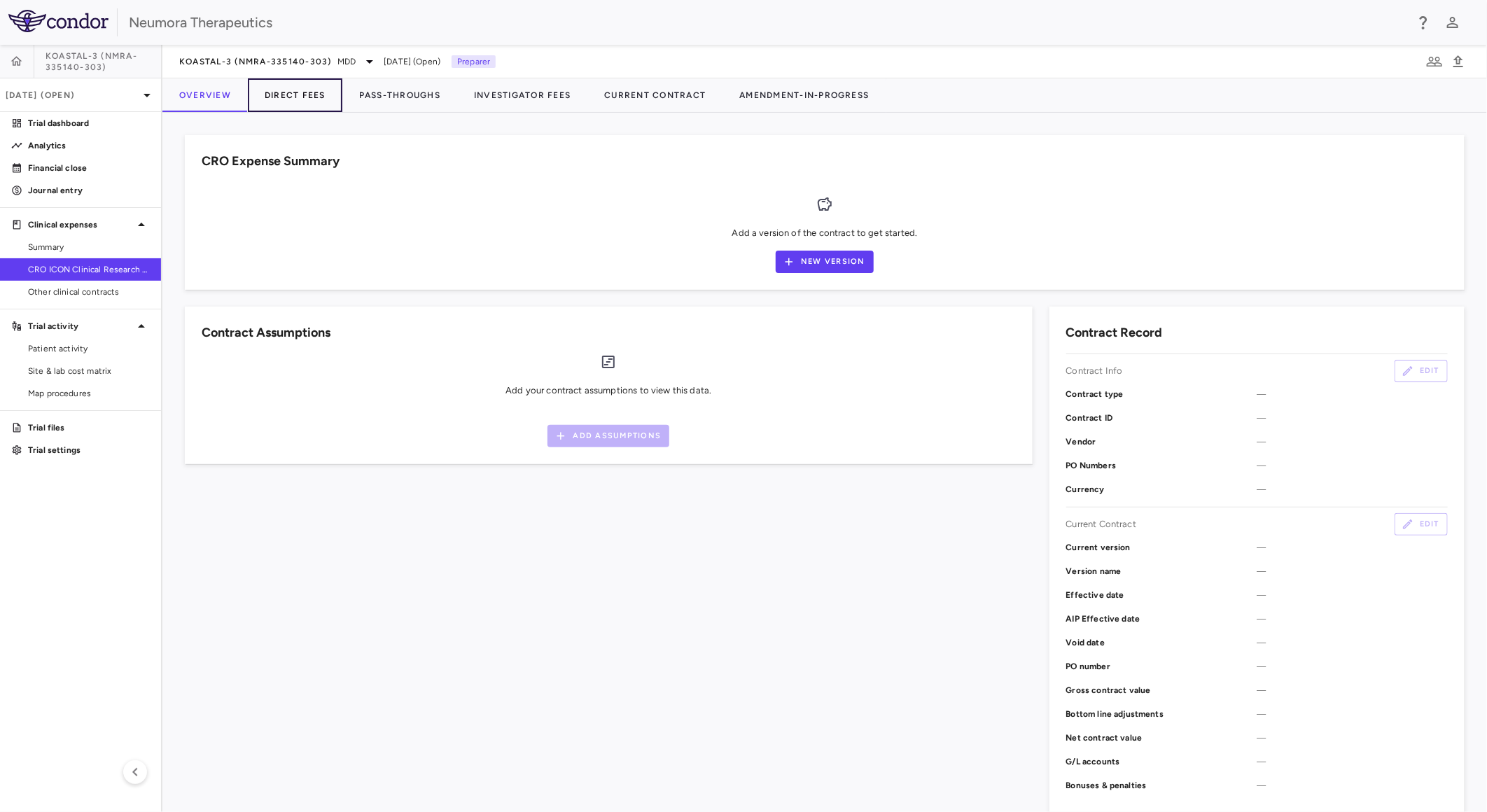
click at [285, 93] on button "Direct Fees" at bounding box center [295, 95] width 95 height 34
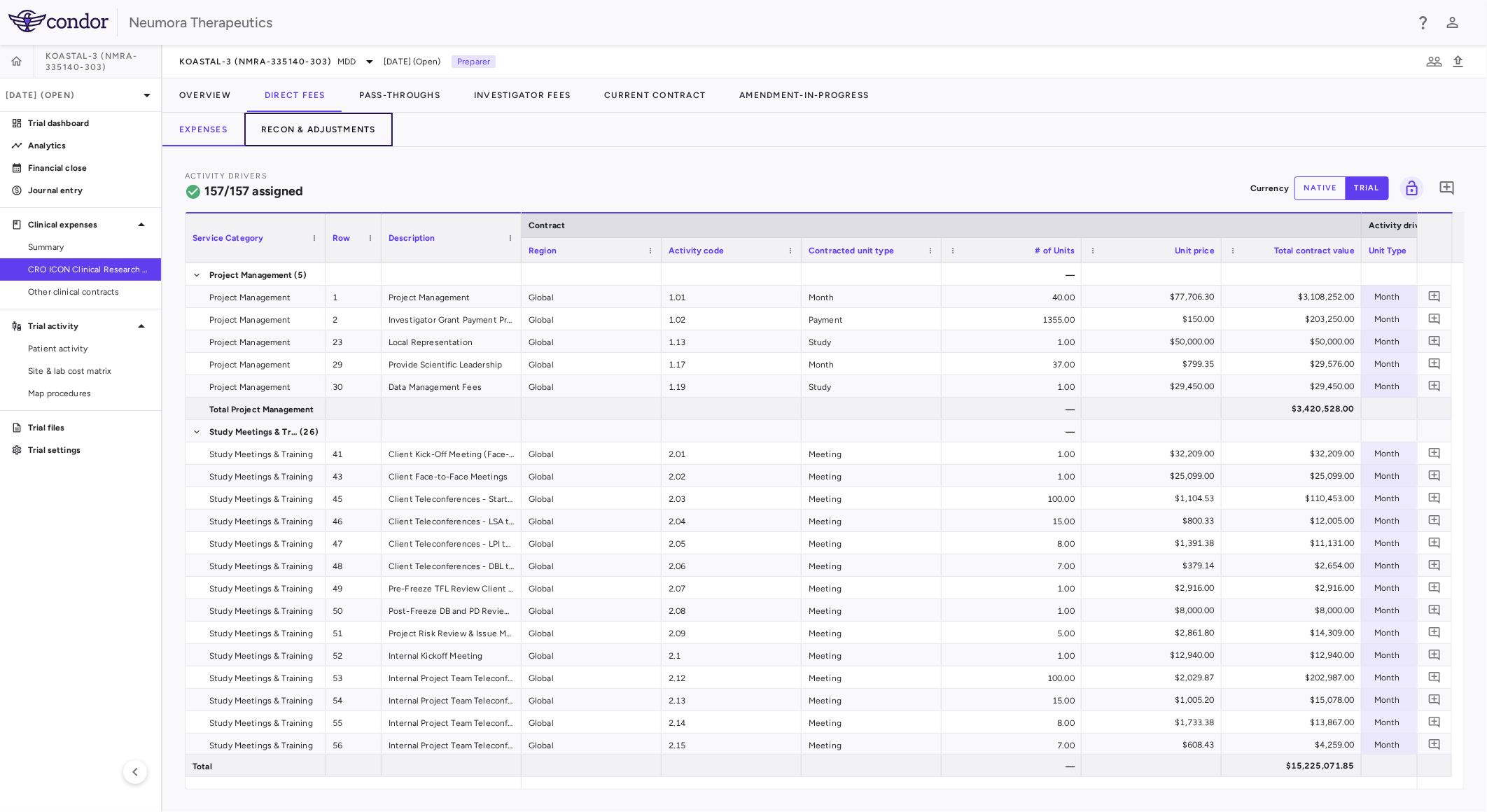
drag, startPoint x: 330, startPoint y: 135, endPoint x: 359, endPoint y: 140, distance: 29.4
click at [330, 135] on button "Recon & Adjustments" at bounding box center [319, 129] width 149 height 34
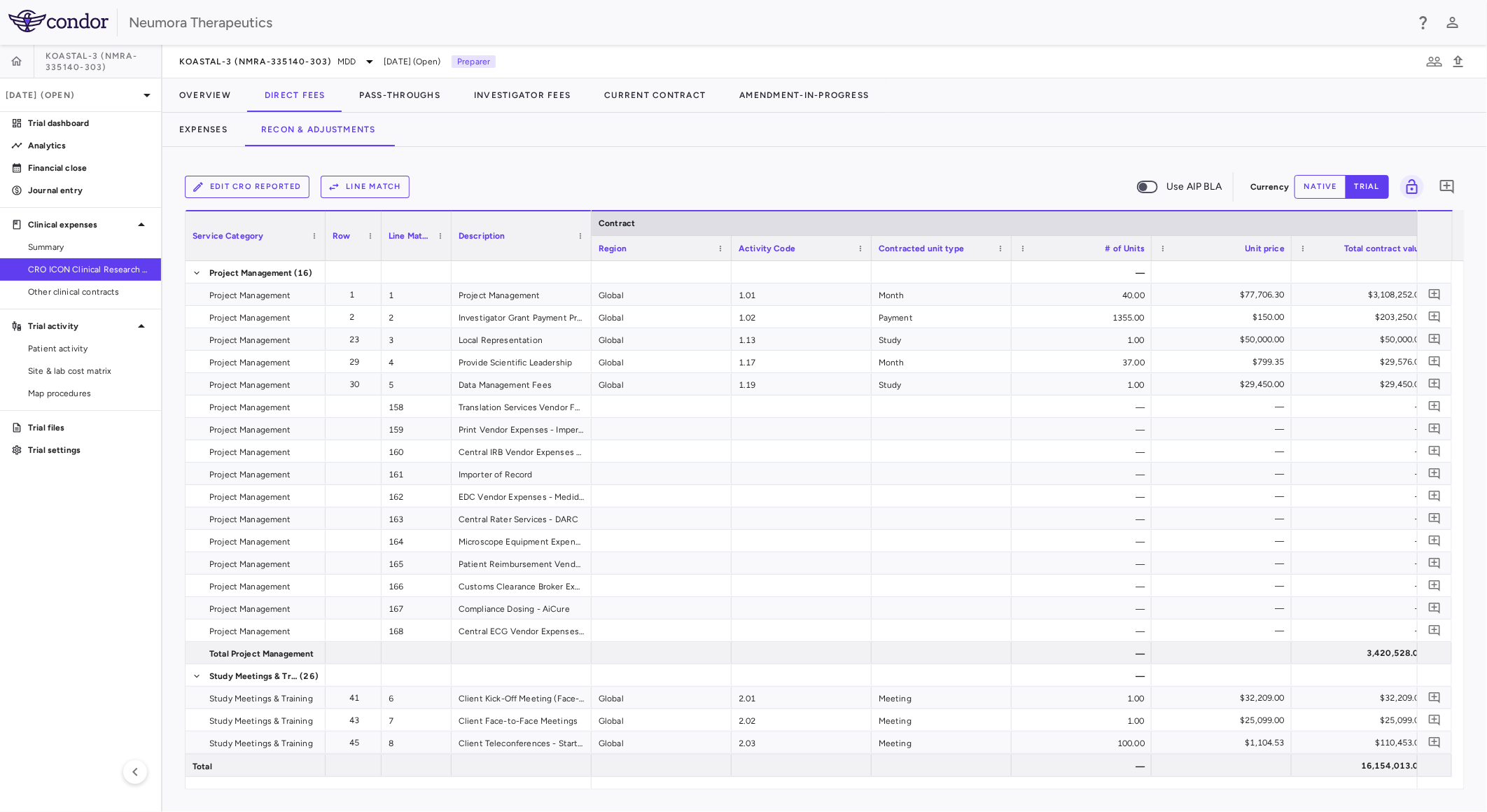
click at [1324, 184] on button "native" at bounding box center [1320, 187] width 51 height 24
drag, startPoint x: 726, startPoint y: 775, endPoint x: 1034, endPoint y: 787, distance: 308.2
click at [1051, 786] on div at bounding box center [1004, 783] width 825 height 12
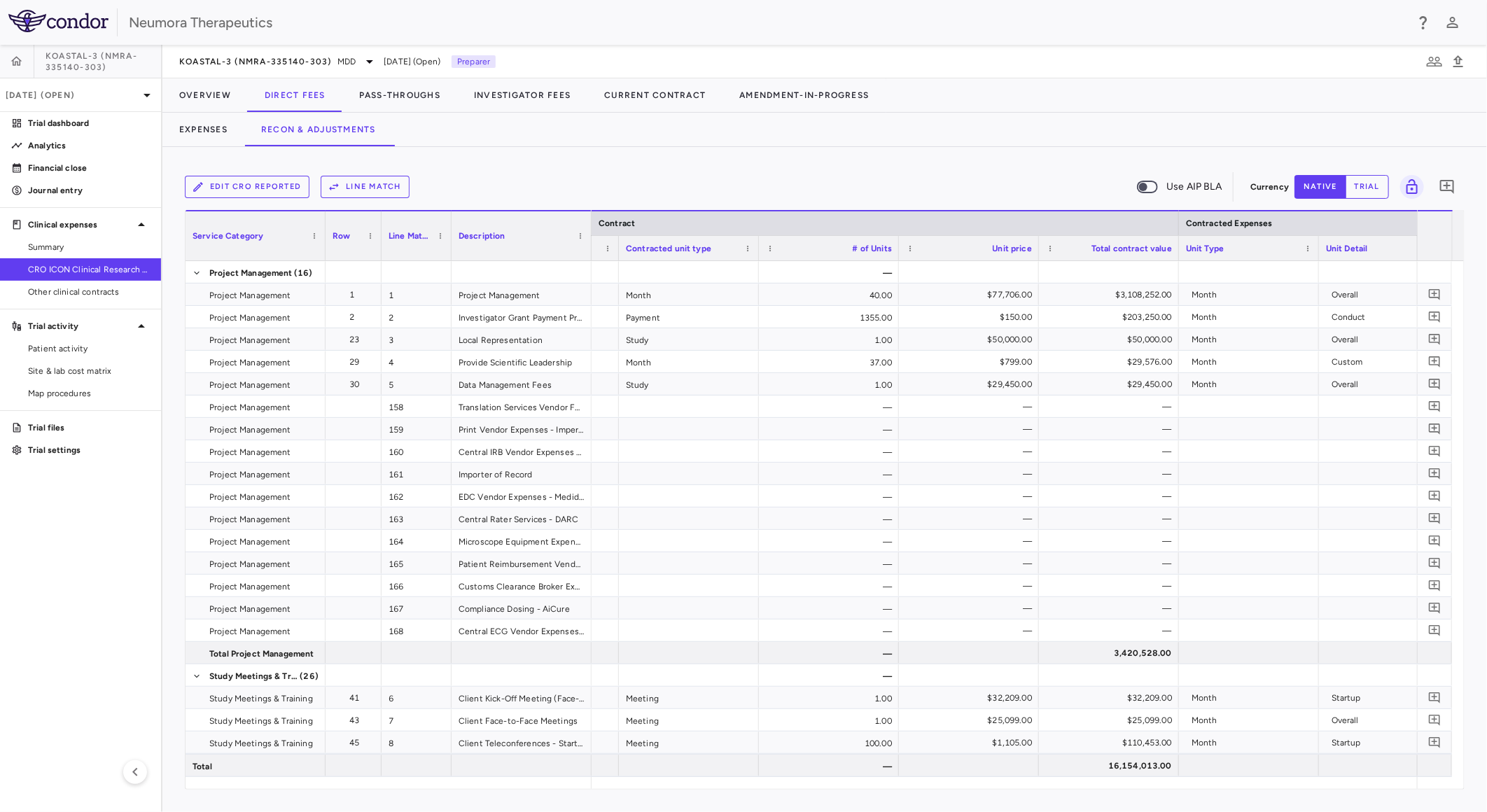
scroll to position [0, 683]
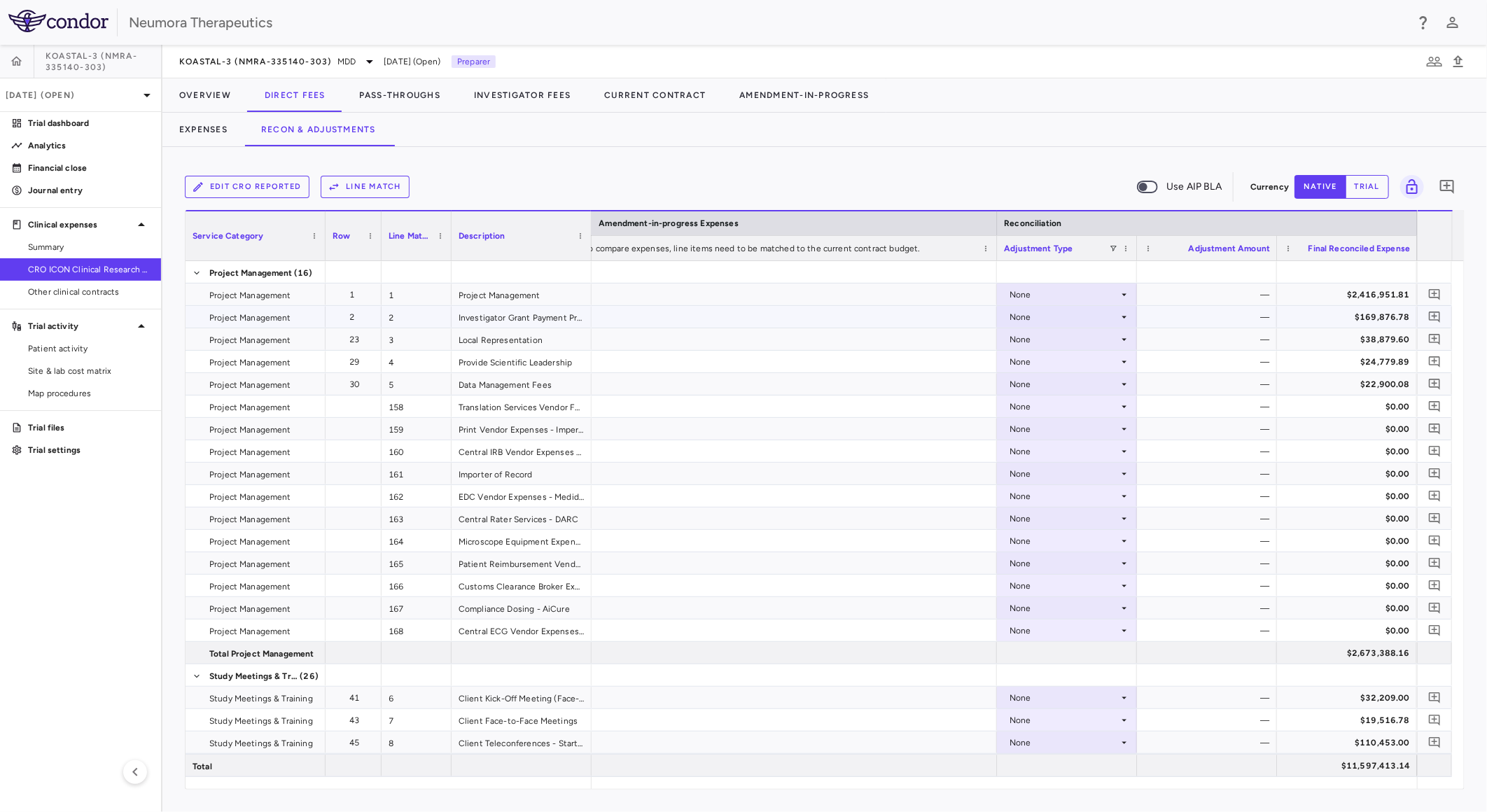
click at [1094, 317] on div "None" at bounding box center [1064, 317] width 109 height 22
click at [1082, 362] on div "CRO Reported" at bounding box center [1058, 365] width 66 height 13
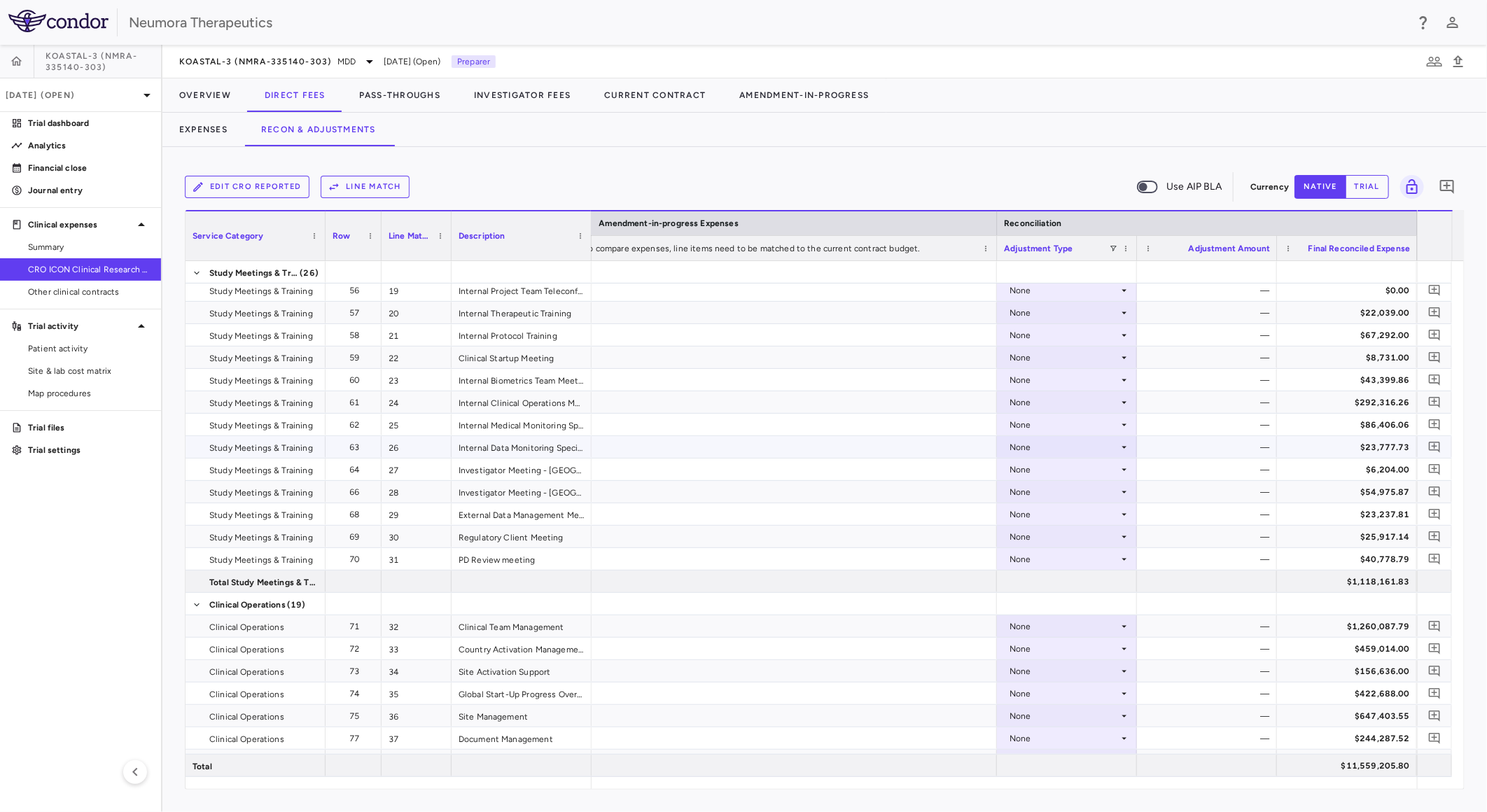
scroll to position [700, 0]
click at [1040, 420] on div "None" at bounding box center [1064, 423] width 109 height 22
click at [1051, 469] on div "CRO Reported" at bounding box center [1058, 472] width 66 height 13
click at [1042, 556] on div "None" at bounding box center [1064, 558] width 109 height 22
click at [1053, 600] on div "CRO Reported" at bounding box center [1058, 606] width 66 height 13
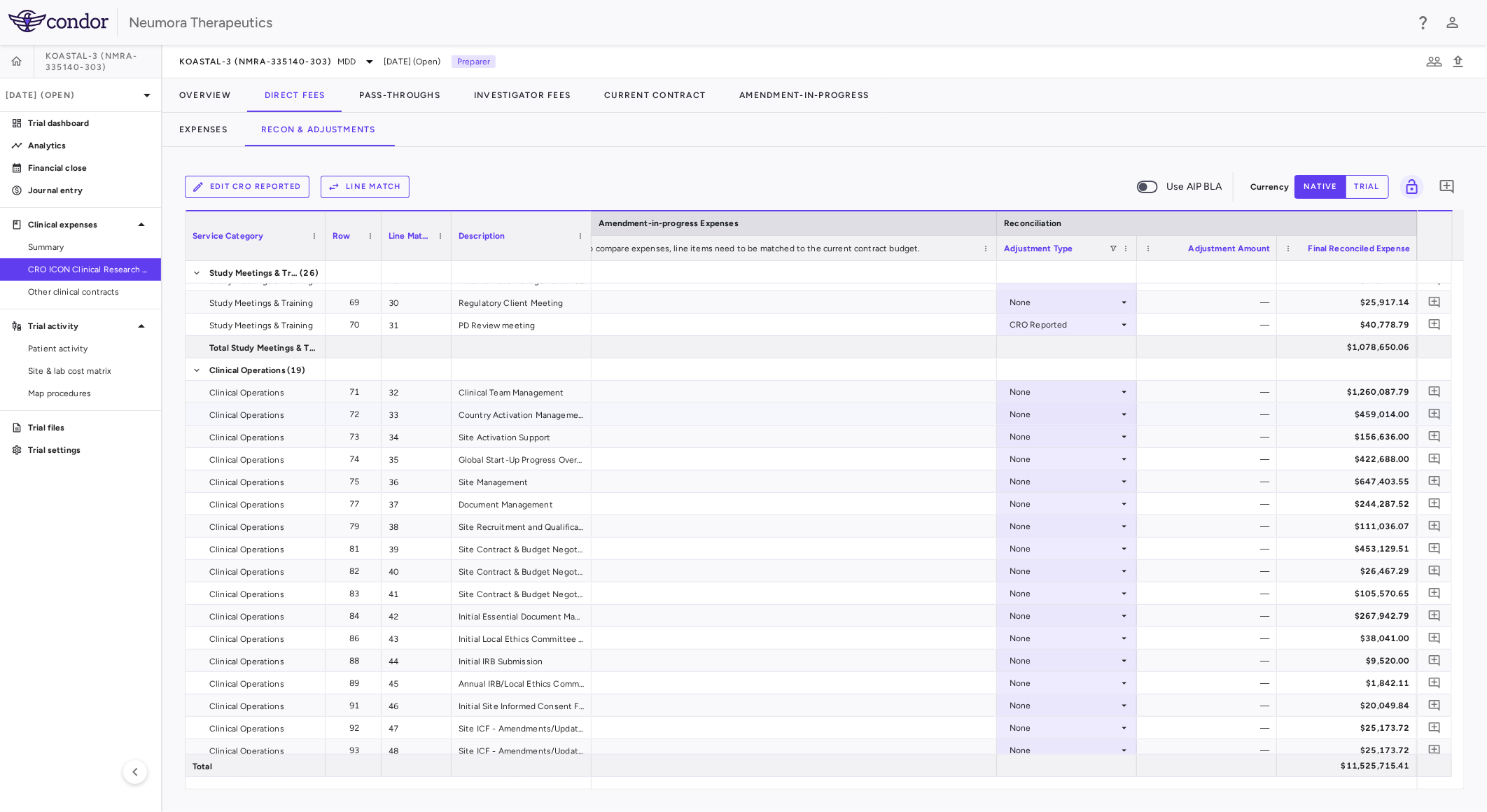
scroll to position [933, 0]
click at [1038, 457] on div "None" at bounding box center [1064, 459] width 109 height 22
click at [1048, 509] on div "CRO Reported" at bounding box center [1058, 507] width 66 height 13
click at [1064, 481] on div "None" at bounding box center [1064, 482] width 109 height 22
drag, startPoint x: 1059, startPoint y: 528, endPoint x: 1064, endPoint y: 520, distance: 9.4
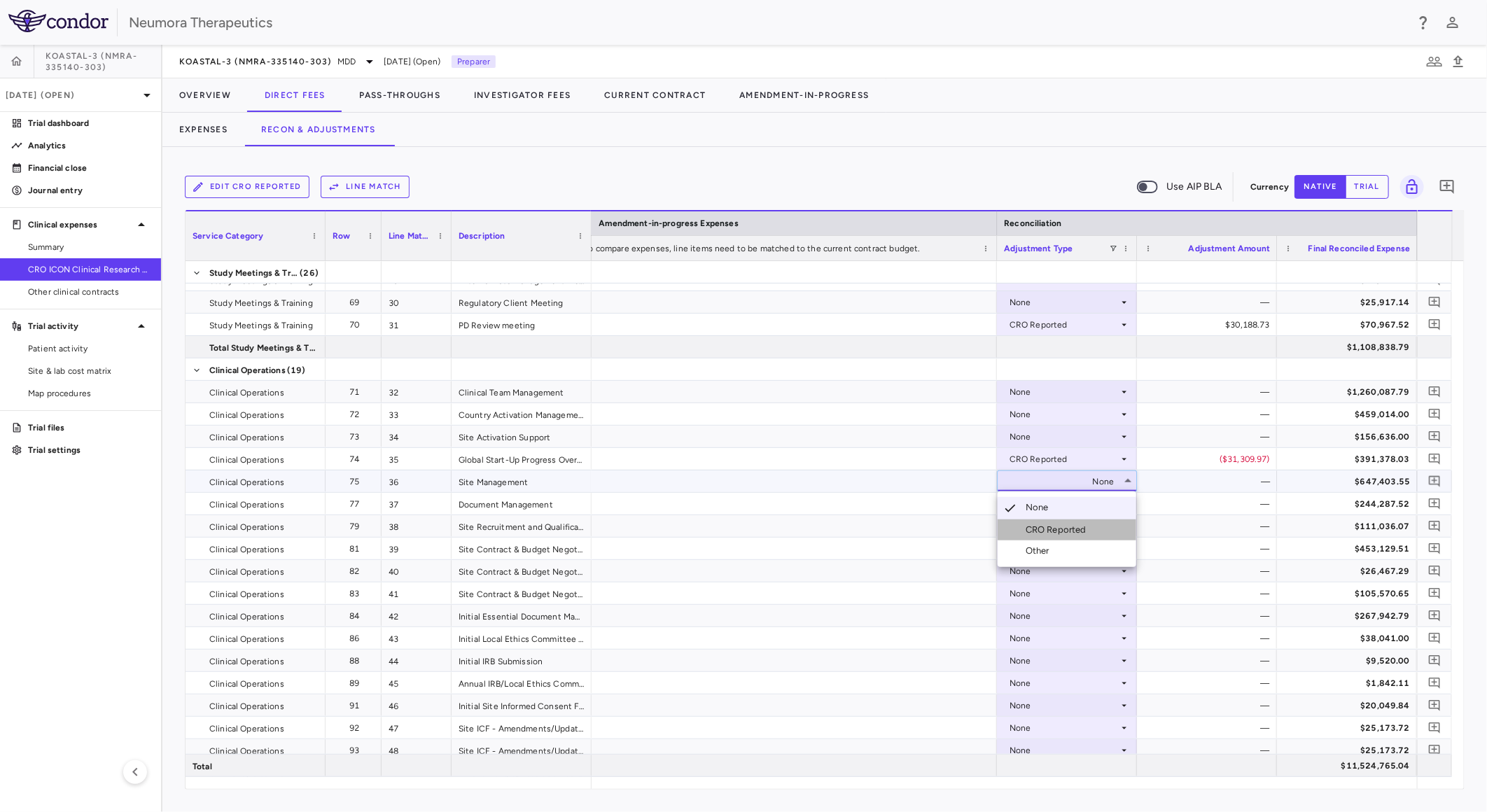
click at [1059, 528] on div "CRO Reported" at bounding box center [1058, 530] width 66 height 13
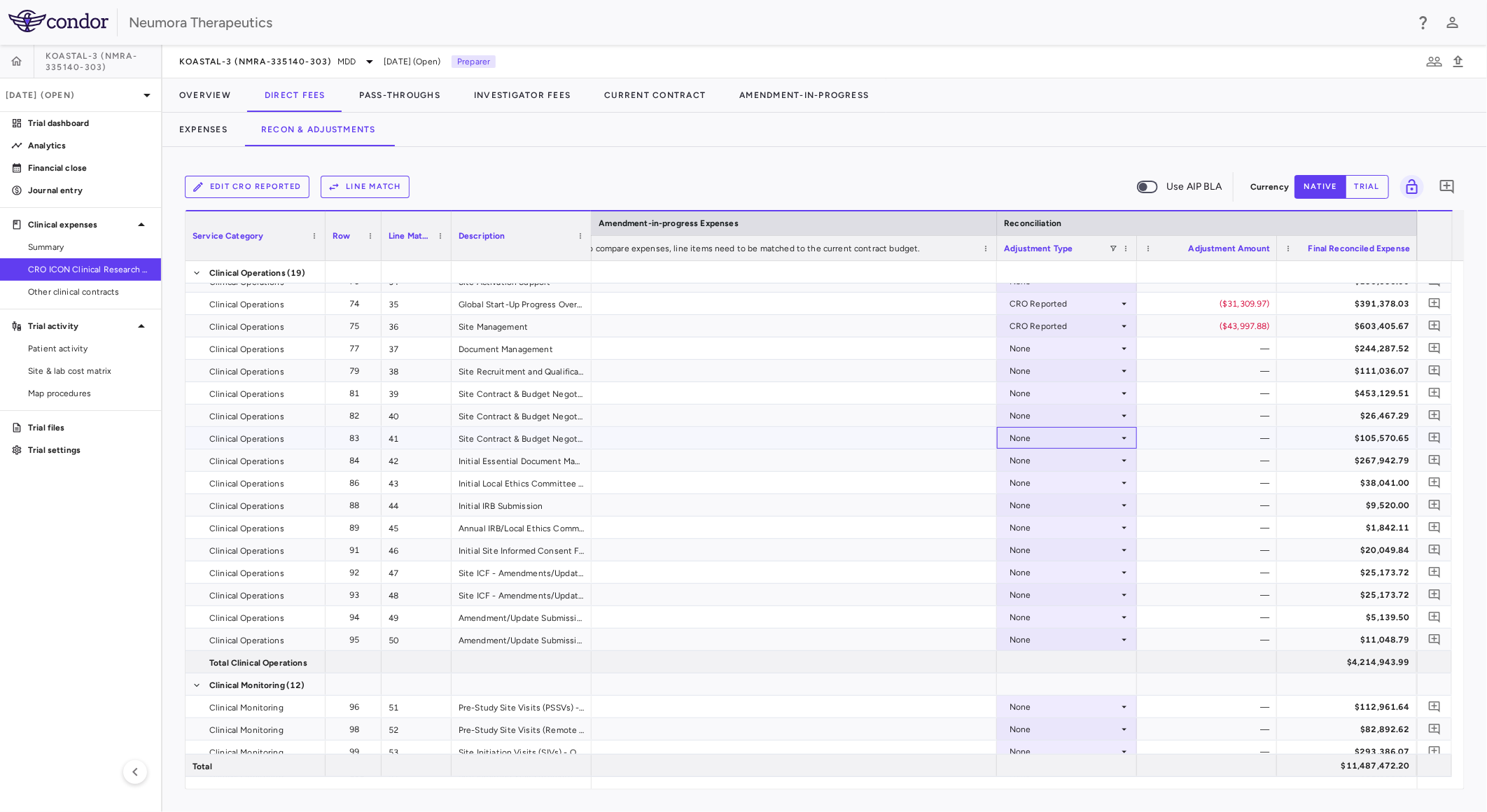
click at [1052, 435] on div "None" at bounding box center [1064, 438] width 109 height 22
click at [1059, 480] on div "CRO Reported" at bounding box center [1058, 485] width 66 height 13
click at [1065, 462] on div "None" at bounding box center [1064, 461] width 109 height 22
click at [1065, 504] on div "CRO Reported" at bounding box center [1058, 508] width 66 height 13
click at [1068, 482] on div "None" at bounding box center [1064, 483] width 109 height 22
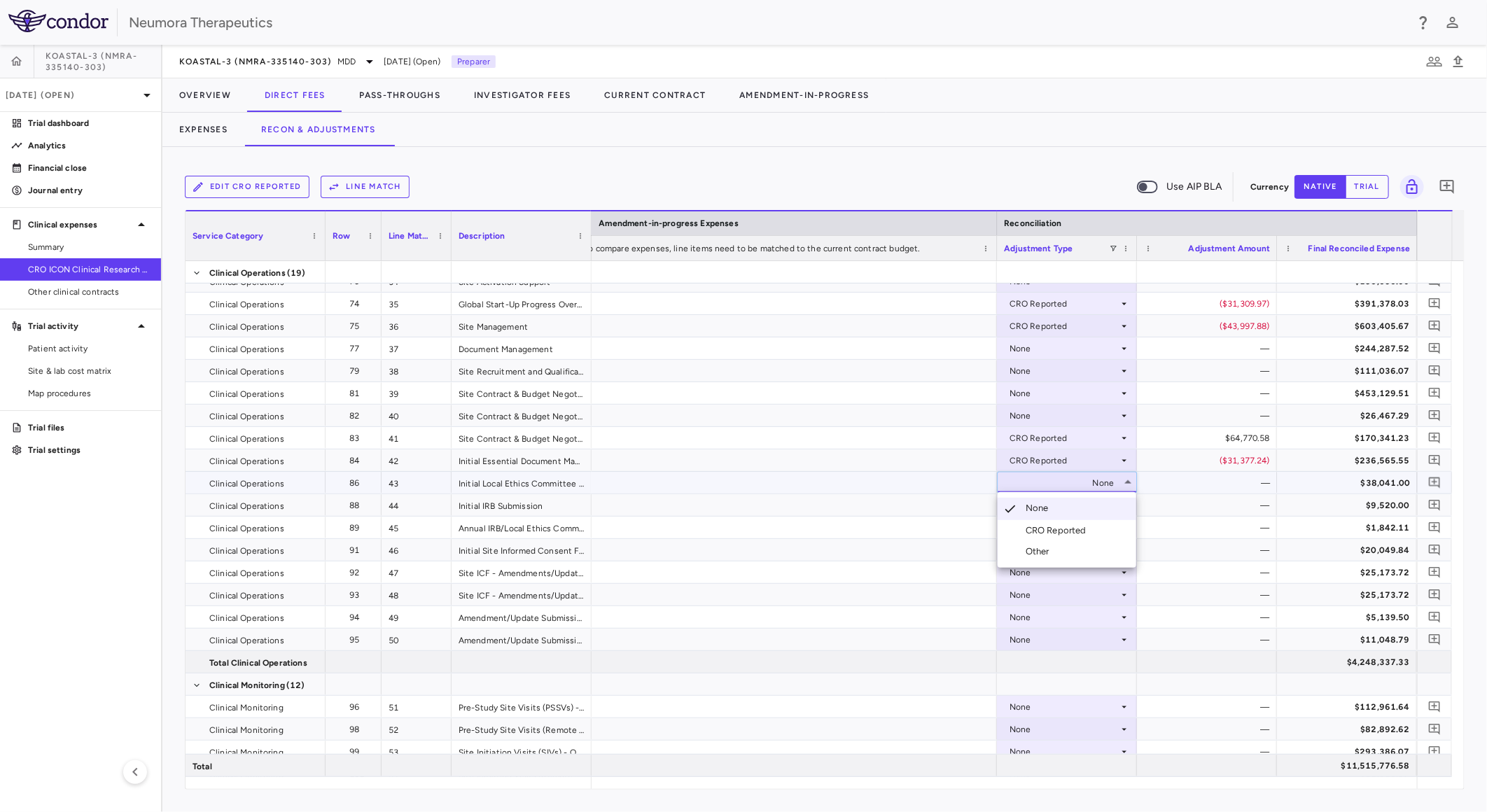
drag, startPoint x: 1064, startPoint y: 528, endPoint x: 1075, endPoint y: 520, distance: 13.6
click at [1064, 529] on div "CRO Reported" at bounding box center [1058, 530] width 66 height 13
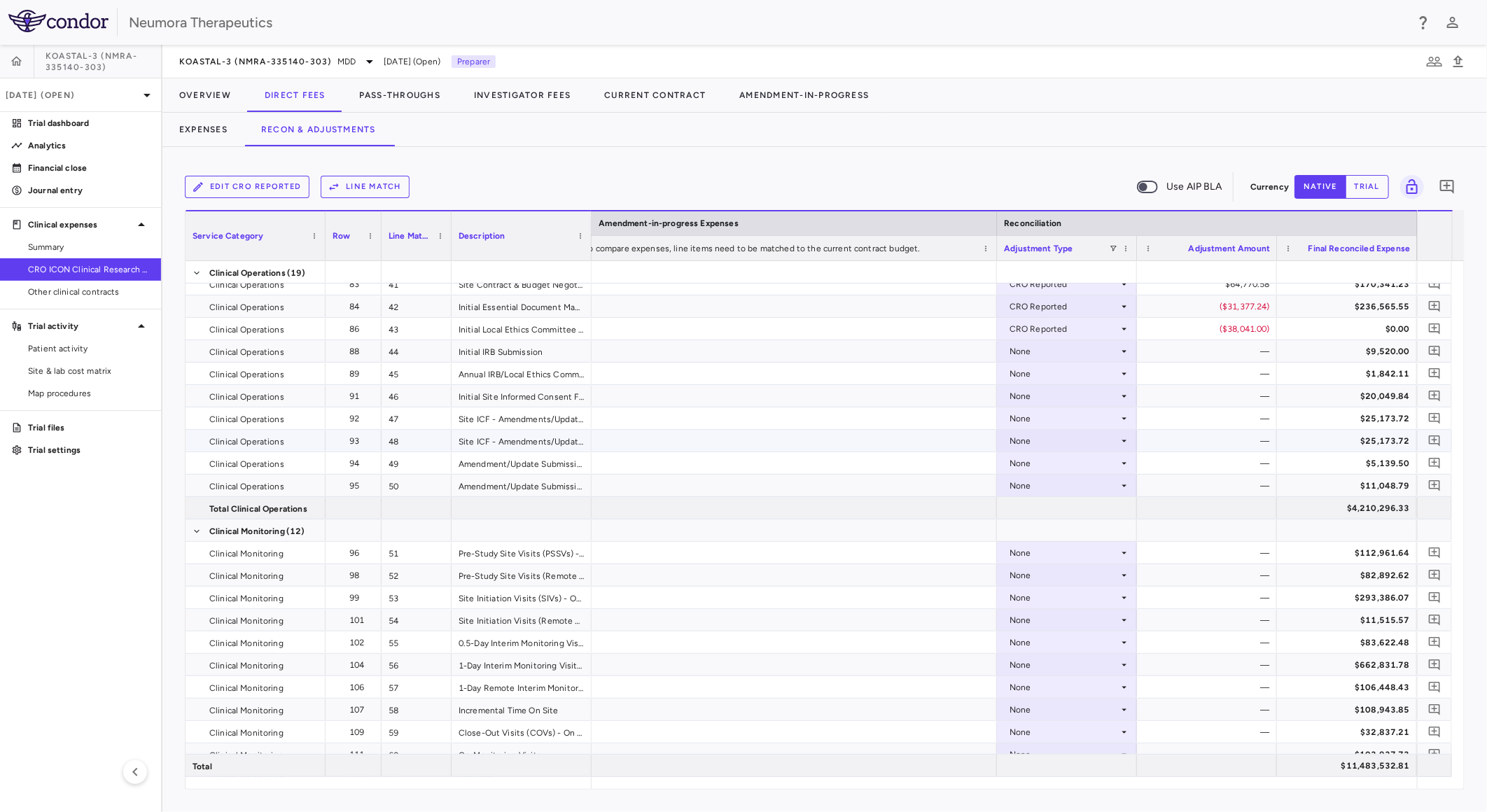
scroll to position [1243, 0]
click at [1069, 550] on div "None" at bounding box center [1064, 551] width 109 height 22
click at [1076, 594] on div "CRO Reported" at bounding box center [1058, 599] width 66 height 13
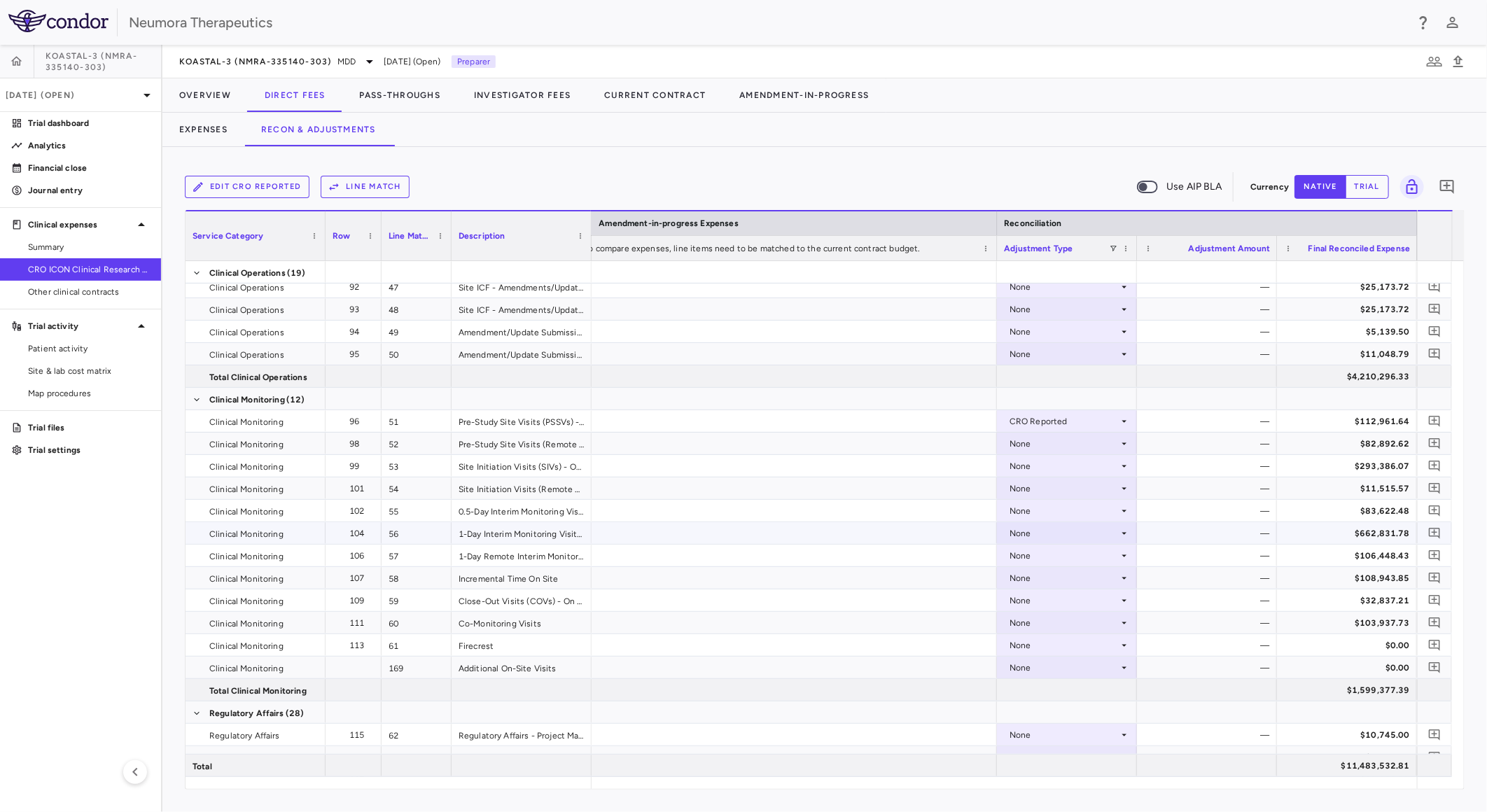
scroll to position [1399, 0]
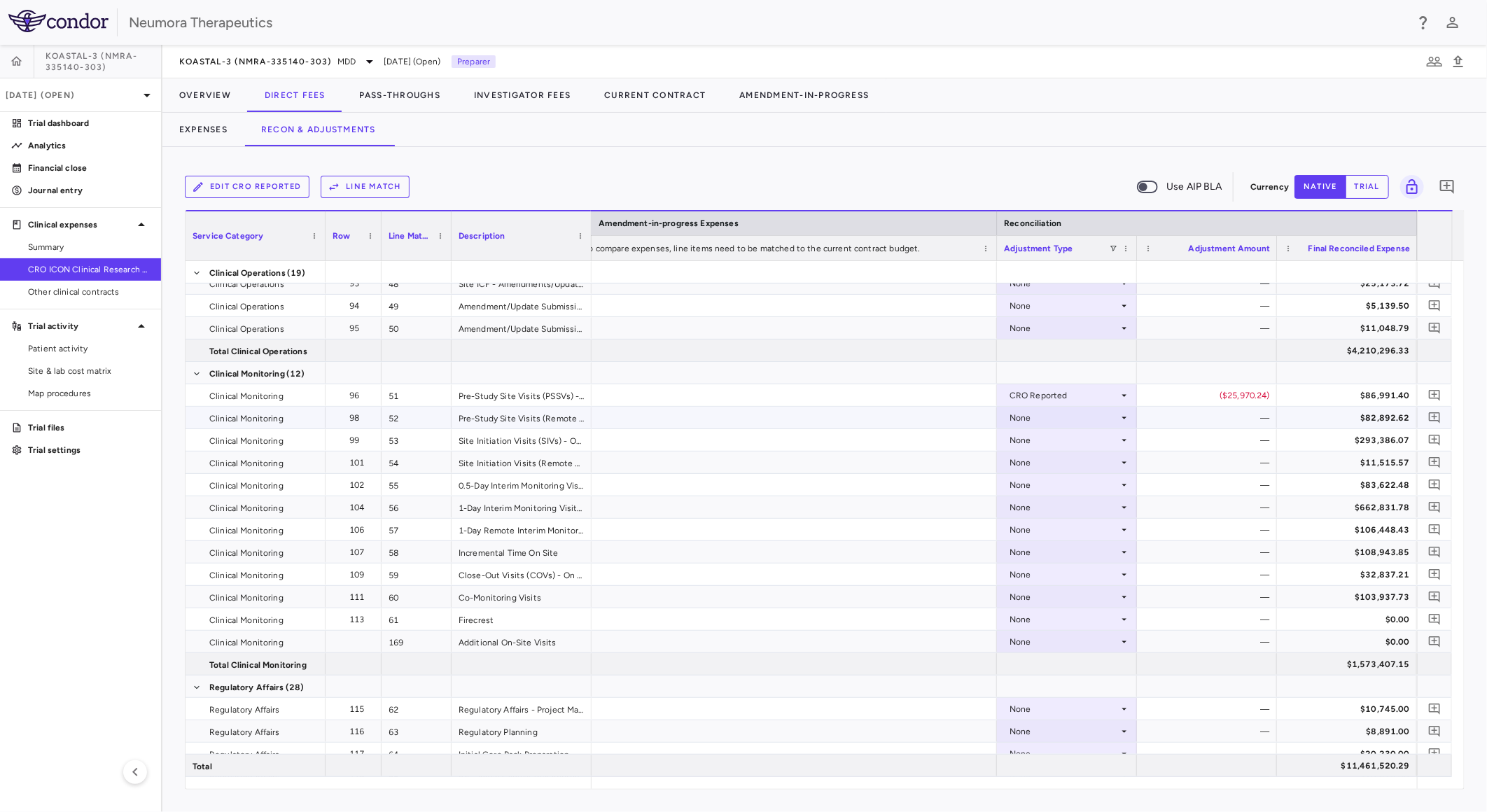
click at [1085, 417] on div "None" at bounding box center [1064, 417] width 109 height 22
click at [1065, 465] on div "CRO Reported" at bounding box center [1058, 466] width 66 height 13
click at [1076, 442] on div "None" at bounding box center [1064, 440] width 109 height 22
click at [1065, 484] on div "CRO Reported" at bounding box center [1058, 489] width 66 height 13
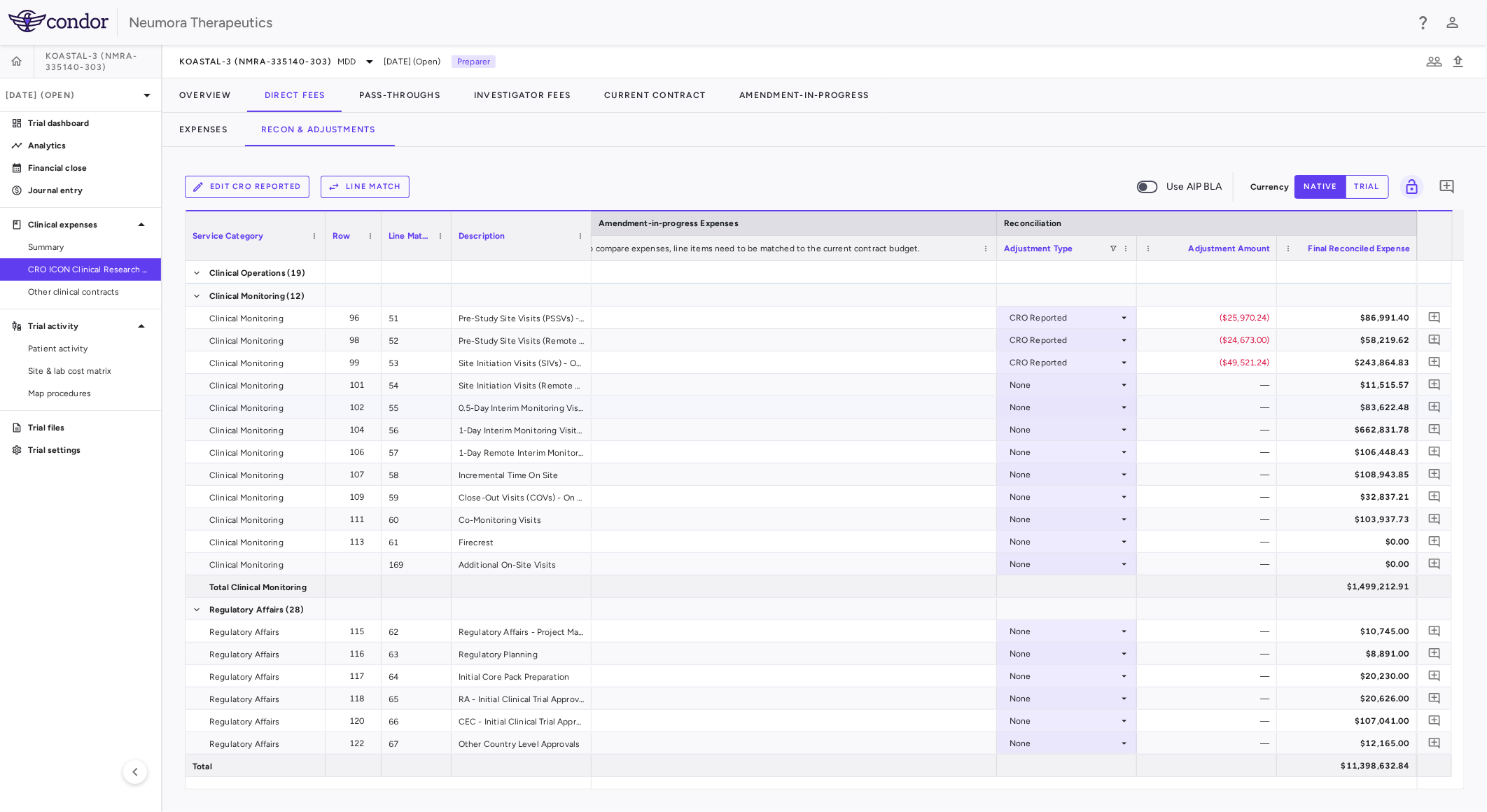
click at [1026, 405] on div "None" at bounding box center [1064, 407] width 109 height 22
click at [1040, 448] on li "CRO Reported" at bounding box center [1067, 455] width 139 height 21
click at [1058, 428] on div "None" at bounding box center [1064, 429] width 109 height 22
click at [1059, 476] on div "CRO Reported" at bounding box center [1058, 478] width 66 height 13
click at [1071, 453] on div "None" at bounding box center [1064, 452] width 109 height 22
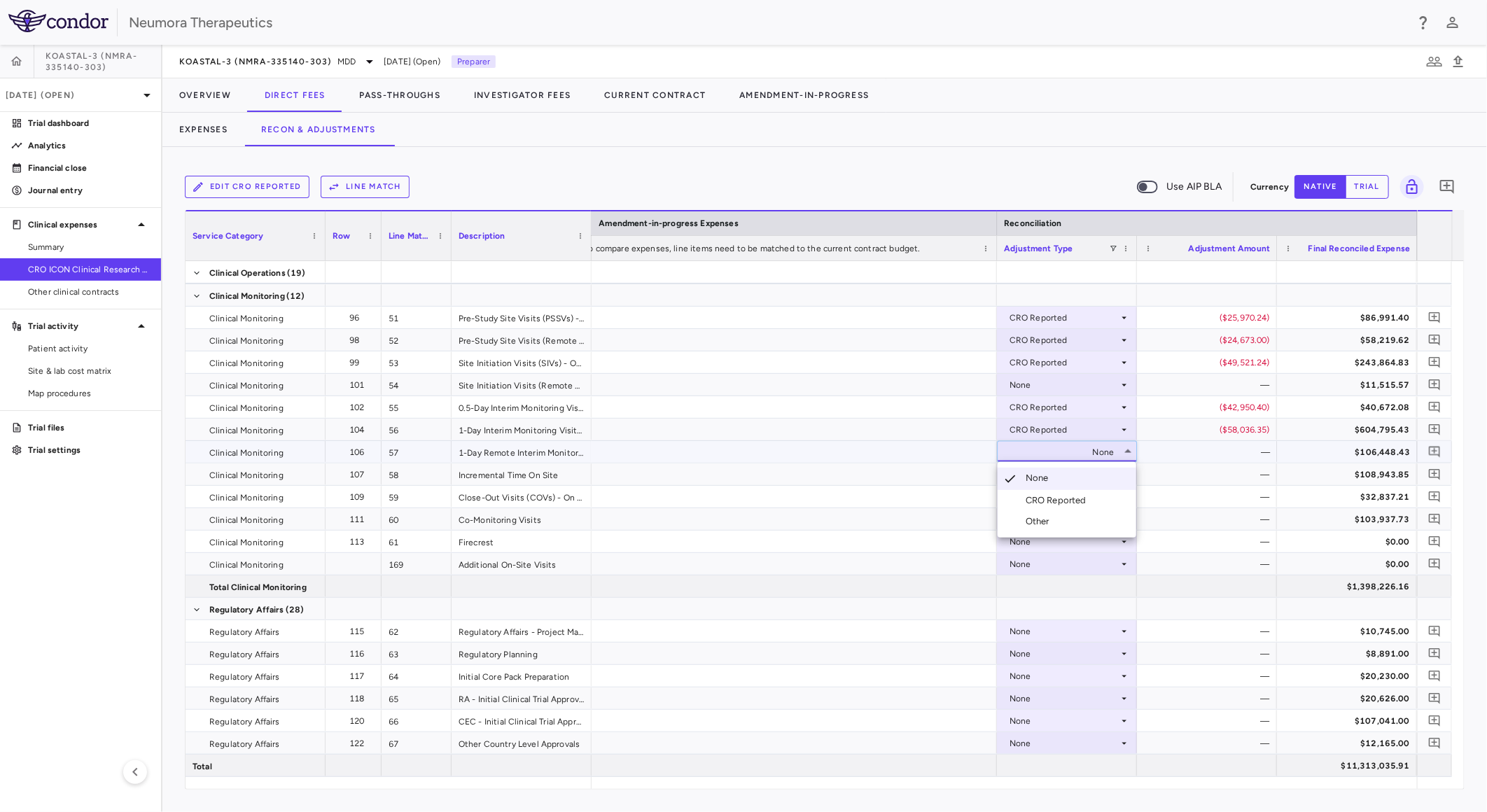
click at [1063, 494] on div "CRO Reported" at bounding box center [1058, 500] width 66 height 13
click at [1055, 473] on div "None" at bounding box center [1064, 474] width 109 height 22
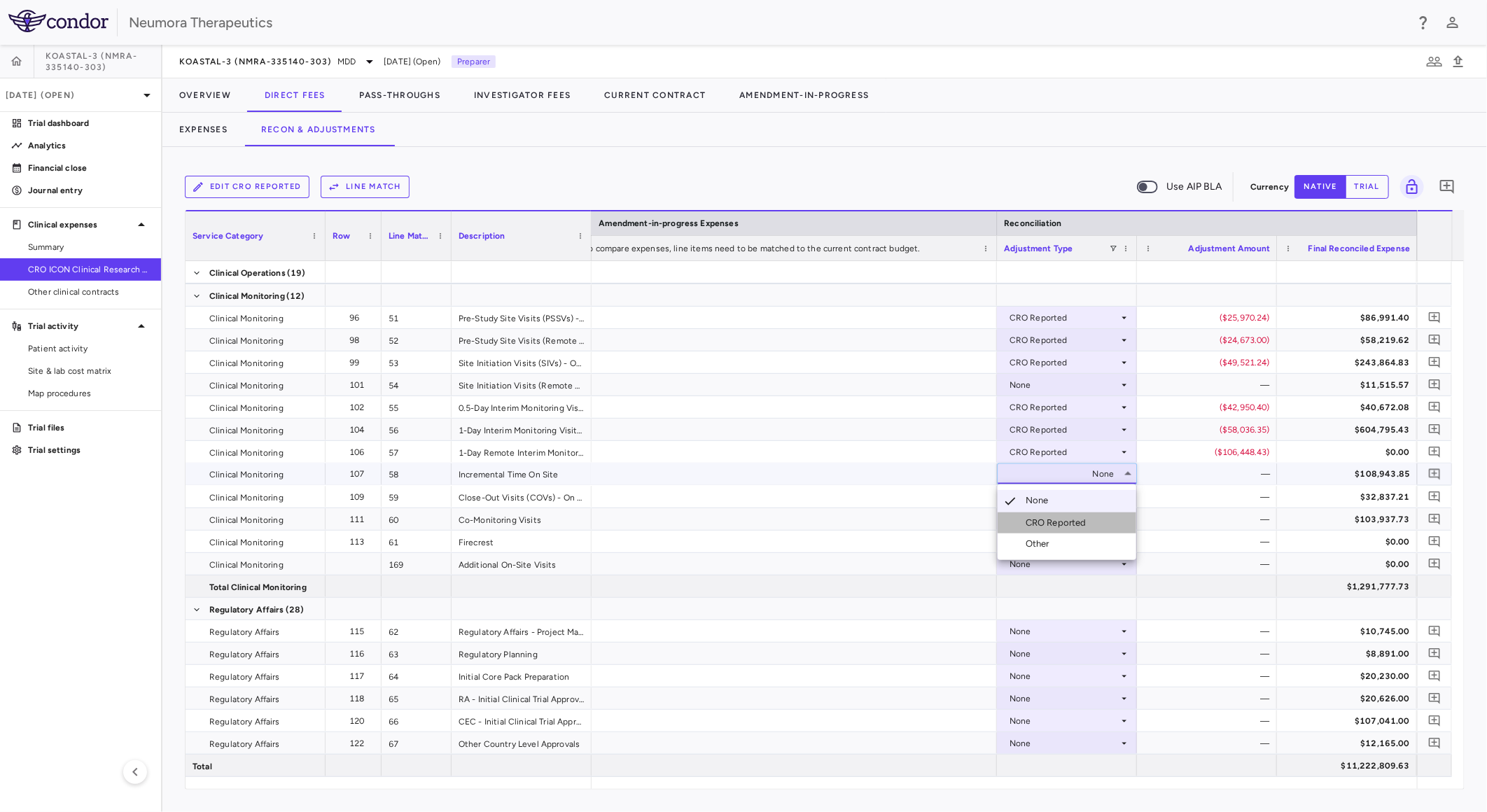
click at [1051, 513] on li "CRO Reported" at bounding box center [1067, 522] width 139 height 21
click at [1046, 517] on div "None" at bounding box center [1064, 519] width 109 height 22
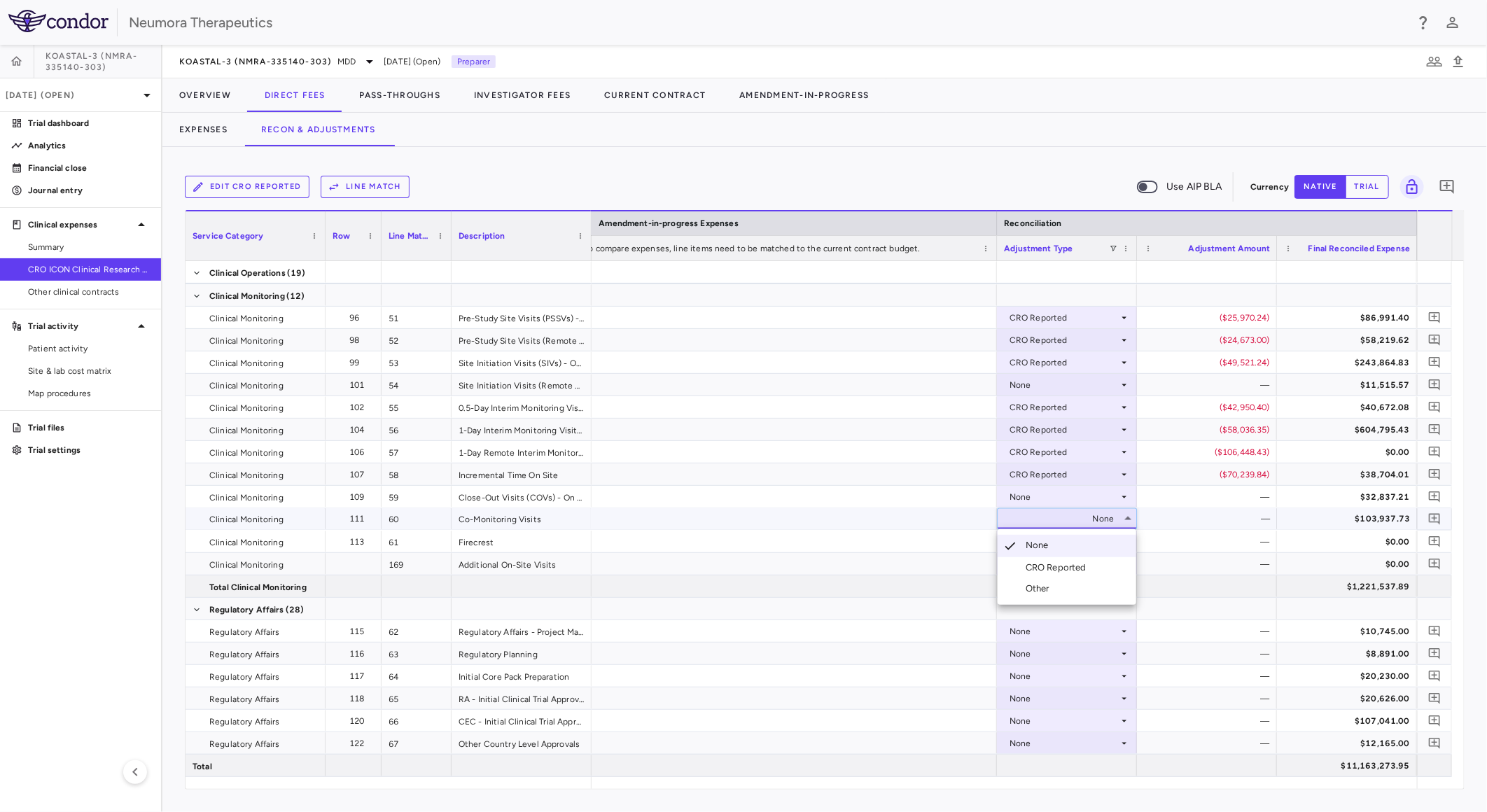
click at [1049, 562] on div "CRO Reported" at bounding box center [1058, 568] width 66 height 13
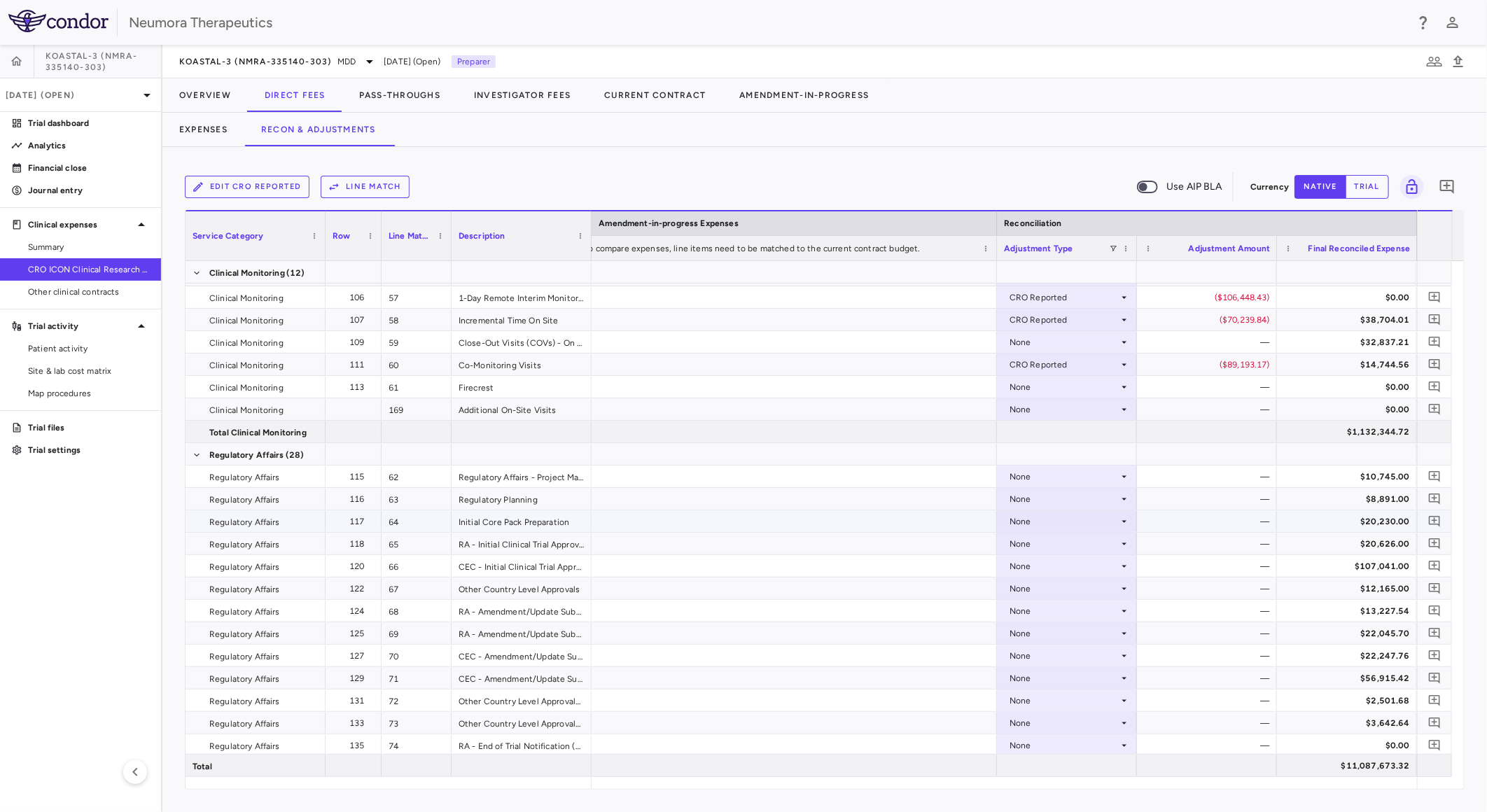
scroll to position [1632, 0]
click at [1054, 677] on div "None" at bounding box center [1064, 677] width 109 height 22
click at [1066, 718] on li "CRO Reported" at bounding box center [1067, 726] width 139 height 21
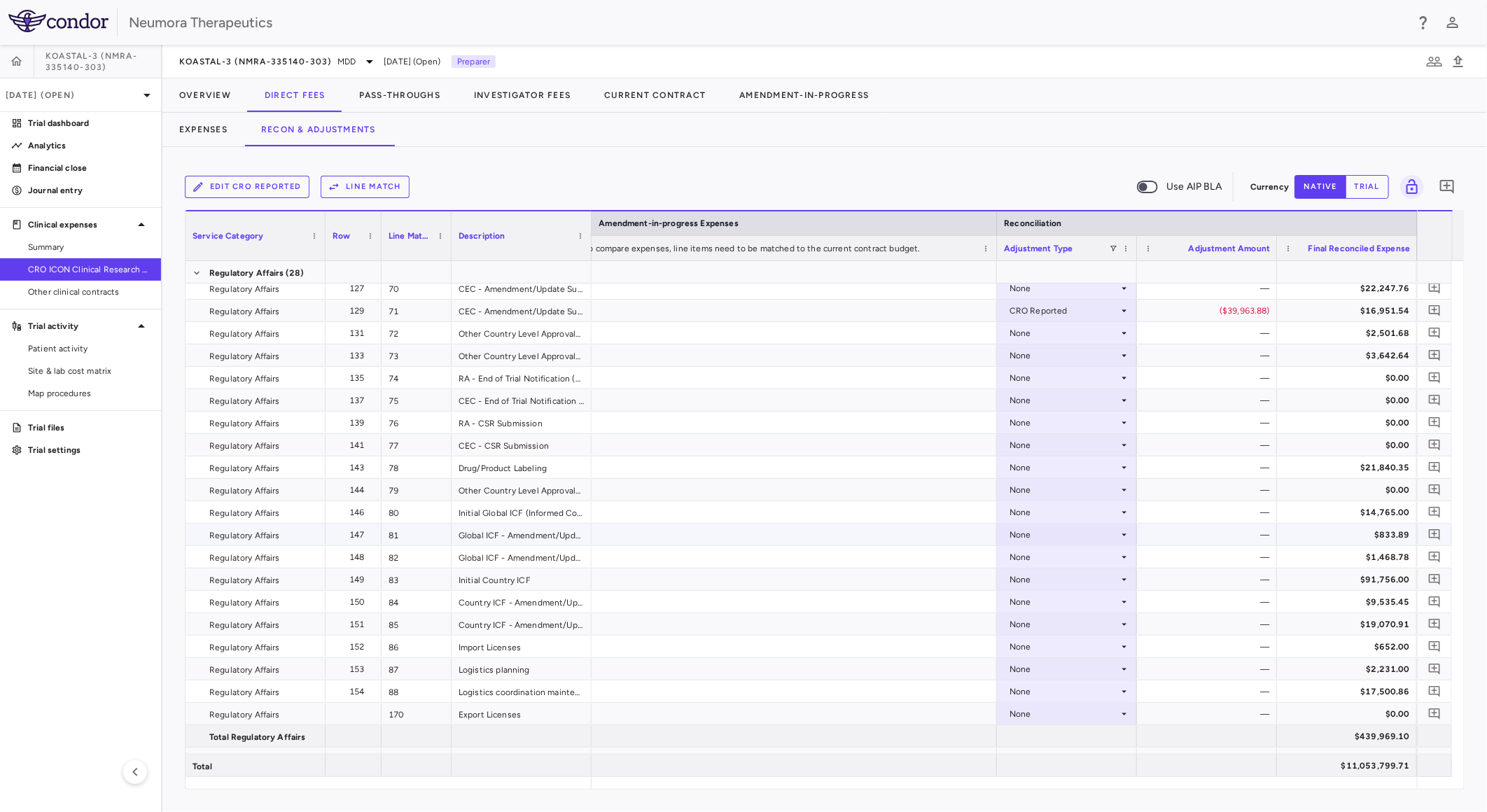
scroll to position [2021, 0]
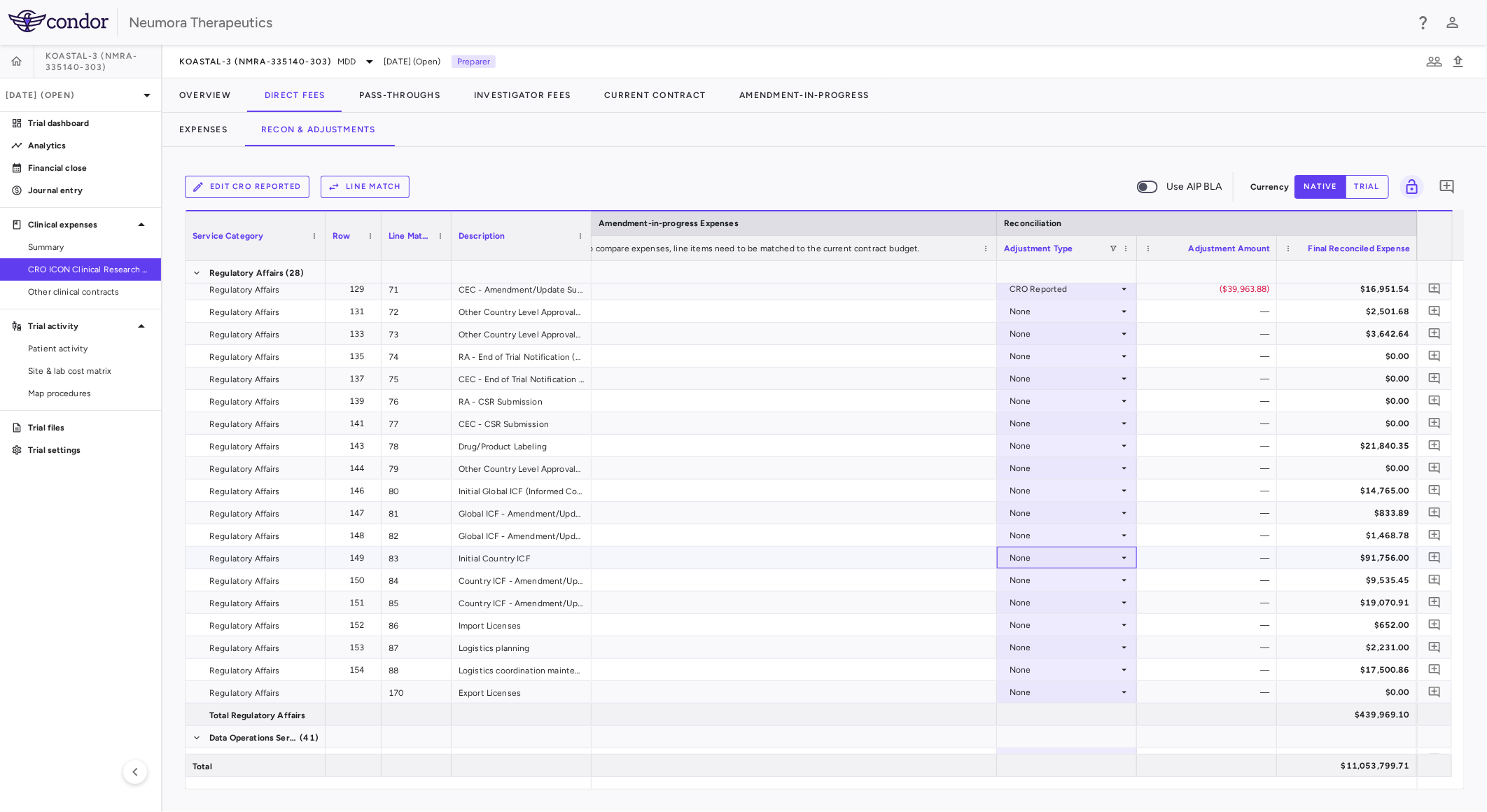
click at [1060, 561] on div "None" at bounding box center [1064, 558] width 109 height 22
click at [1076, 605] on div "CRO Reported" at bounding box center [1058, 606] width 66 height 13
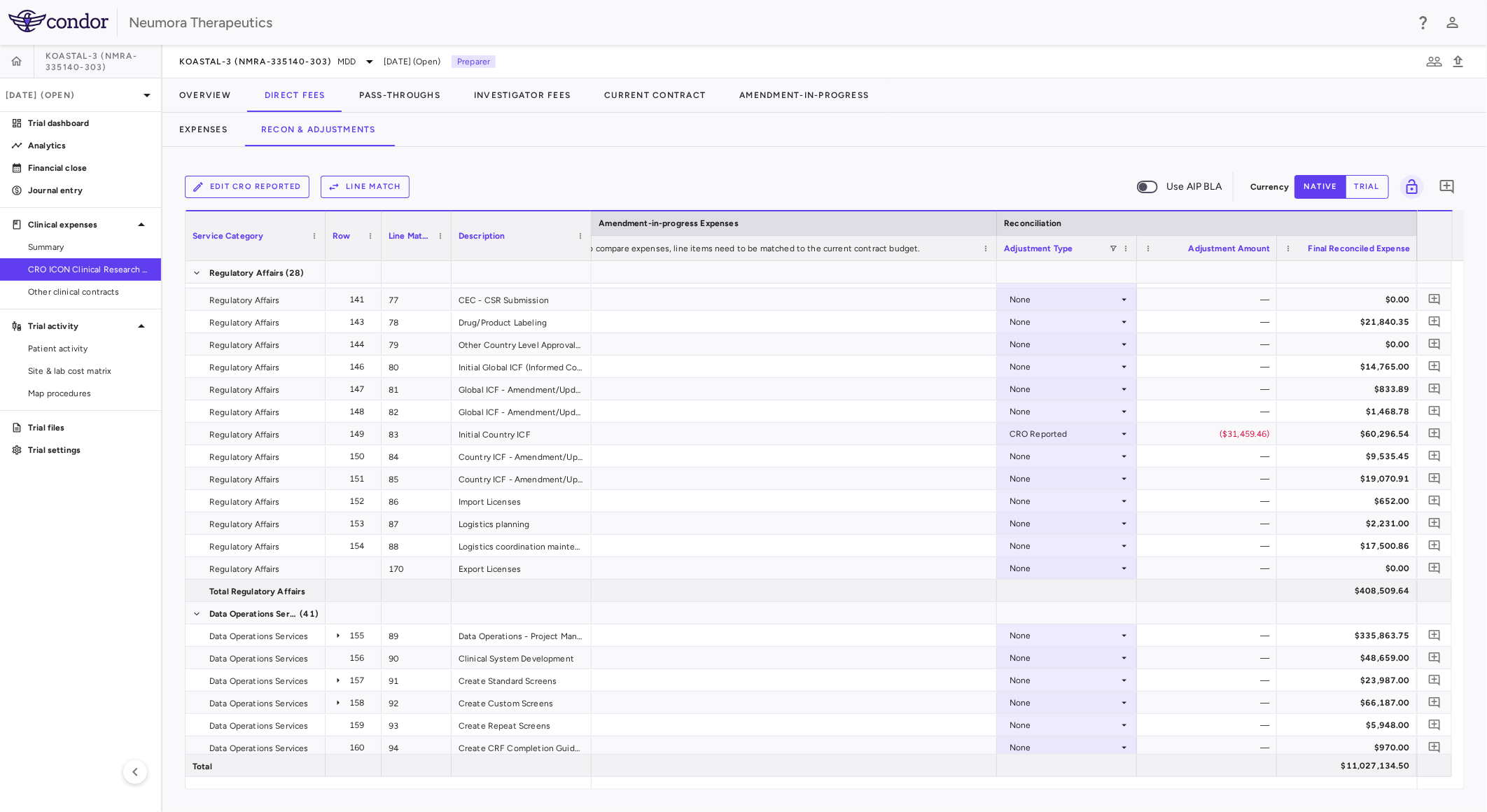
scroll to position [2332, 0]
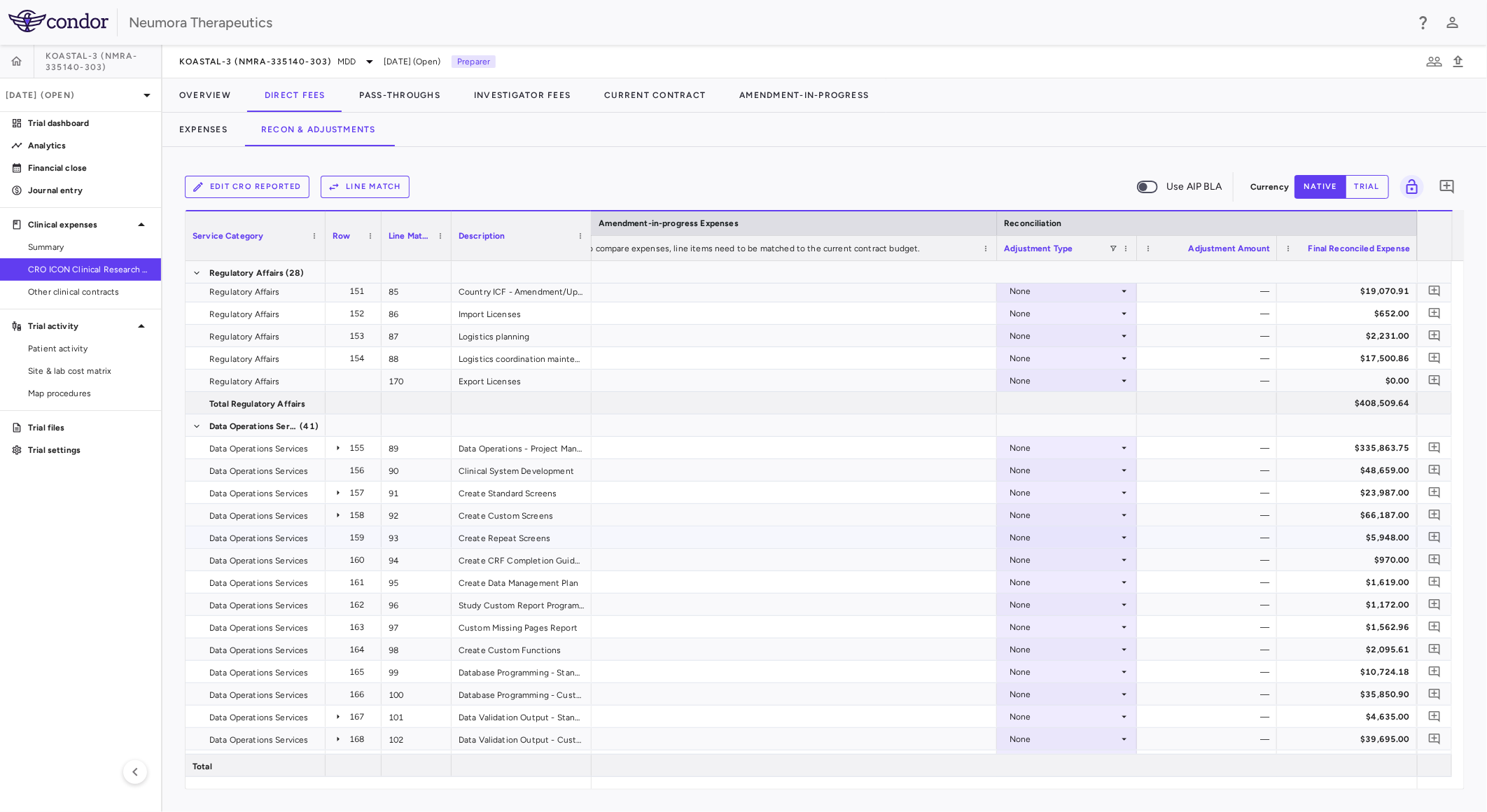
scroll to position [0, 2640]
click at [1072, 648] on div "None" at bounding box center [1064, 650] width 109 height 22
click at [1084, 689] on li "CRO Reported" at bounding box center [1067, 697] width 139 height 21
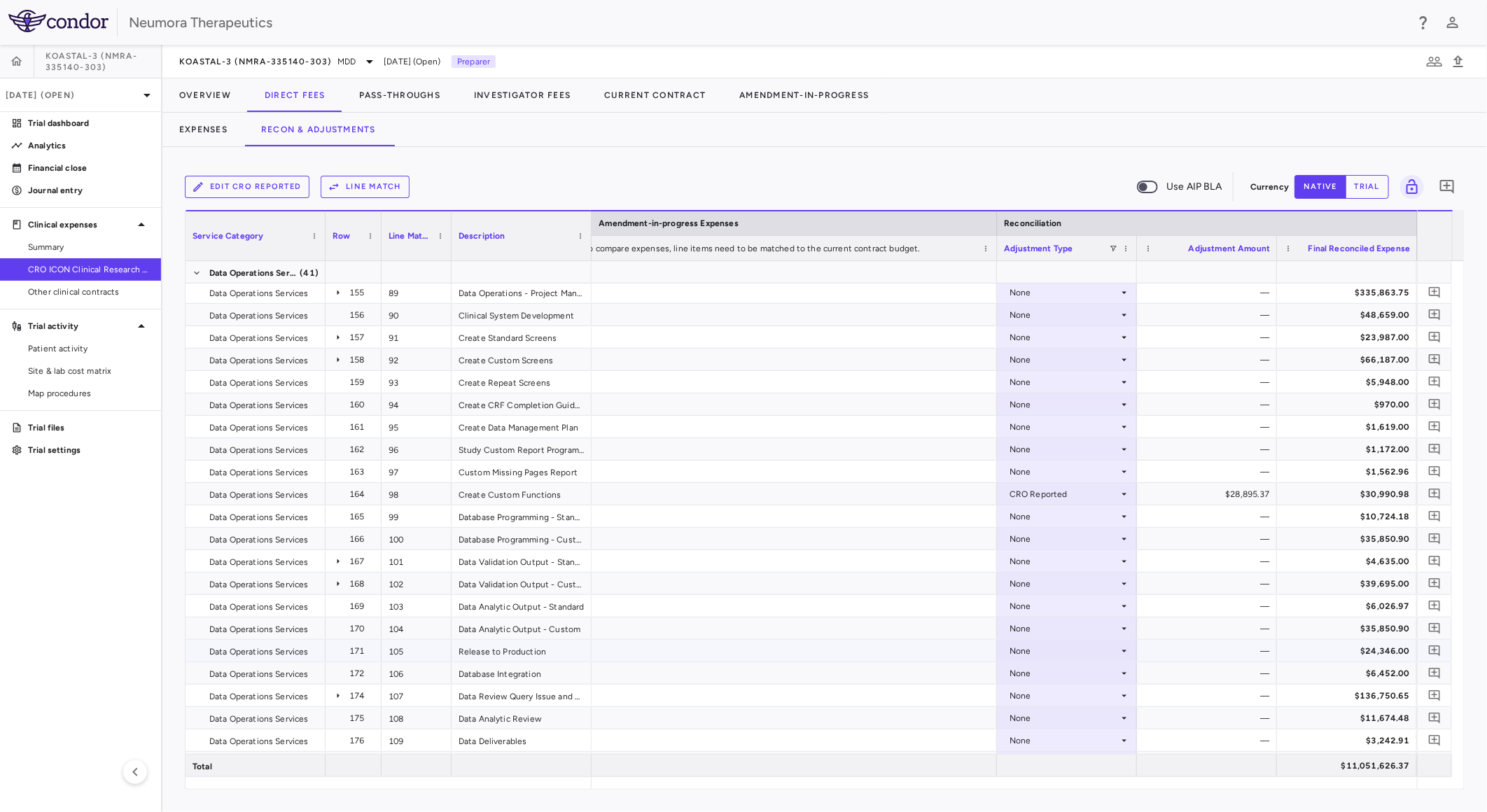
scroll to position [2488, 0]
click at [1040, 586] on div "None" at bounding box center [1064, 584] width 109 height 22
click at [1061, 628] on div "CRO Reported" at bounding box center [1058, 631] width 66 height 13
click at [1058, 691] on div "None" at bounding box center [1064, 695] width 109 height 22
click at [1058, 742] on div "CRO Reported" at bounding box center [1058, 743] width 66 height 13
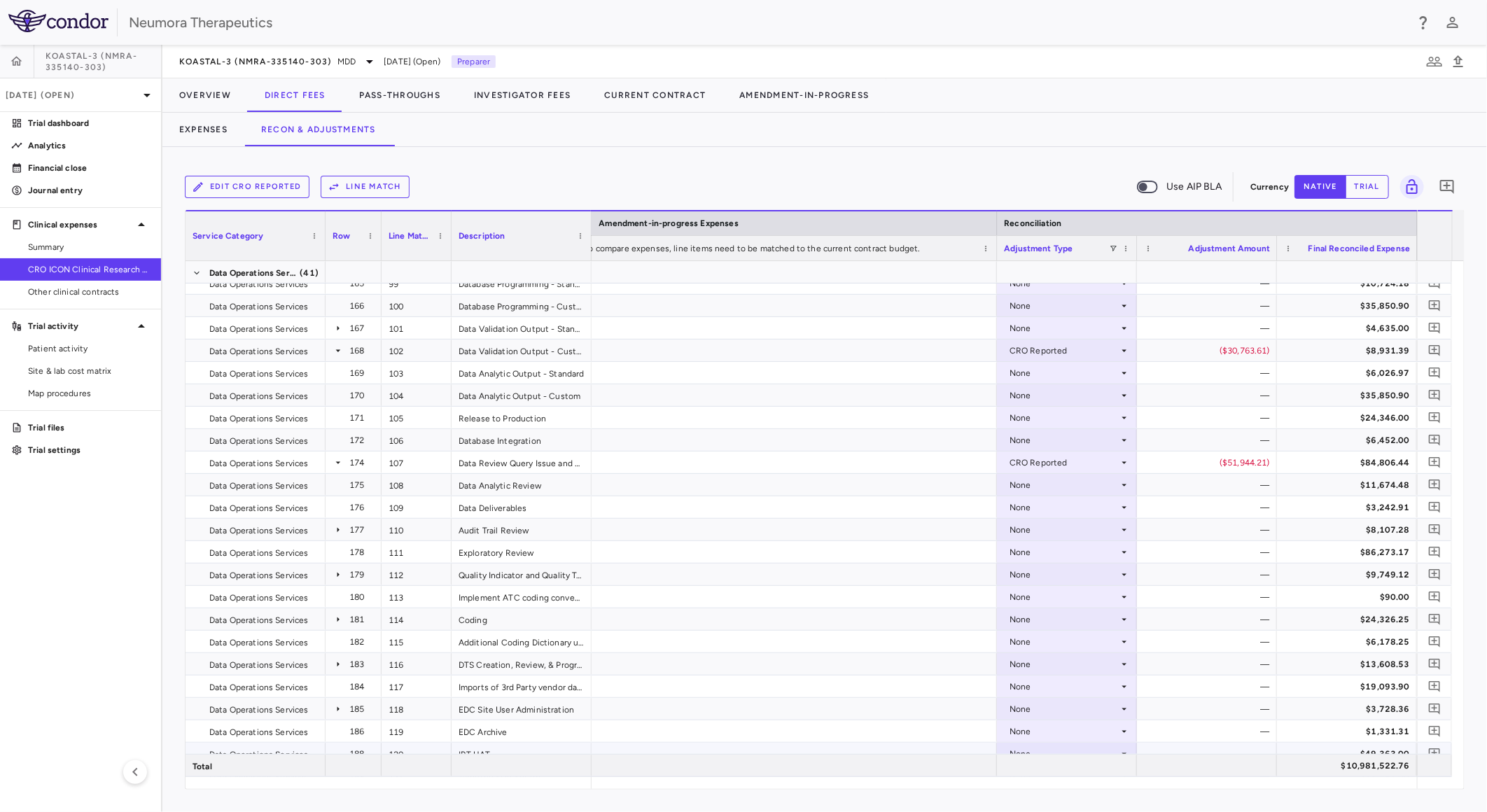
scroll to position [2877, 0]
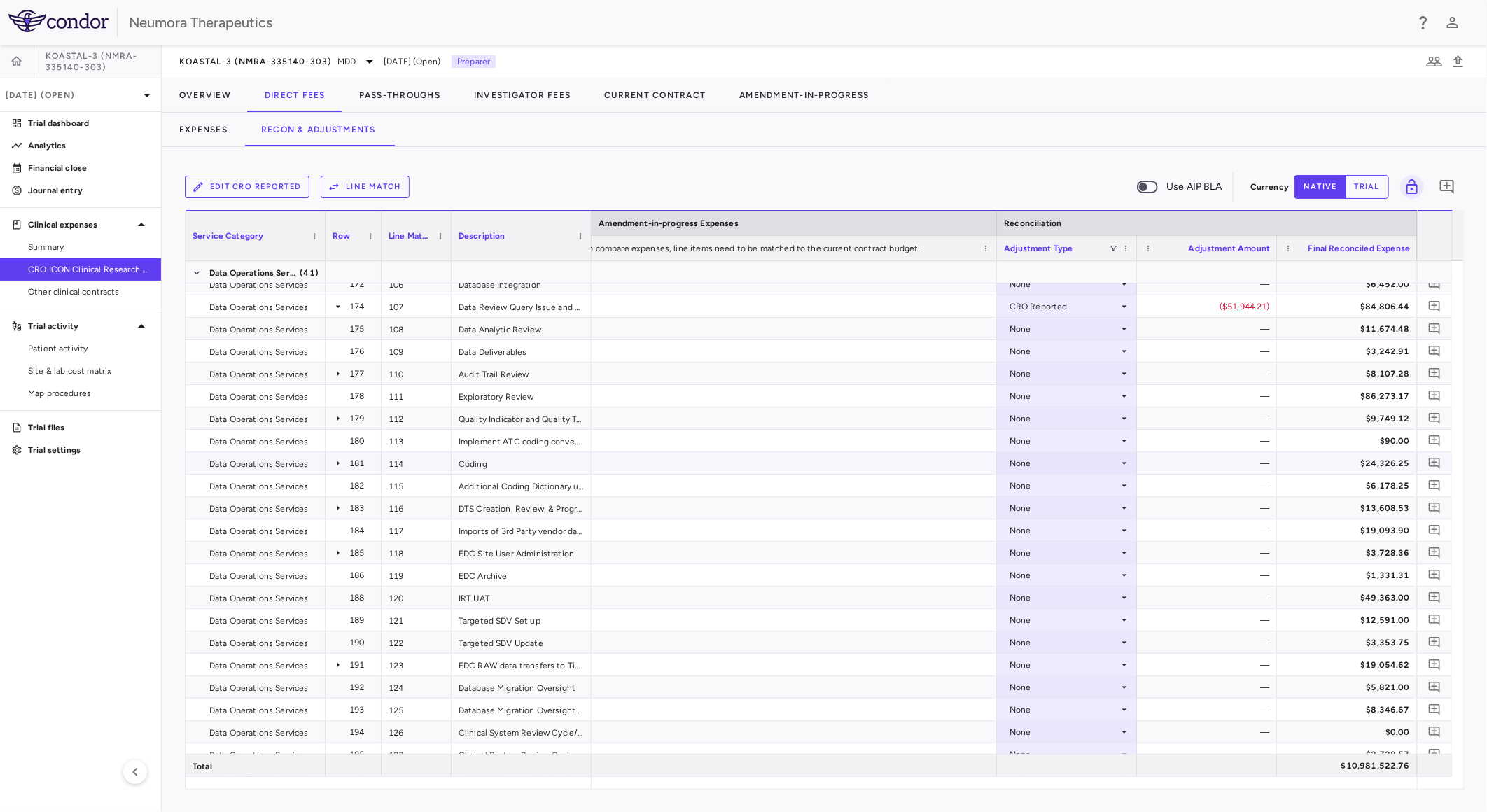
click at [1057, 464] on div "None" at bounding box center [1064, 463] width 109 height 22
click at [1067, 509] on div "CRO Reported" at bounding box center [1058, 512] width 66 height 13
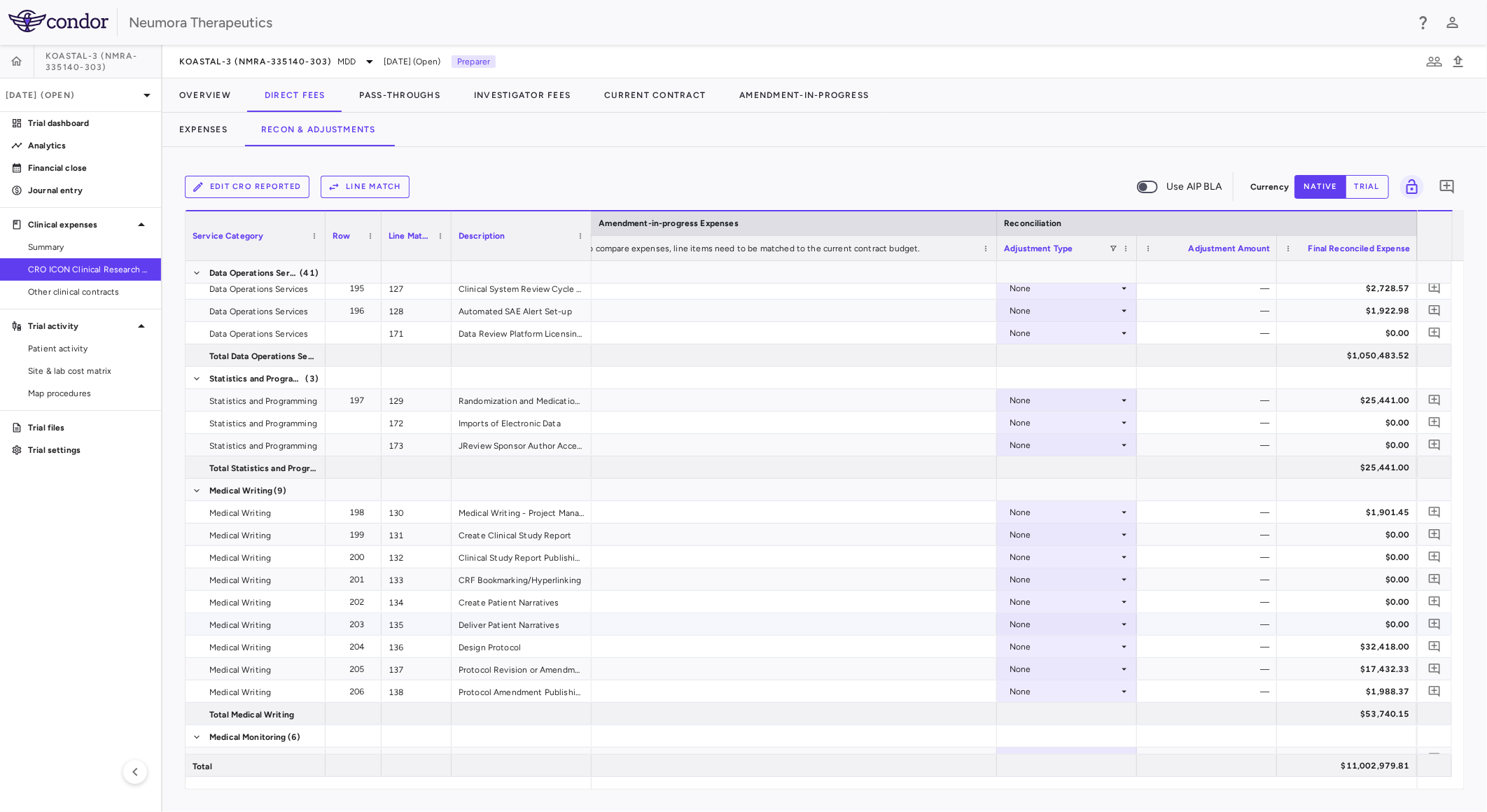
scroll to position [0, 0]
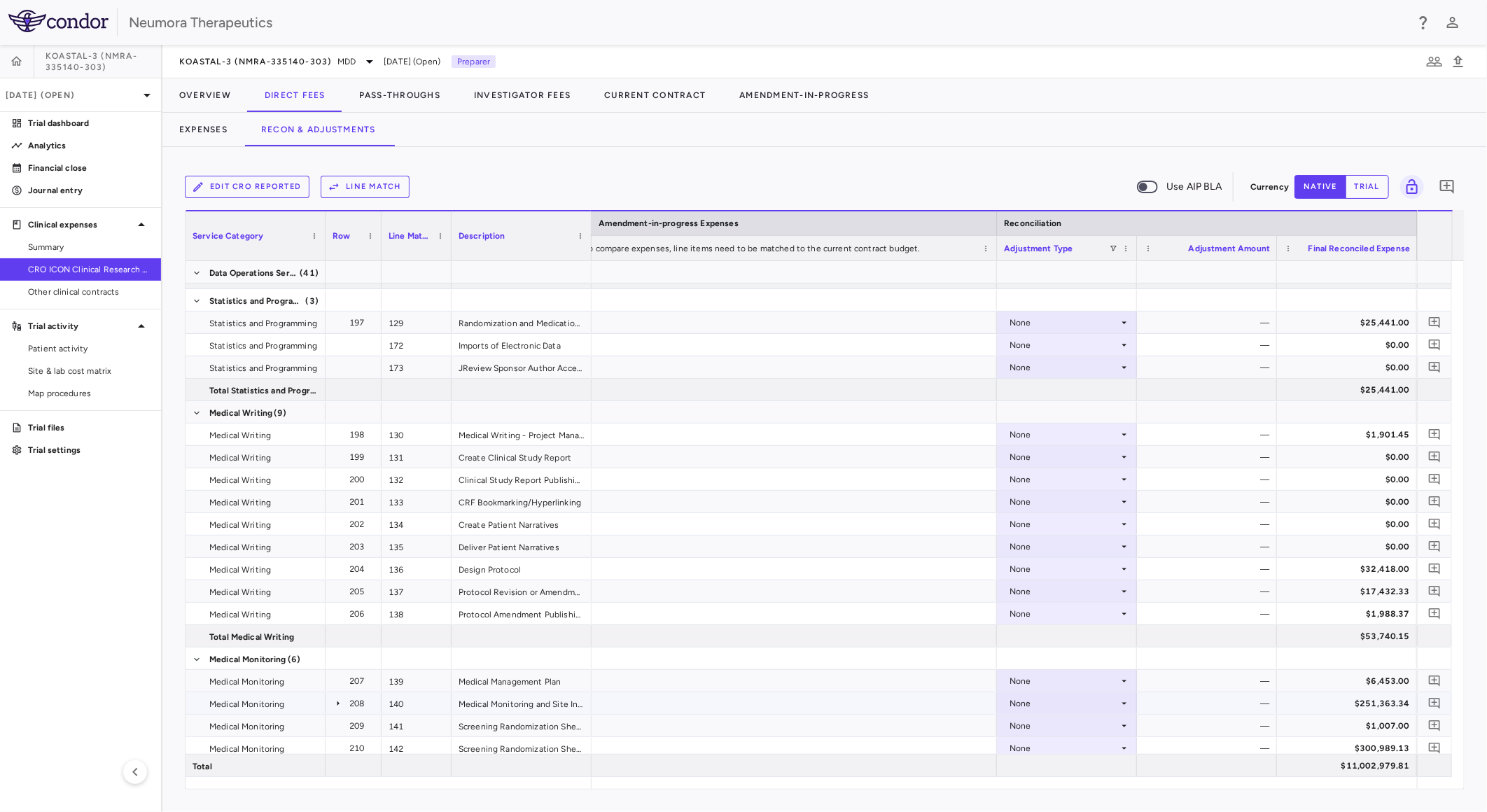
click at [1090, 704] on div "None" at bounding box center [1064, 703] width 109 height 22
click at [1081, 743] on li "CRO Reported" at bounding box center [1067, 751] width 139 height 21
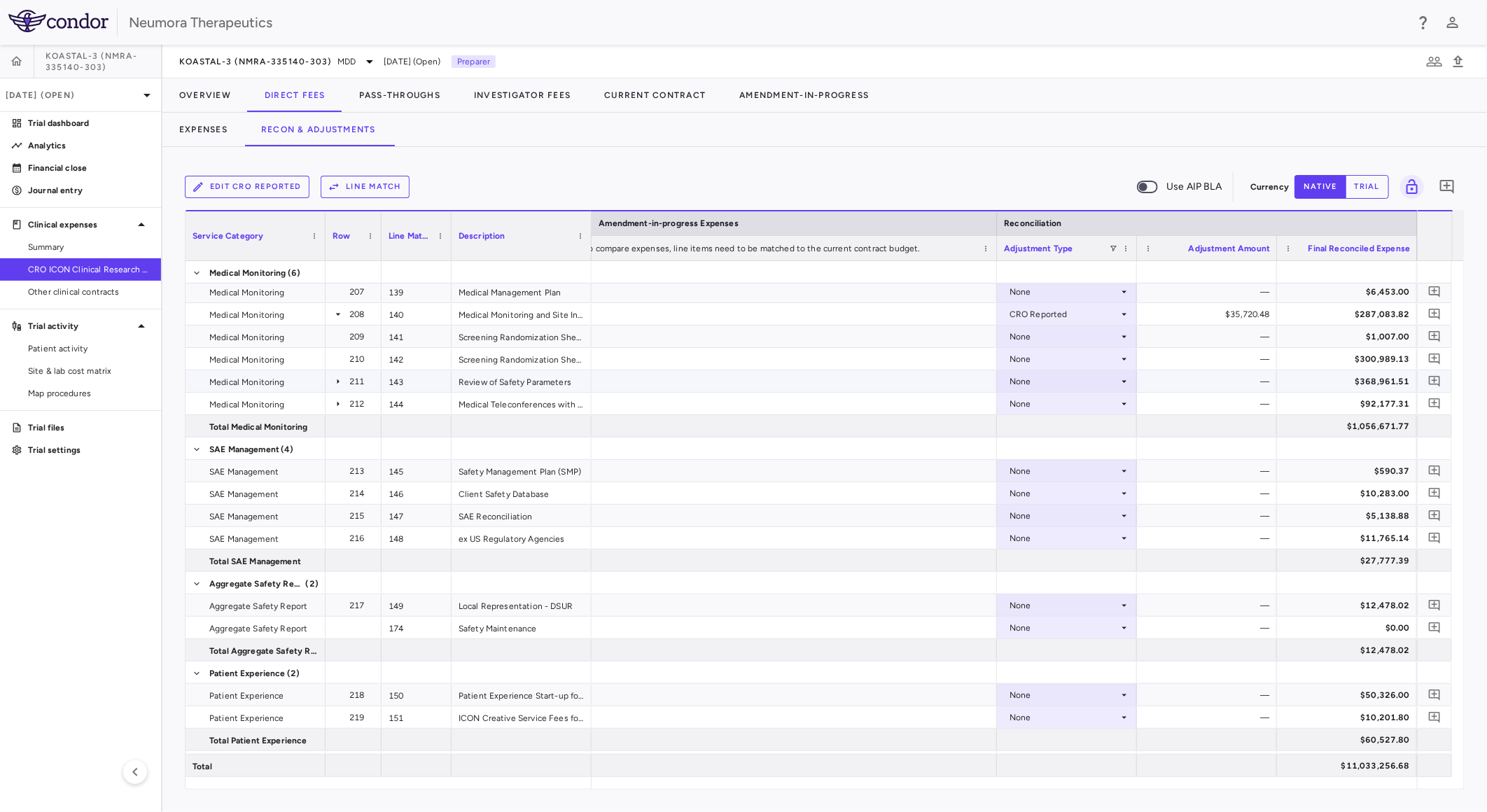
click at [1050, 382] on div "None" at bounding box center [1064, 381] width 109 height 22
click at [1064, 423] on div "CRO Reported" at bounding box center [1058, 429] width 66 height 13
click at [1069, 406] on div "None" at bounding box center [1064, 404] width 109 height 22
click at [1079, 445] on div "CRO Reported" at bounding box center [1058, 451] width 66 height 13
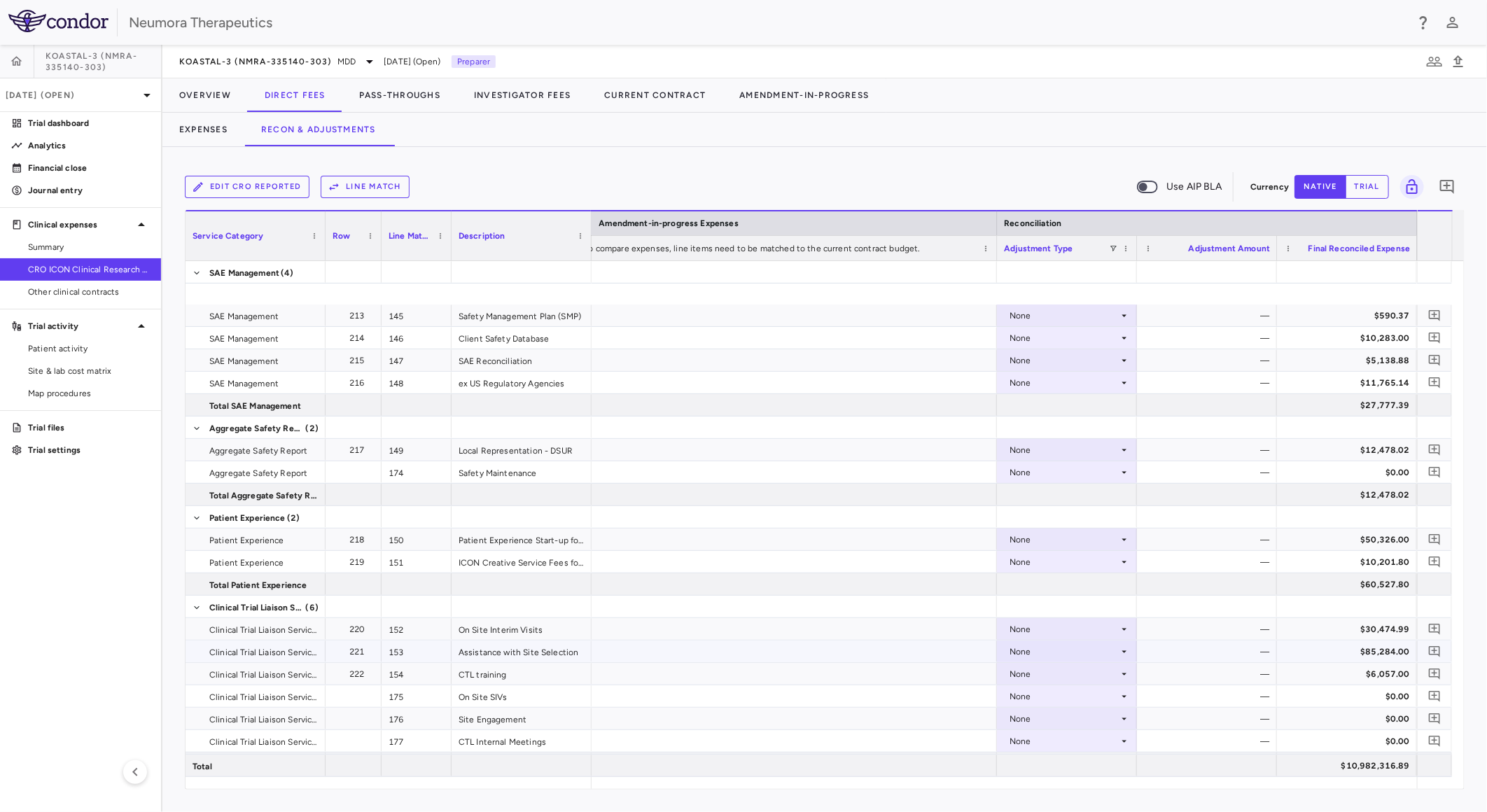
scroll to position [4120, 0]
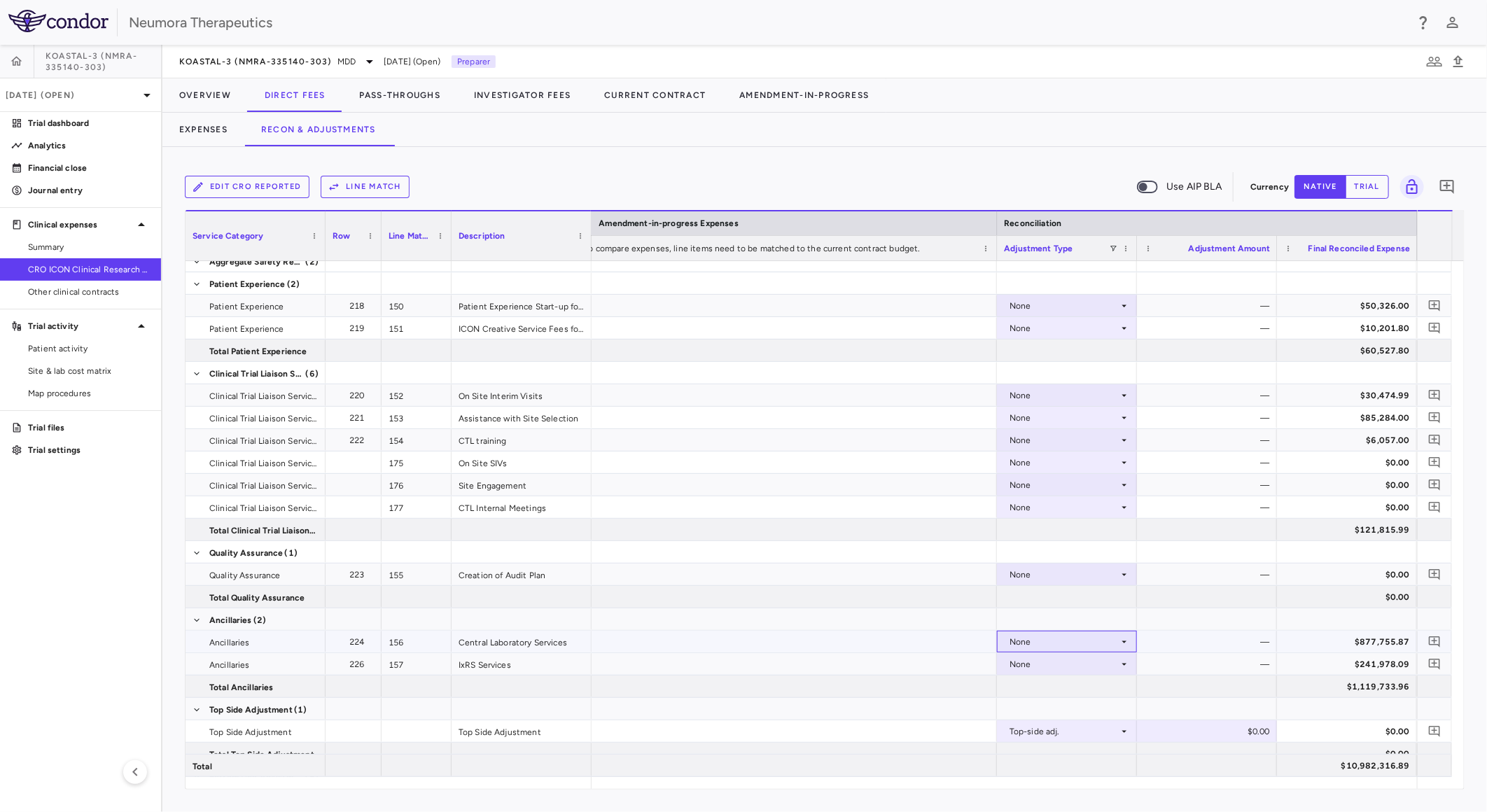
click at [1076, 645] on div "None" at bounding box center [1064, 641] width 109 height 22
click at [1085, 689] on div "CRO Reported" at bounding box center [1058, 690] width 66 height 13
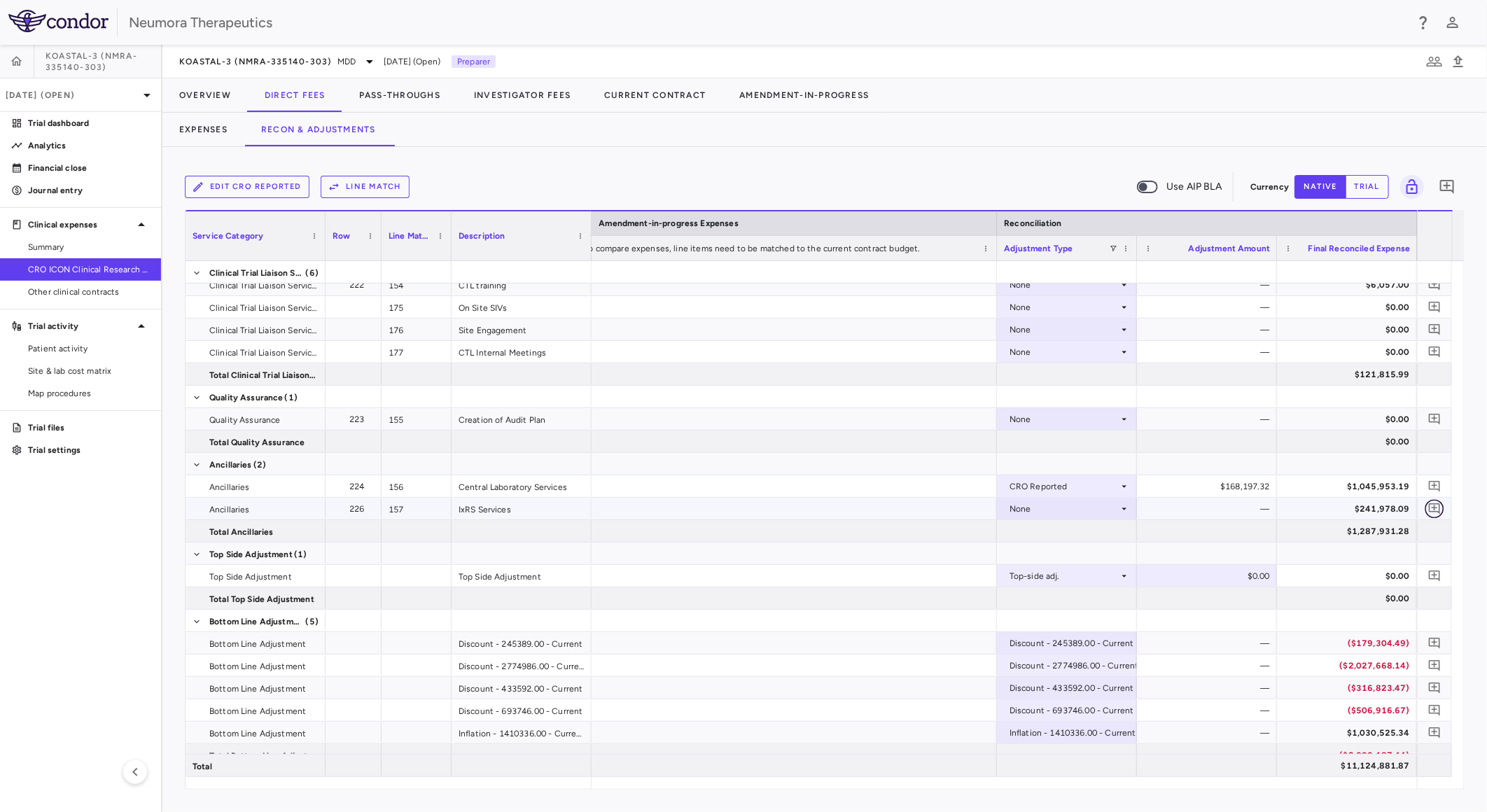
click at [1434, 506] on icon "Add comment" at bounding box center [1435, 508] width 11 height 11
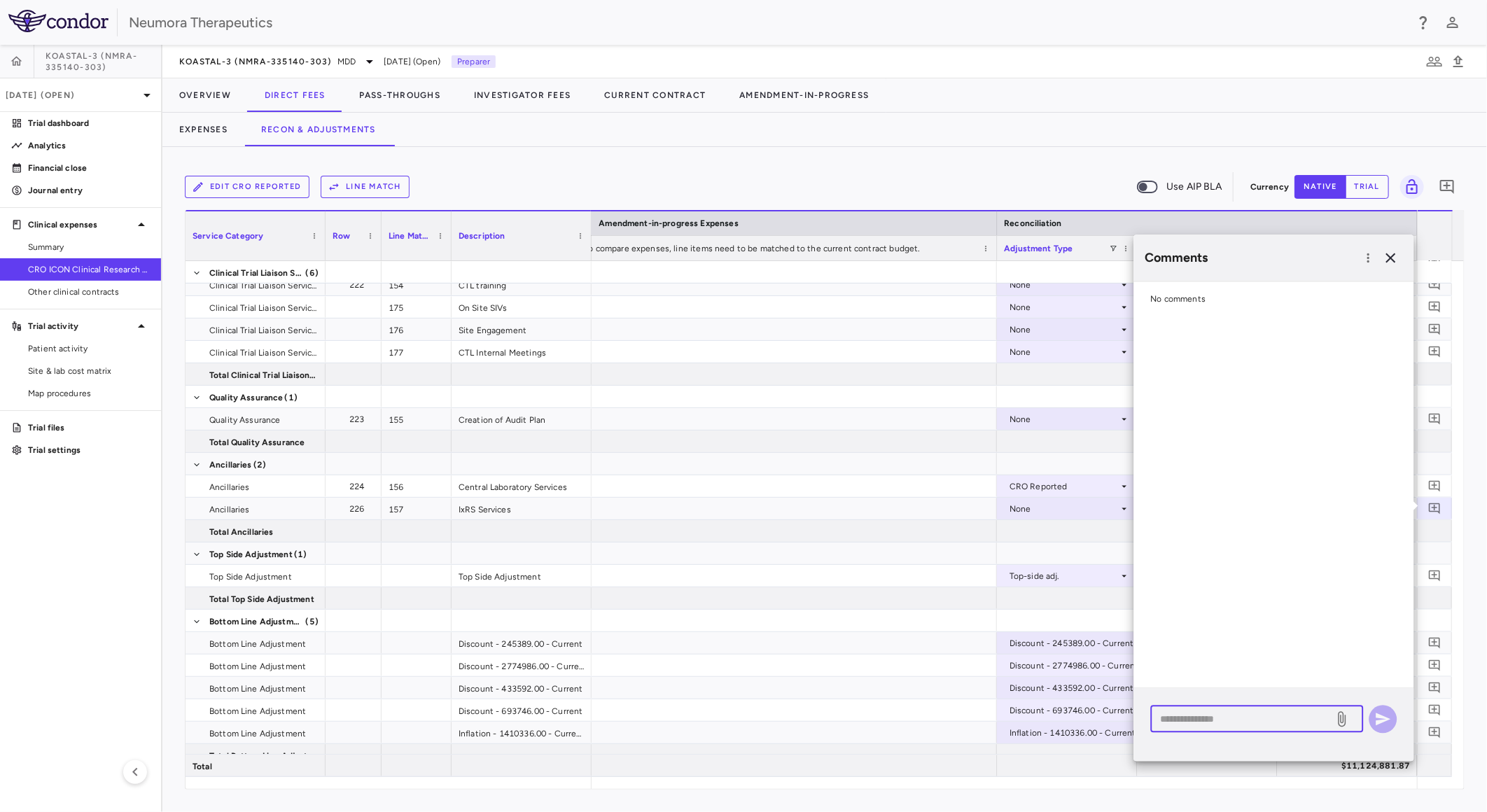
click at [1247, 715] on textarea at bounding box center [1243, 718] width 163 height 16
paste textarea "**********"
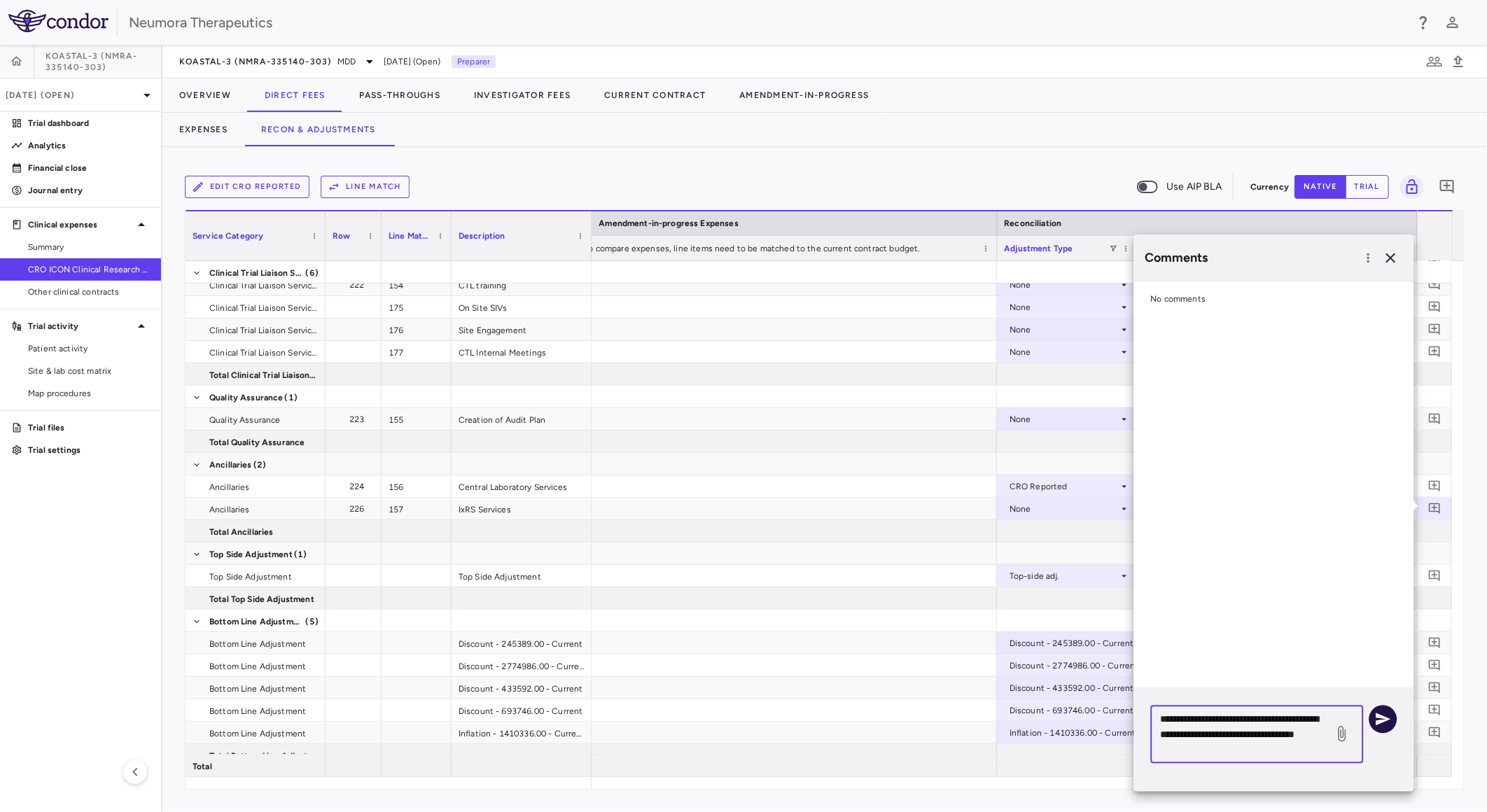
type textarea "**********"
click at [1386, 714] on icon "button" at bounding box center [1383, 719] width 17 height 17
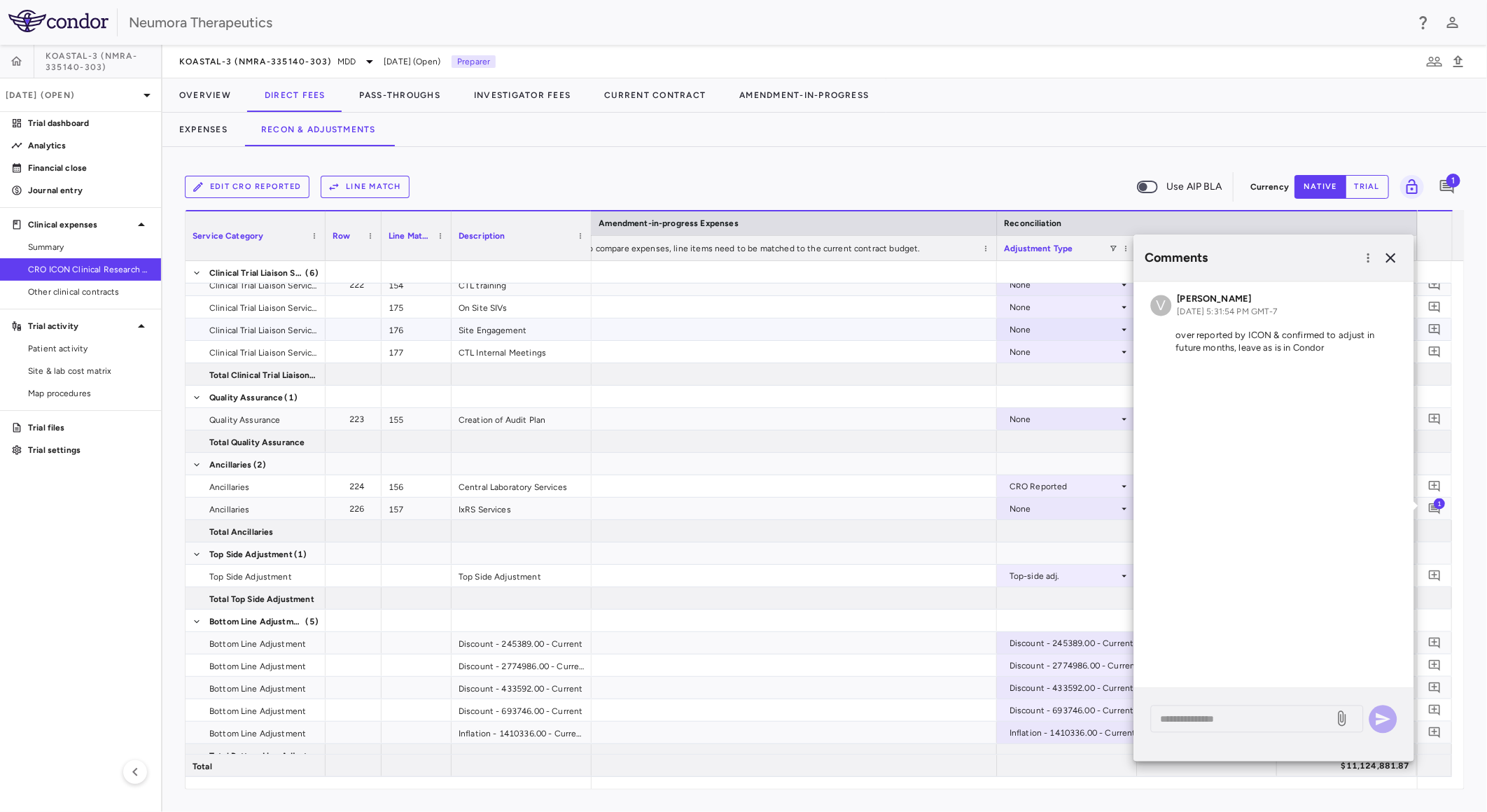
click at [934, 333] on div at bounding box center [788, 329] width 420 height 22
click at [1451, 178] on span "1" at bounding box center [1453, 180] width 14 height 14
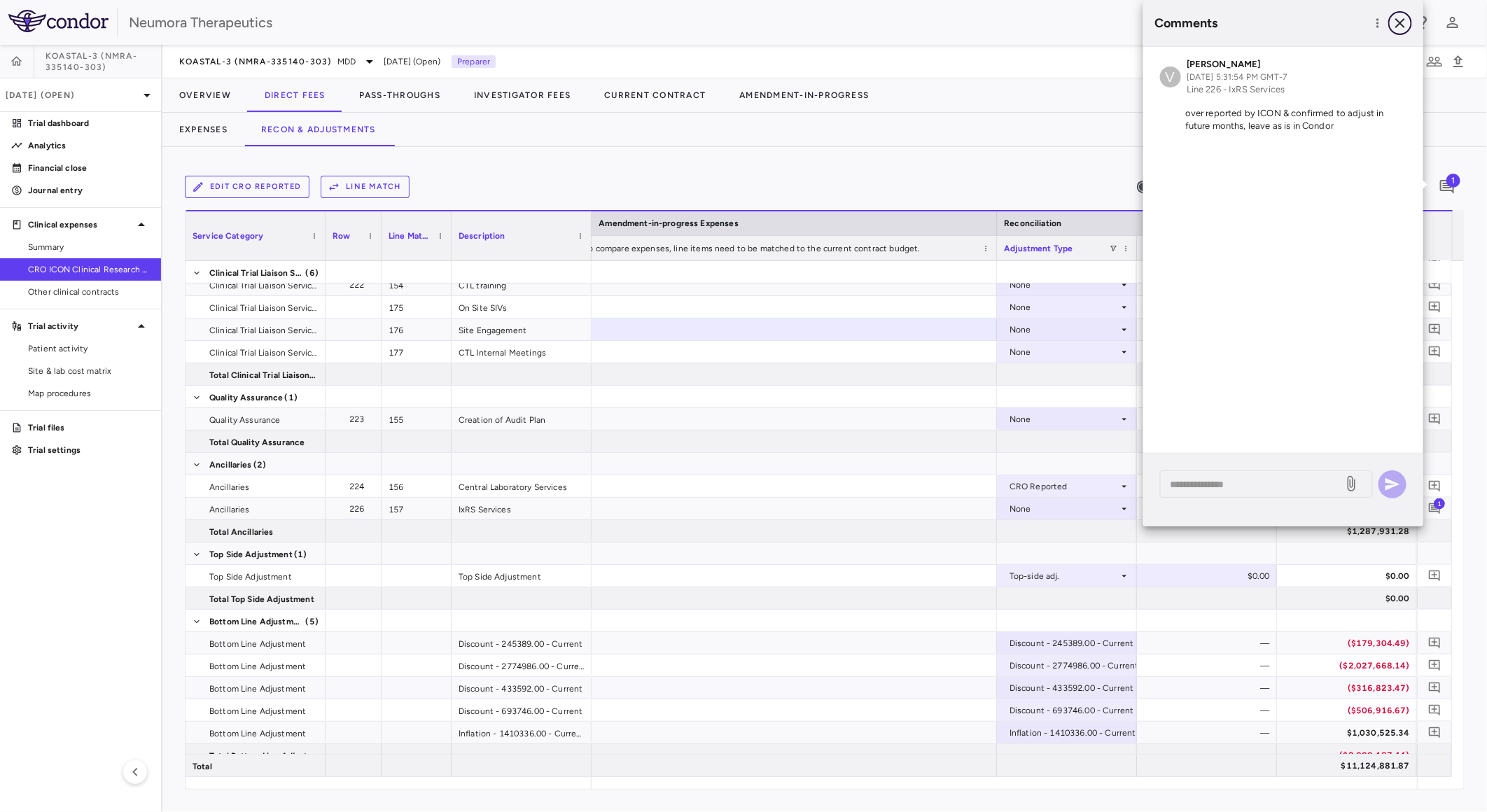
click at [1400, 22] on icon "button" at bounding box center [1400, 23] width 10 height 10
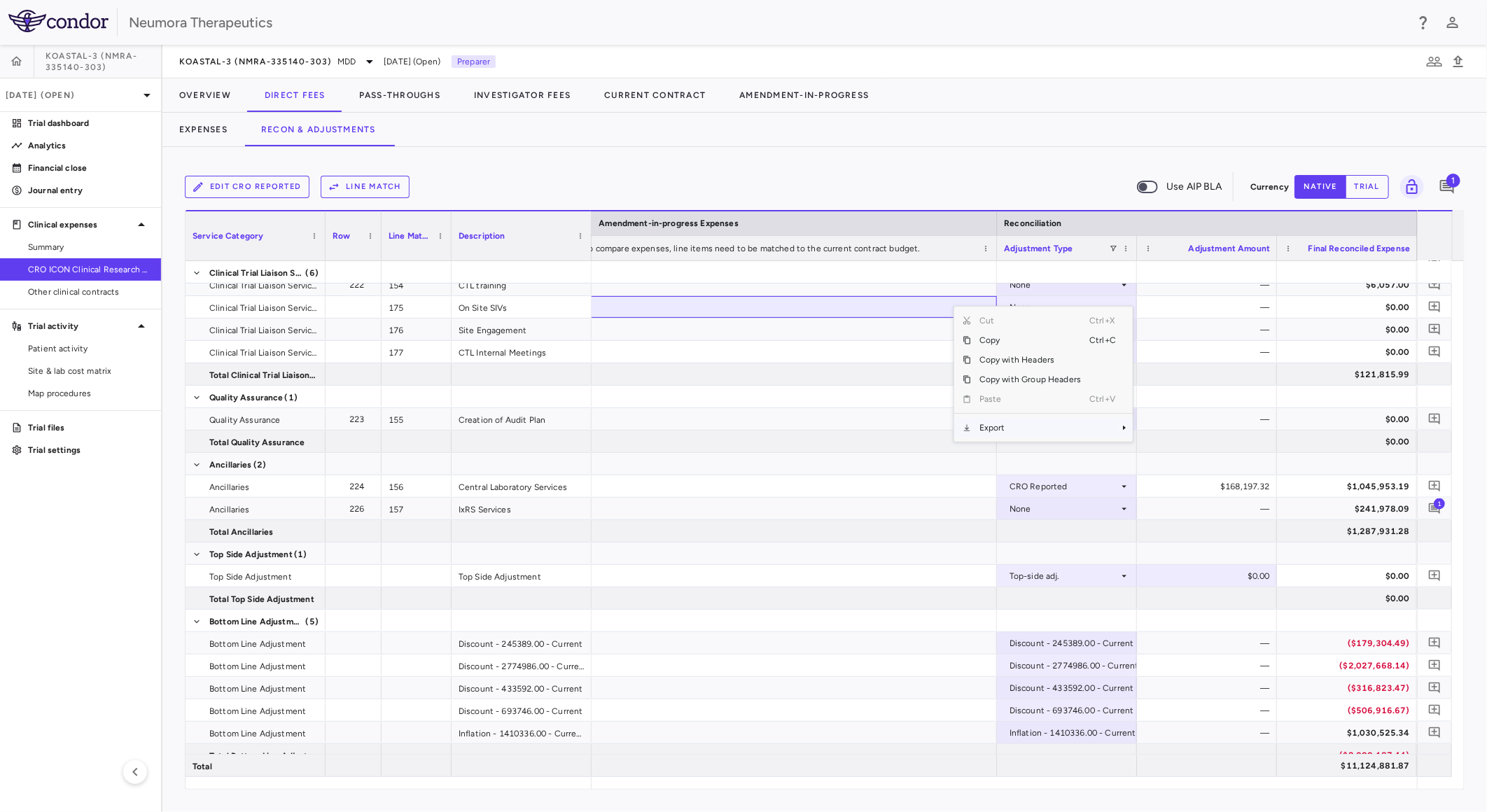
click at [994, 437] on span "Export" at bounding box center [1030, 427] width 118 height 19
click at [1090, 423] on span "Context Menu" at bounding box center [1105, 427] width 31 height 19
click at [1189, 450] on span "Excel Export" at bounding box center [1180, 451] width 66 height 19
click at [565, 172] on div "Edit CRO reported Line Match Use AIP BLA" at bounding box center [714, 187] width 1060 height 29
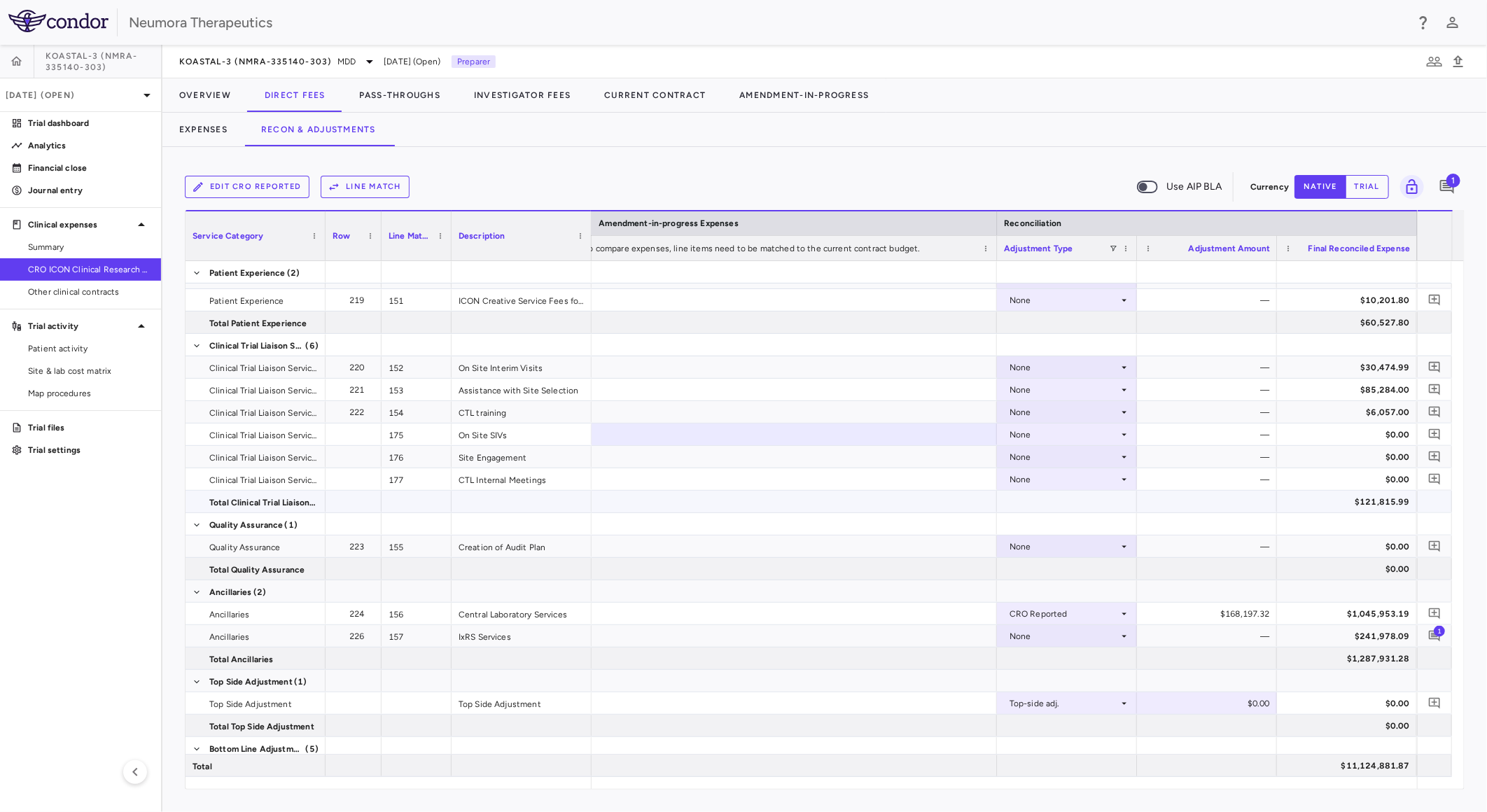
scroll to position [4210, 0]
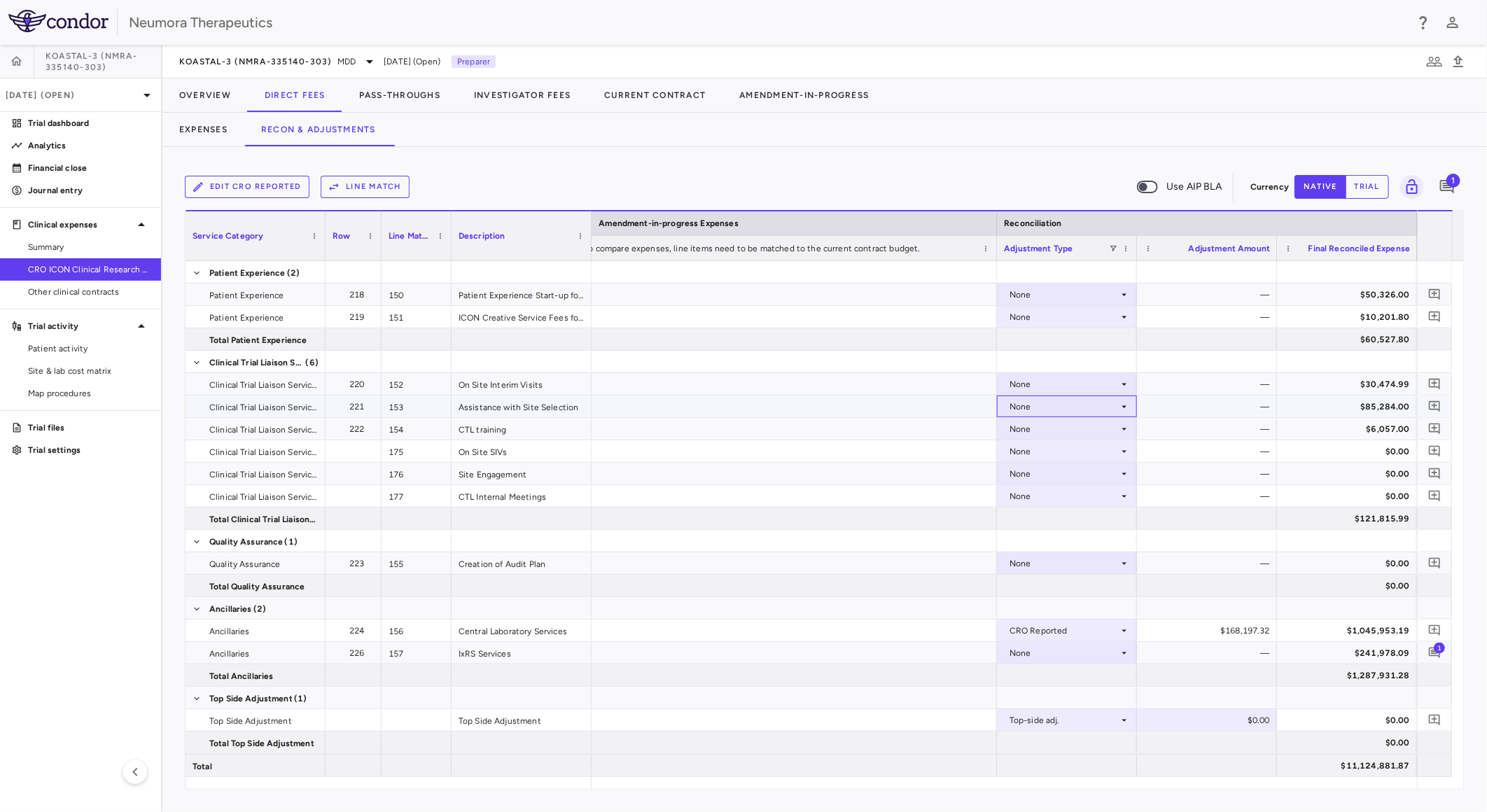
click at [1106, 406] on div "None" at bounding box center [1064, 406] width 109 height 22
click at [1095, 449] on li "CRO Reported" at bounding box center [1067, 454] width 139 height 21
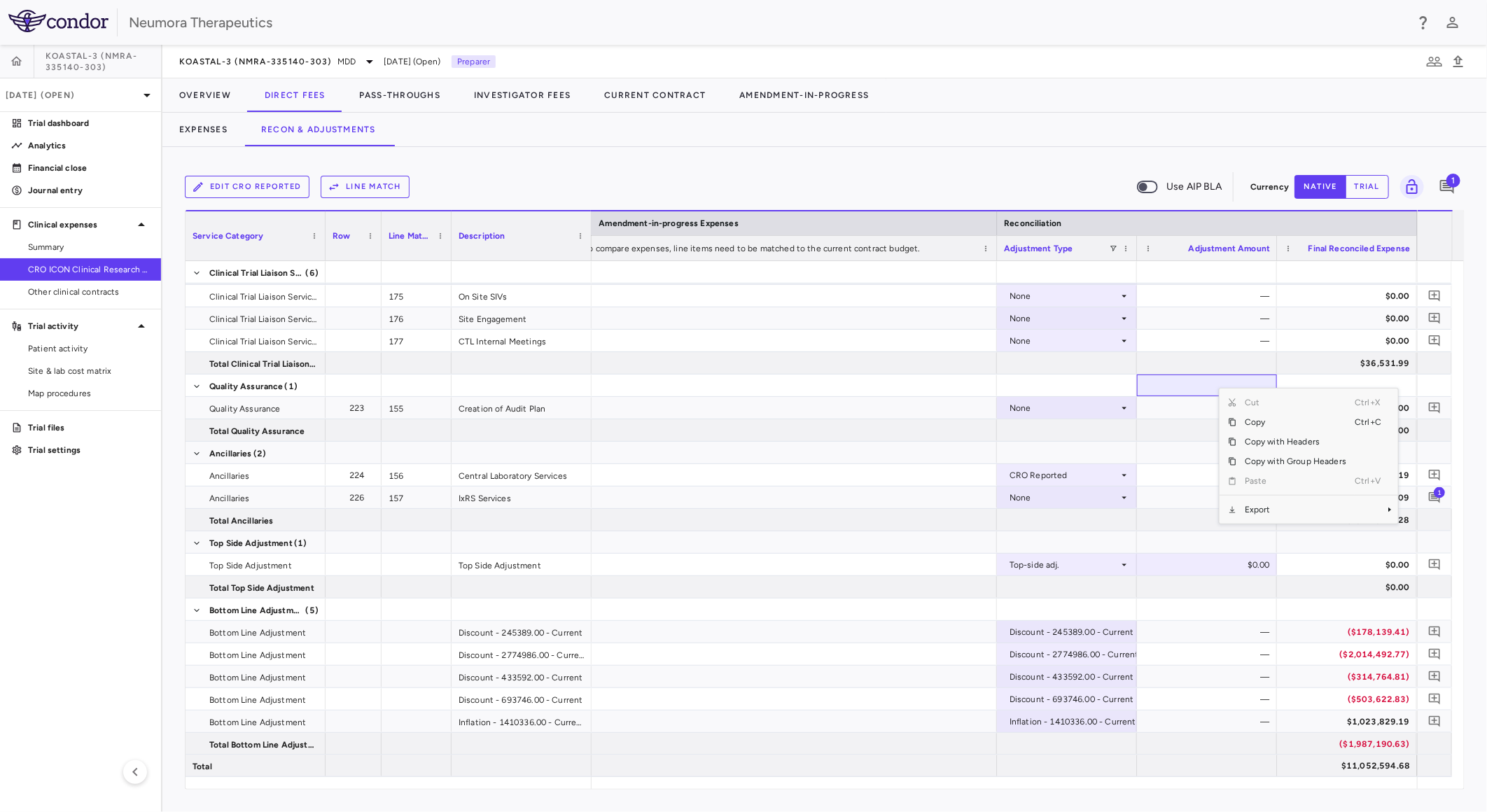
click at [1271, 514] on span "Export" at bounding box center [1295, 509] width 118 height 19
click at [1176, 532] on span "Excel Export" at bounding box center [1180, 533] width 66 height 19
click at [375, 87] on button "Pass-Throughs" at bounding box center [399, 95] width 115 height 34
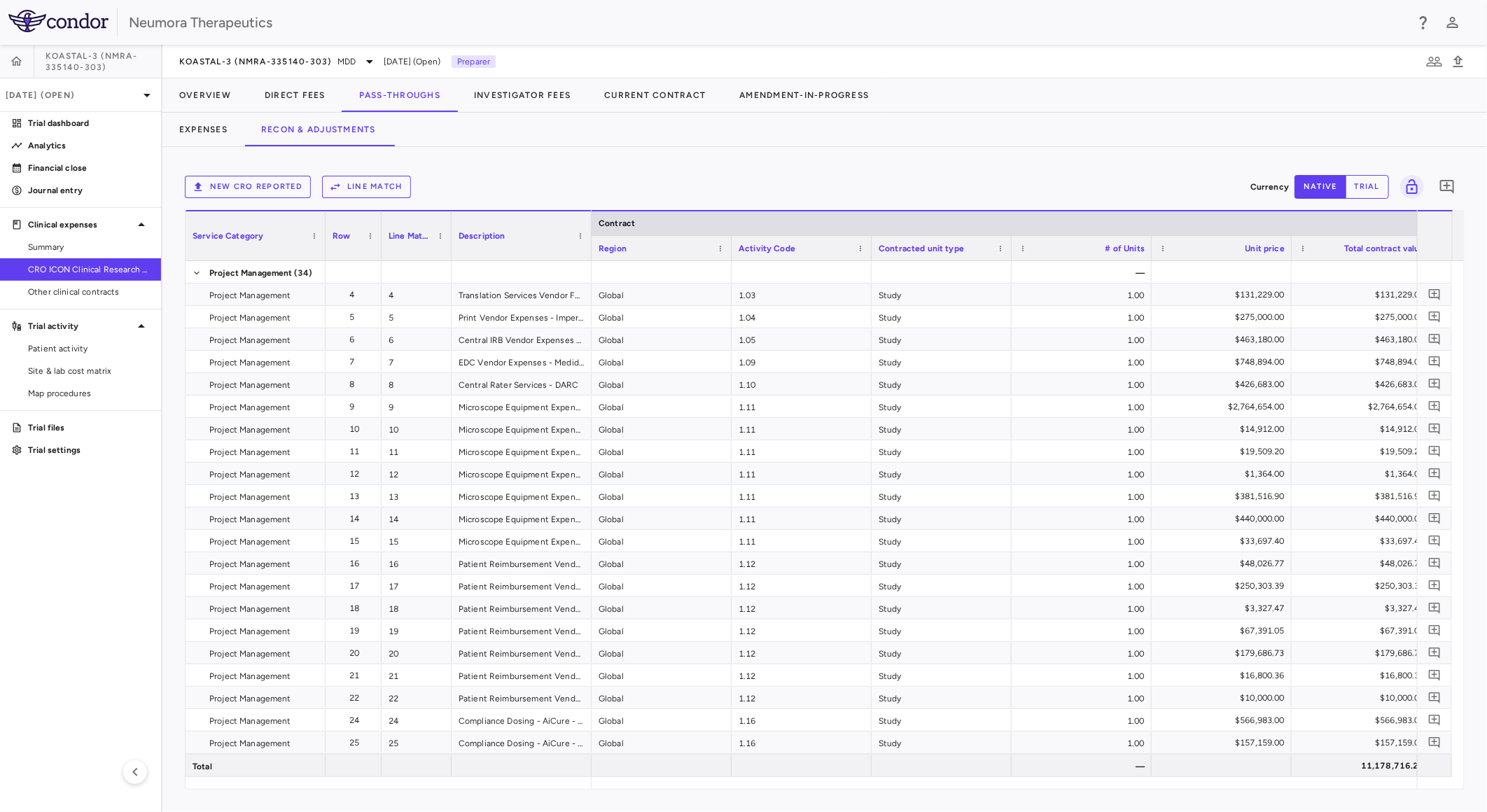
drag, startPoint x: 1452, startPoint y: 302, endPoint x: 1464, endPoint y: 341, distance: 40.8
click at [1465, 344] on div "Service Category Drag here to set column labels Service Category Row 4" at bounding box center [824, 500] width 1280 height 580
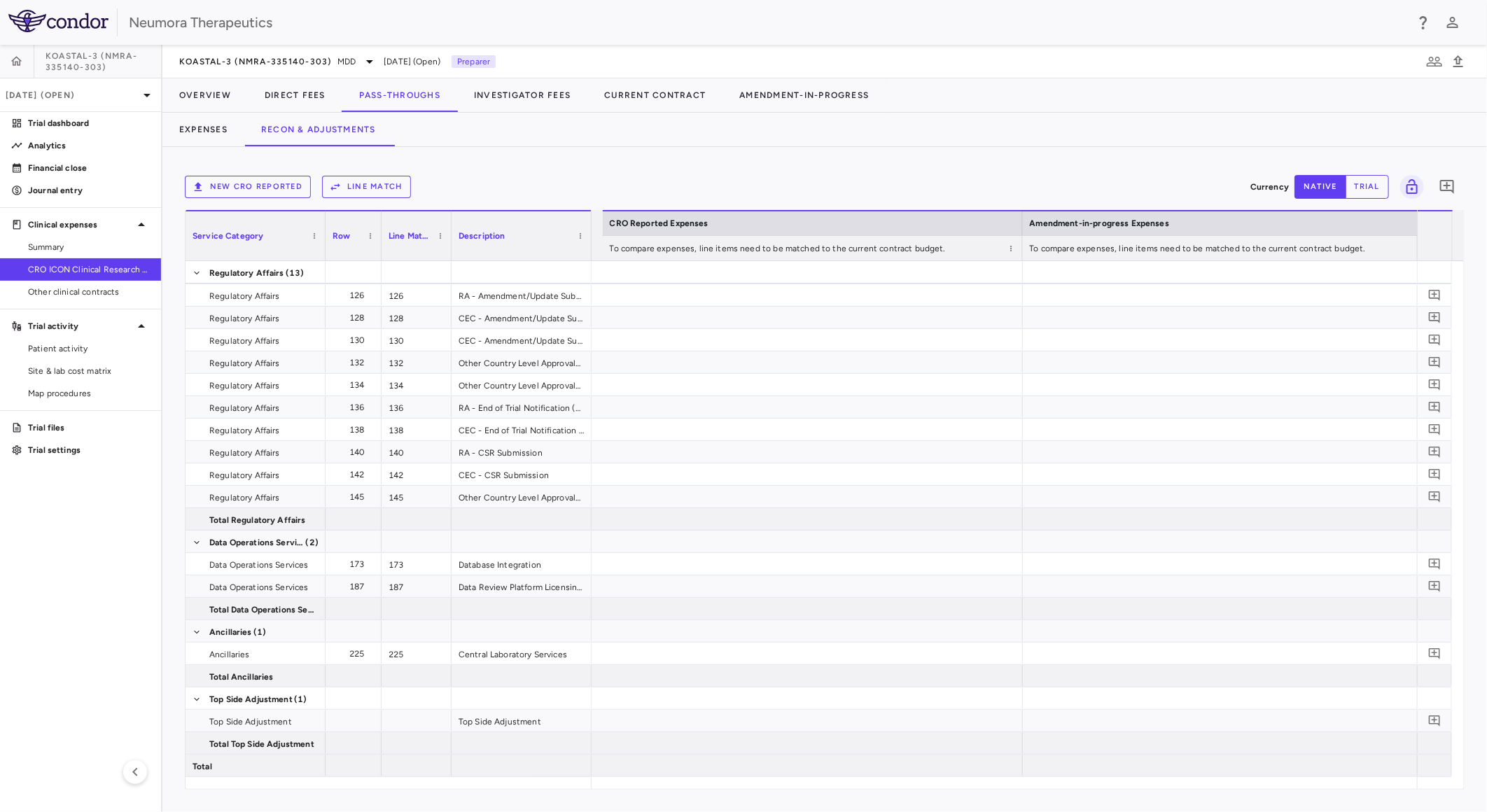
scroll to position [0, 2360]
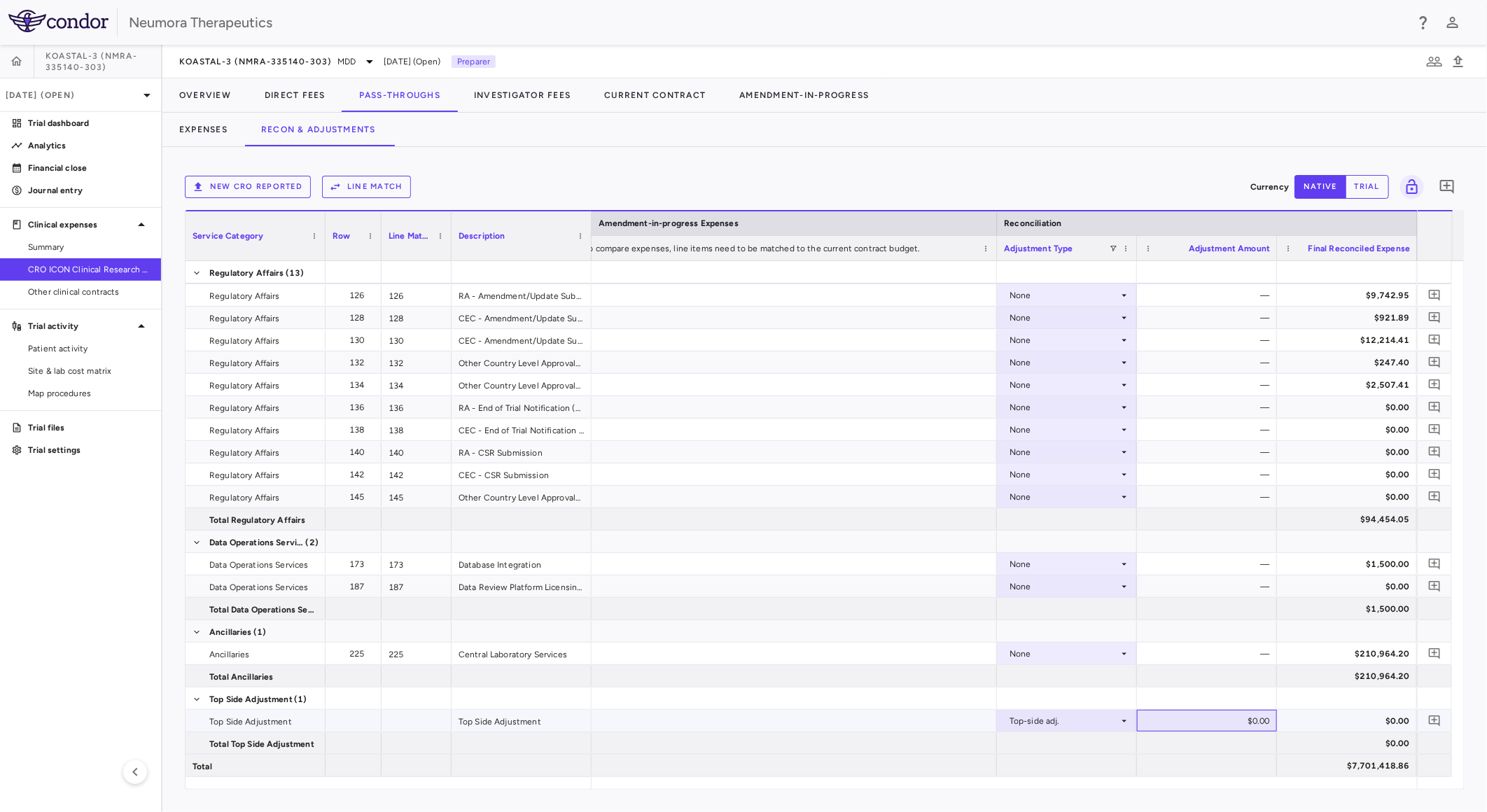
drag, startPoint x: 1241, startPoint y: 712, endPoint x: 1278, endPoint y: 722, distance: 38.3
click at [1241, 714] on div "$0.00" at bounding box center [1209, 720] width 120 height 22
type input "**********"
click at [500, 89] on button "Investigator Fees" at bounding box center [522, 95] width 130 height 34
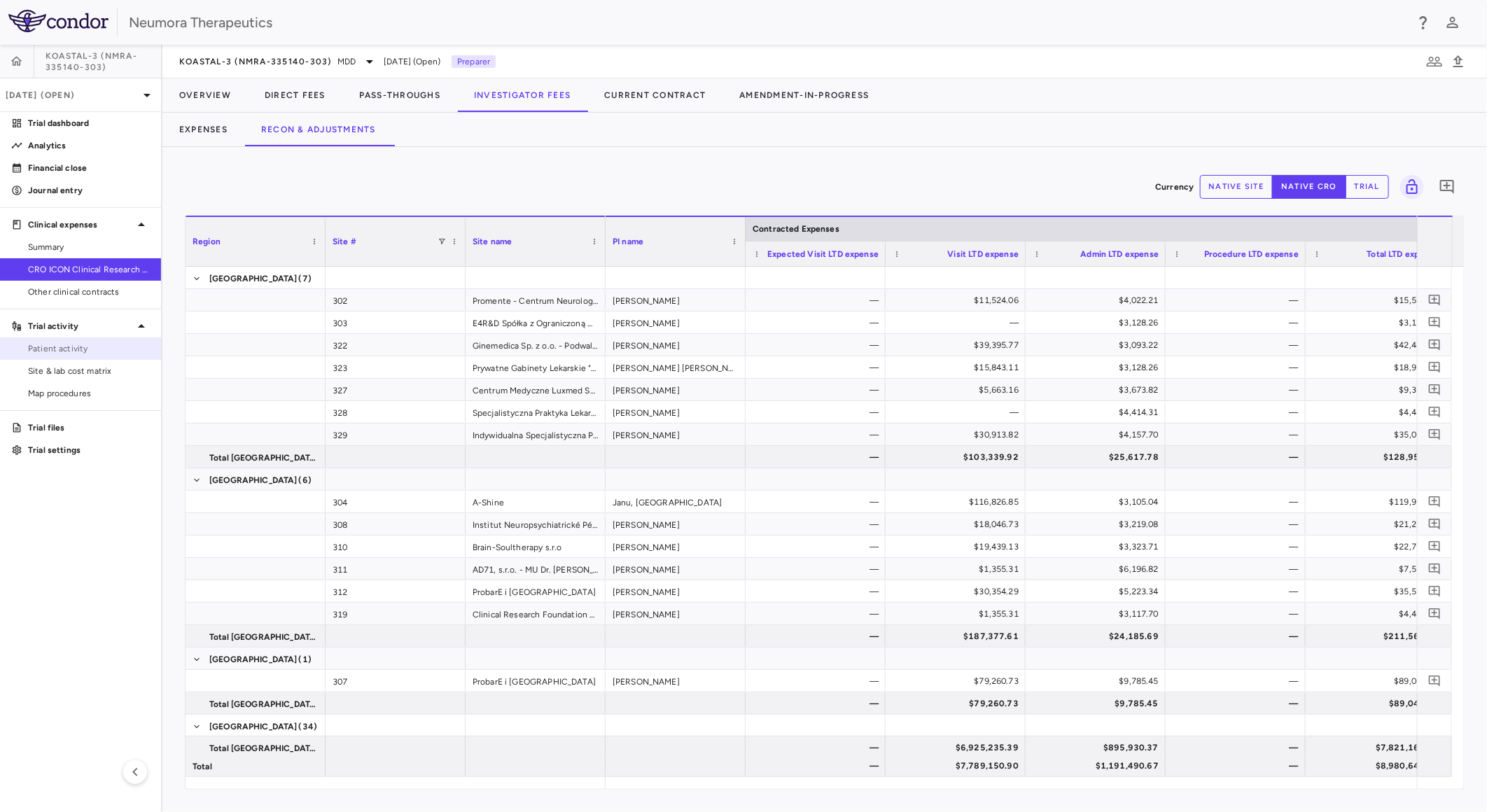
click at [80, 343] on span "Patient activity" at bounding box center [89, 349] width 122 height 13
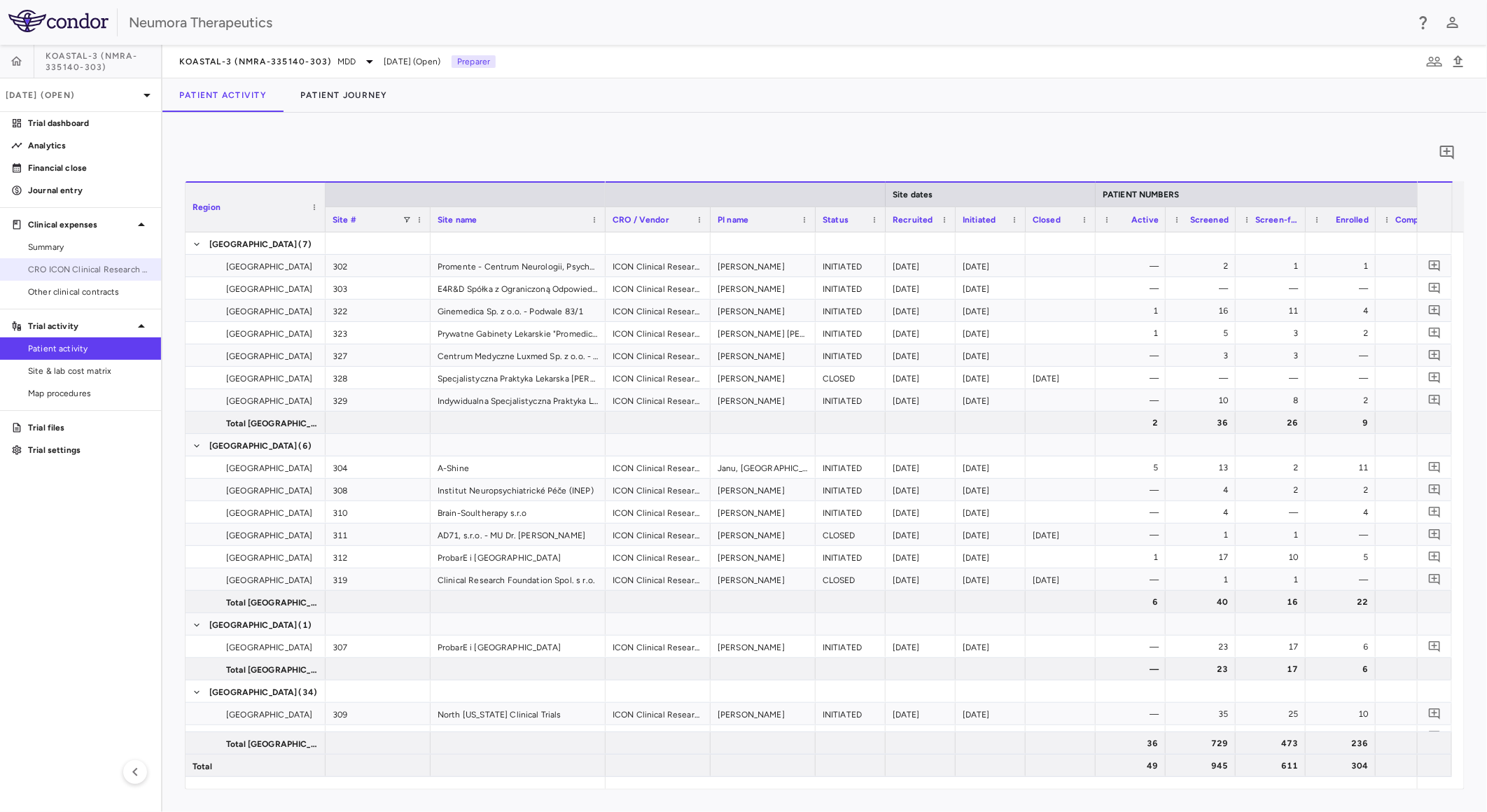
click at [92, 269] on span "CRO ICON Clinical Research Limited" at bounding box center [89, 270] width 122 height 13
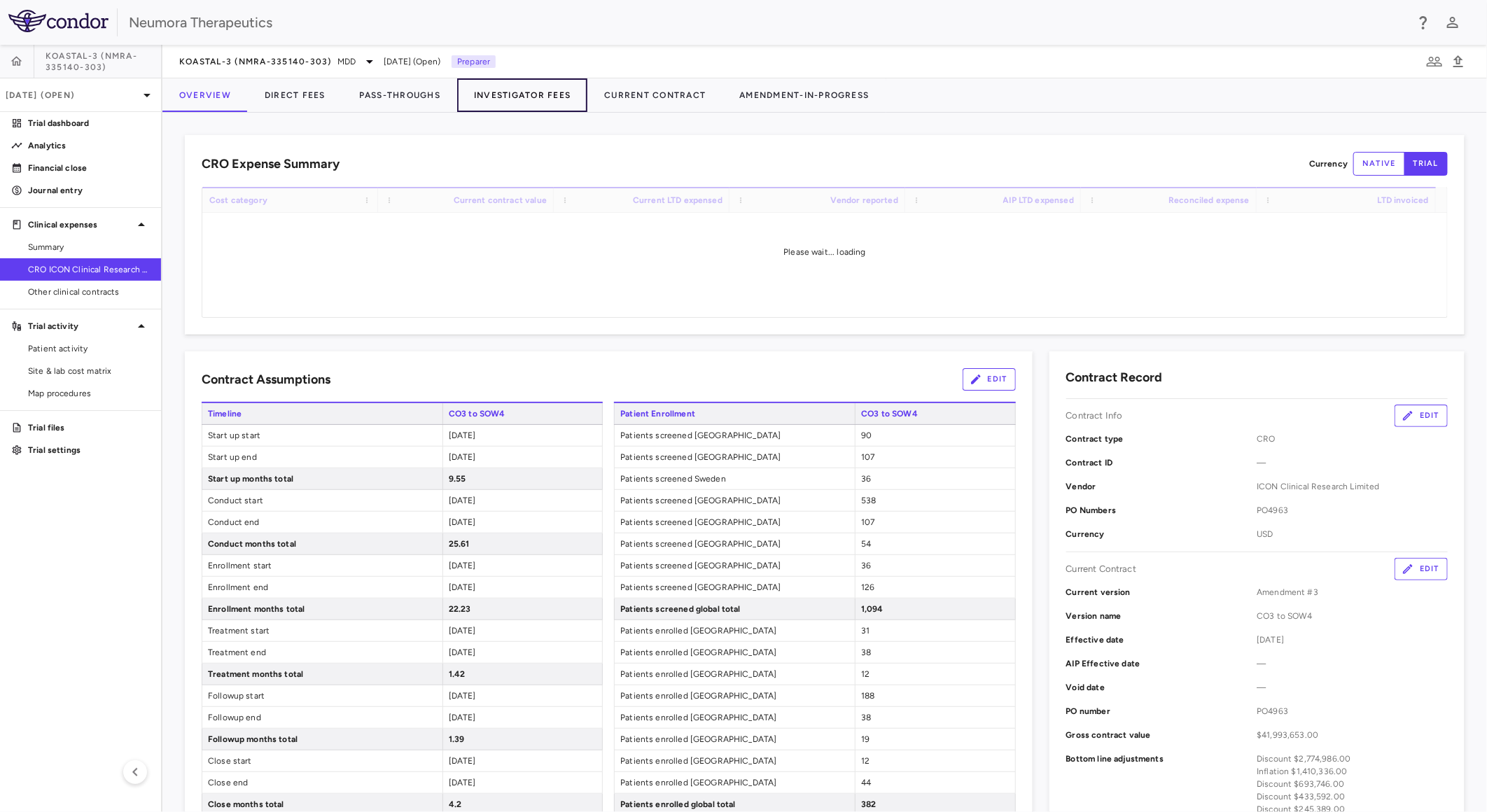
click at [515, 89] on button "Investigator Fees" at bounding box center [522, 95] width 130 height 34
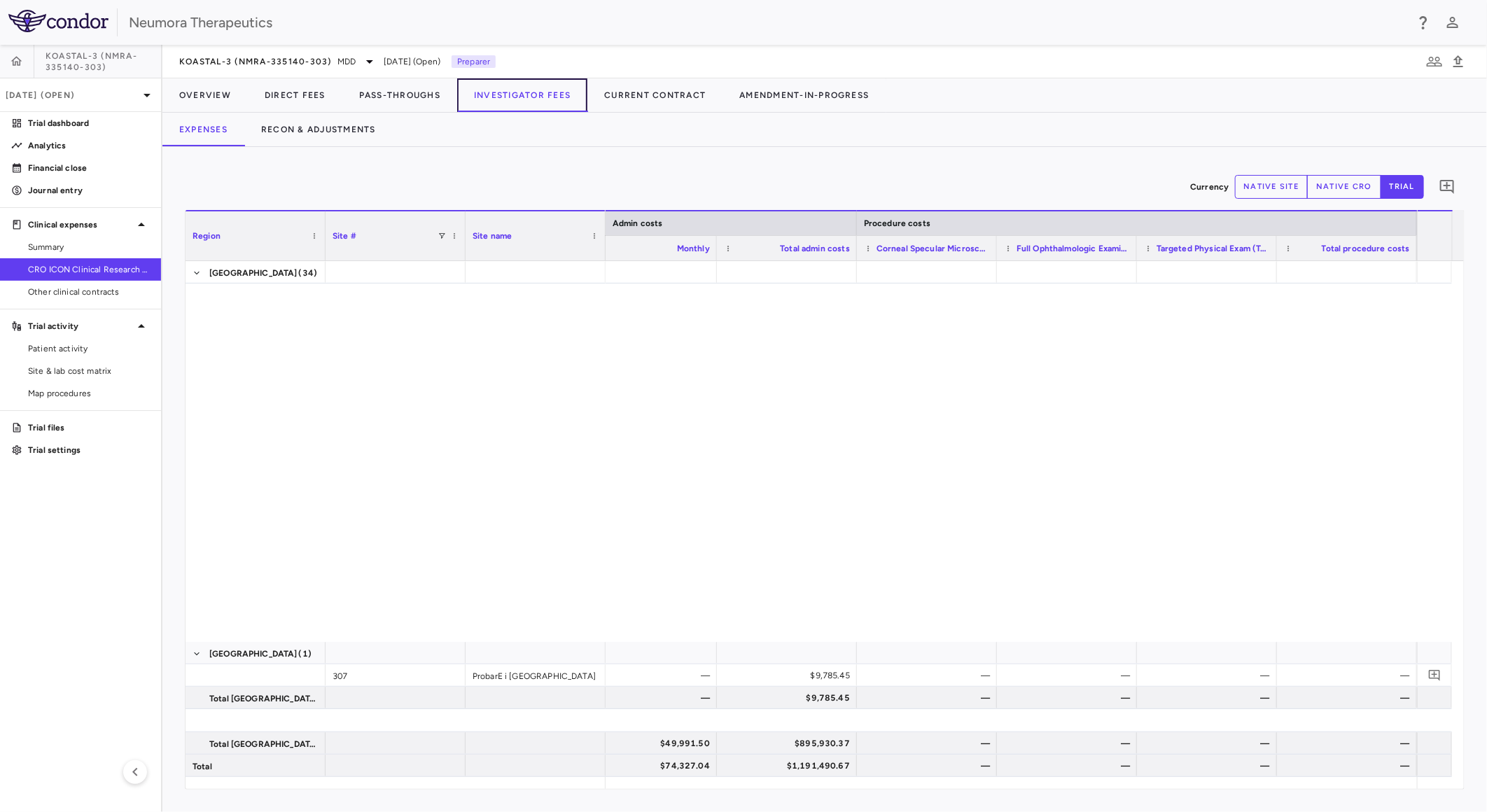
scroll to position [621, 0]
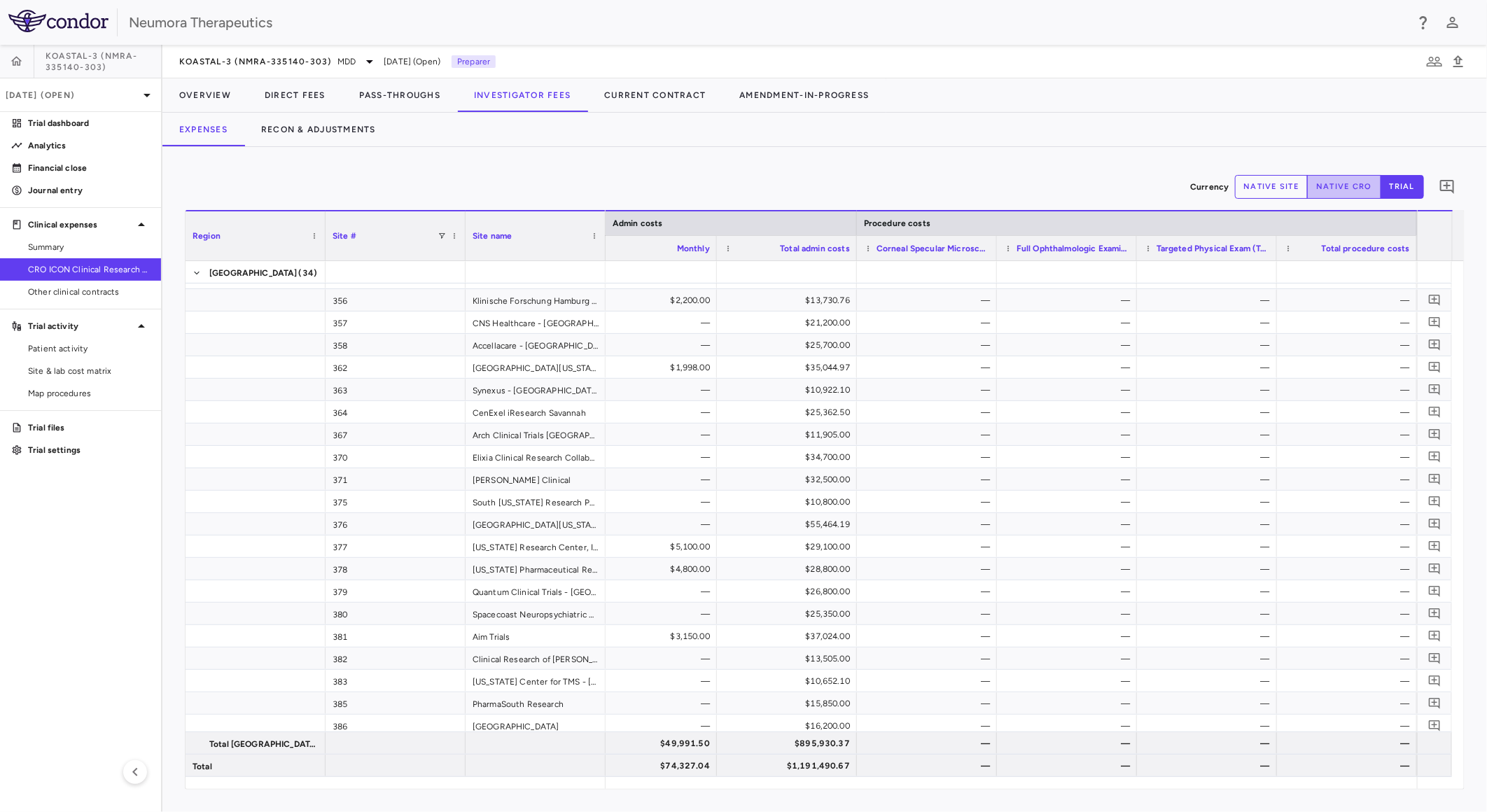
click at [1346, 190] on button "native cro" at bounding box center [1344, 187] width 74 height 24
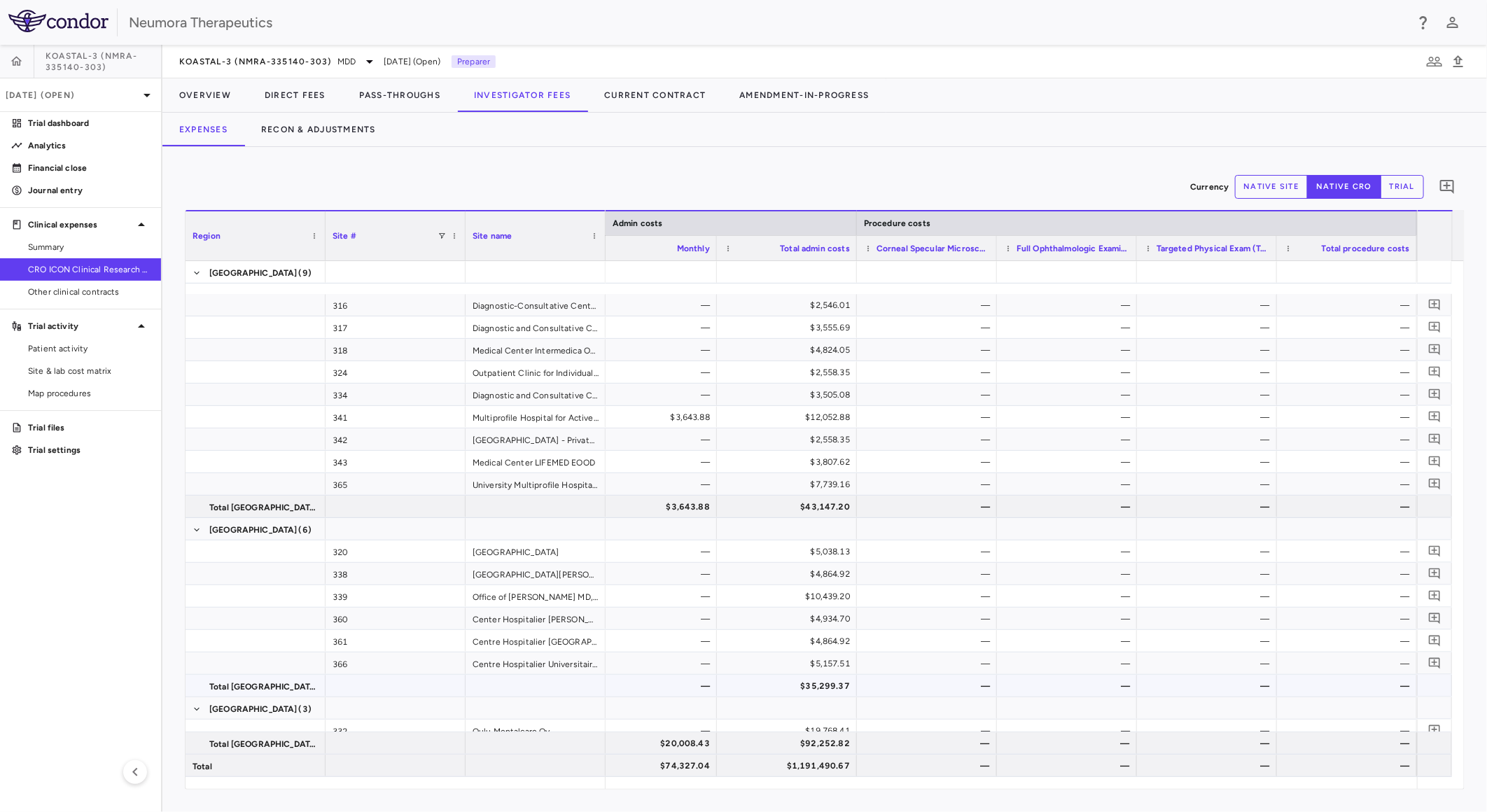
scroll to position [1432, 0]
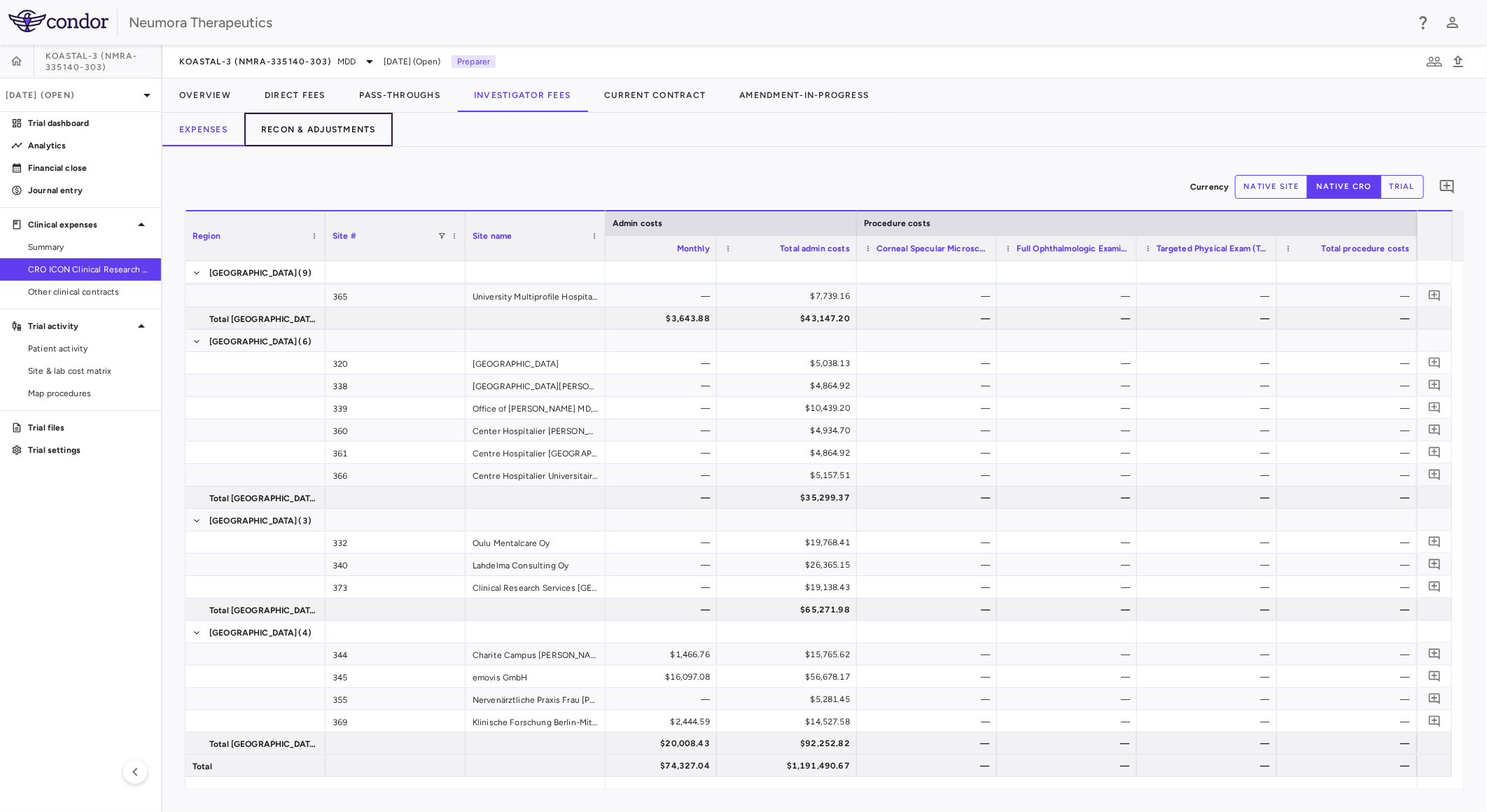
click at [315, 125] on button "Recon & Adjustments" at bounding box center [319, 129] width 149 height 34
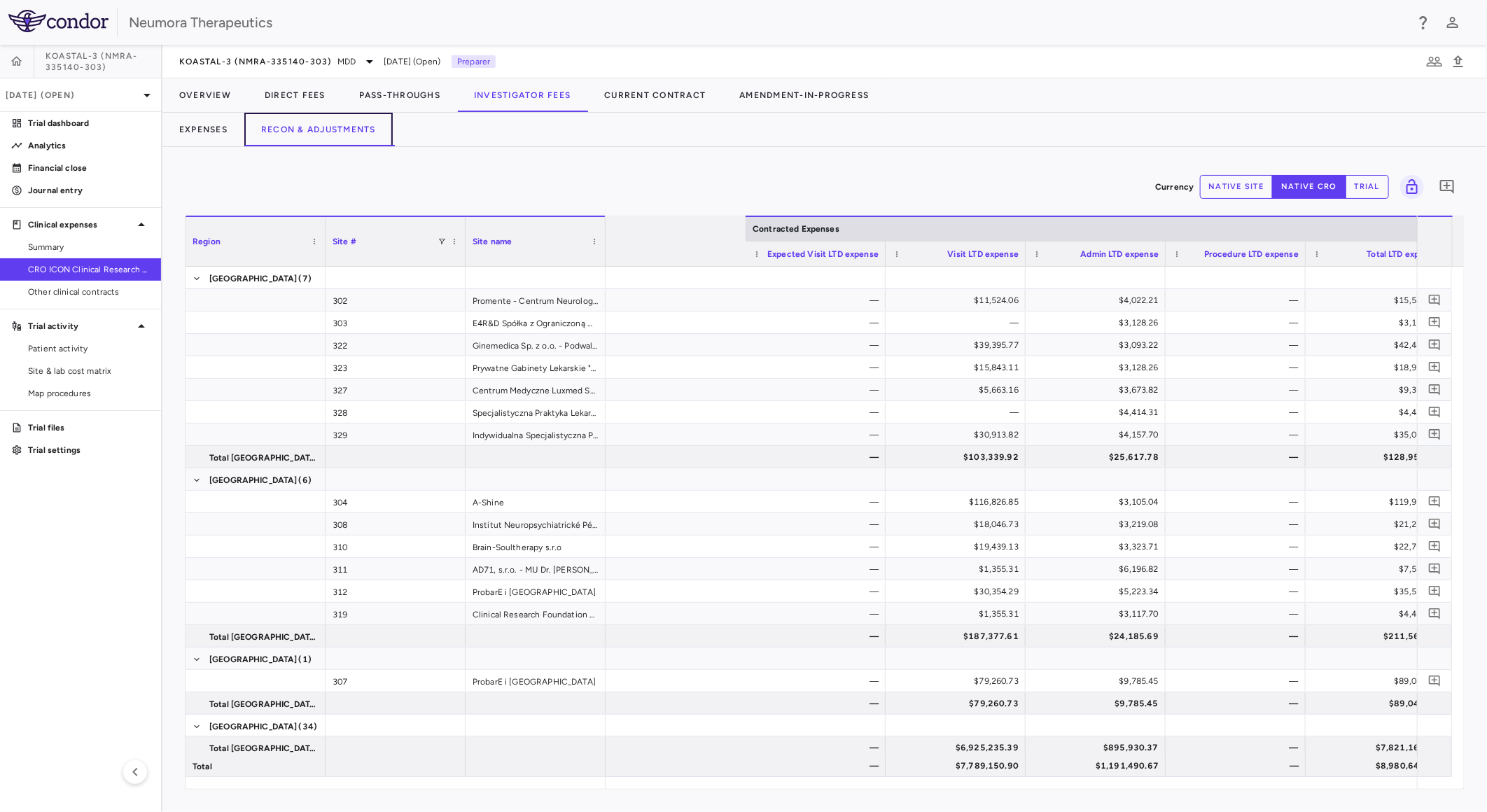
scroll to position [0, 729]
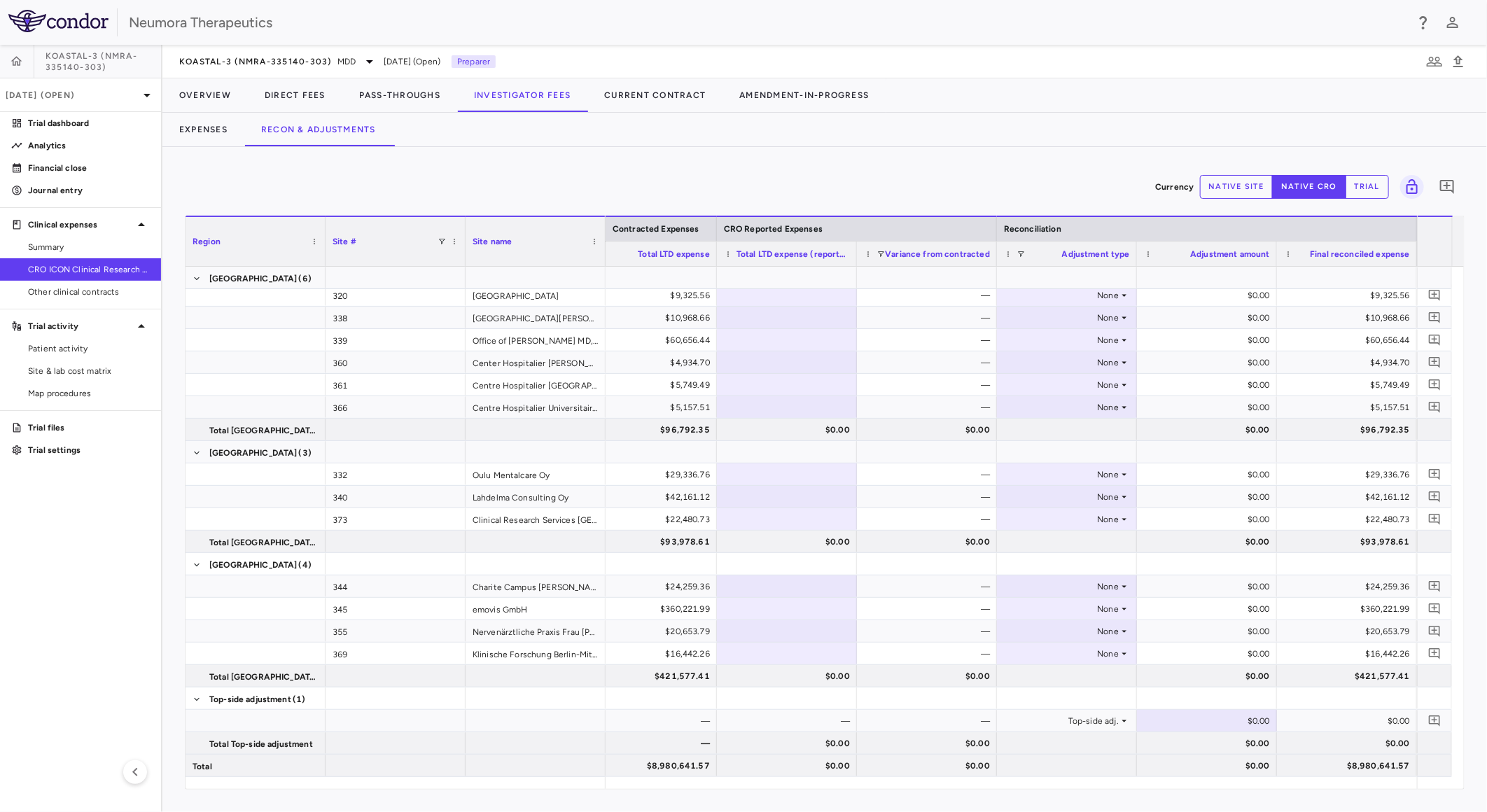
drag, startPoint x: 1187, startPoint y: 788, endPoint x: 1235, endPoint y: 792, distance: 48.2
click at [1235, 792] on div "Currency native site native cro trial 0 Region Drag here to set column labels R…" at bounding box center [824, 479] width 1325 height 665
click at [1251, 721] on div "$0.00" at bounding box center [1209, 720] width 120 height 22
click at [1198, 718] on input "********" at bounding box center [1217, 721] width 117 height 23
type input "*********"
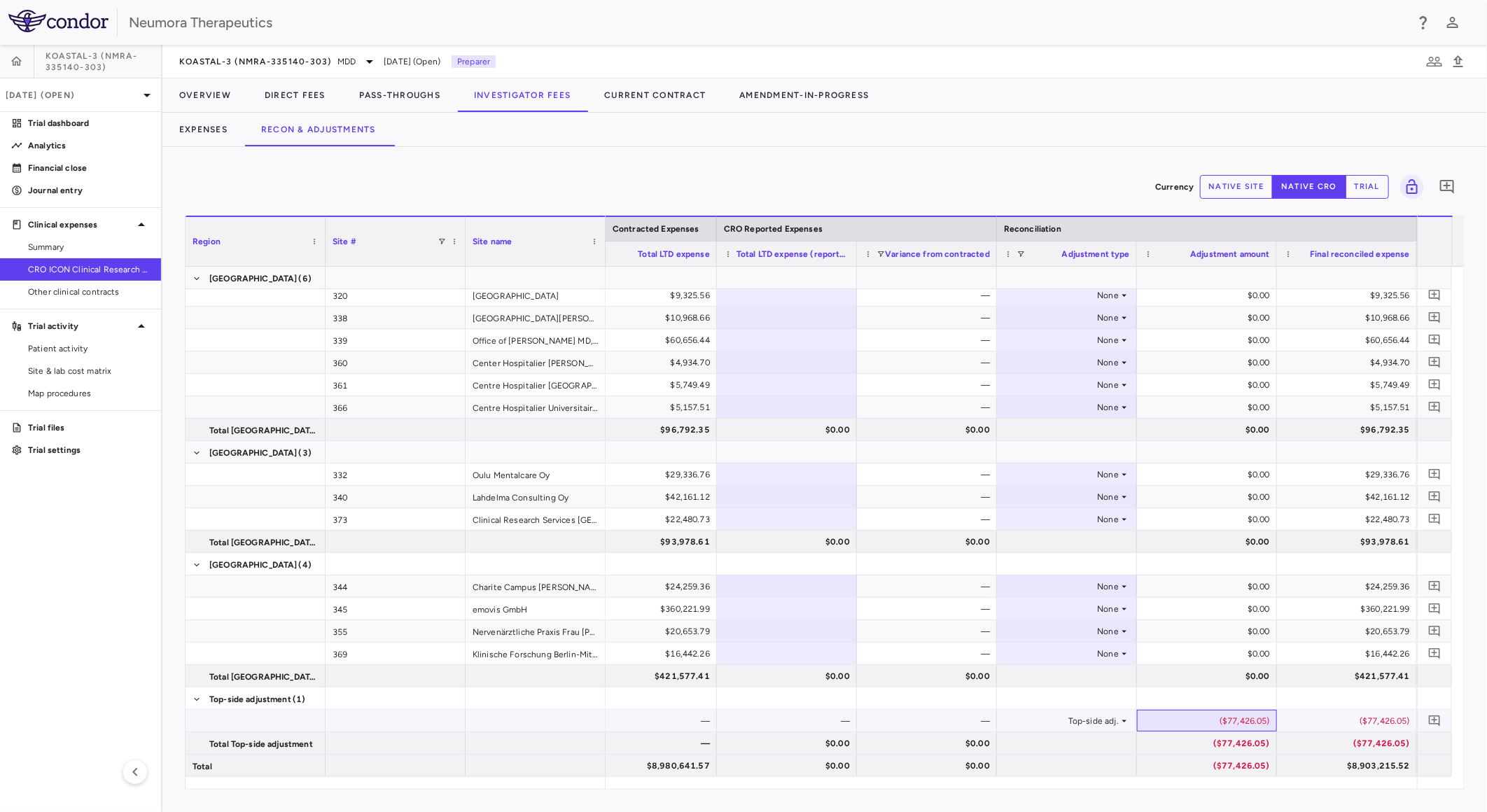
click at [1216, 724] on div "($77,426.05)" at bounding box center [1209, 720] width 120 height 22
click at [1216, 725] on input "*********" at bounding box center [1217, 721] width 117 height 23
click at [1217, 721] on input "*********" at bounding box center [1217, 721] width 117 height 23
type input "********"
click at [1448, 180] on icon "Add comment" at bounding box center [1447, 186] width 14 height 14
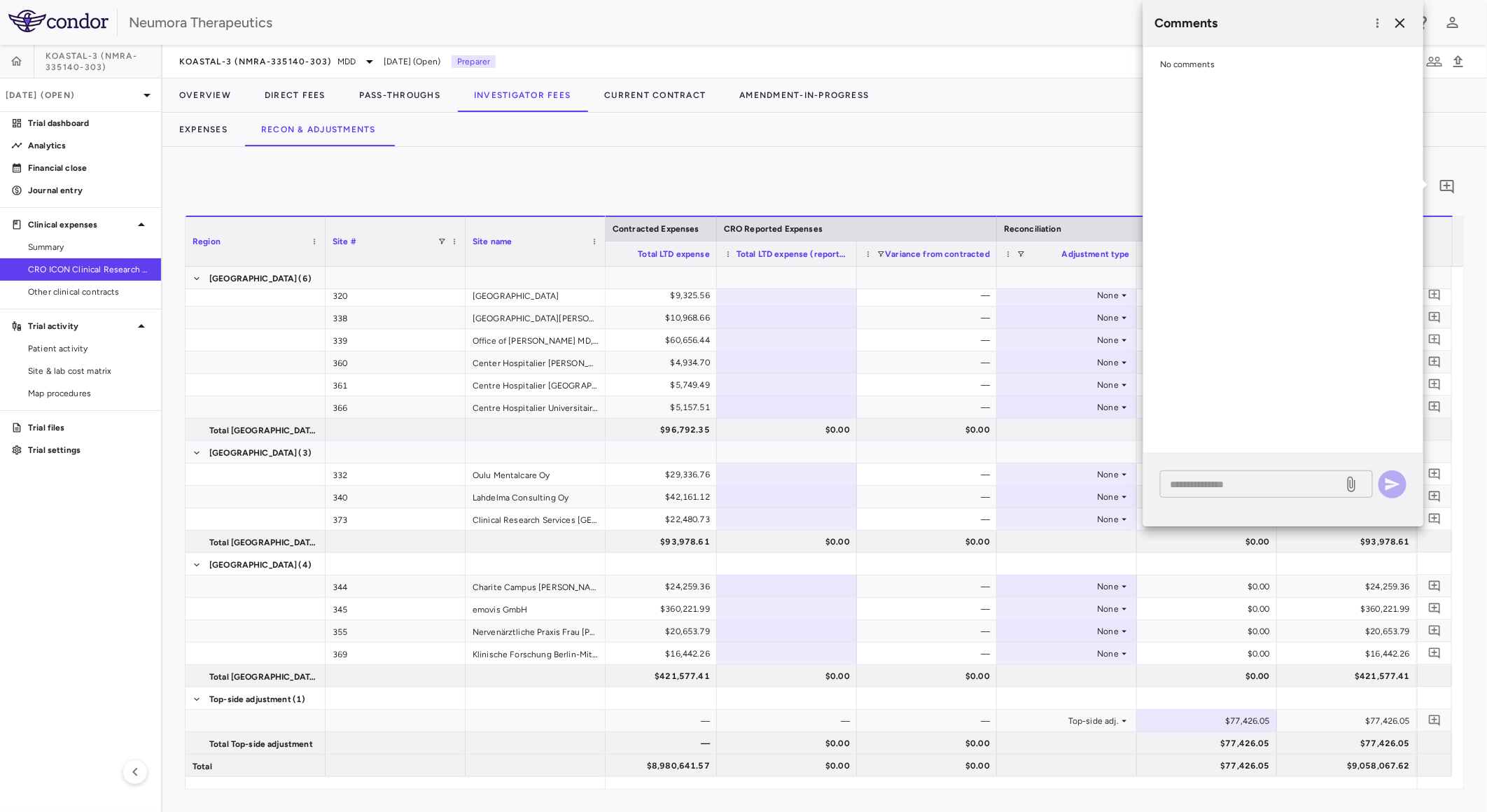
click at [1253, 481] on textarea at bounding box center [1252, 484] width 163 height 16
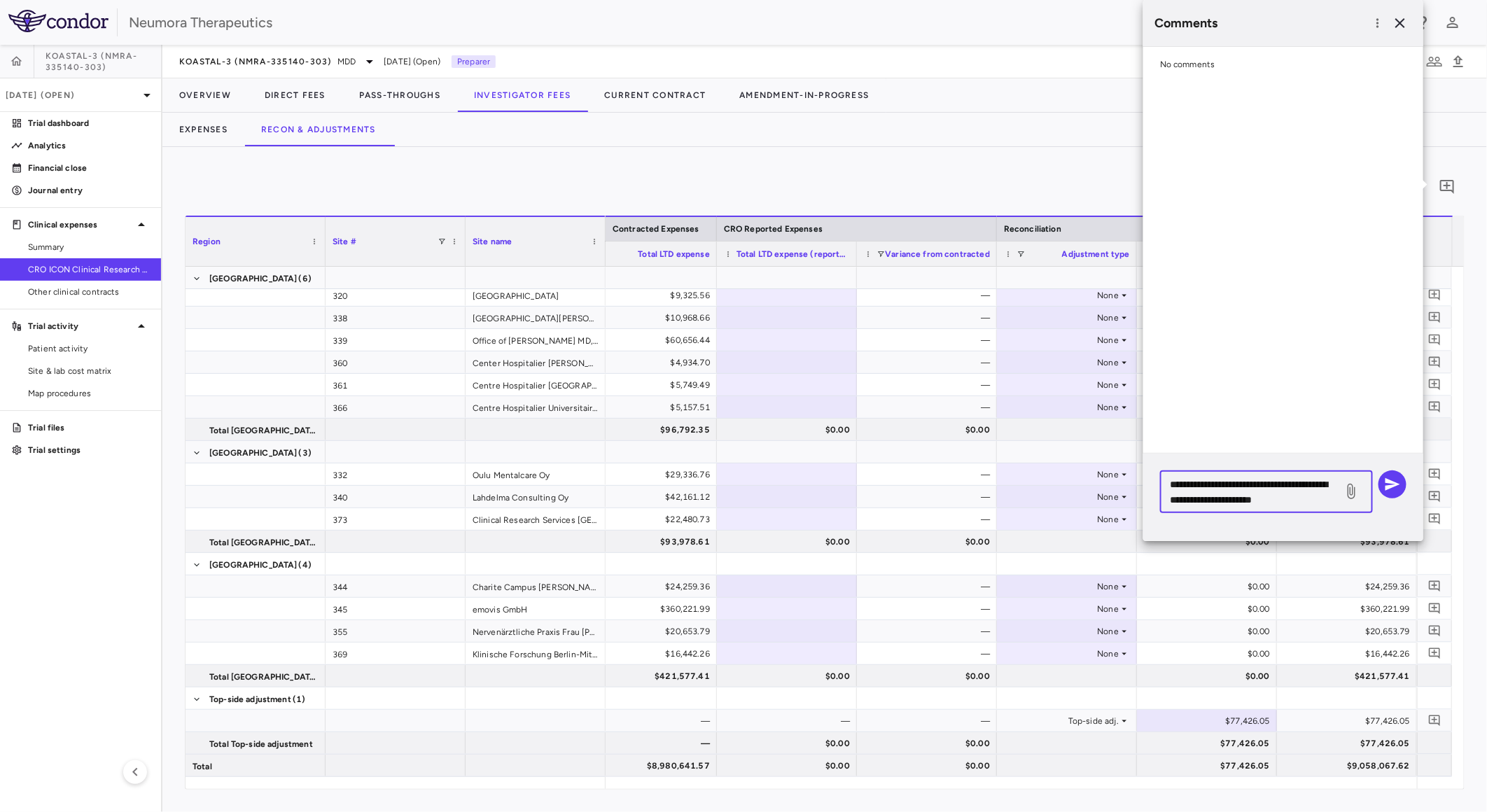
type textarea "**********"
click at [1353, 497] on icon at bounding box center [1351, 491] width 17 height 17
click at [0, 0] on input "file" at bounding box center [0, 0] width 0 height 0
click at [1400, 491] on icon "button" at bounding box center [1392, 484] width 17 height 17
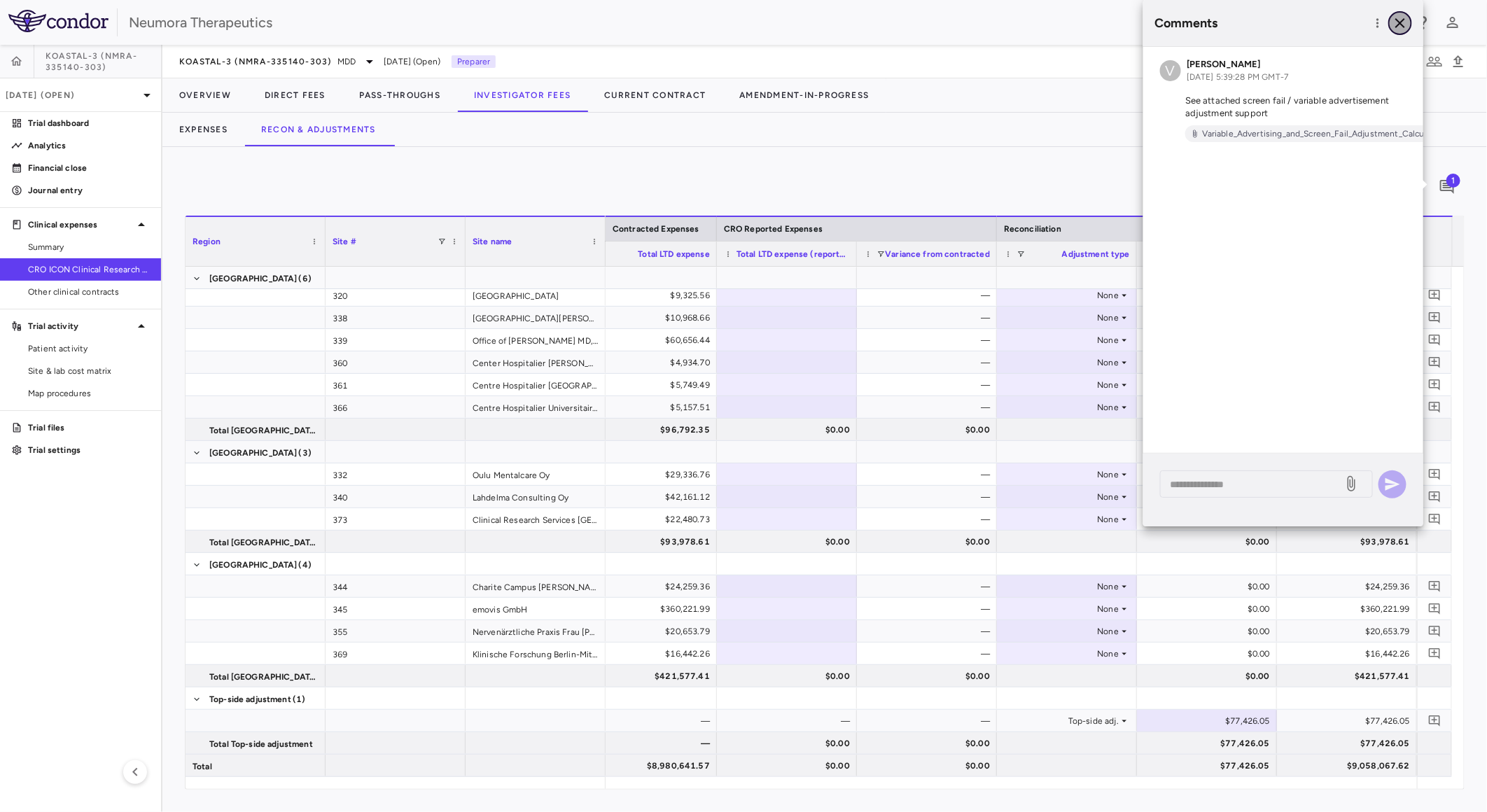
click at [1399, 30] on icon "button" at bounding box center [1400, 23] width 17 height 17
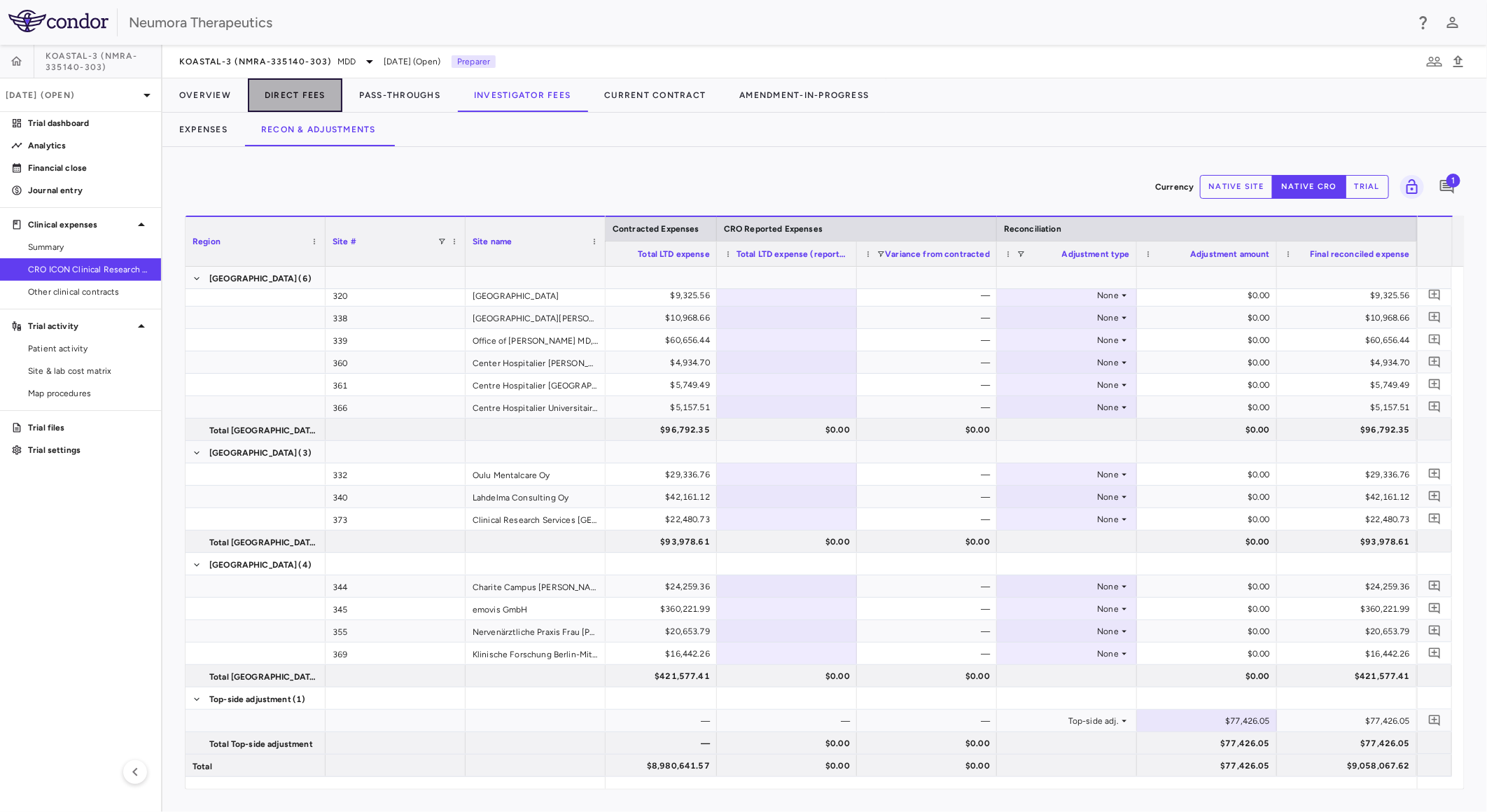
click at [276, 91] on button "Direct Fees" at bounding box center [295, 95] width 95 height 34
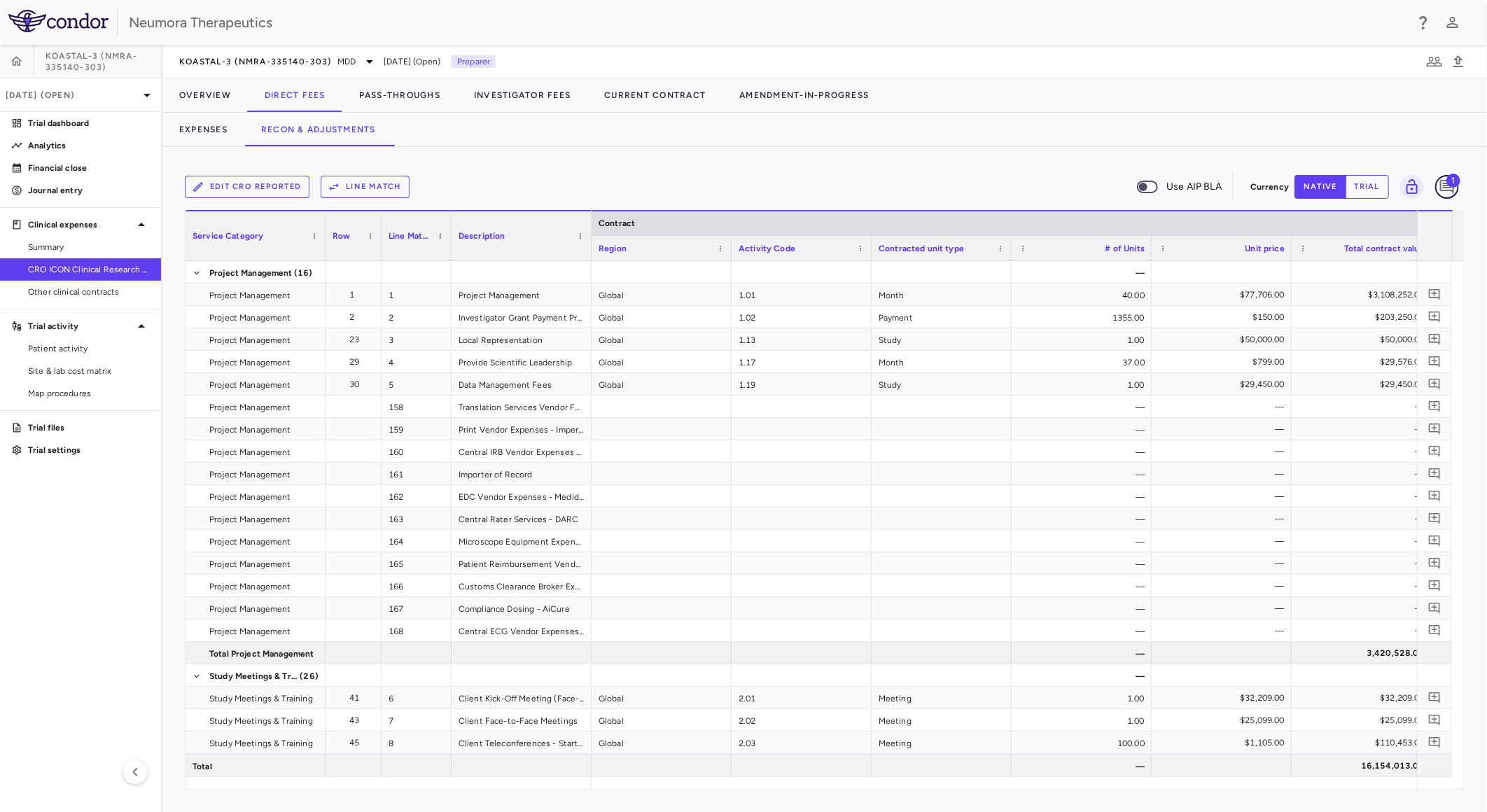
click at [1450, 187] on icon "Add comment" at bounding box center [1447, 186] width 14 height 14
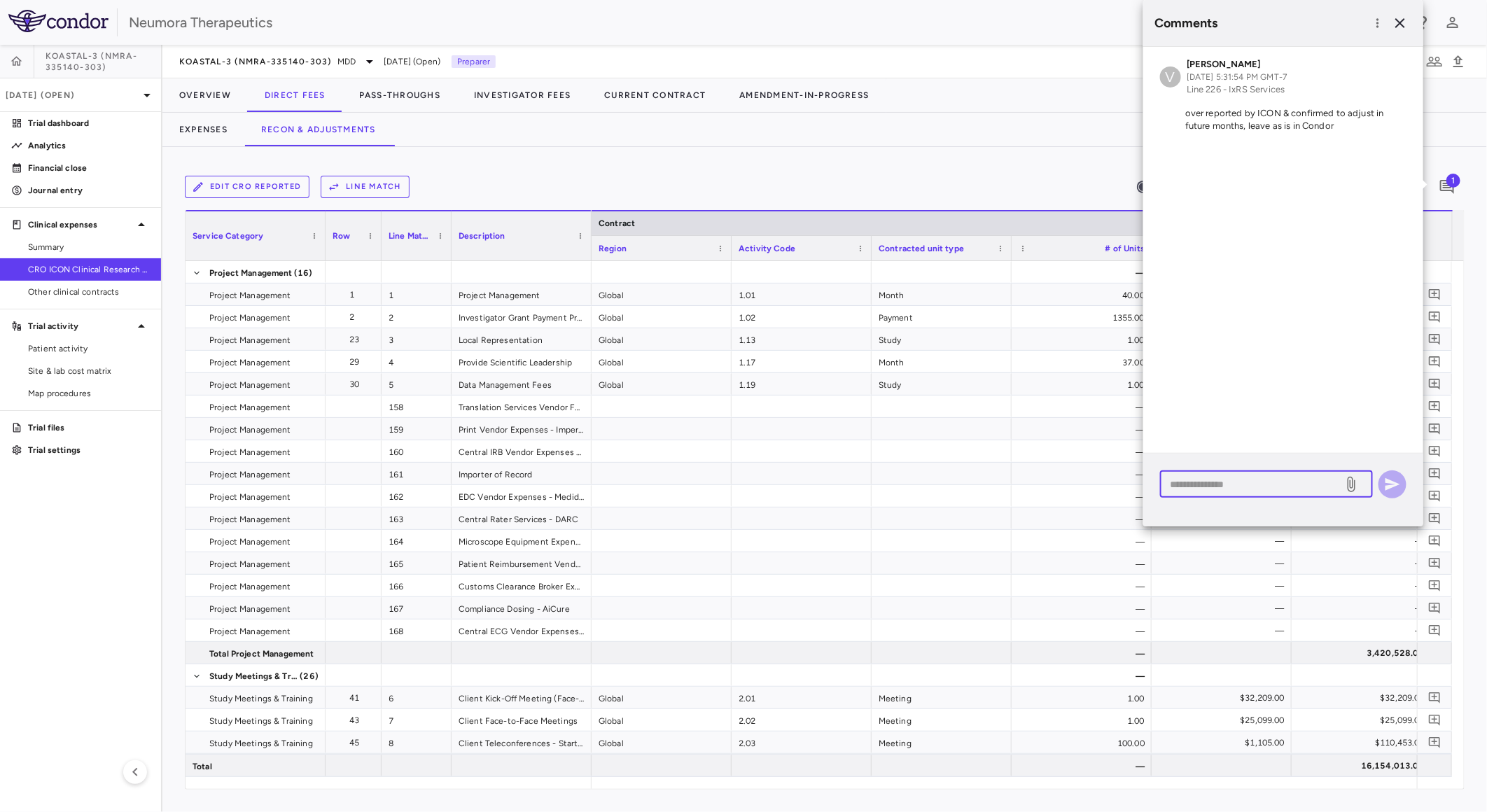
click at [1266, 486] on textarea at bounding box center [1252, 484] width 163 height 16
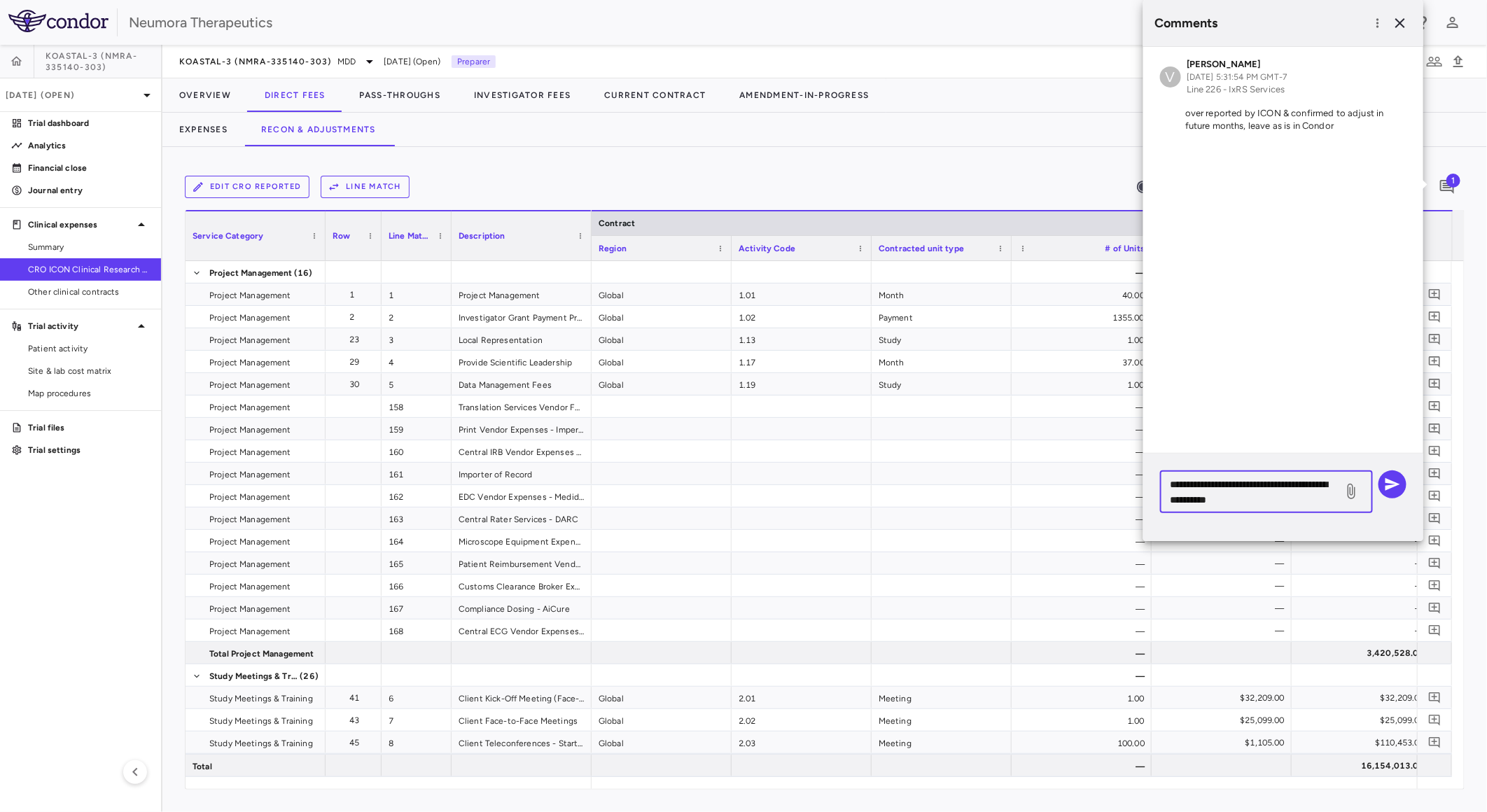
type textarea "**********"
click at [1346, 491] on icon at bounding box center [1351, 491] width 17 height 17
click at [0, 0] on input "file" at bounding box center [0, 0] width 0 height 0
click at [1306, 493] on textarea "**********" at bounding box center [1252, 492] width 163 height 31
click at [1394, 485] on icon "button" at bounding box center [1392, 484] width 15 height 13
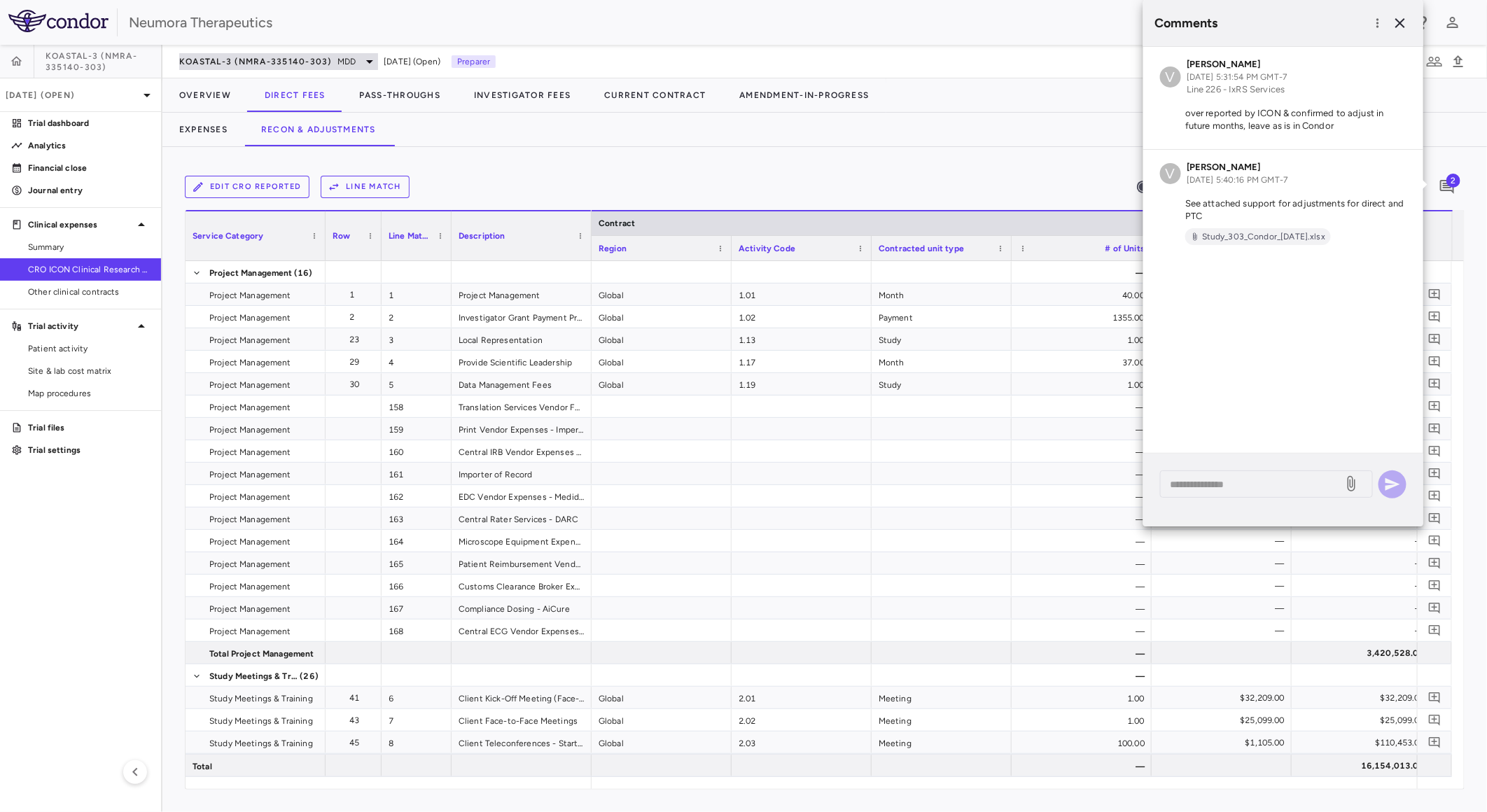
click at [299, 56] on span "KOASTAL-3 (NMRA-335140-303)" at bounding box center [255, 61] width 152 height 11
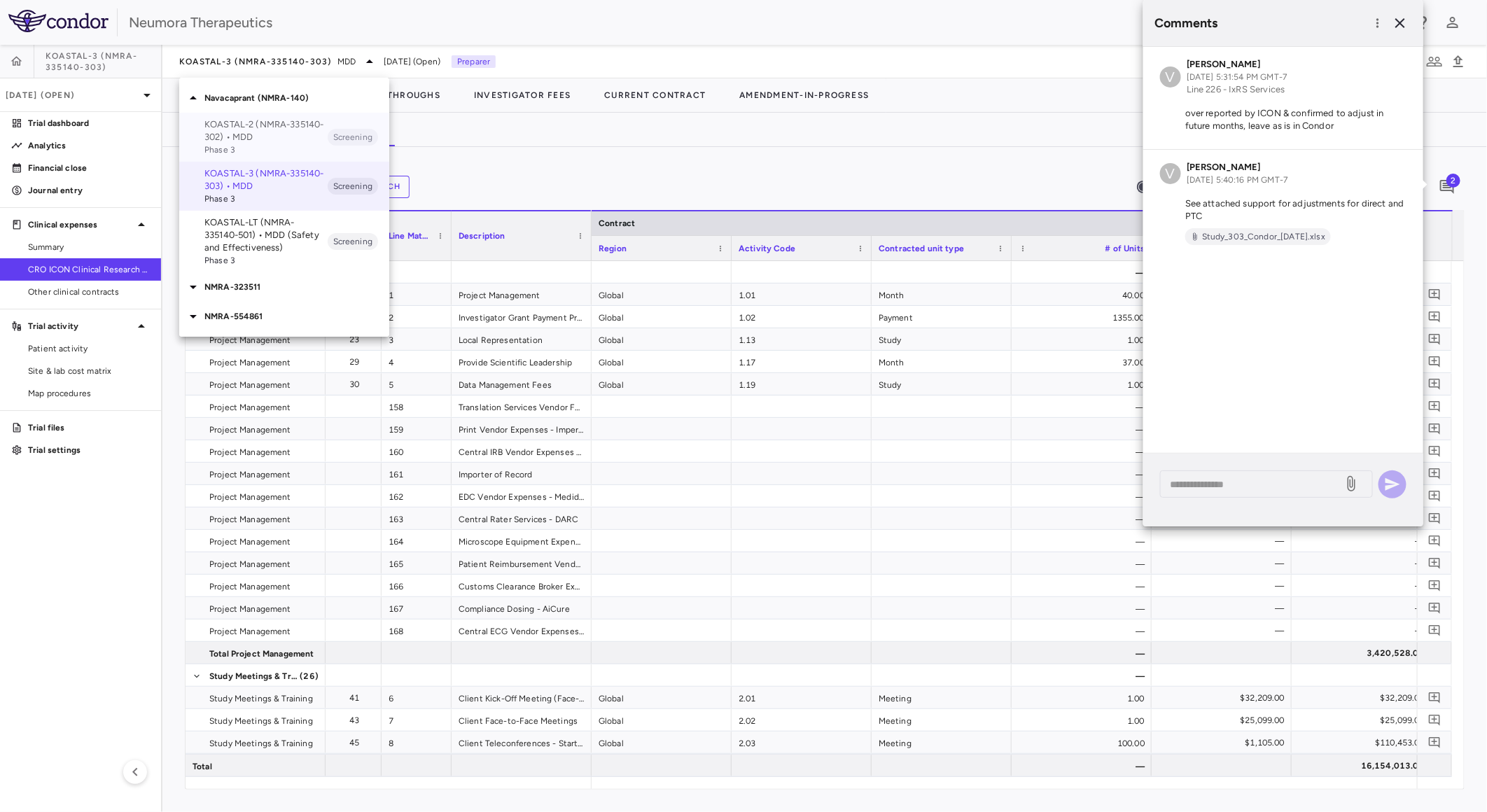
click at [287, 129] on p "KOASTAL-2 (NMRA-335140-302) • MDD" at bounding box center [266, 130] width 123 height 25
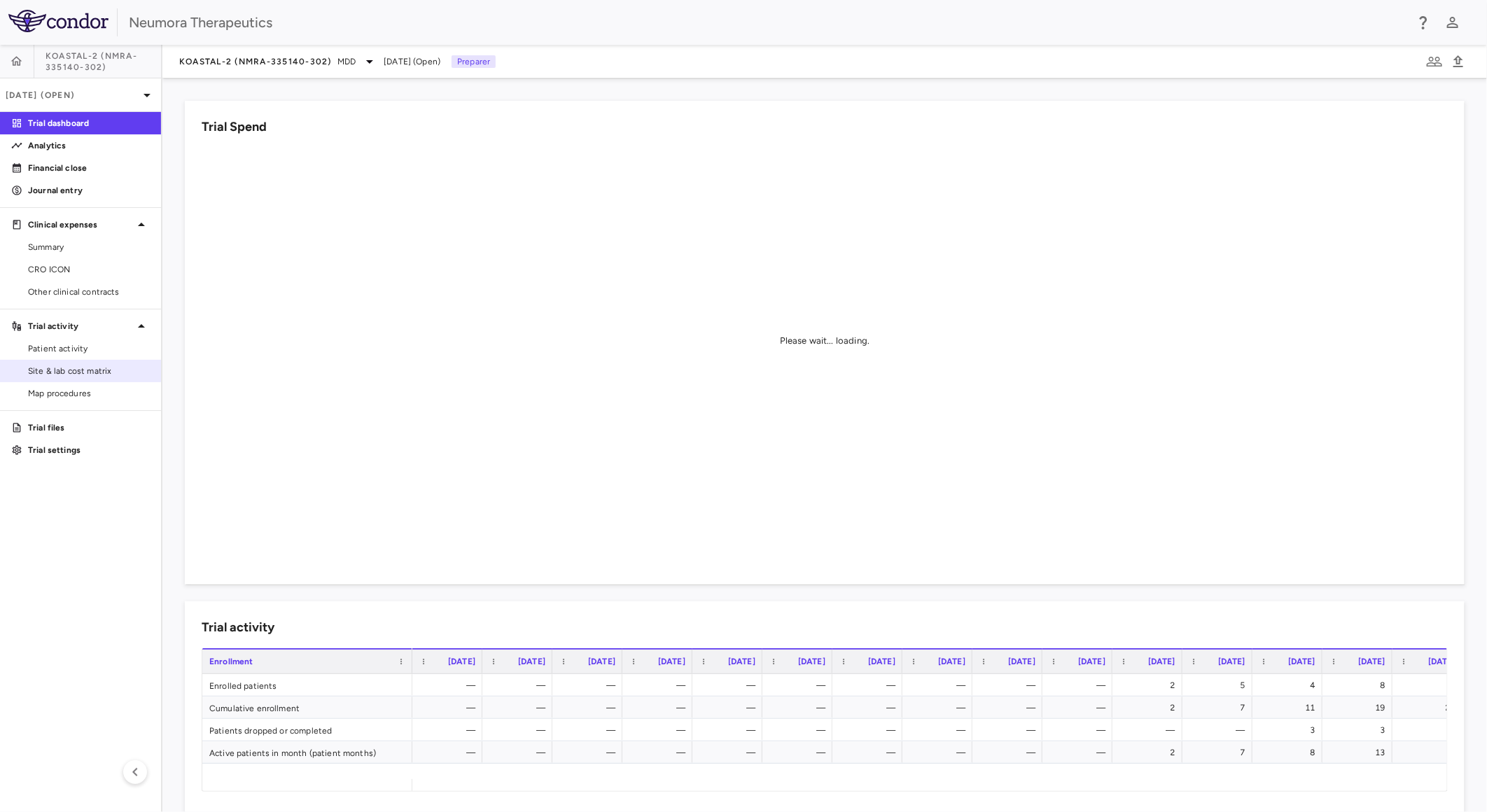
click at [69, 368] on span "Site & lab cost matrix" at bounding box center [89, 371] width 122 height 13
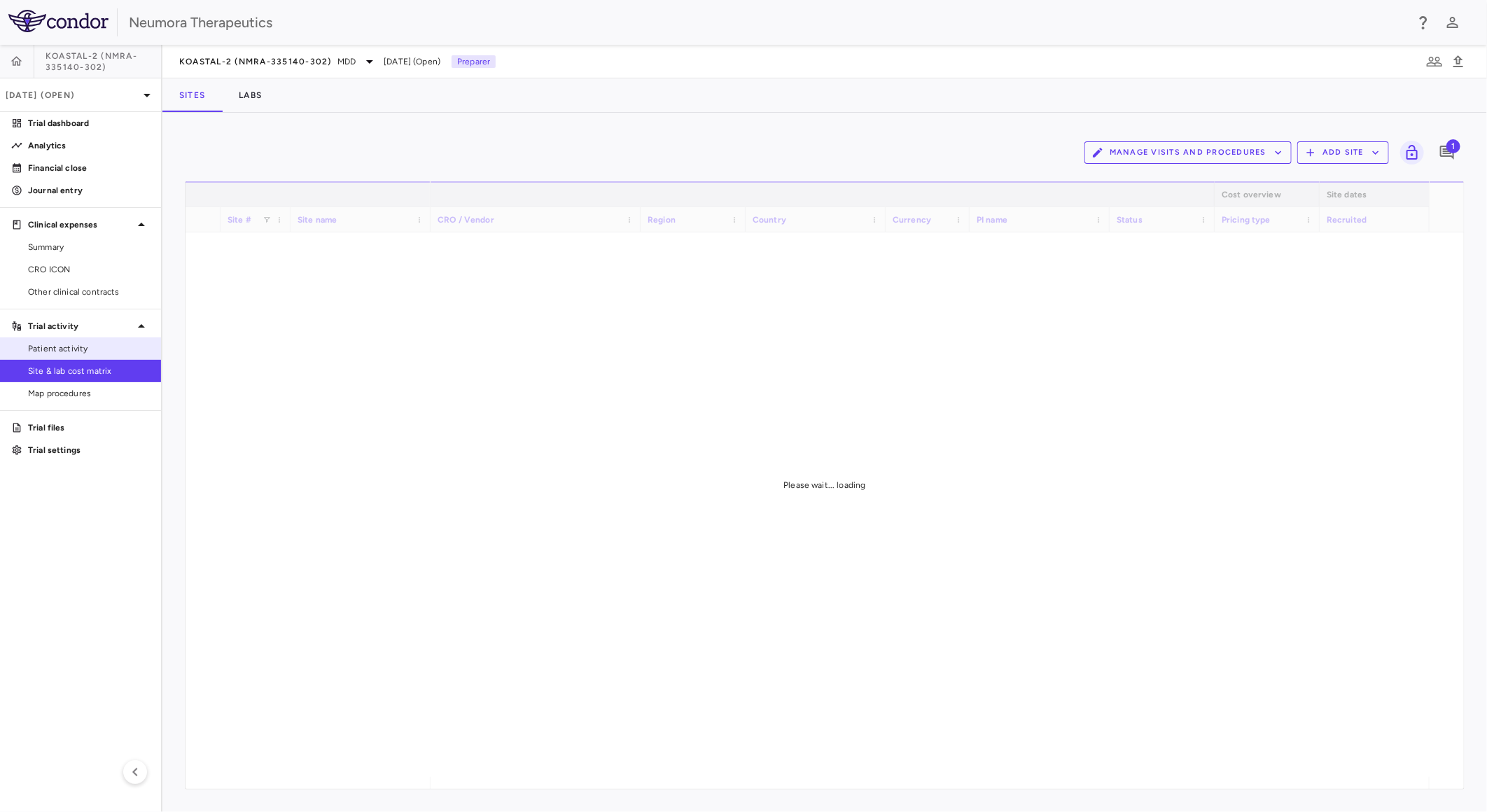
click at [74, 347] on span "Patient activity" at bounding box center [89, 349] width 122 height 13
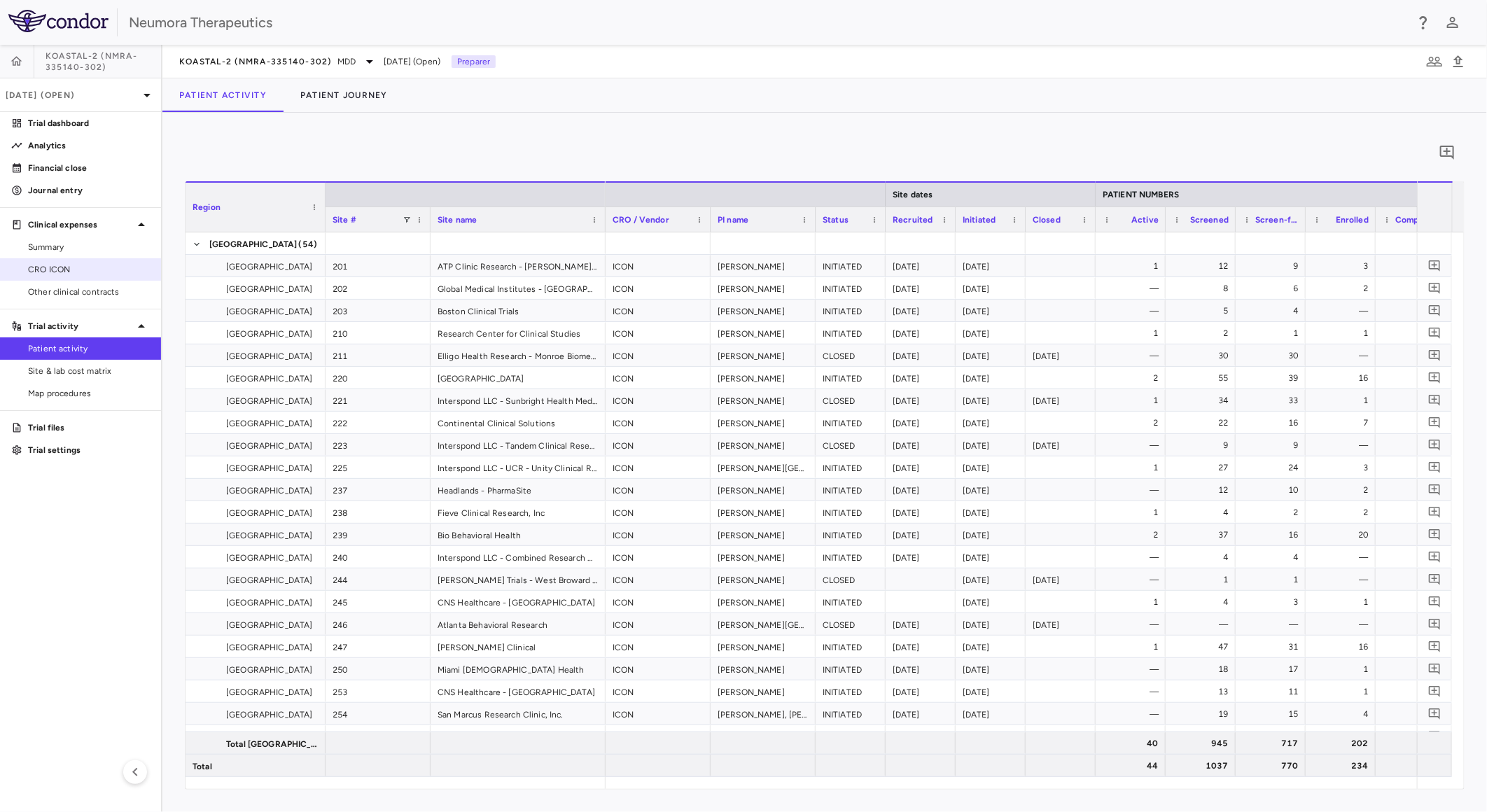
click at [70, 260] on link "CRO ICON" at bounding box center [80, 269] width 161 height 21
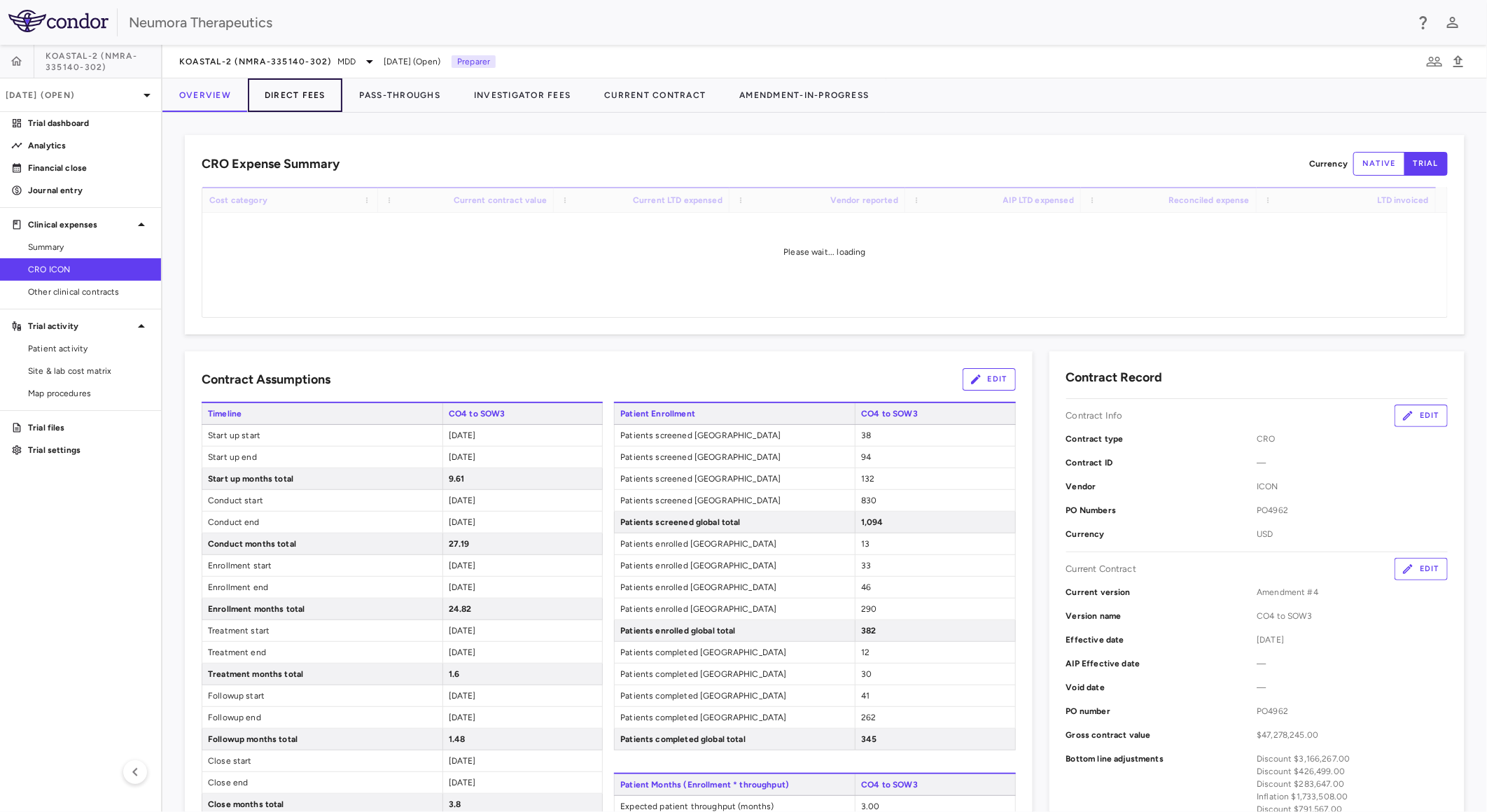
click at [308, 95] on button "Direct Fees" at bounding box center [295, 95] width 95 height 34
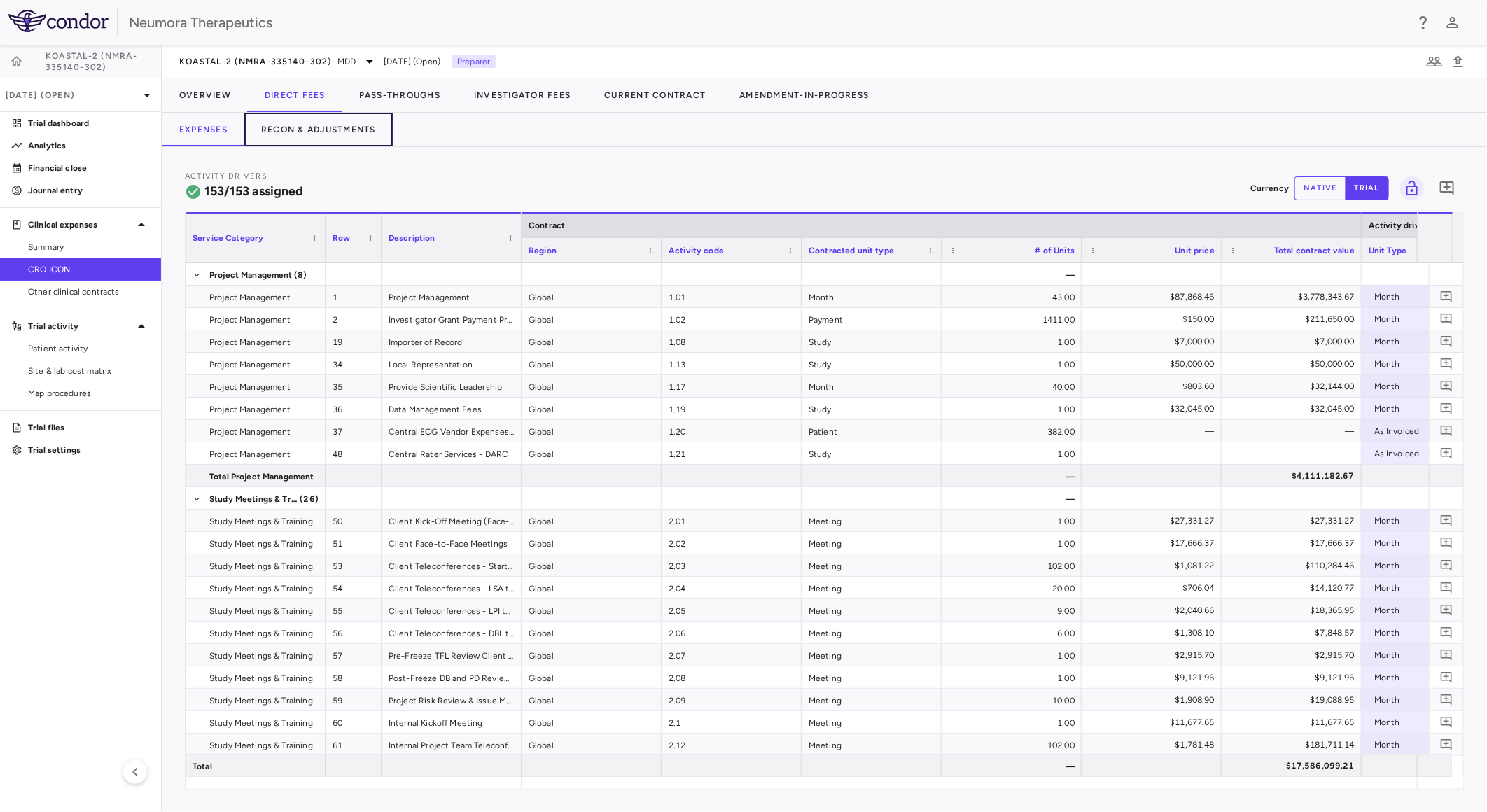
drag, startPoint x: 297, startPoint y: 128, endPoint x: 1191, endPoint y: 166, distance: 894.8
click at [298, 128] on button "Recon & Adjustments" at bounding box center [319, 129] width 149 height 34
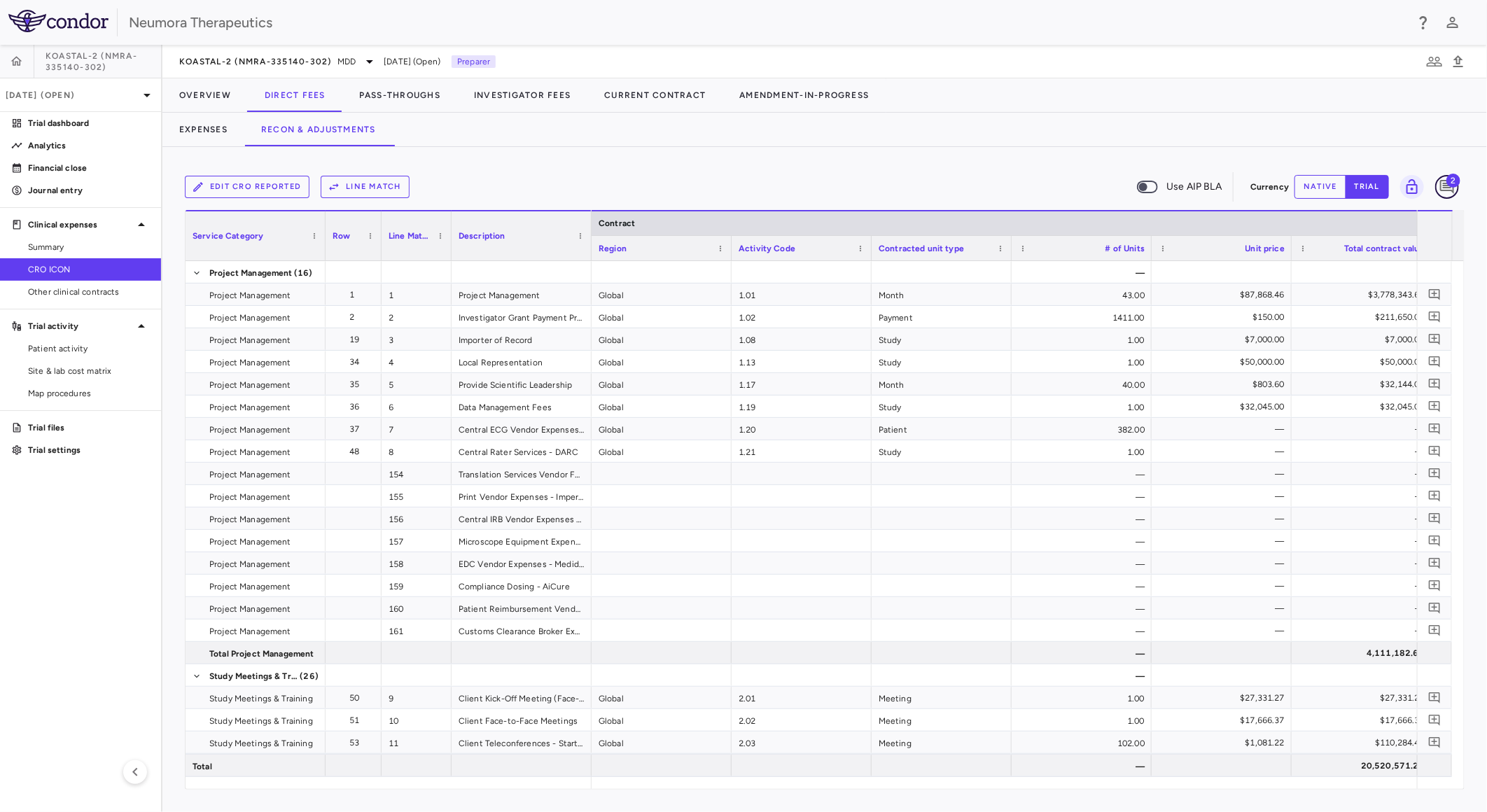
click at [1445, 190] on icon "Add comment" at bounding box center [1447, 187] width 17 height 17
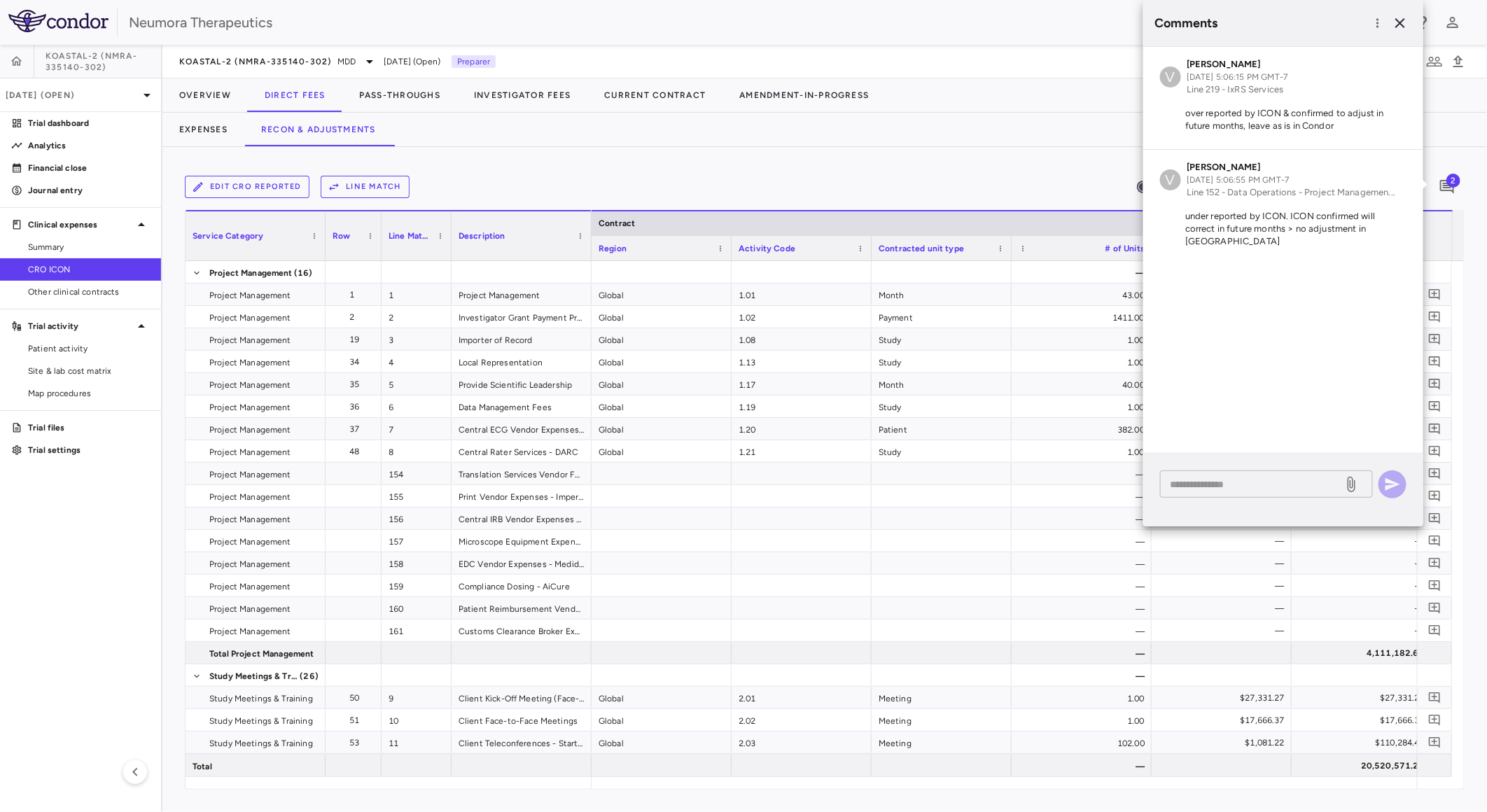
click at [1278, 490] on textarea at bounding box center [1252, 484] width 163 height 16
paste textarea "**********"
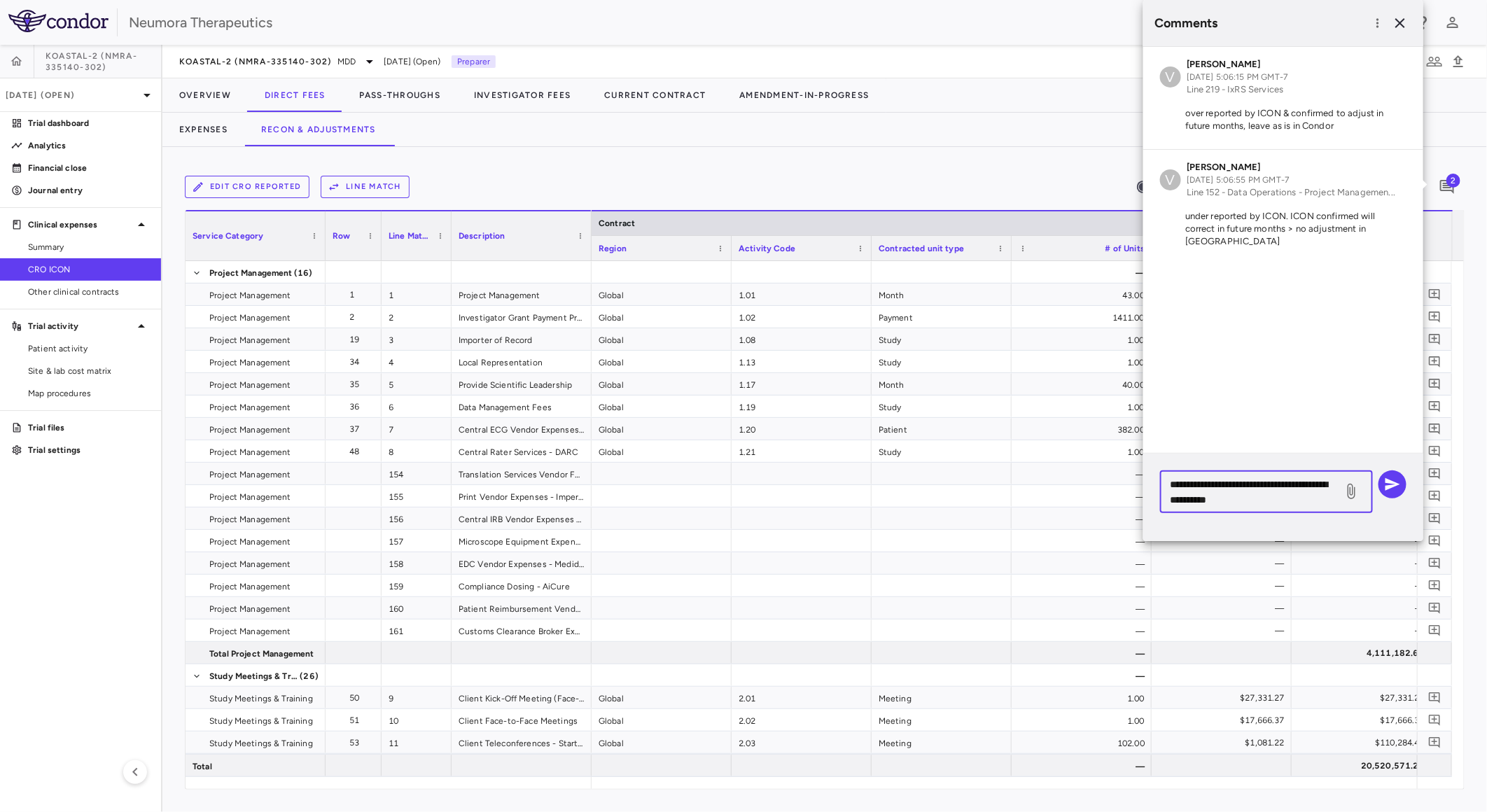
type textarea "**********"
click at [1348, 486] on icon at bounding box center [1351, 491] width 7 height 16
click at [0, 0] on input "file" at bounding box center [0, 0] width 0 height 0
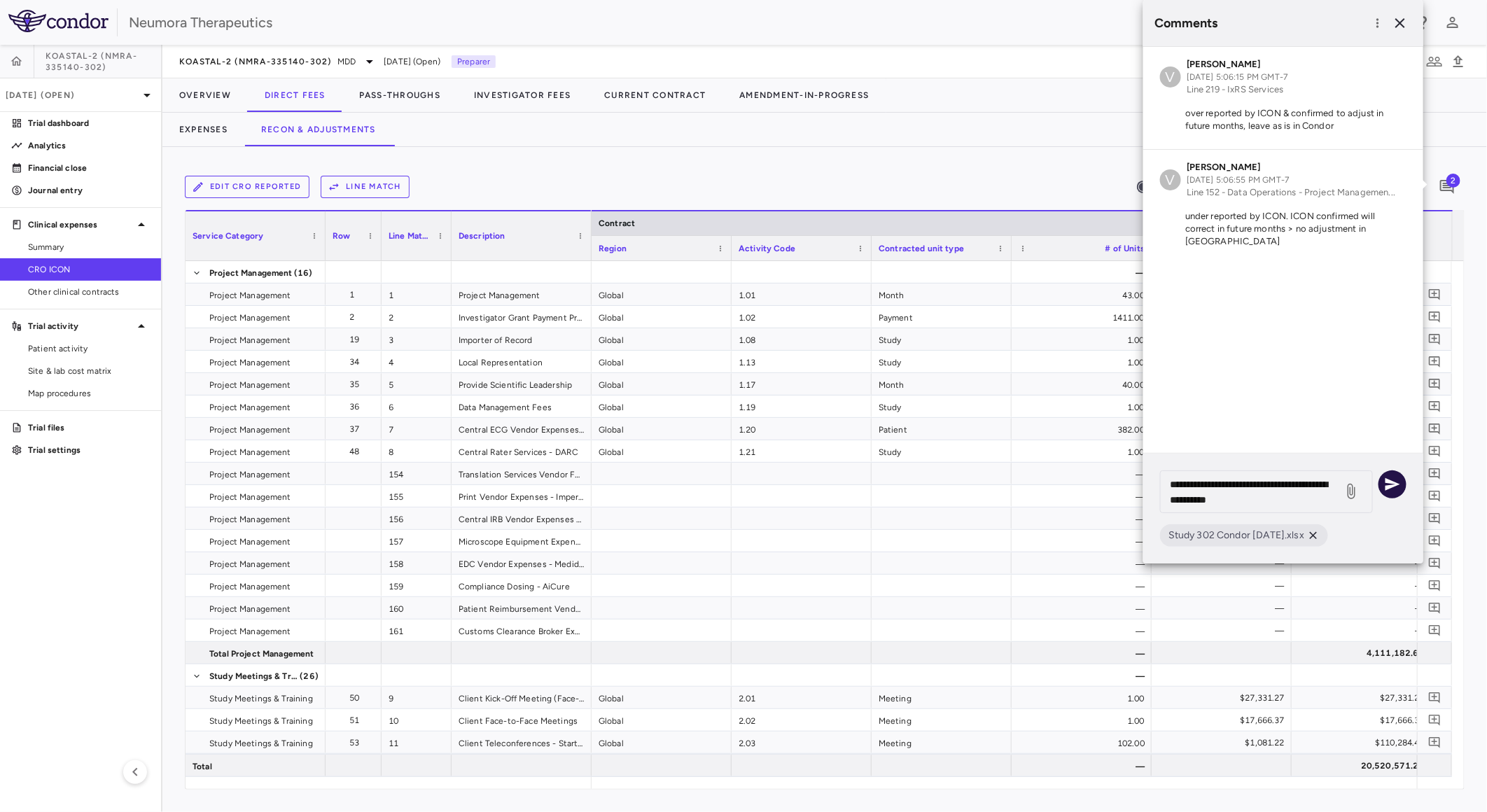
click at [1392, 485] on icon "button" at bounding box center [1392, 484] width 15 height 13
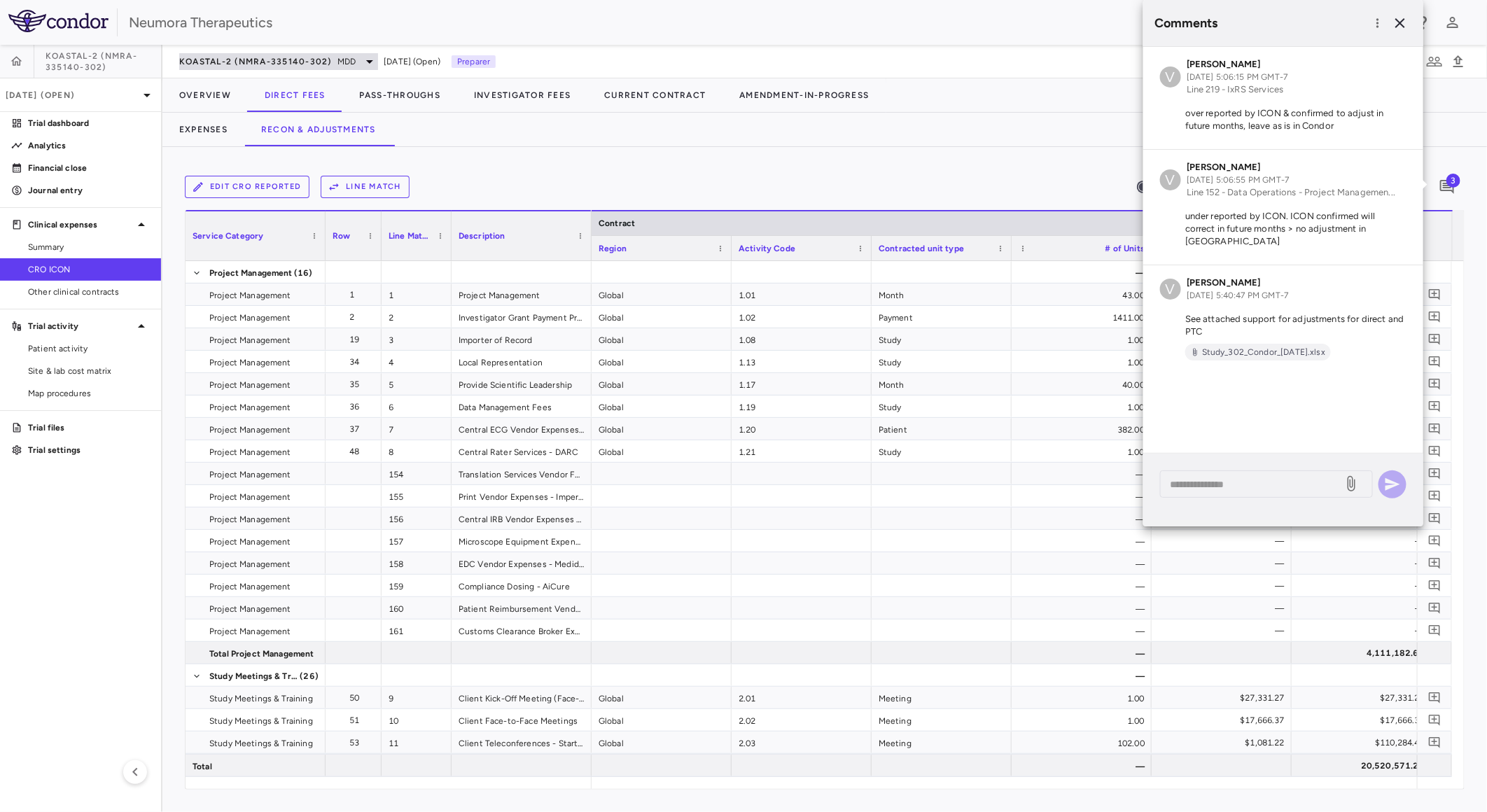
click at [325, 53] on div "KOASTAL-2 (NMRA-335140-302) MDD" at bounding box center [278, 61] width 199 height 17
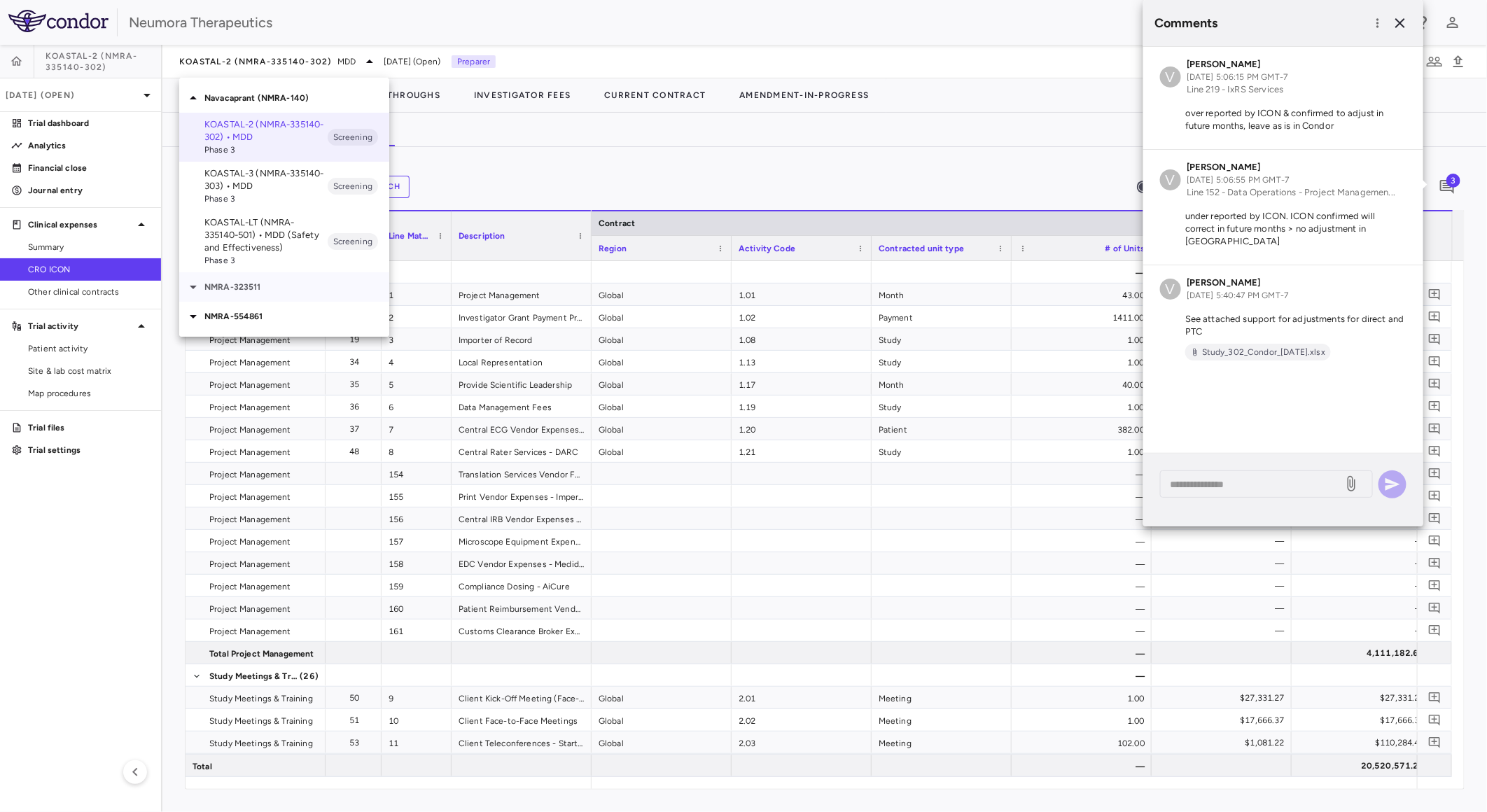
click at [220, 289] on p "NMRA-323511" at bounding box center [296, 287] width 184 height 13
click at [257, 341] on p "NMRA-323511-104 • [MEDICAL_DATA] Associated With [MEDICAL_DATA] Due to [MEDICAL…" at bounding box center [266, 339] width 123 height 63
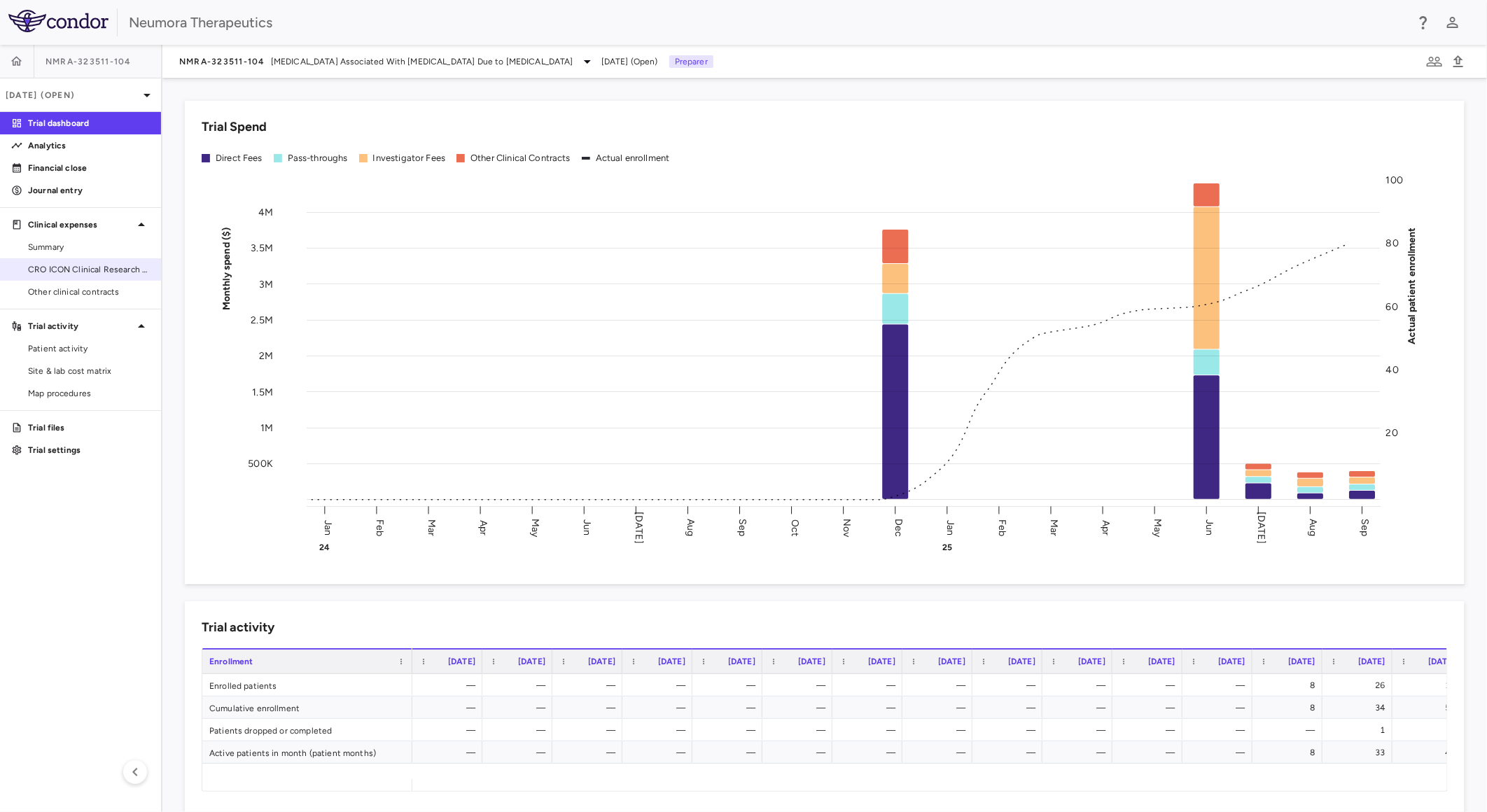
click at [99, 275] on span "CRO ICON Clinical Research Limited" at bounding box center [89, 270] width 122 height 13
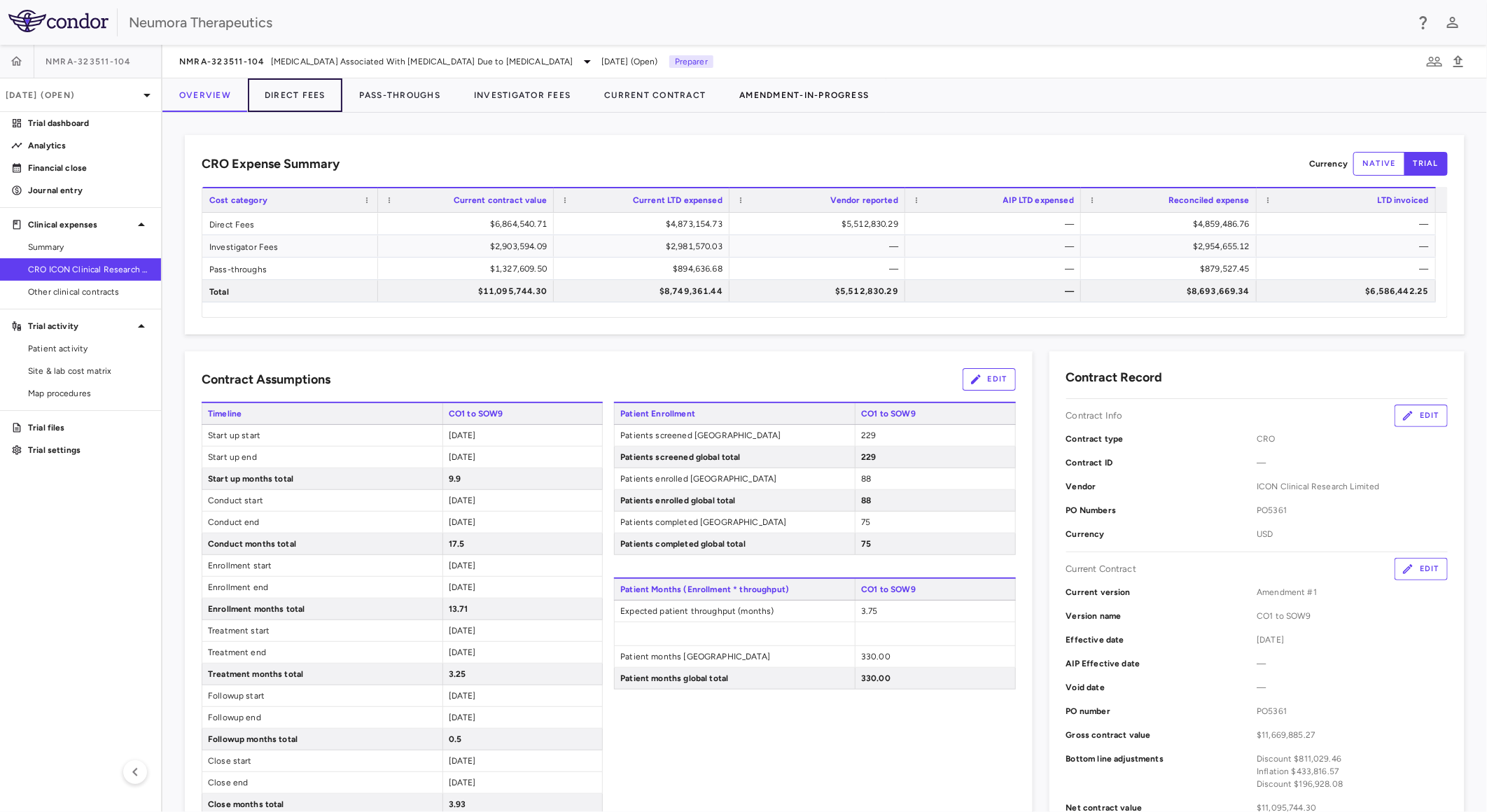
click at [301, 86] on button "Direct Fees" at bounding box center [295, 95] width 95 height 34
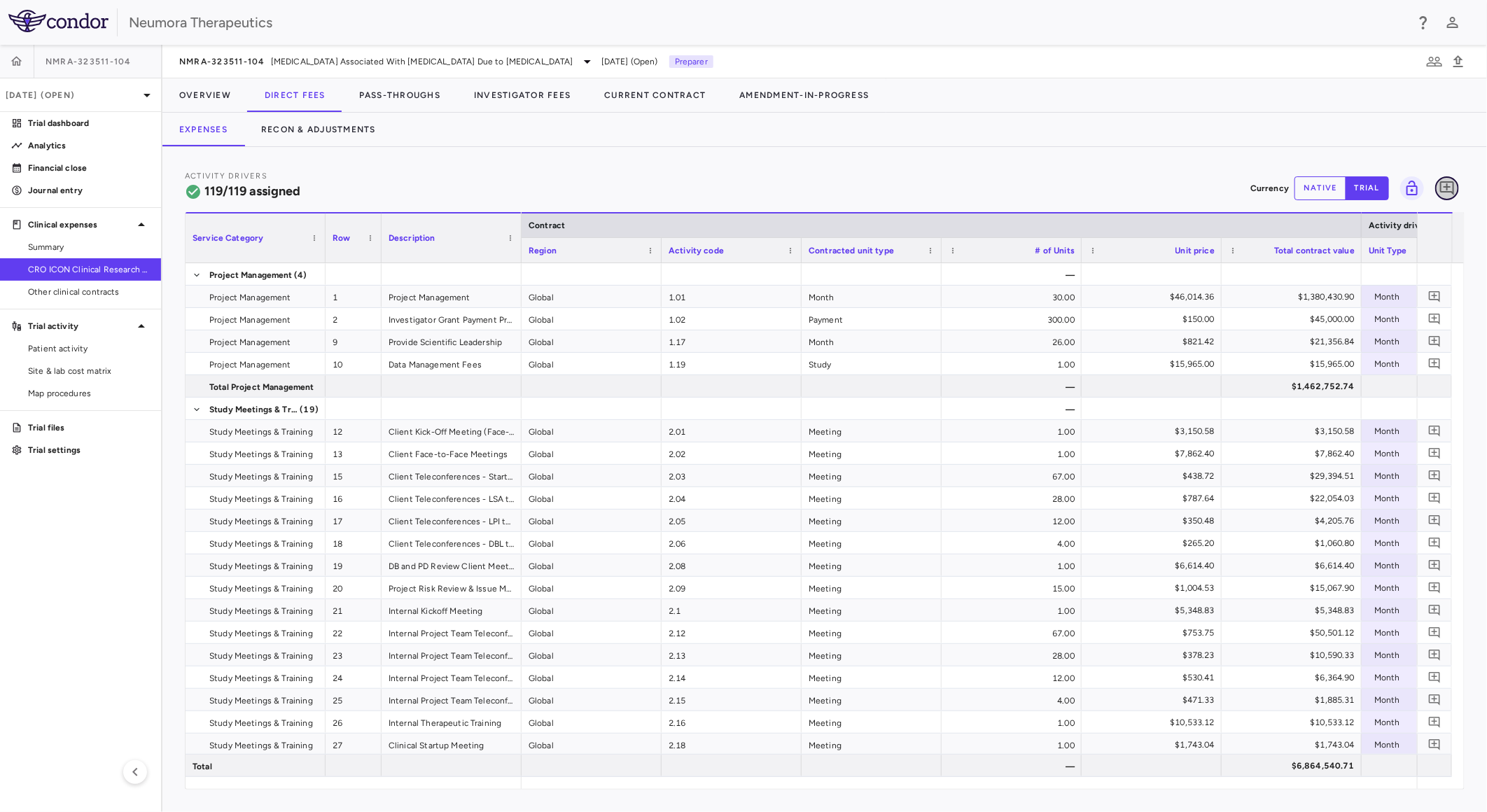
click at [1443, 193] on icon "Add comment" at bounding box center [1447, 188] width 17 height 17
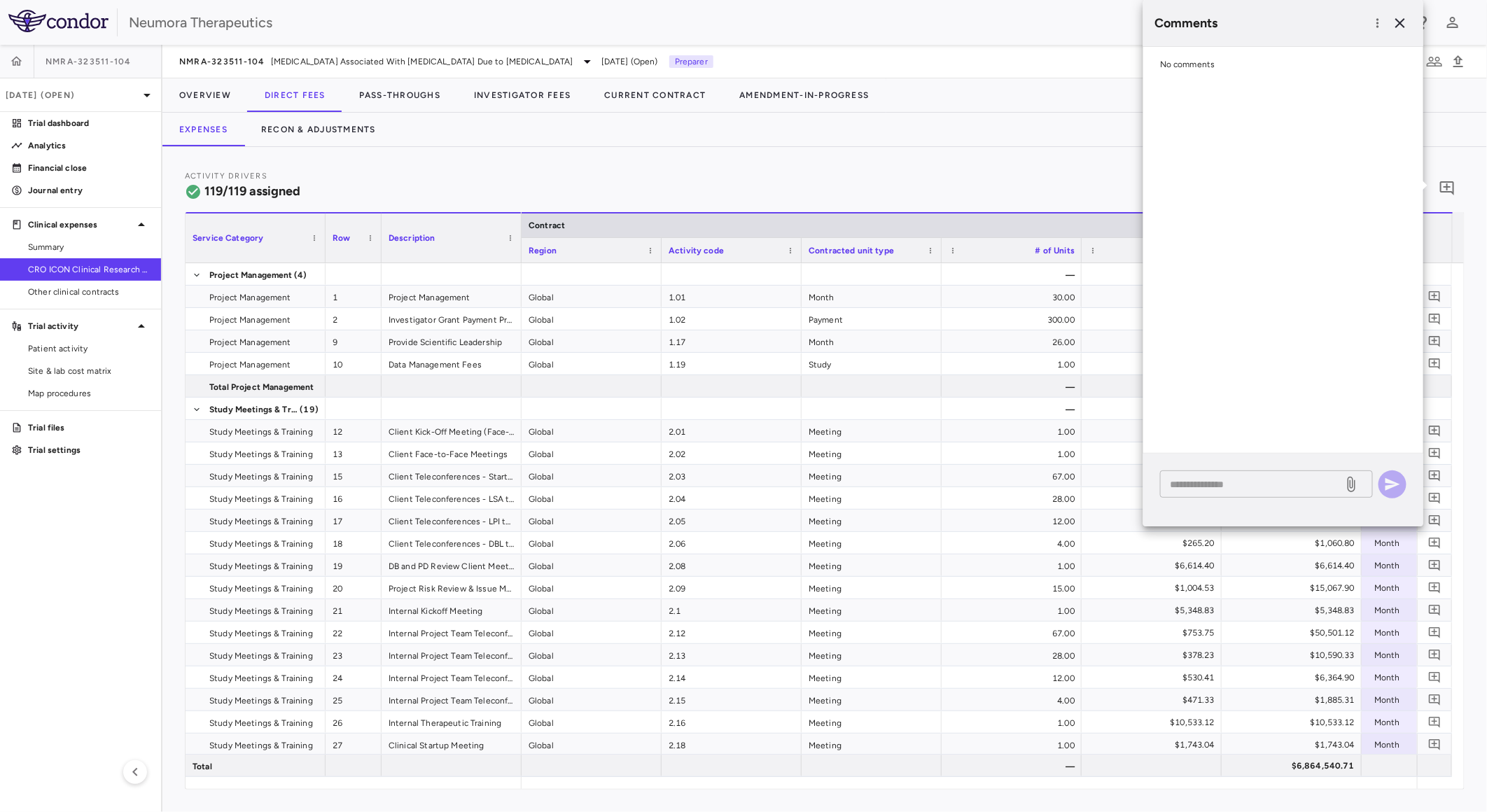
click at [1292, 485] on textarea at bounding box center [1252, 484] width 163 height 16
paste textarea "**********"
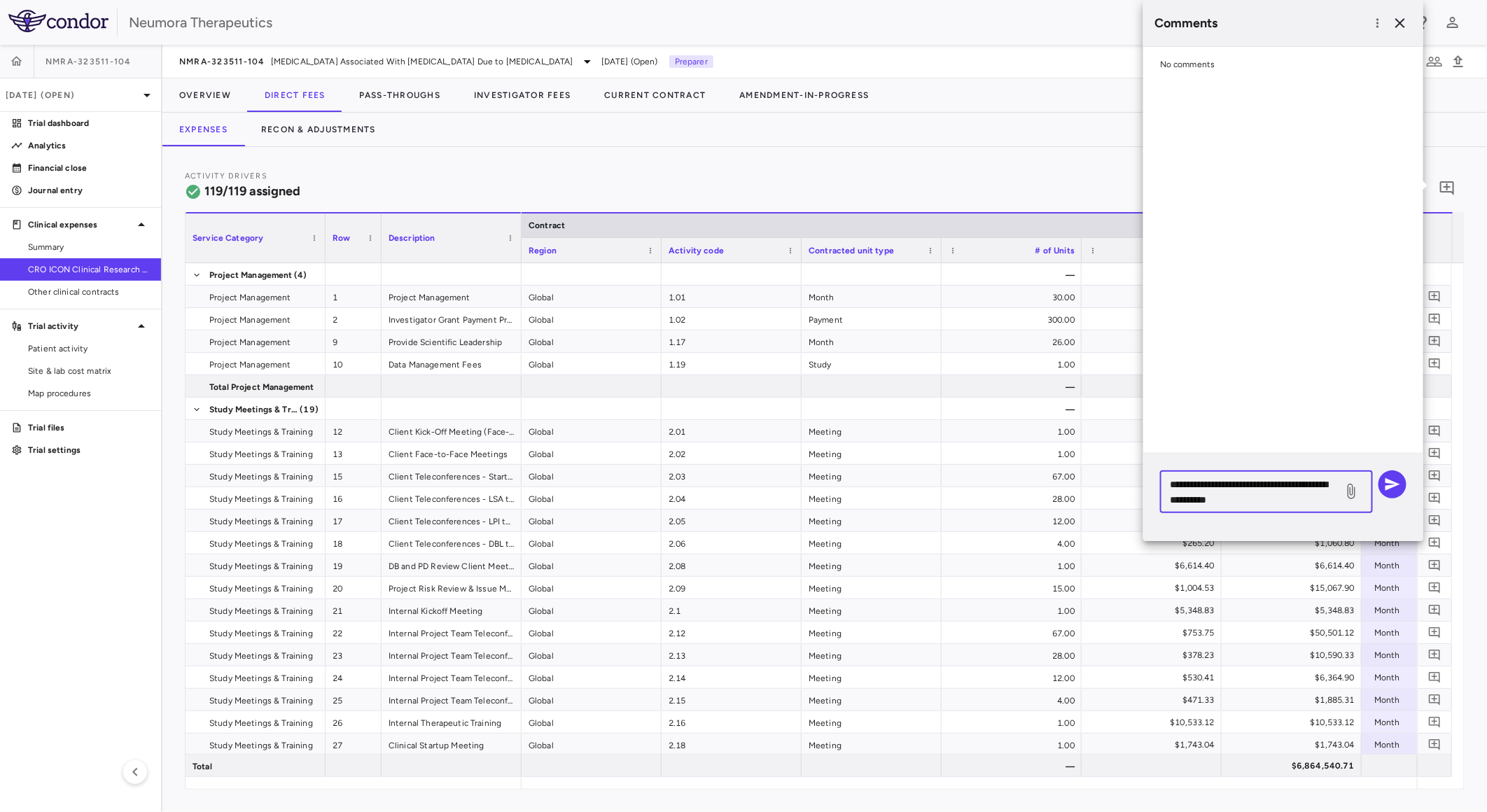
type textarea "**********"
click at [1356, 494] on icon at bounding box center [1351, 491] width 17 height 17
click at [0, 0] on input "file" at bounding box center [0, 0] width 0 height 0
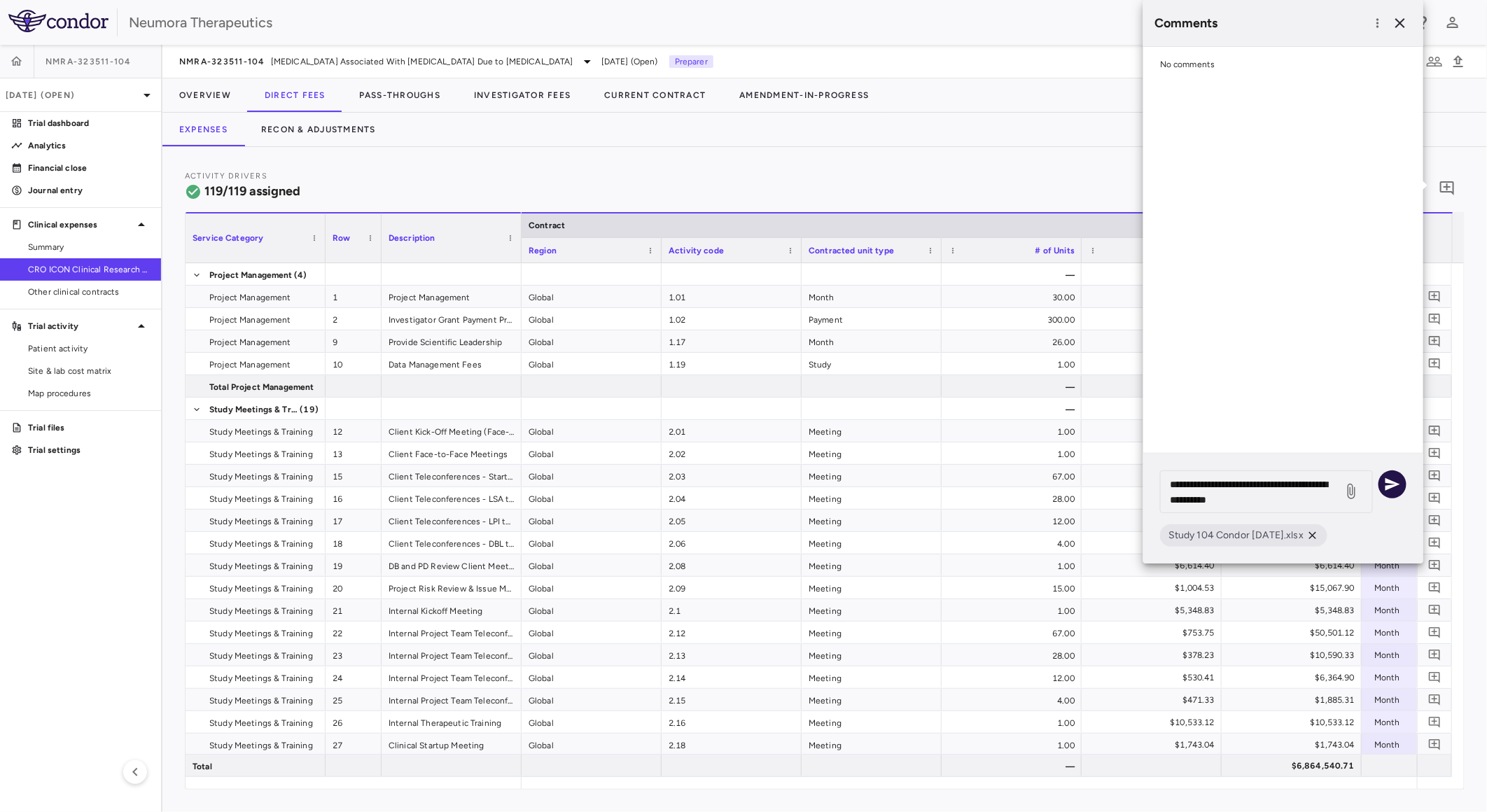
click at [1401, 485] on icon "button" at bounding box center [1392, 484] width 17 height 17
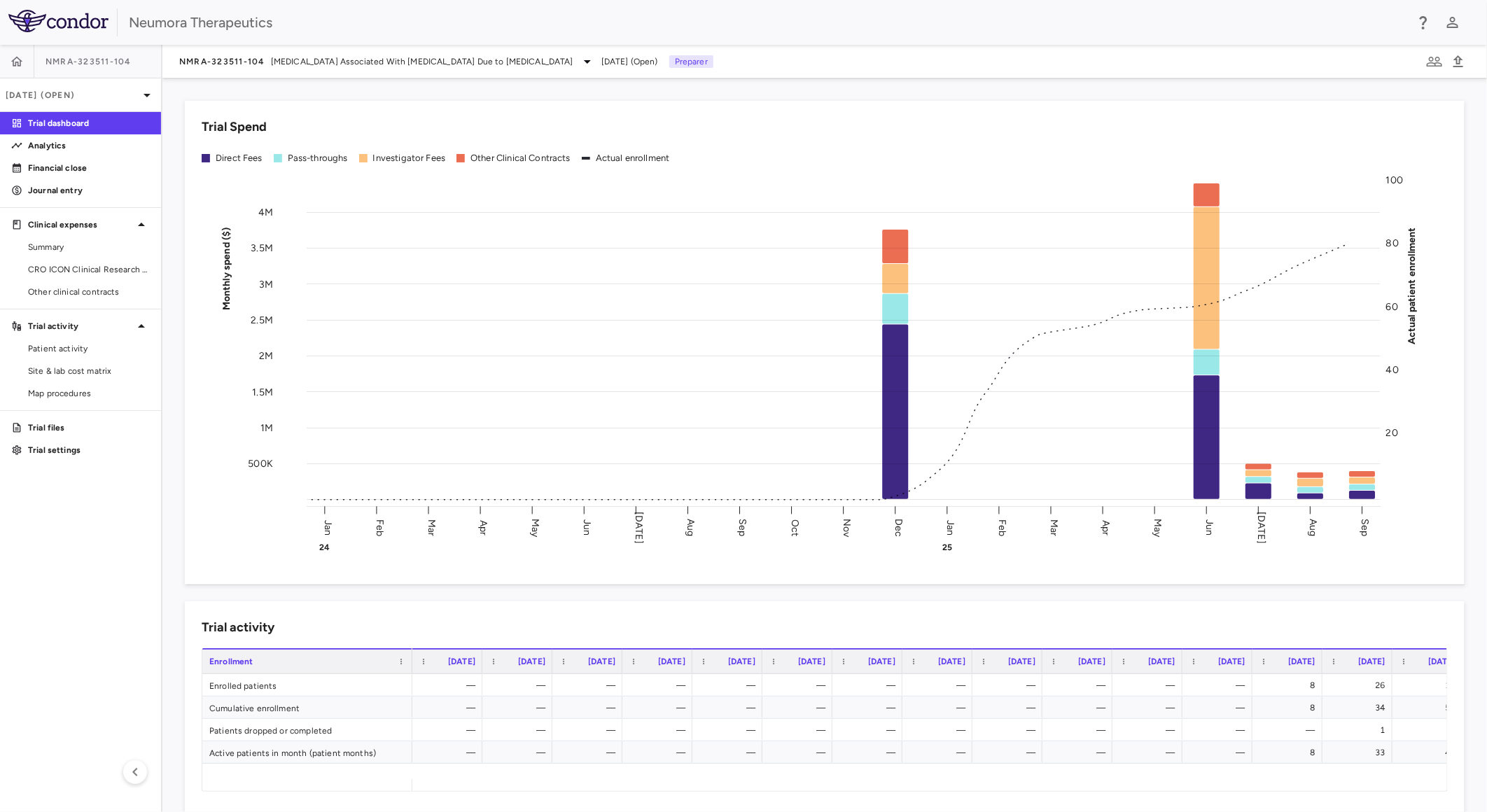
click at [113, 51] on div "NMRA-323511-104" at bounding box center [80, 61] width 161 height 34
click at [240, 58] on span "NMRA-323511-104" at bounding box center [222, 61] width 86 height 11
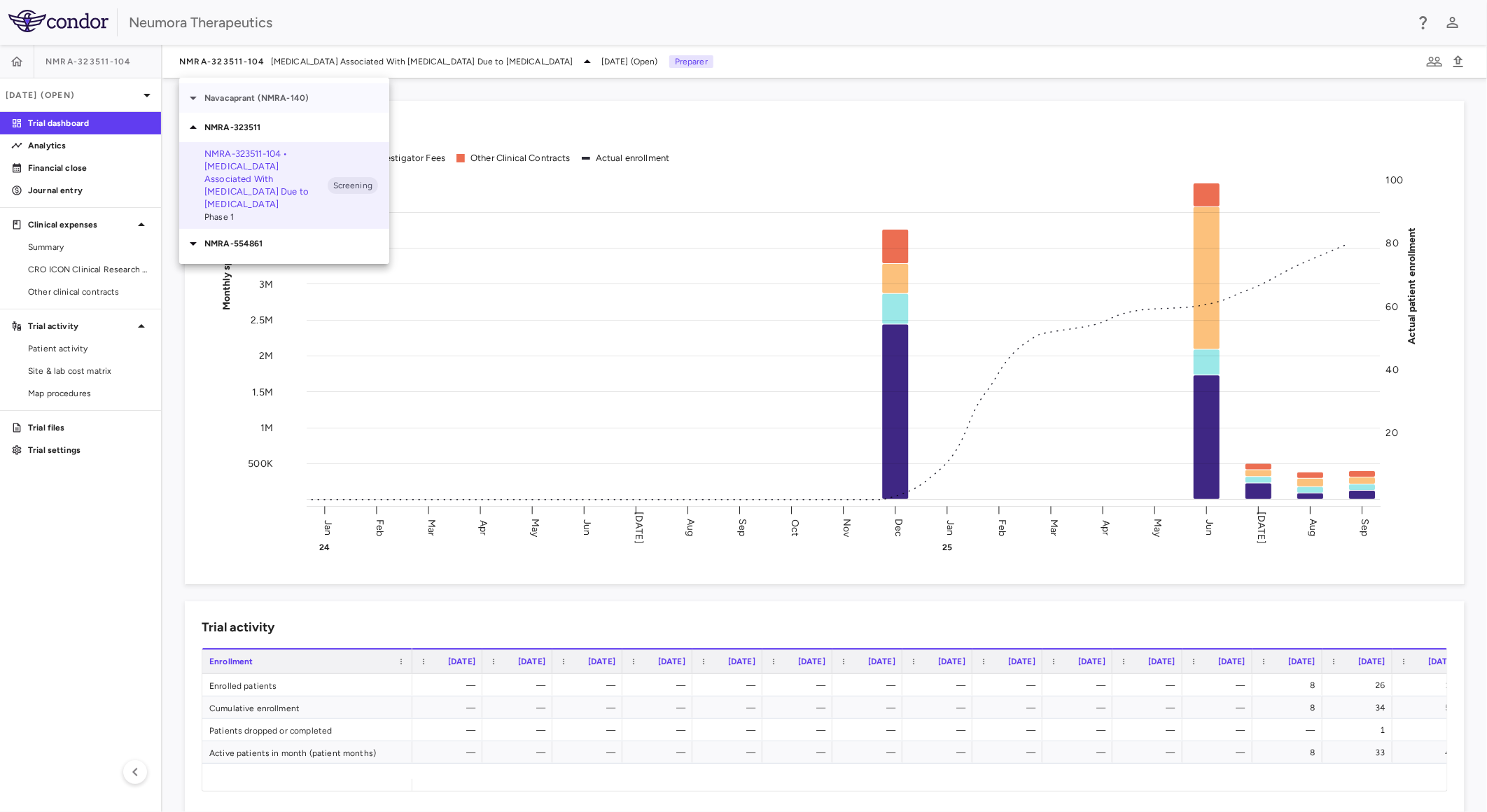
click at [196, 96] on icon at bounding box center [193, 98] width 17 height 17
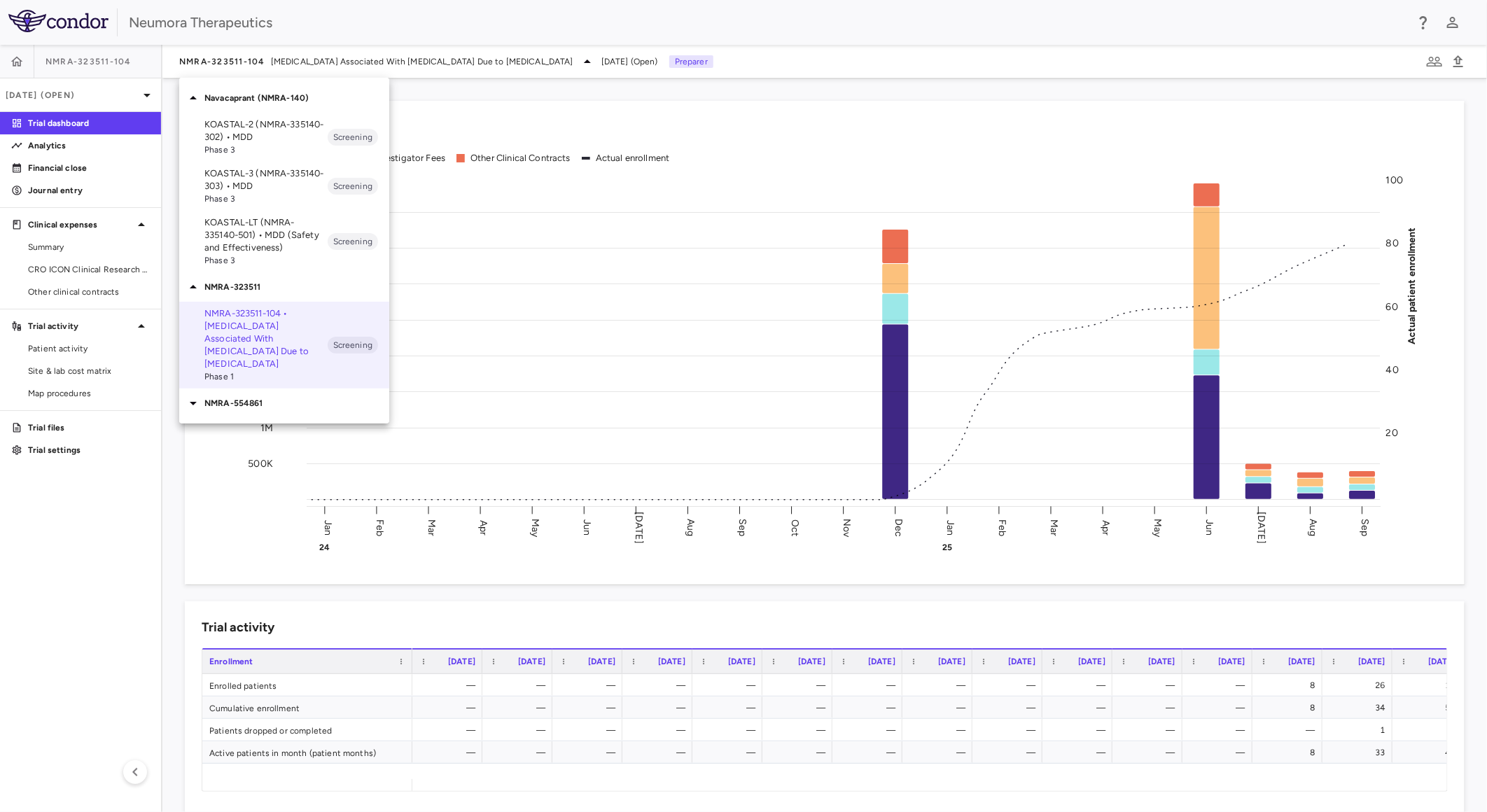
click at [279, 184] on p "KOASTAL-3 (NMRA-335140-303) • MDD" at bounding box center [266, 179] width 123 height 25
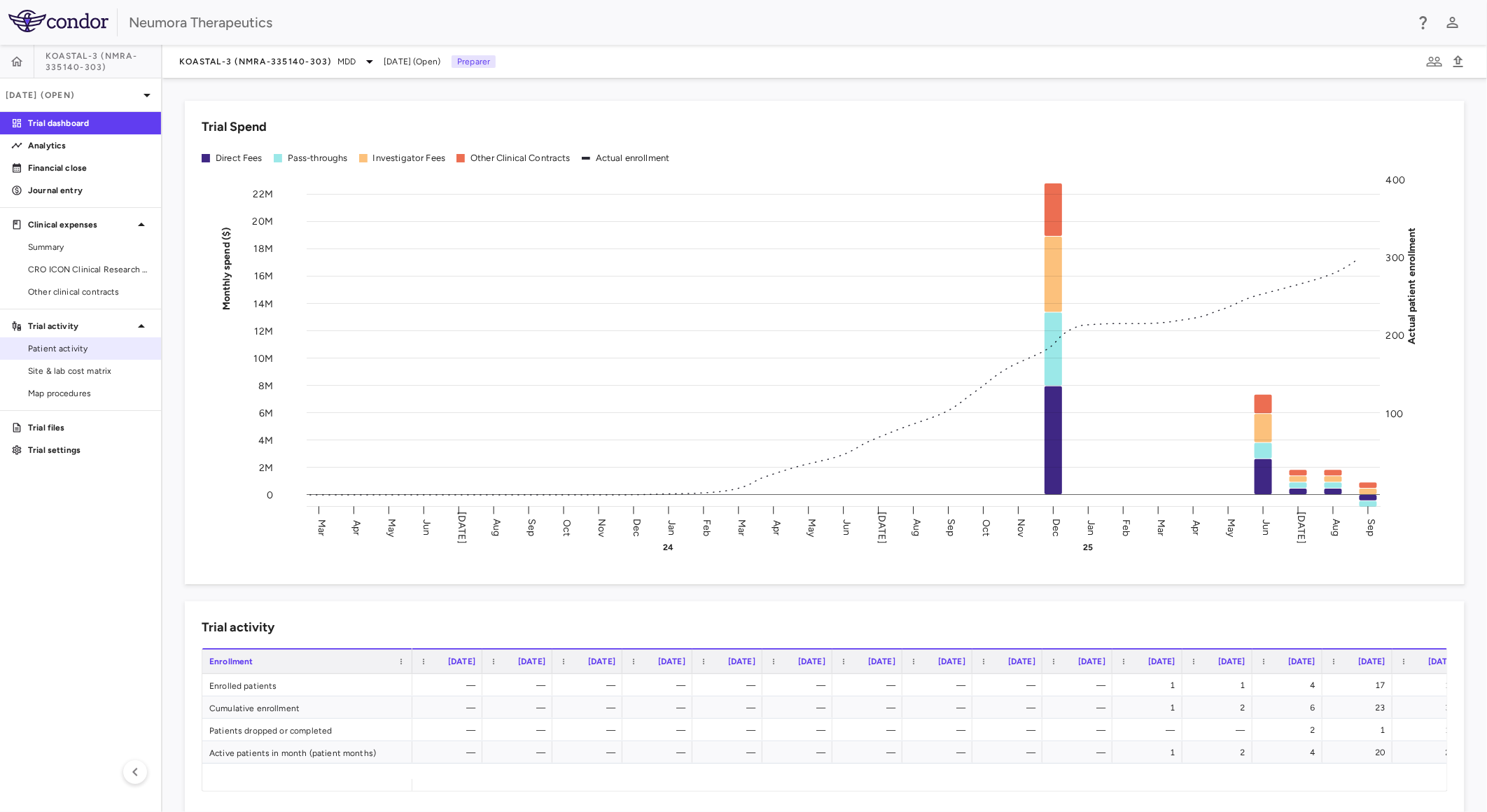
click at [65, 350] on span "Patient activity" at bounding box center [89, 349] width 122 height 13
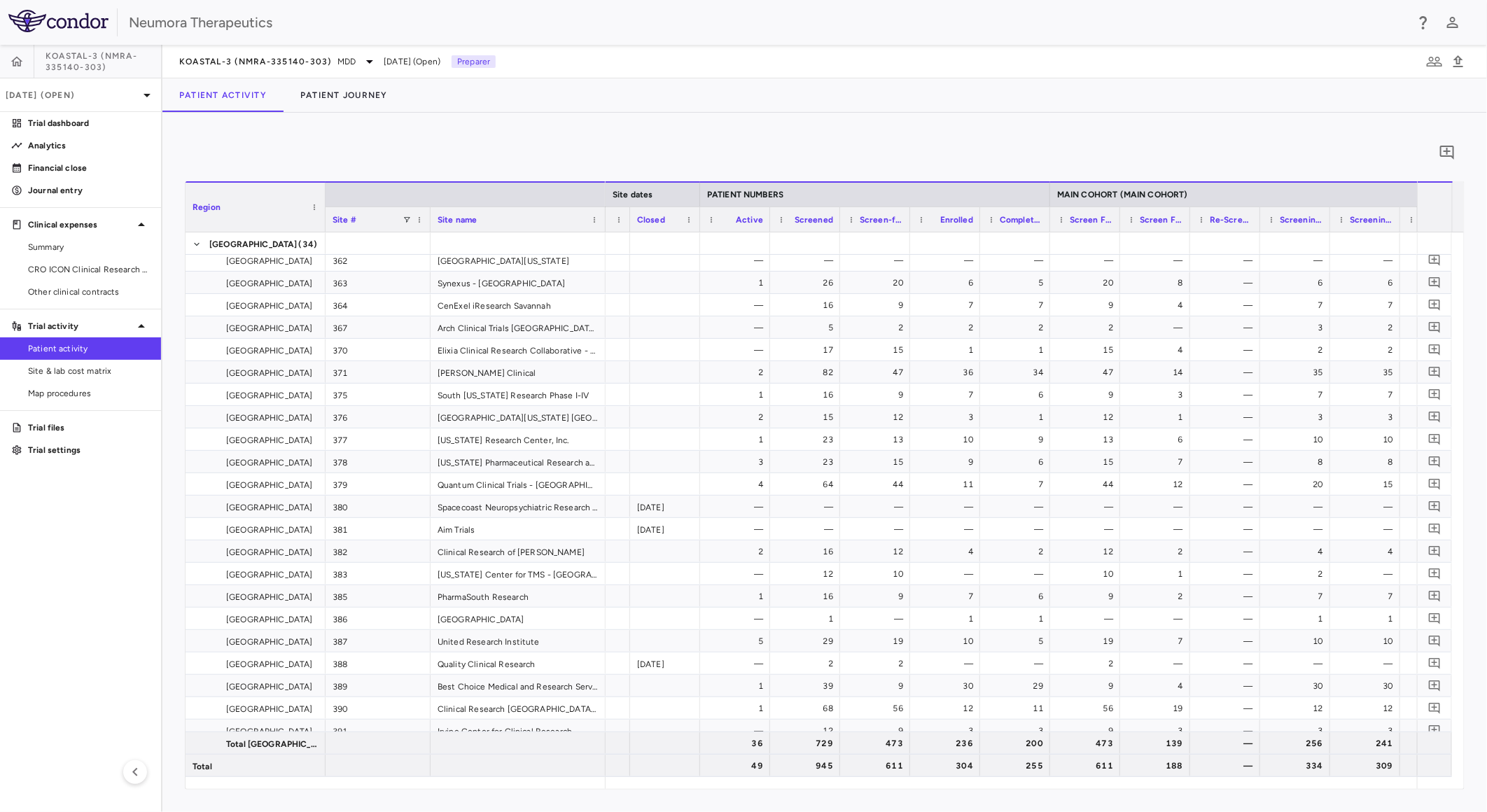
scroll to position [0, 541]
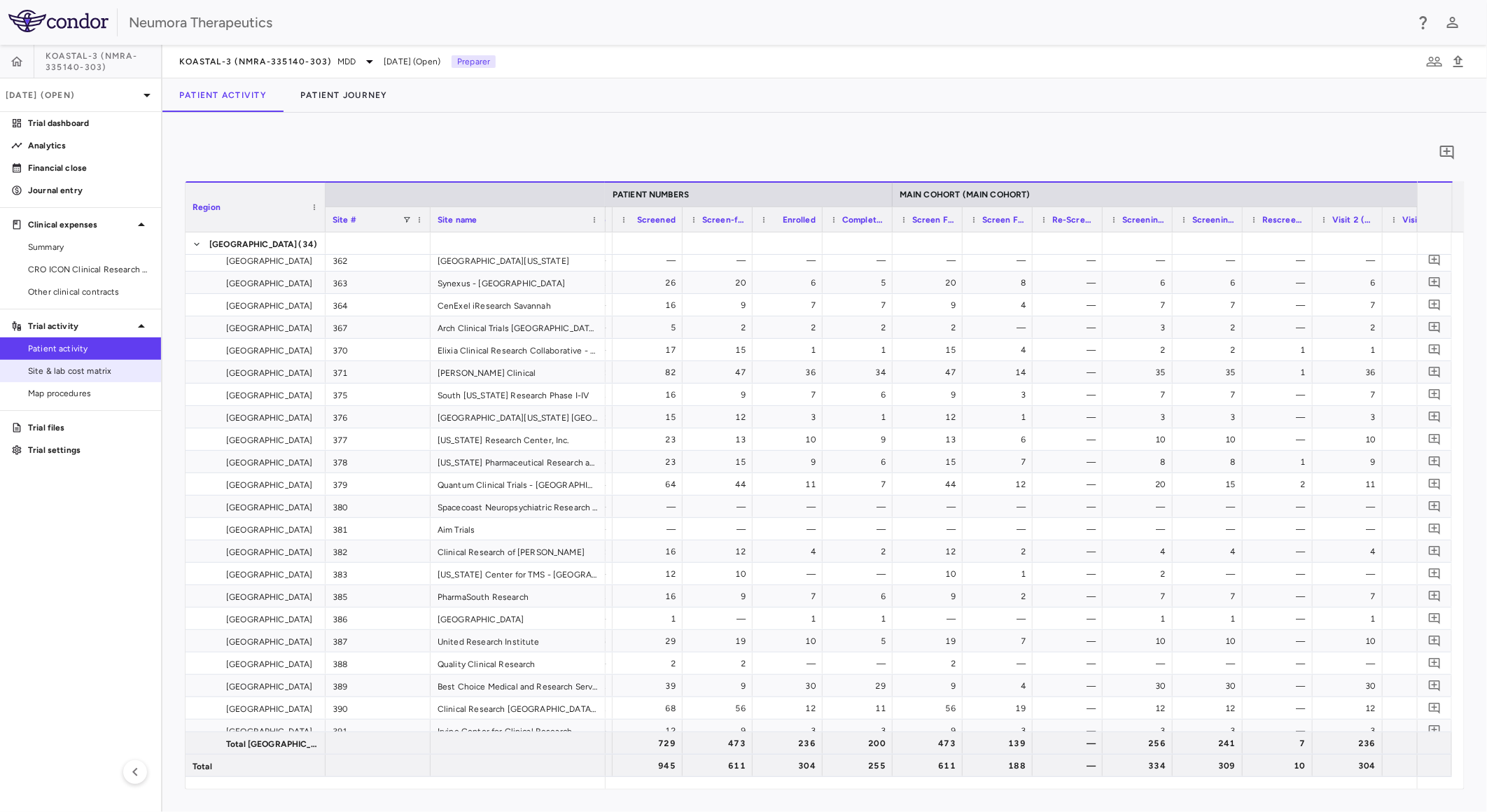
click at [87, 371] on span "Site & lab cost matrix" at bounding box center [89, 371] width 122 height 13
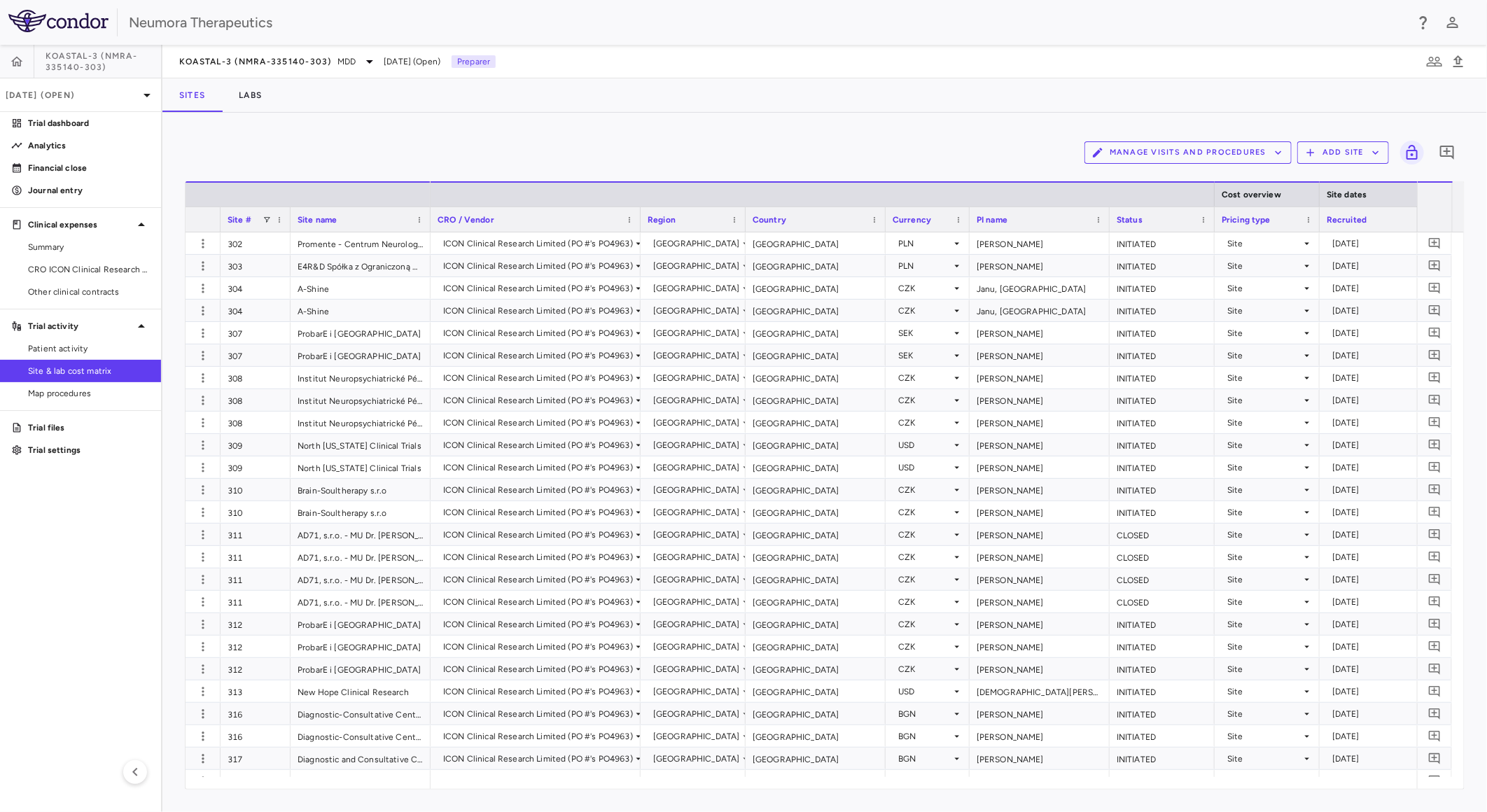
click at [1191, 154] on button "Manage Visits and Procedures" at bounding box center [1188, 152] width 207 height 22
click at [1188, 172] on li "Visit Schedules" at bounding box center [1174, 180] width 149 height 21
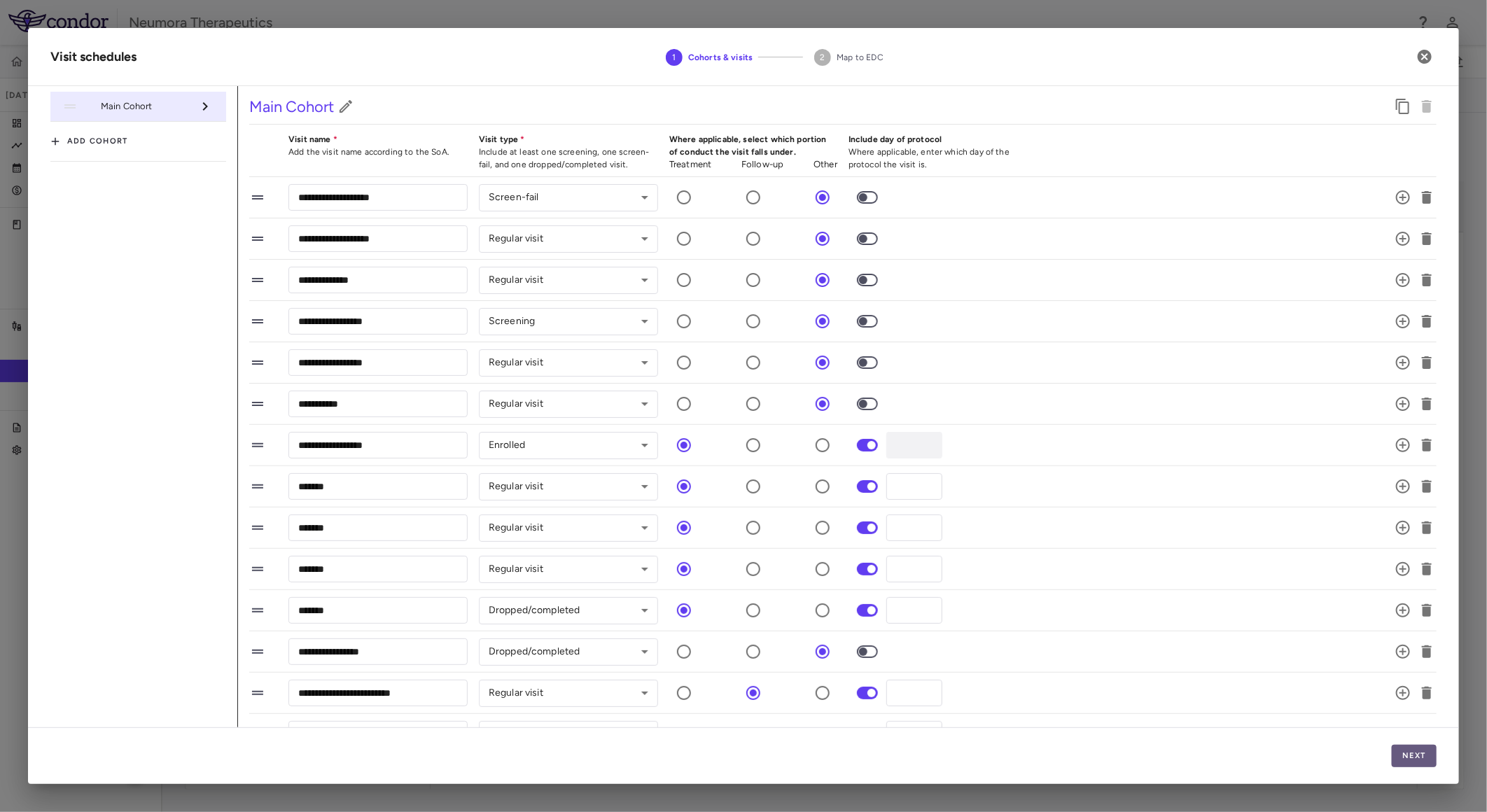
click at [1409, 751] on button "Next" at bounding box center [1414, 756] width 45 height 22
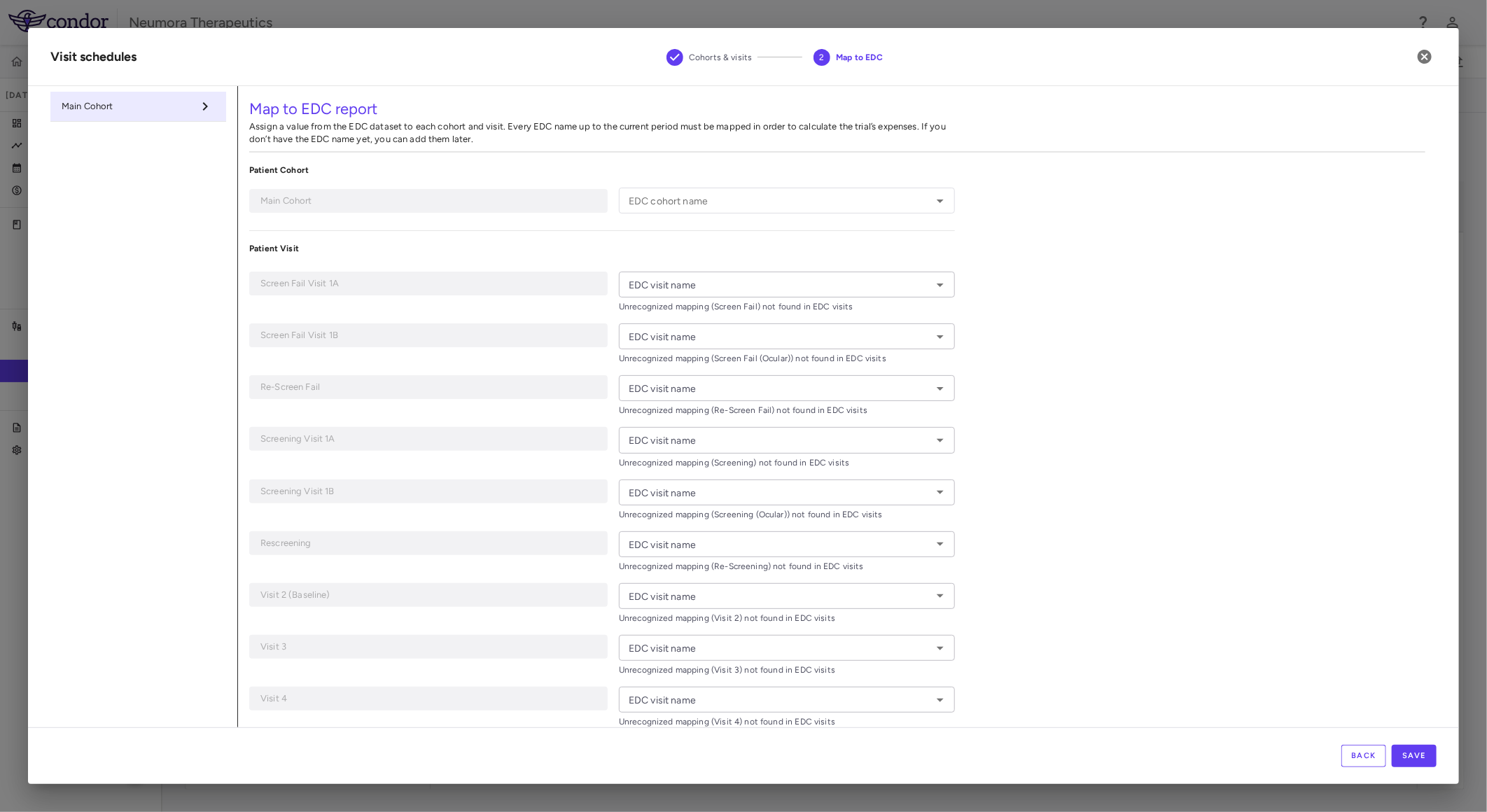
type input "**********"
type input "*********"
type input "**********"
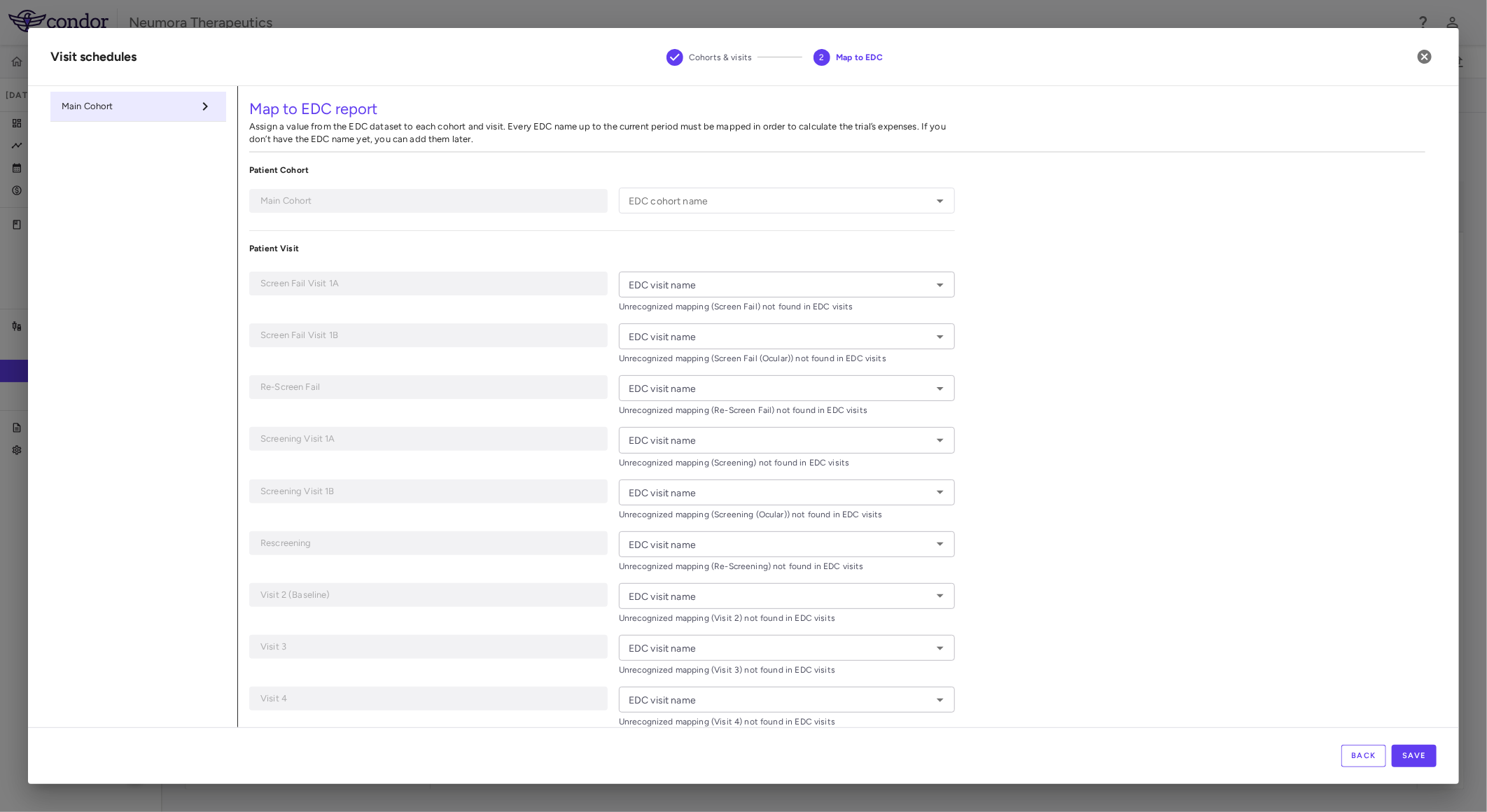
type input "**********"
type input "*******"
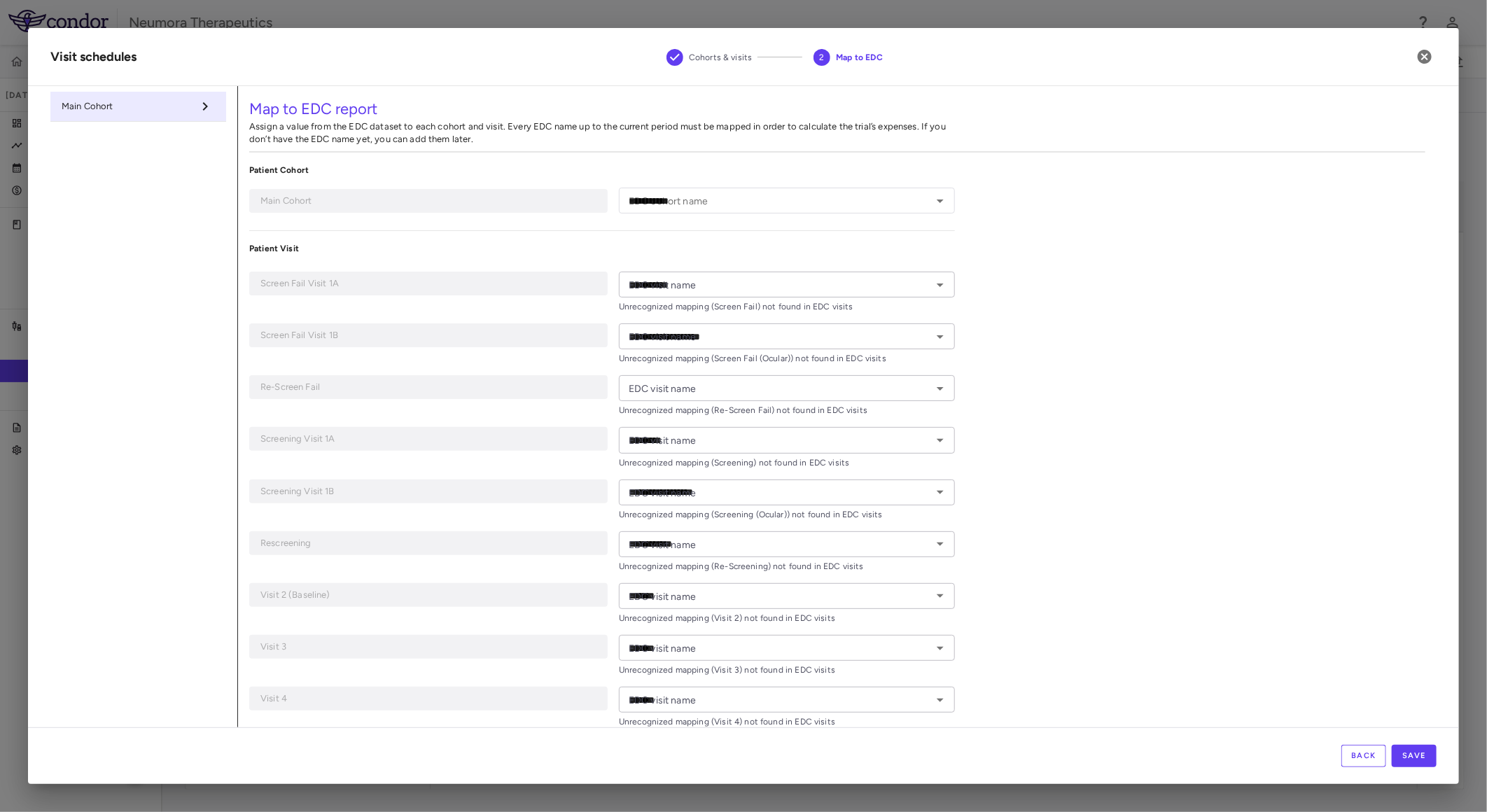
type input "*******"
type input "**********"
type input "*******"
type input "**********"
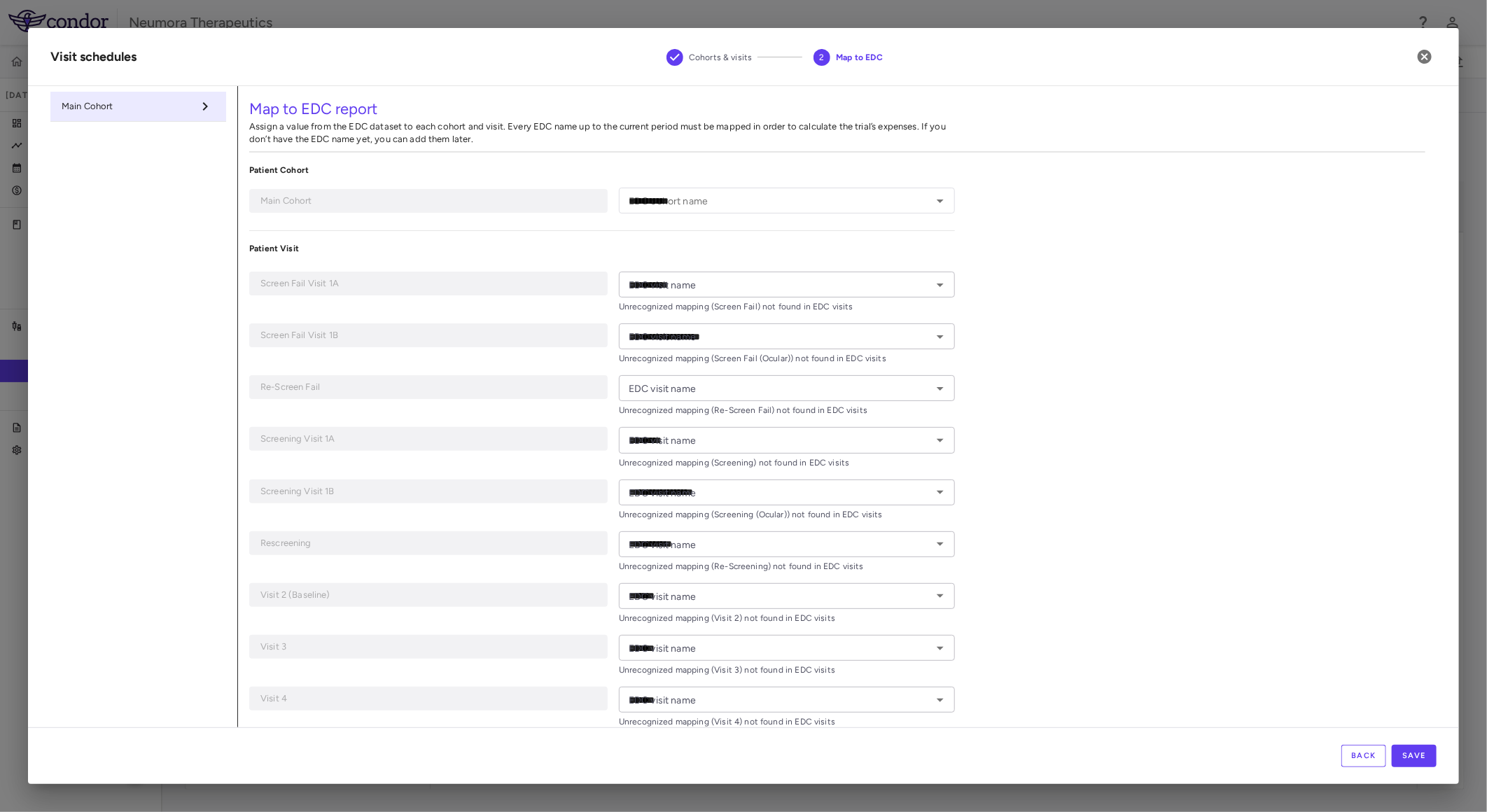
type input "**********"
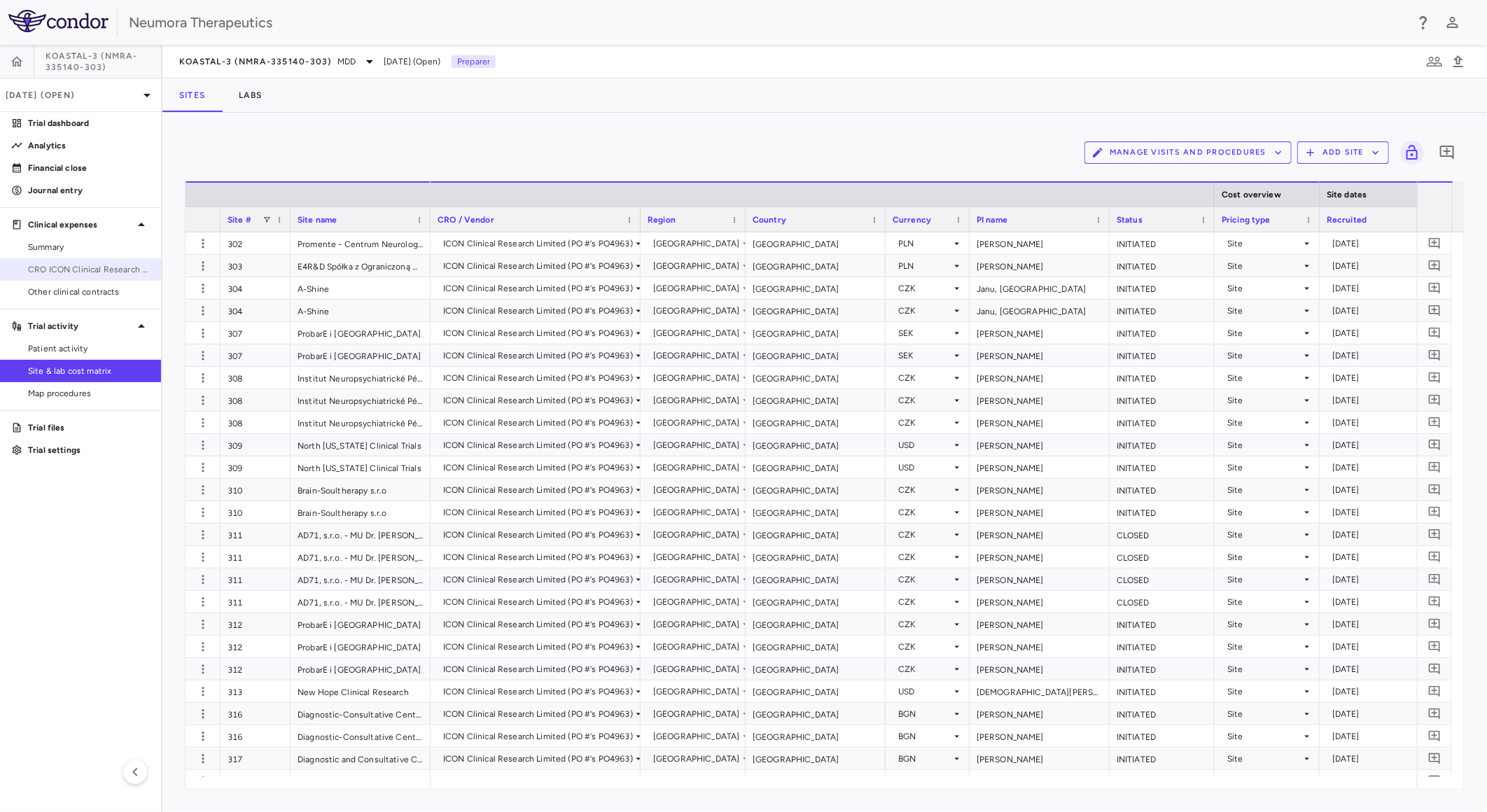
click at [101, 269] on span "CRO ICON Clinical Research Limited" at bounding box center [89, 270] width 122 height 13
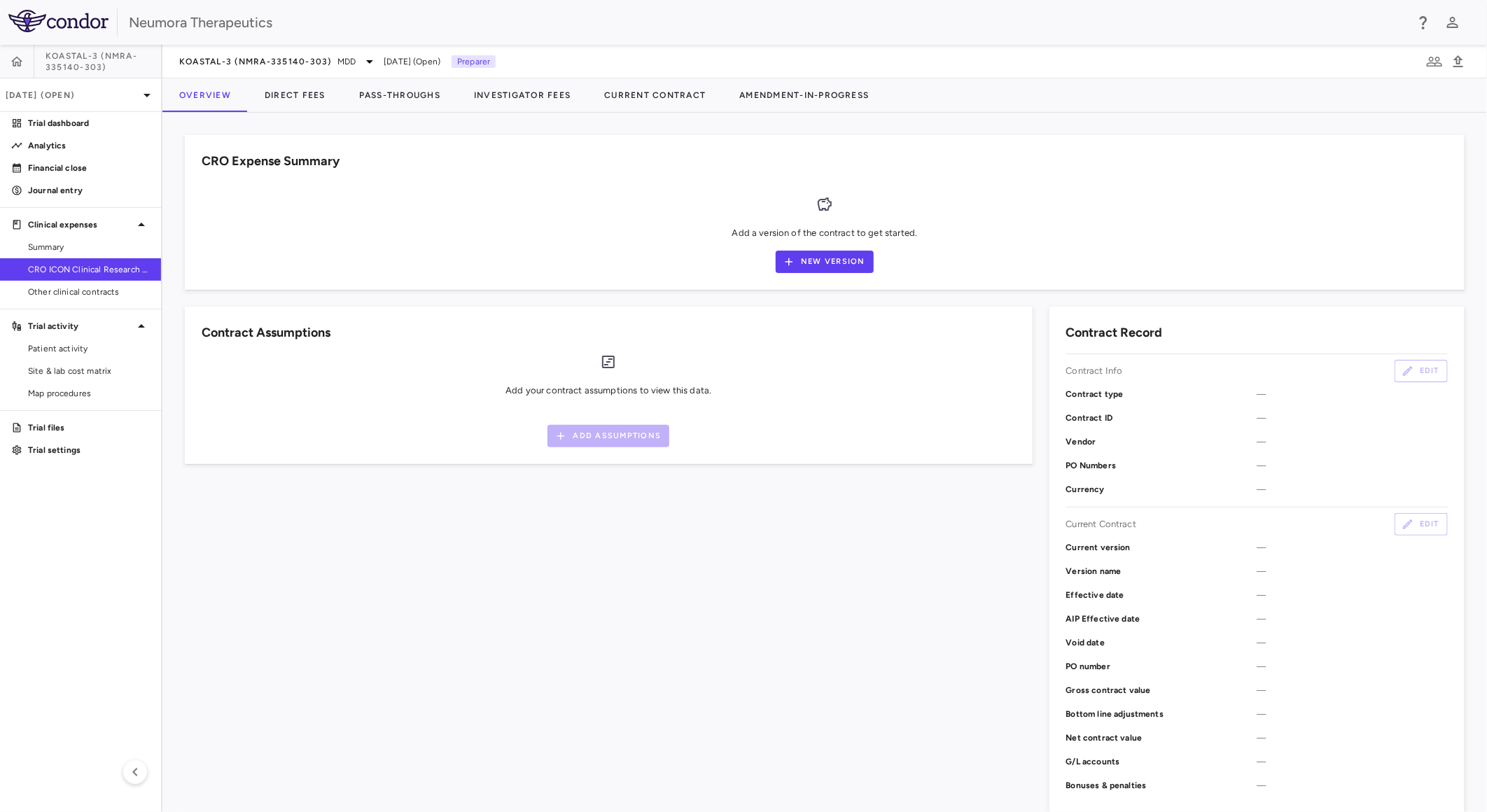
drag, startPoint x: 64, startPoint y: 335, endPoint x: 69, endPoint y: 344, distance: 10.3
click at [64, 335] on div "Trial activity" at bounding box center [80, 326] width 161 height 25
click at [63, 340] on link "Patient activity" at bounding box center [80, 348] width 161 height 21
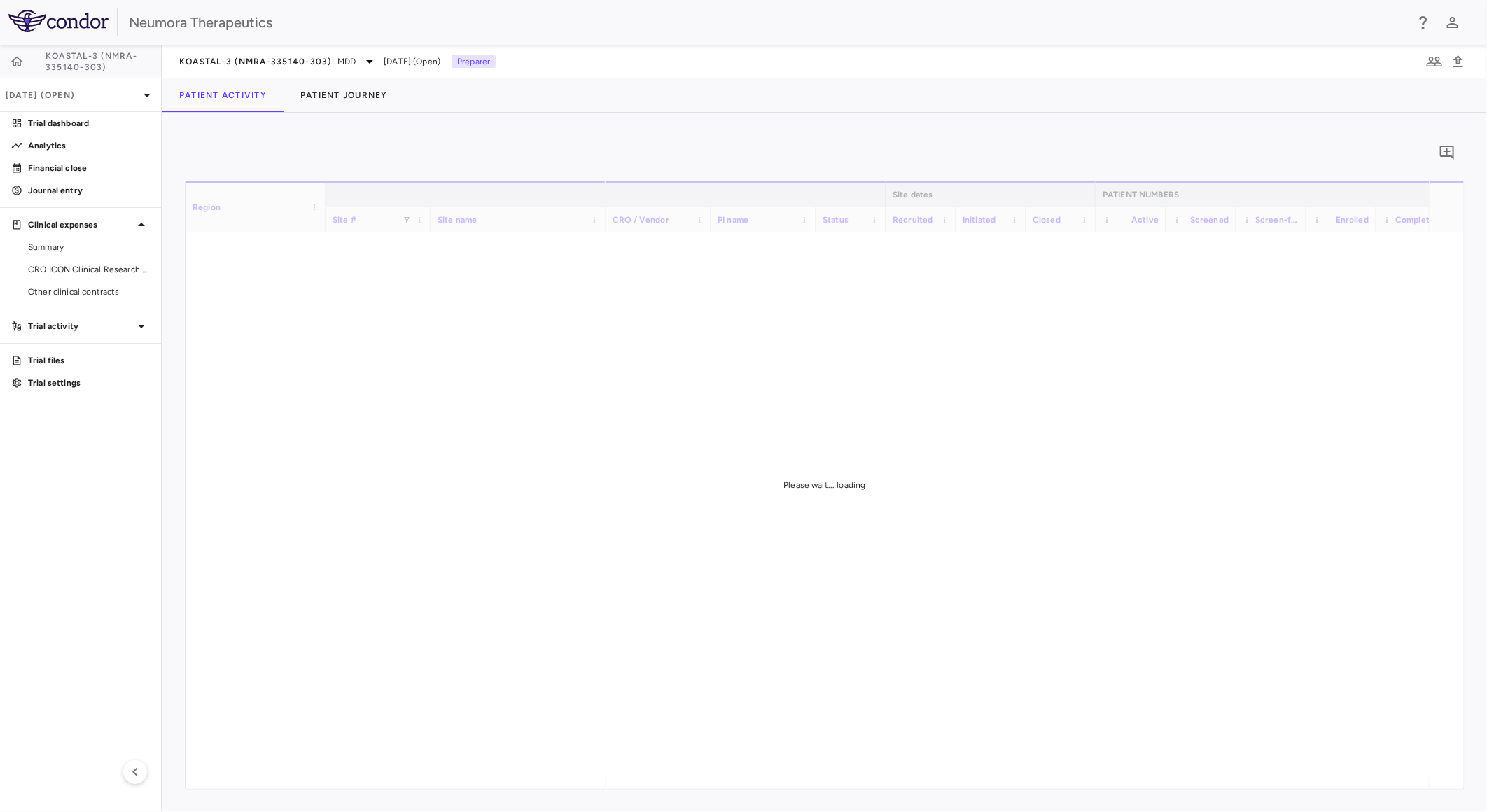
click at [73, 328] on p "Trial activity" at bounding box center [81, 327] width 105 height 13
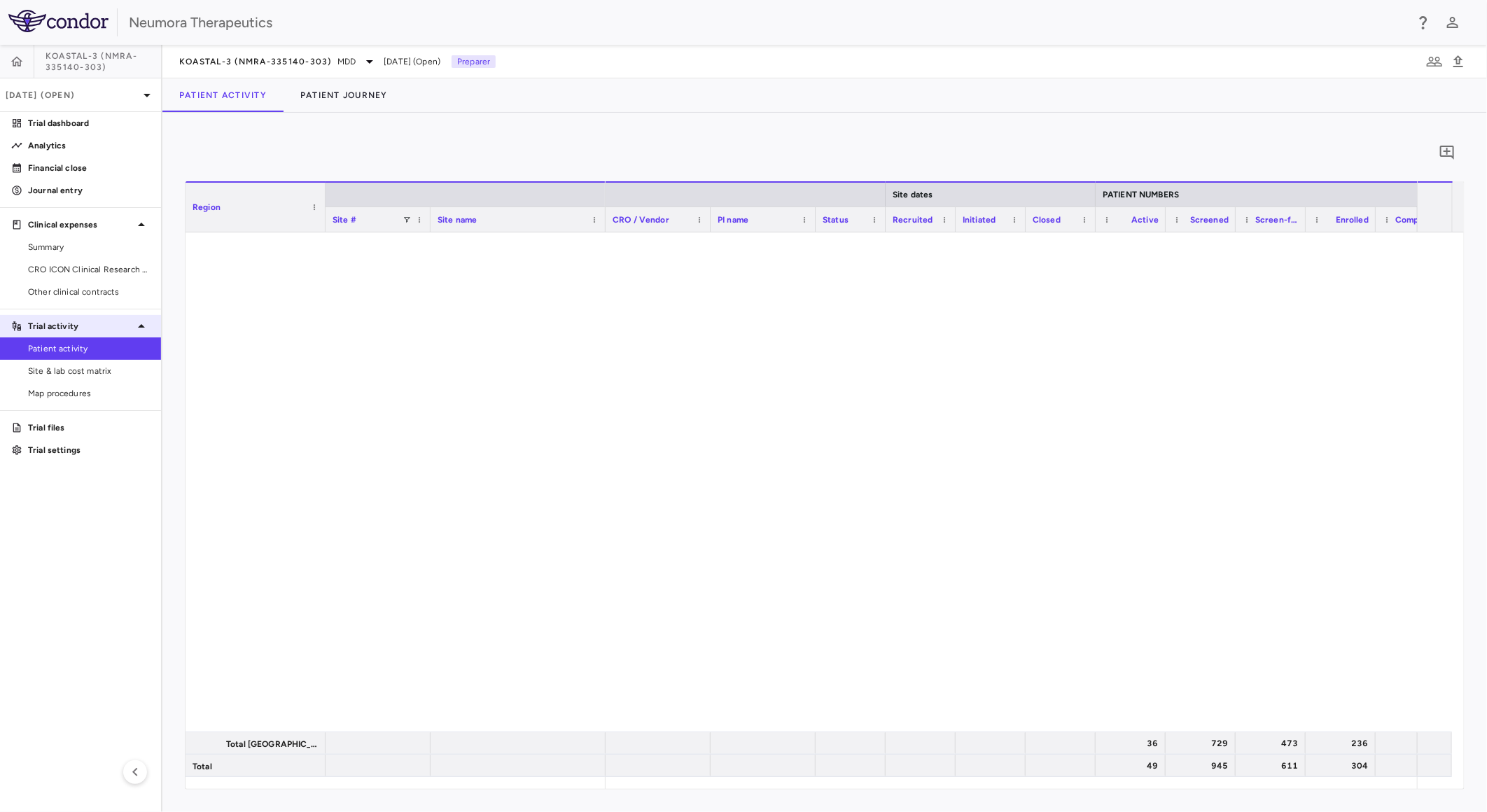
click at [120, 327] on p "Trial activity" at bounding box center [81, 327] width 105 height 13
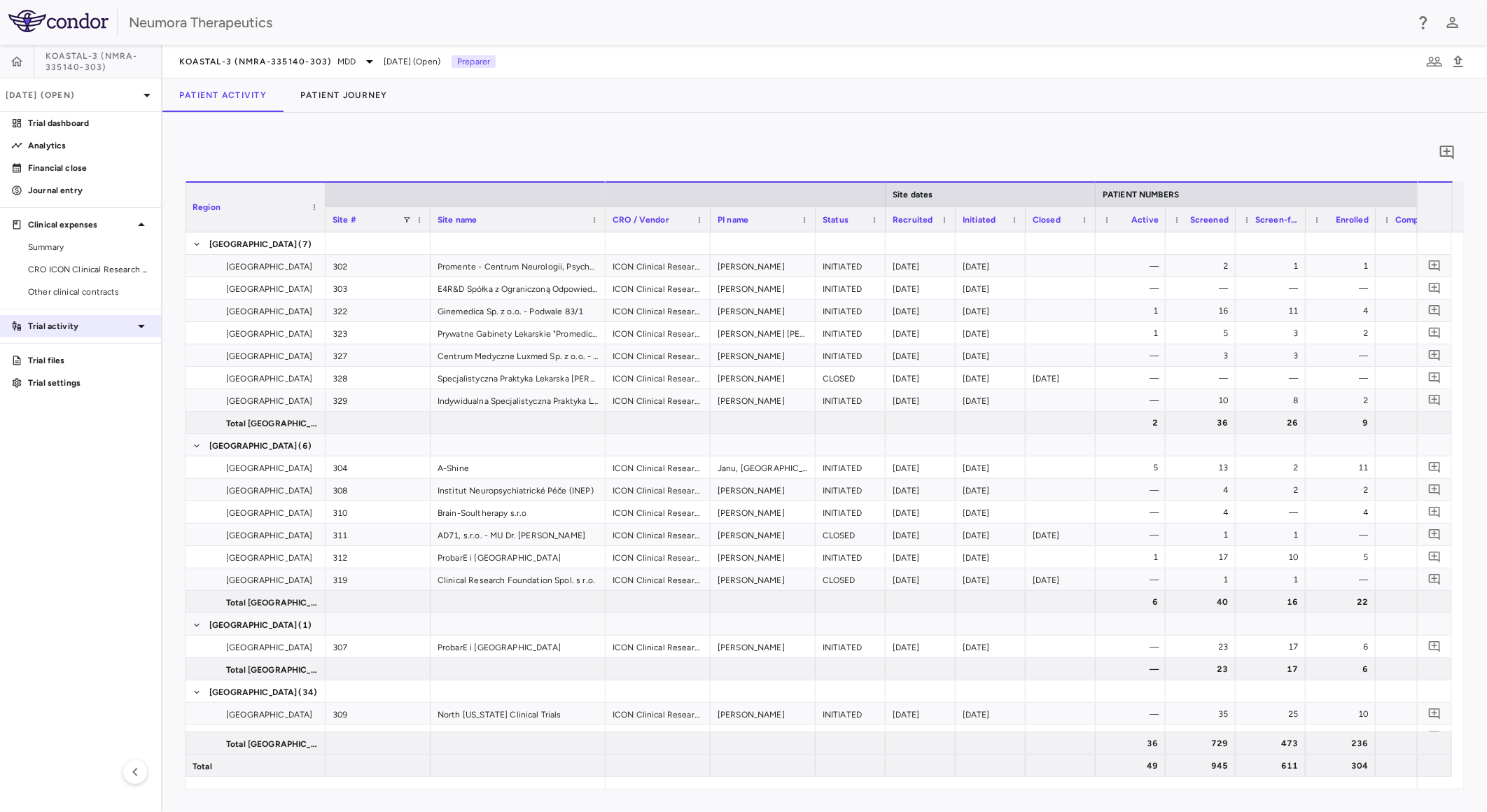
click at [129, 325] on p "Trial activity" at bounding box center [81, 327] width 105 height 13
click at [101, 355] on link "Patient activity" at bounding box center [80, 348] width 161 height 21
click at [698, 142] on div "0" at bounding box center [824, 152] width 1280 height 35
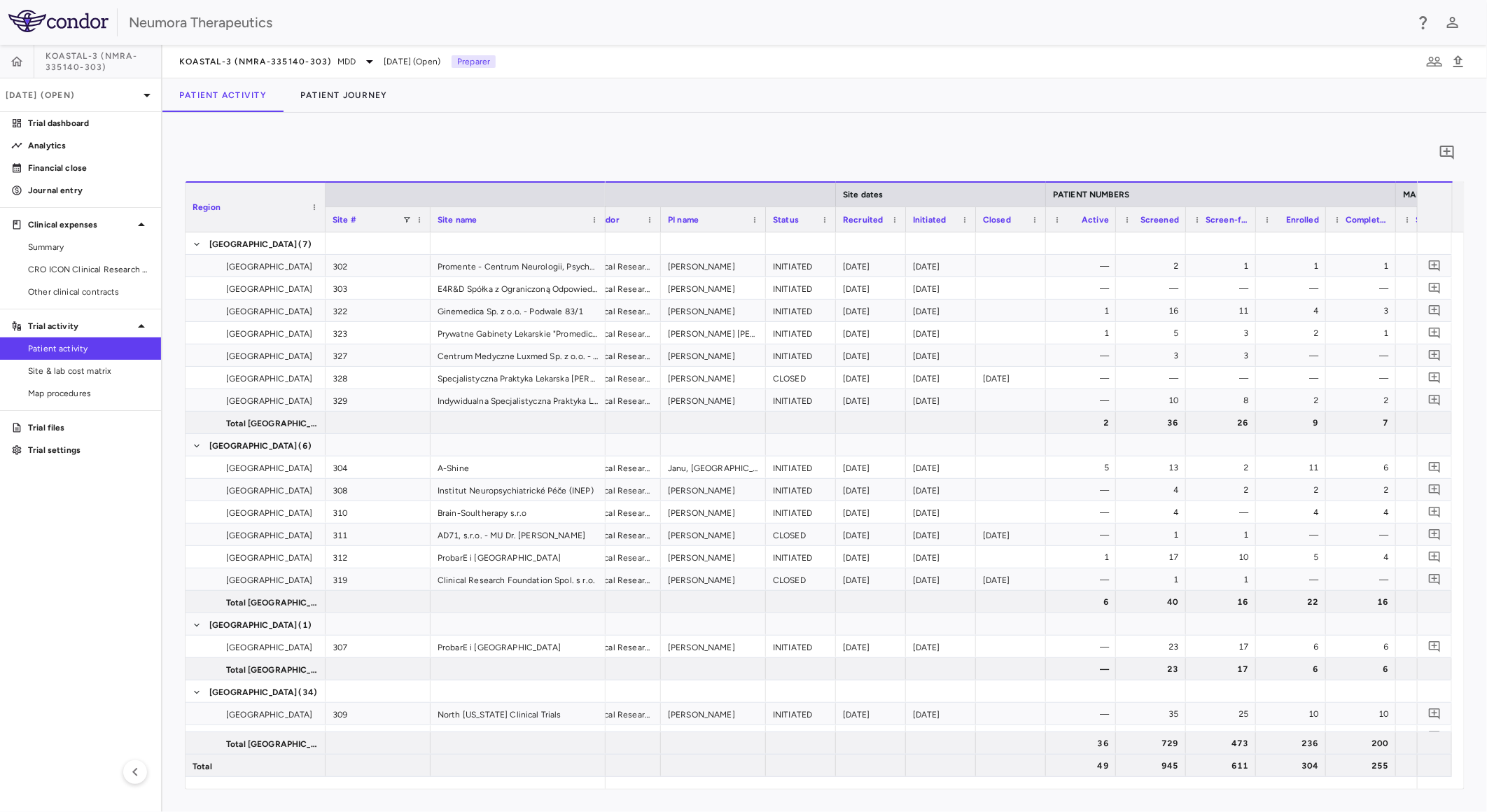
scroll to position [0, 145]
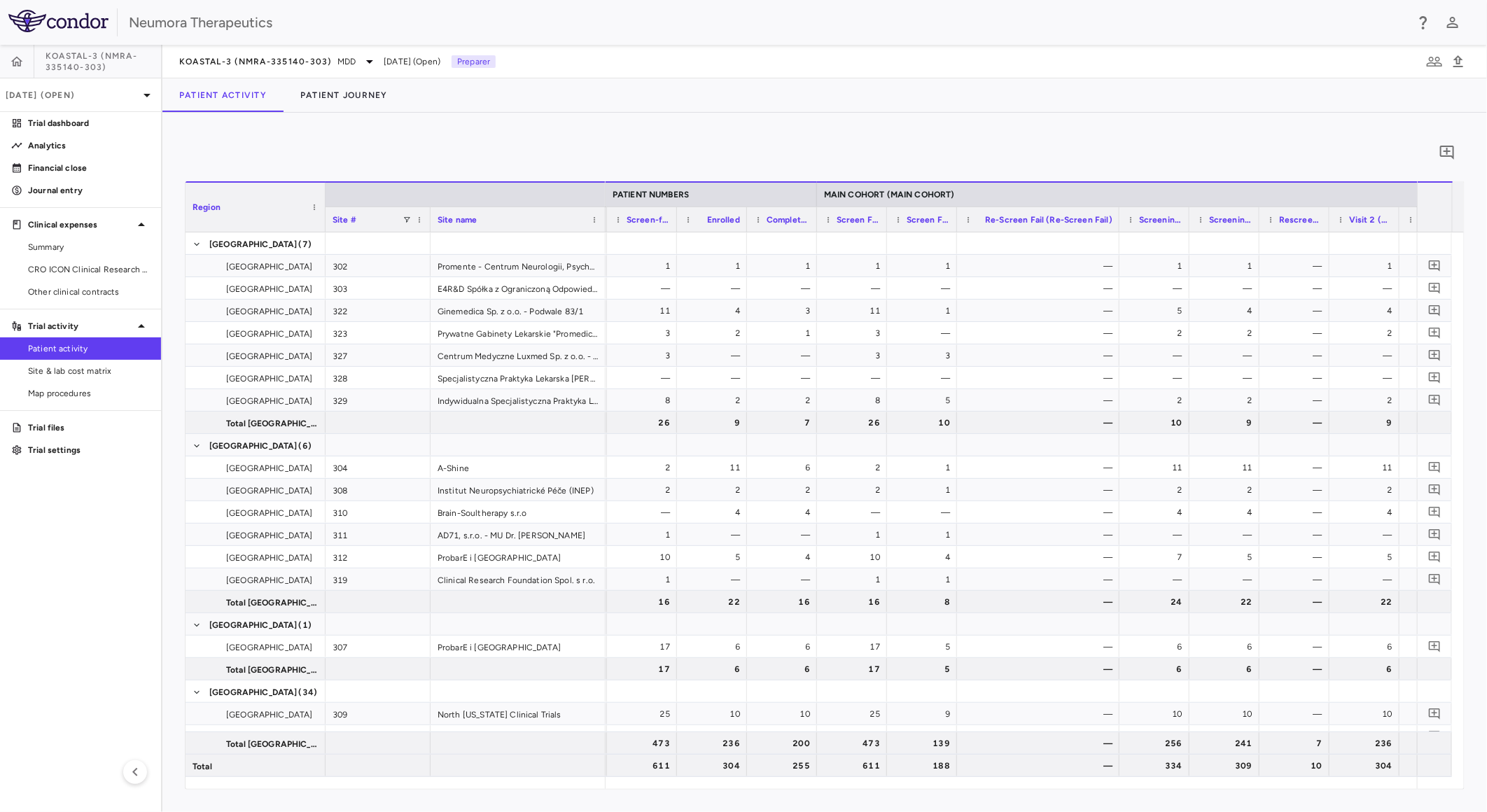
drag, startPoint x: 1025, startPoint y: 217, endPoint x: 1118, endPoint y: 243, distance: 96.6
click at [1118, 243] on div "Region Site # Site name PATIENT NUMBERS MAIN COHORT (MAIN COHORT) Site dates" at bounding box center [824, 485] width 1279 height 607
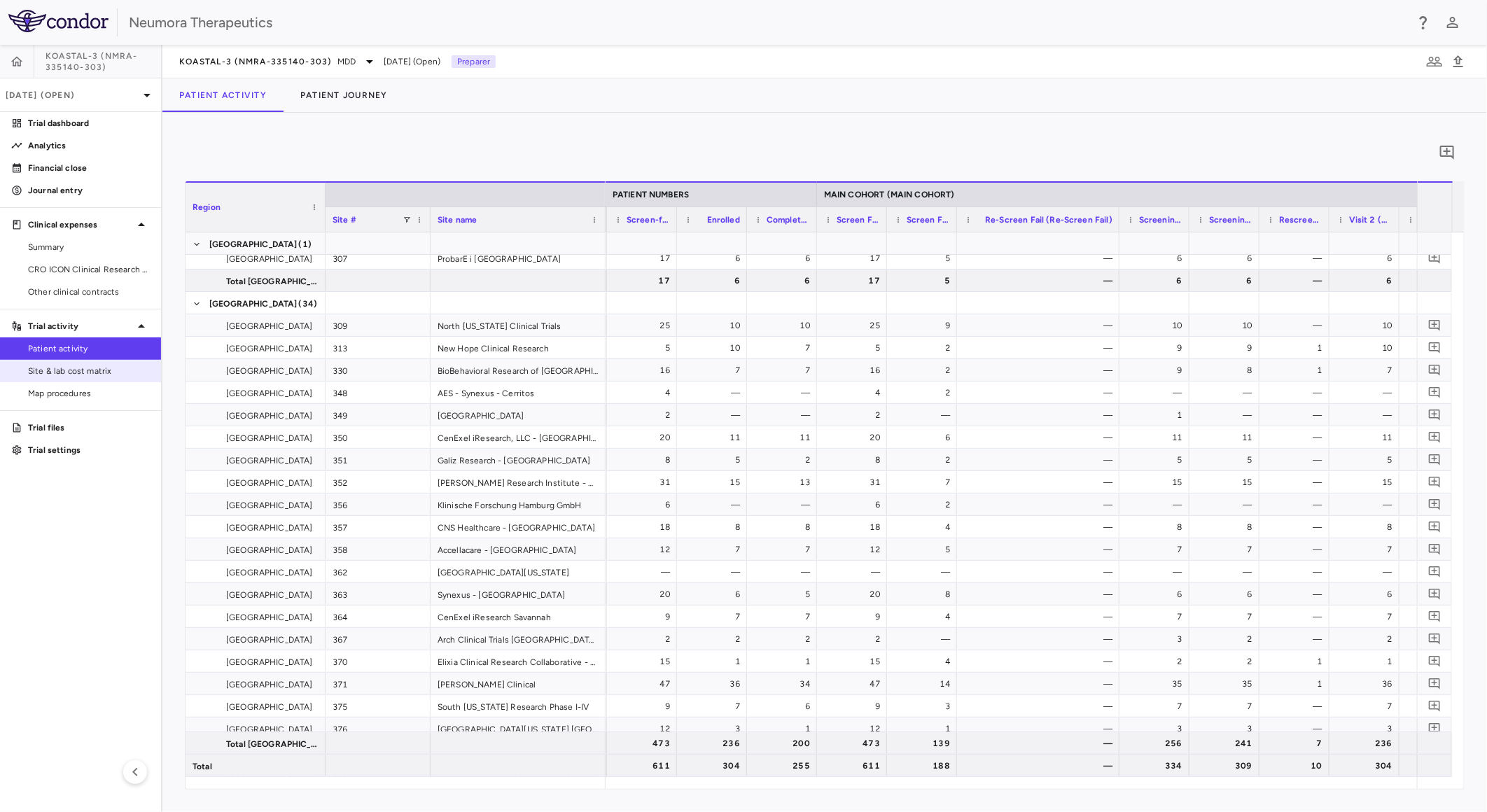
click at [81, 373] on span "Site & lab cost matrix" at bounding box center [89, 371] width 122 height 13
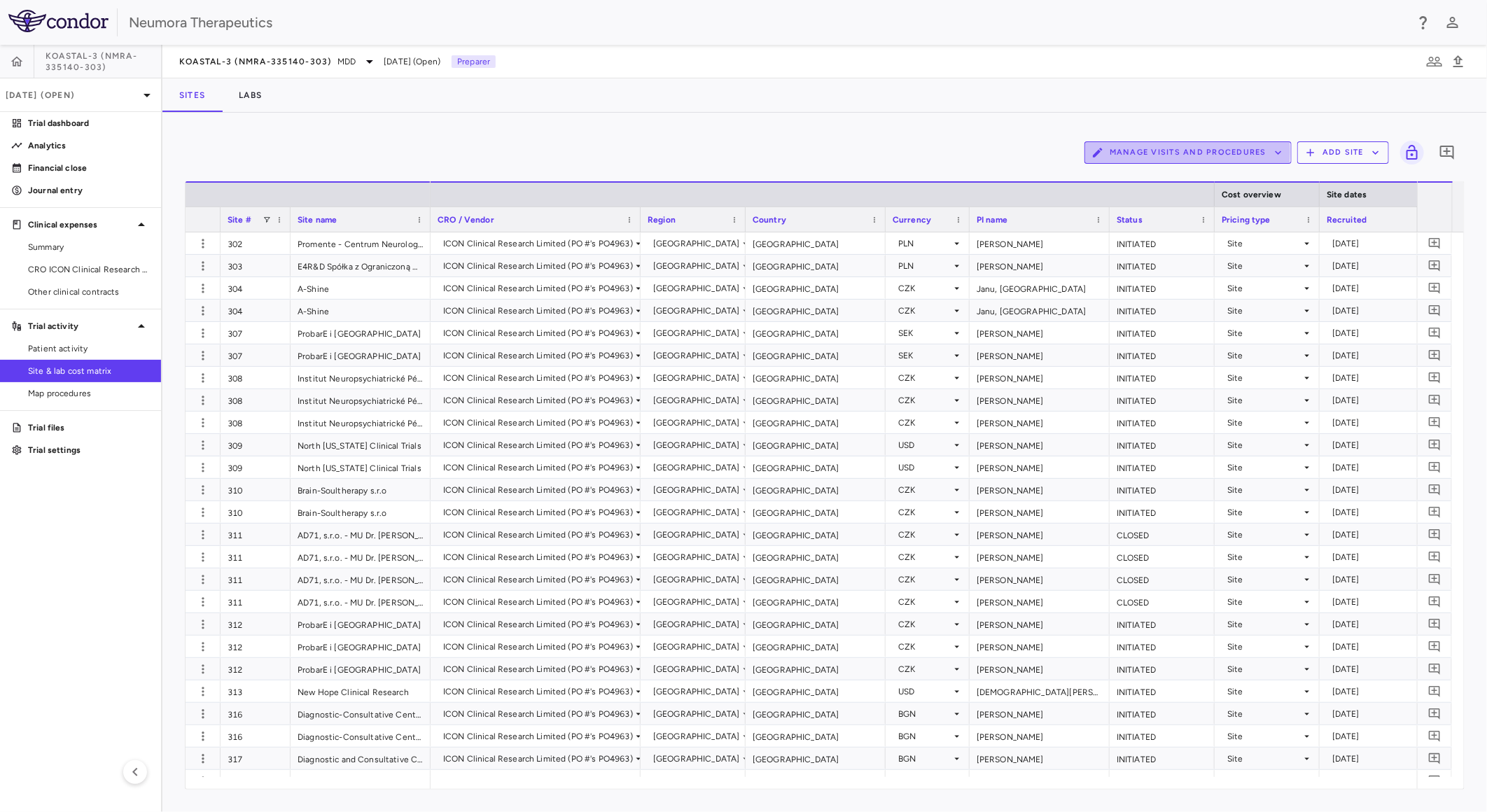
click at [1131, 152] on button "Manage Visits and Procedures" at bounding box center [1188, 152] width 207 height 22
click at [1144, 179] on li "Visit Schedules" at bounding box center [1174, 180] width 149 height 21
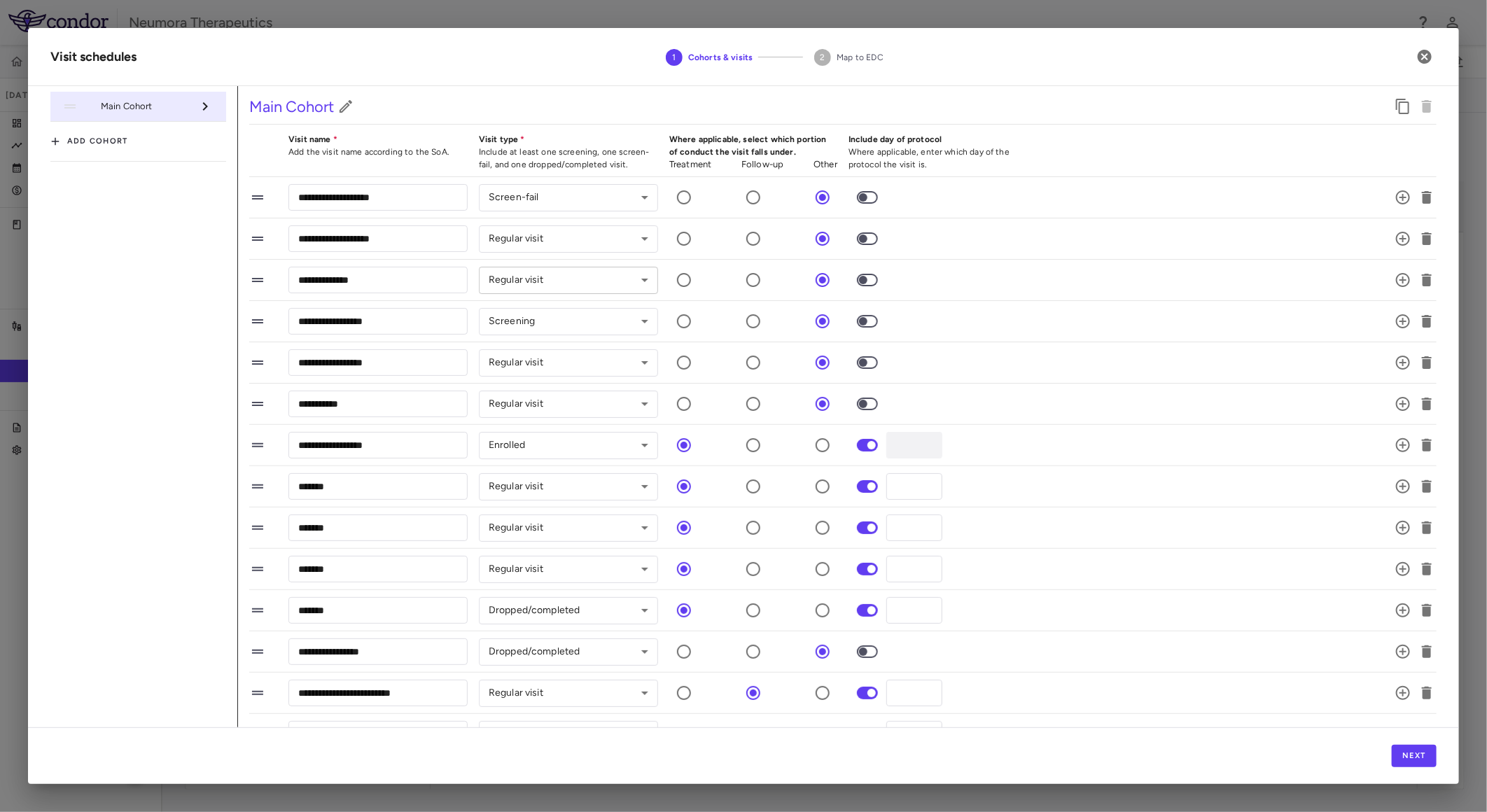
click at [542, 284] on body "Skip to sidebar Skip to main content Neumora Therapeutics KOASTAL-3 (NMRA-33514…" at bounding box center [744, 406] width 1487 height 812
click at [543, 284] on div at bounding box center [744, 406] width 1487 height 812
click at [1429, 761] on button "Next" at bounding box center [1414, 756] width 45 height 22
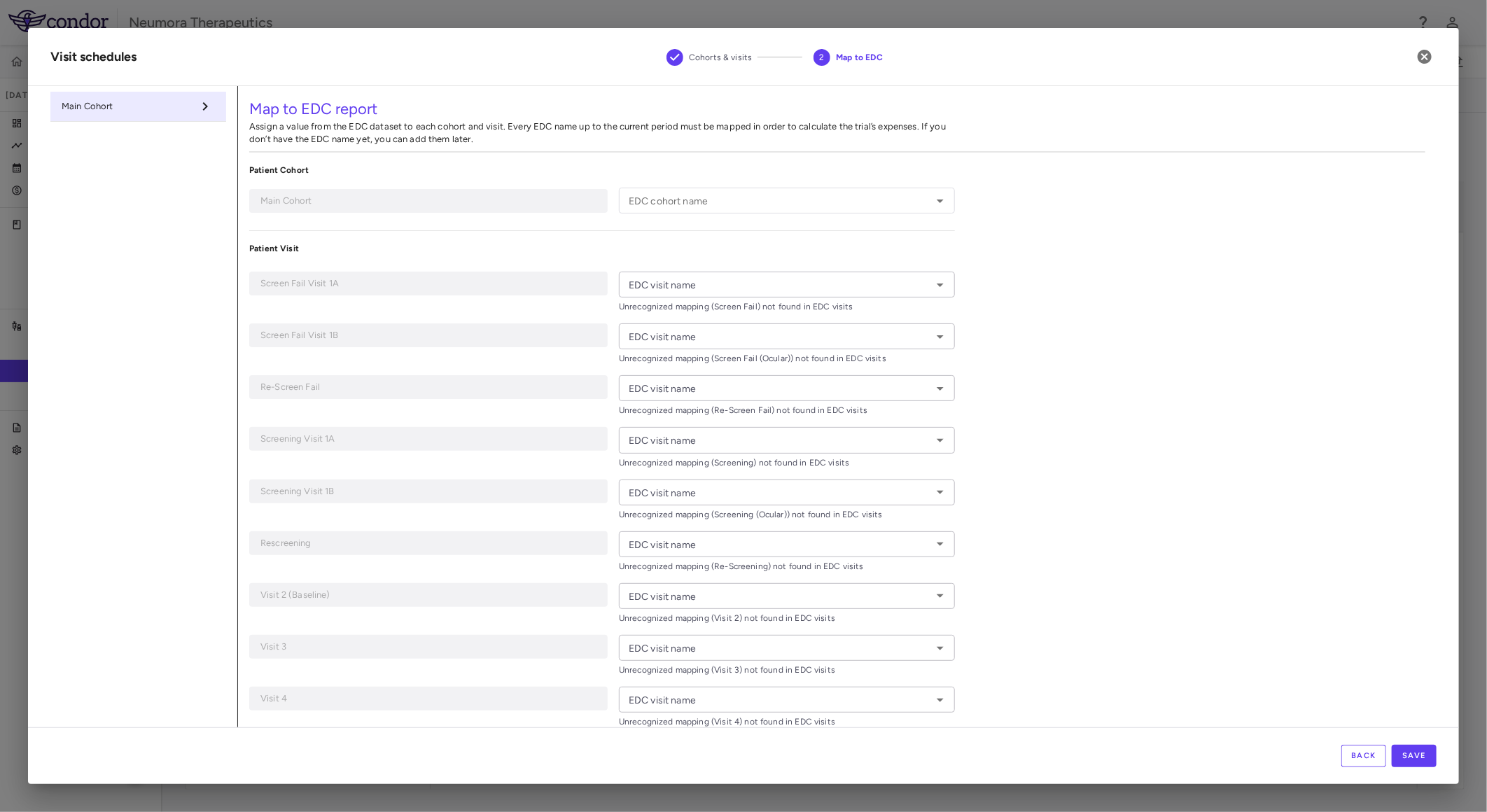
type input "**********"
type input "*********"
type input "**********"
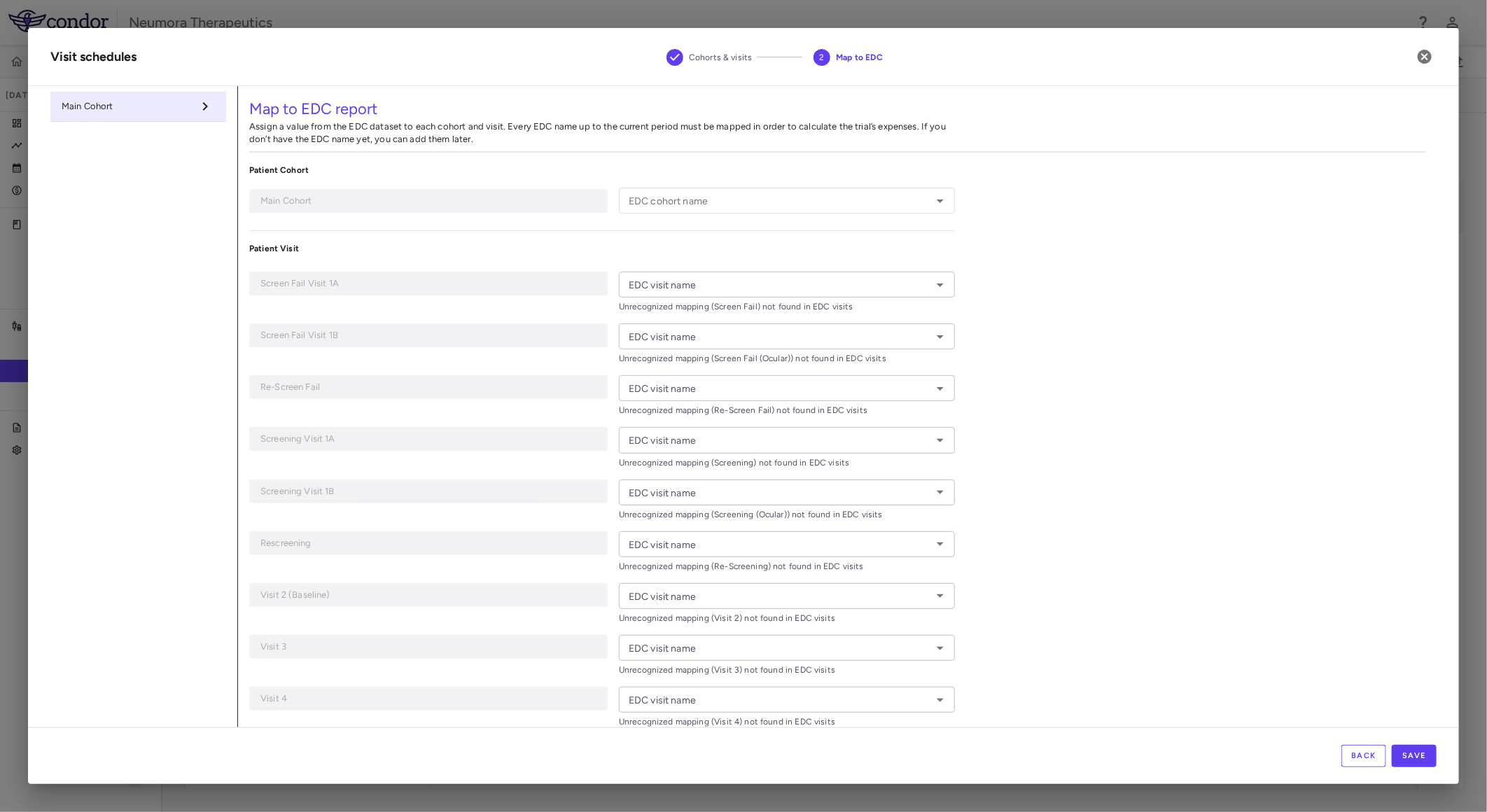
type input "**********"
type input "*******"
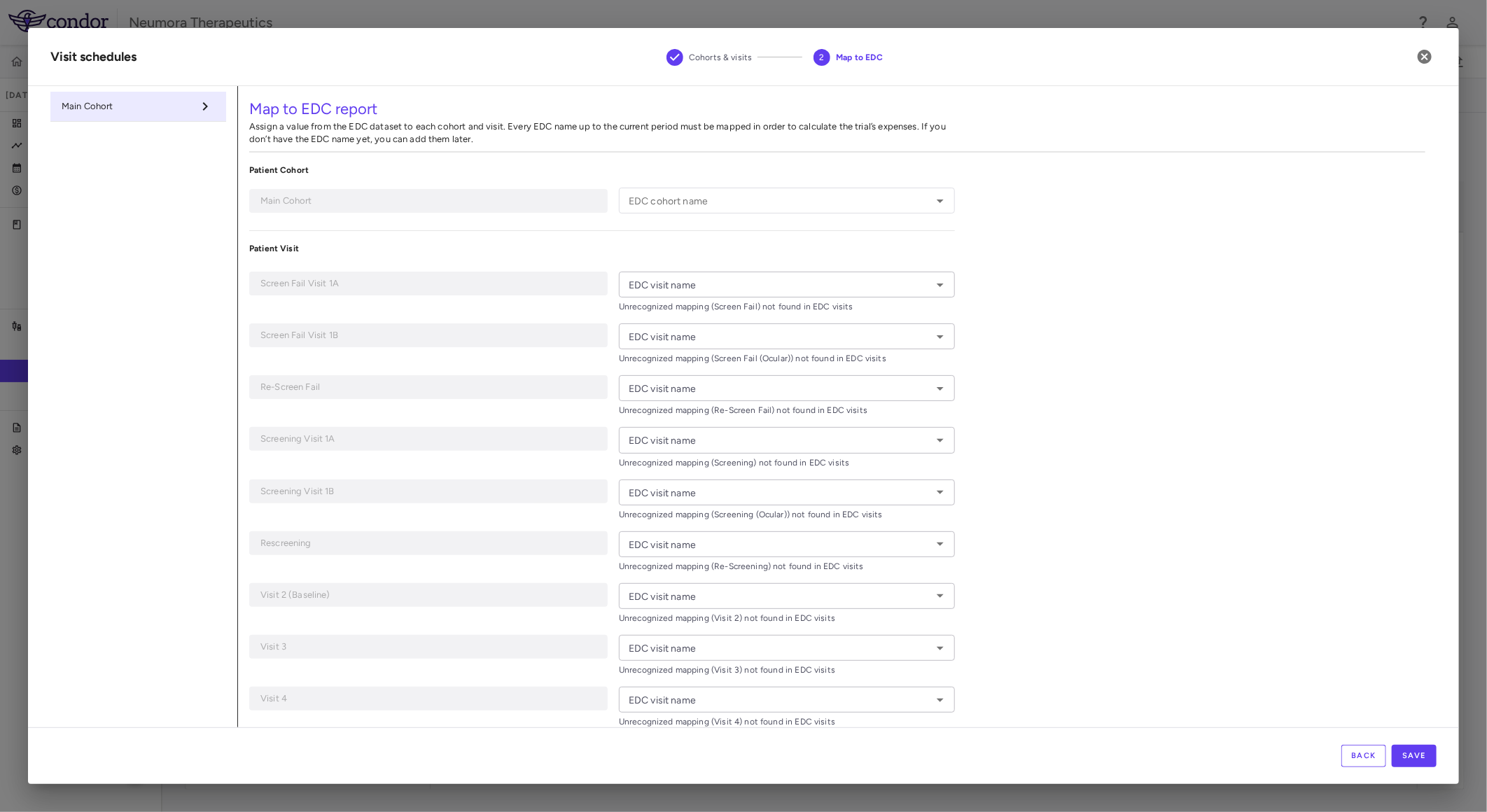
type input "*******"
type input "**********"
type input "*******"
type input "**********"
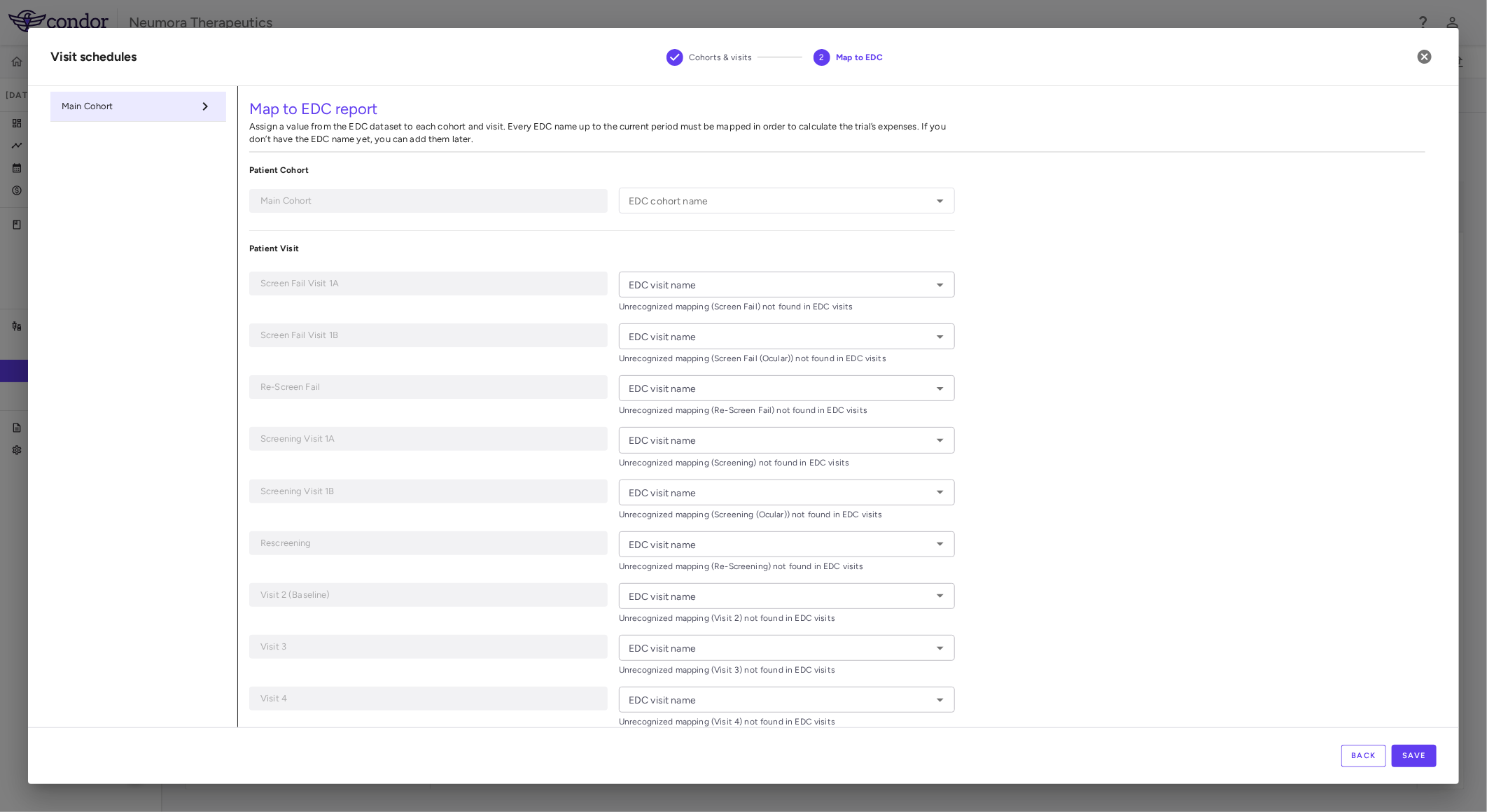
type input "**********"
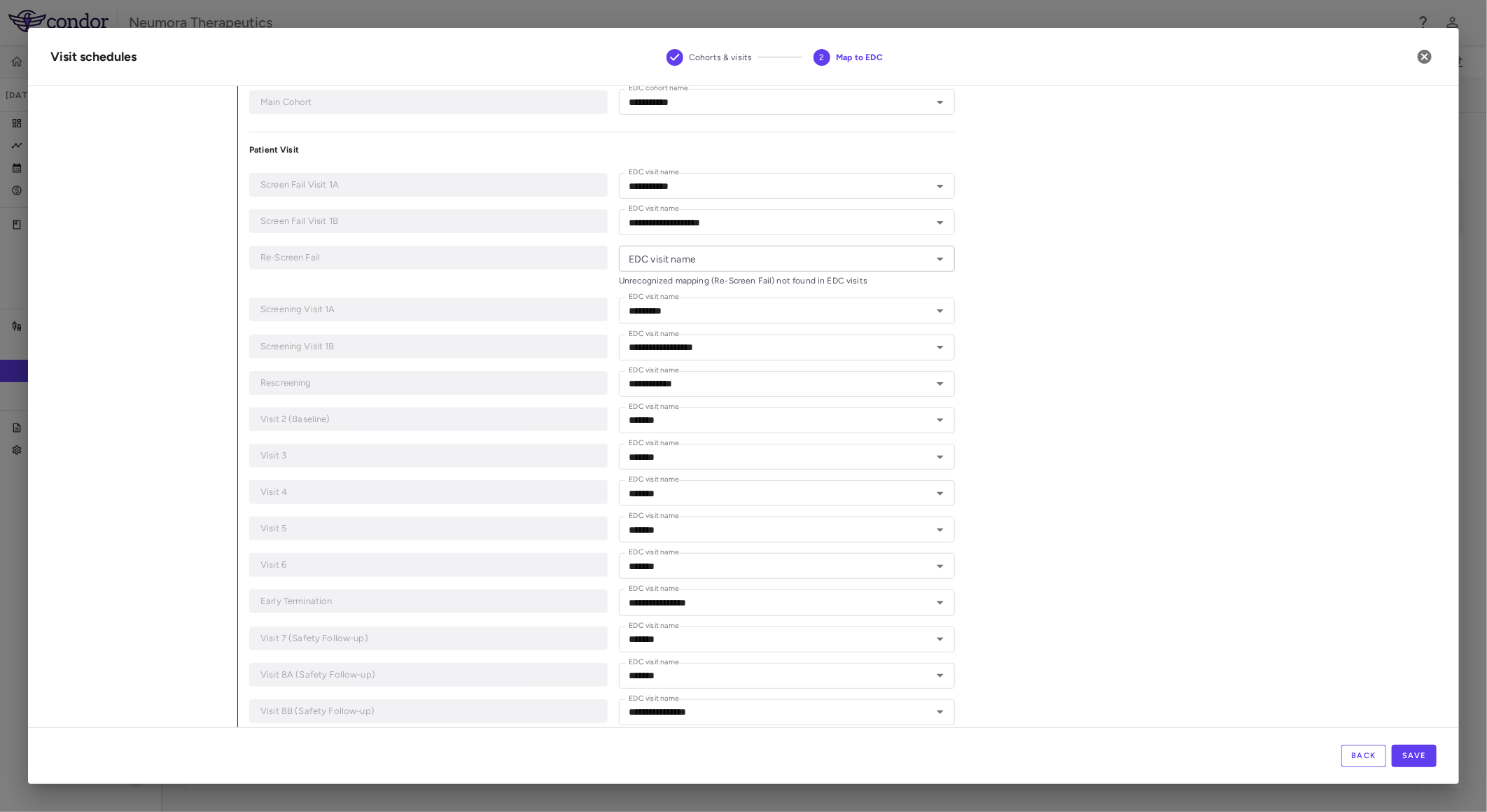
scroll to position [77, 0]
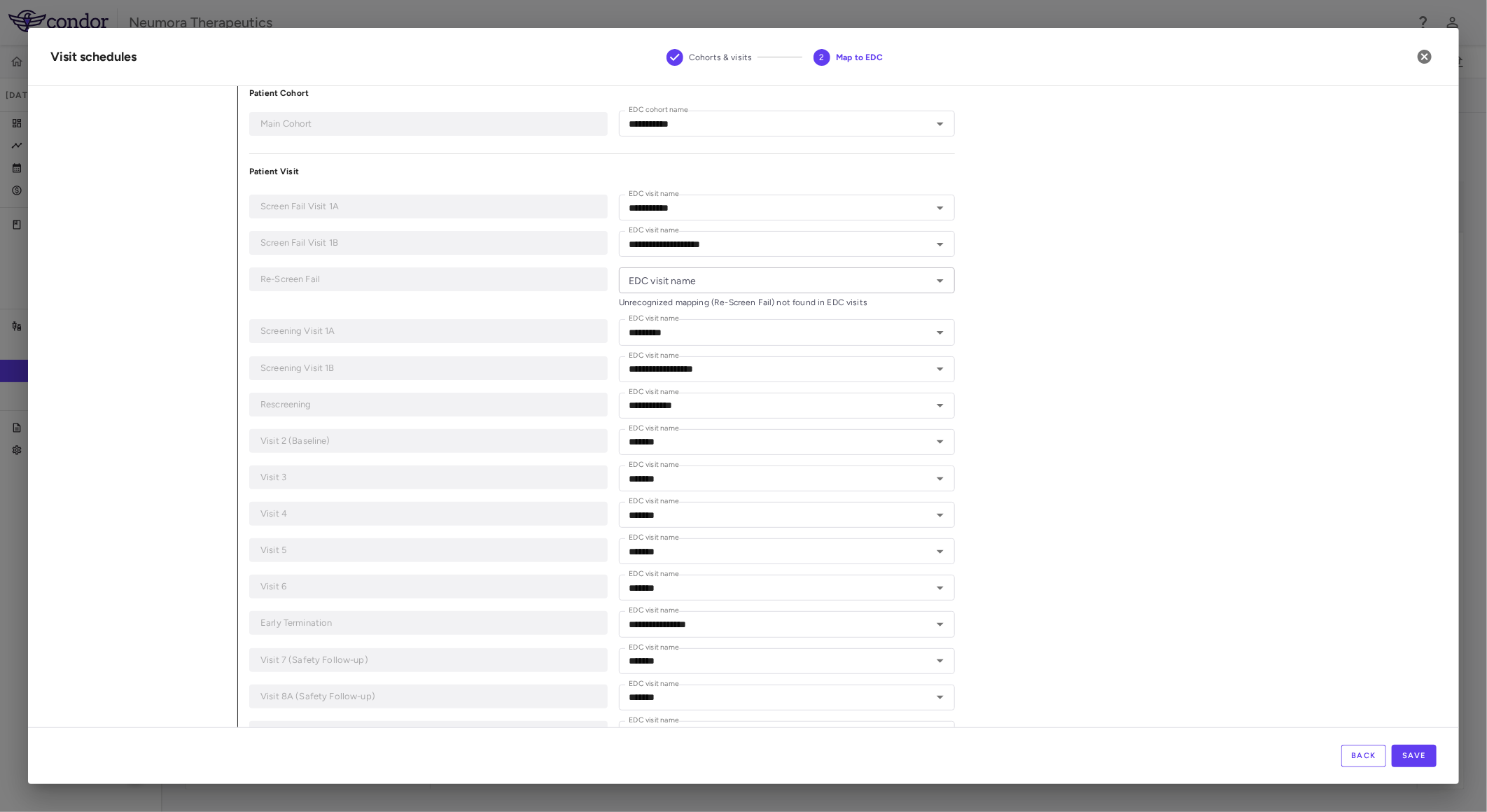
click at [684, 283] on div "EDC visit name EDC visit name Unrecognized mapping (Re-Screen Fail) not found i…" at bounding box center [787, 287] width 336 height 41
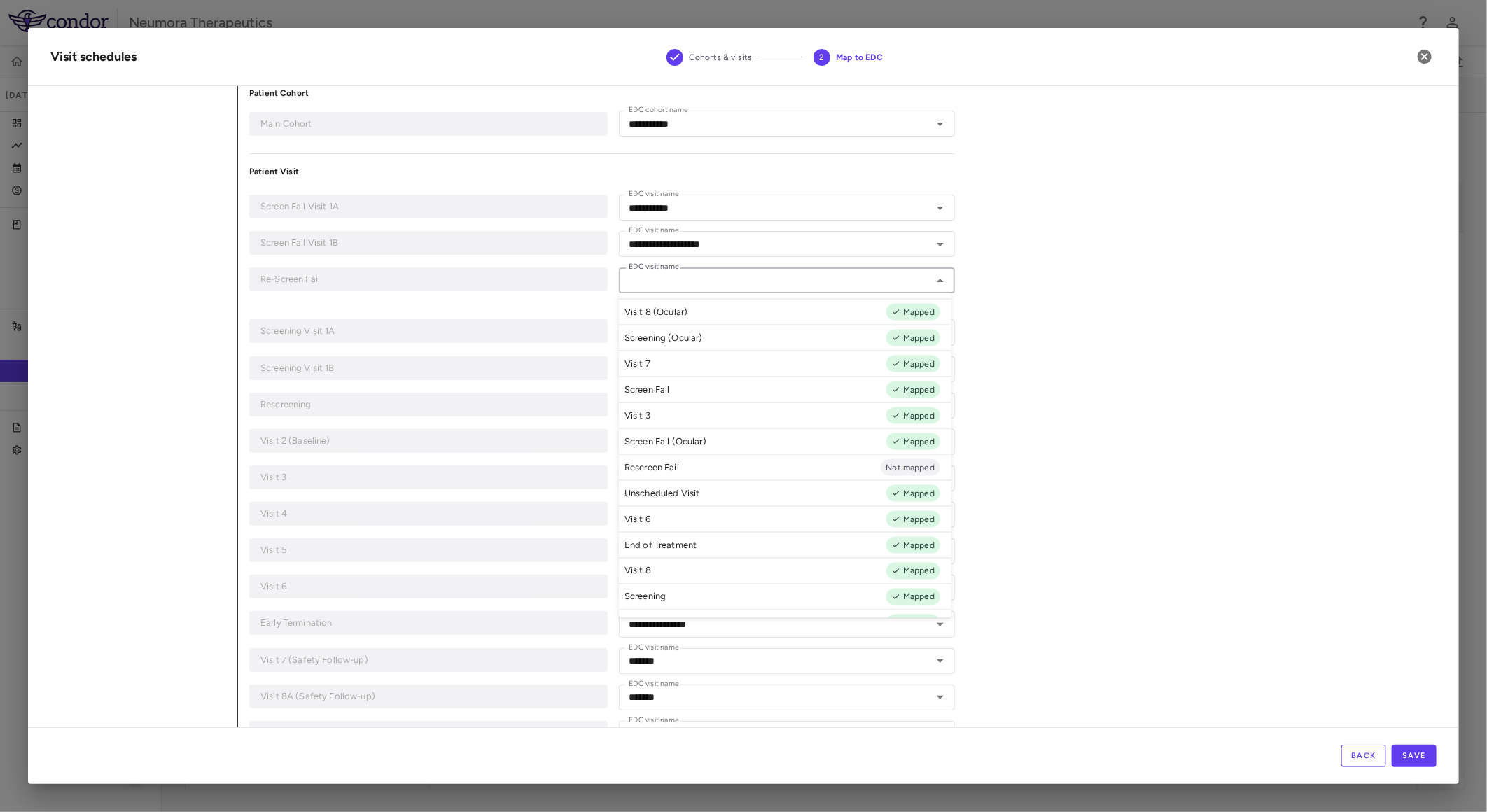
click at [794, 473] on li "Rescreen Fail Not mapped" at bounding box center [785, 467] width 332 height 26
type input "**********"
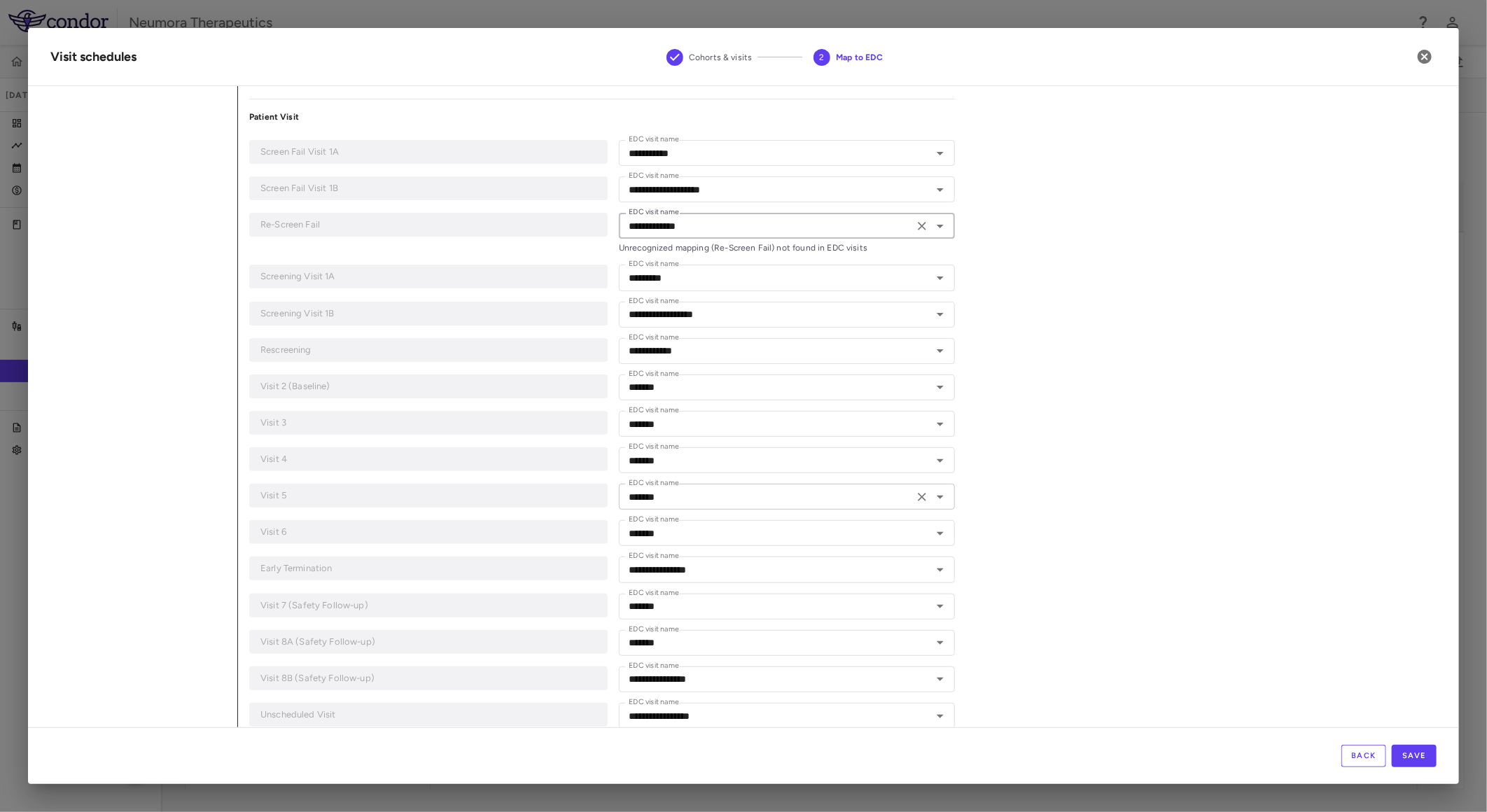
scroll to position [155, 0]
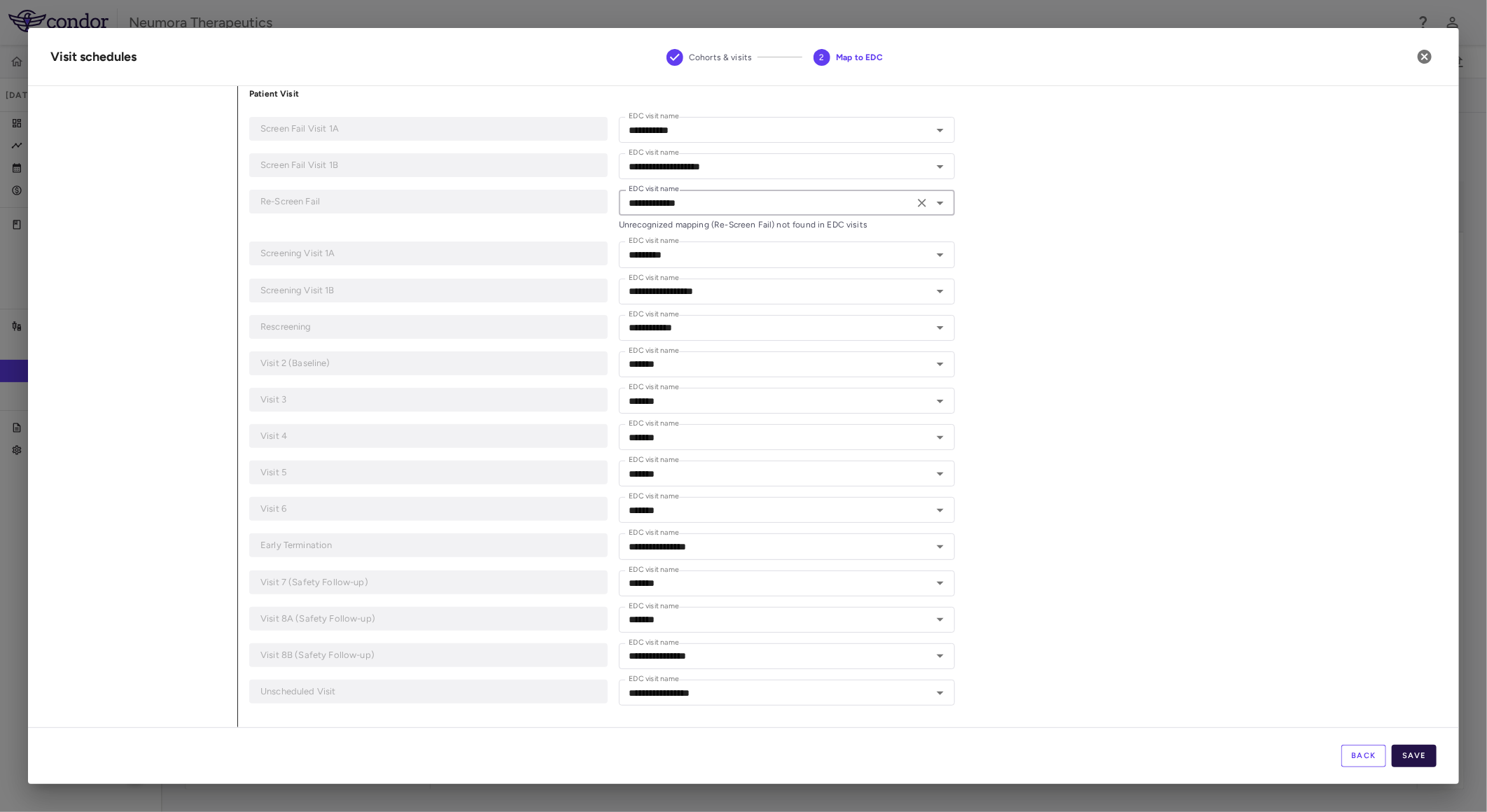
click at [1415, 751] on button "Save" at bounding box center [1414, 756] width 45 height 22
click at [1285, 47] on h2 "Visit schedules Cohorts & visits 2 Map to EDC" at bounding box center [744, 57] width 1431 height 58
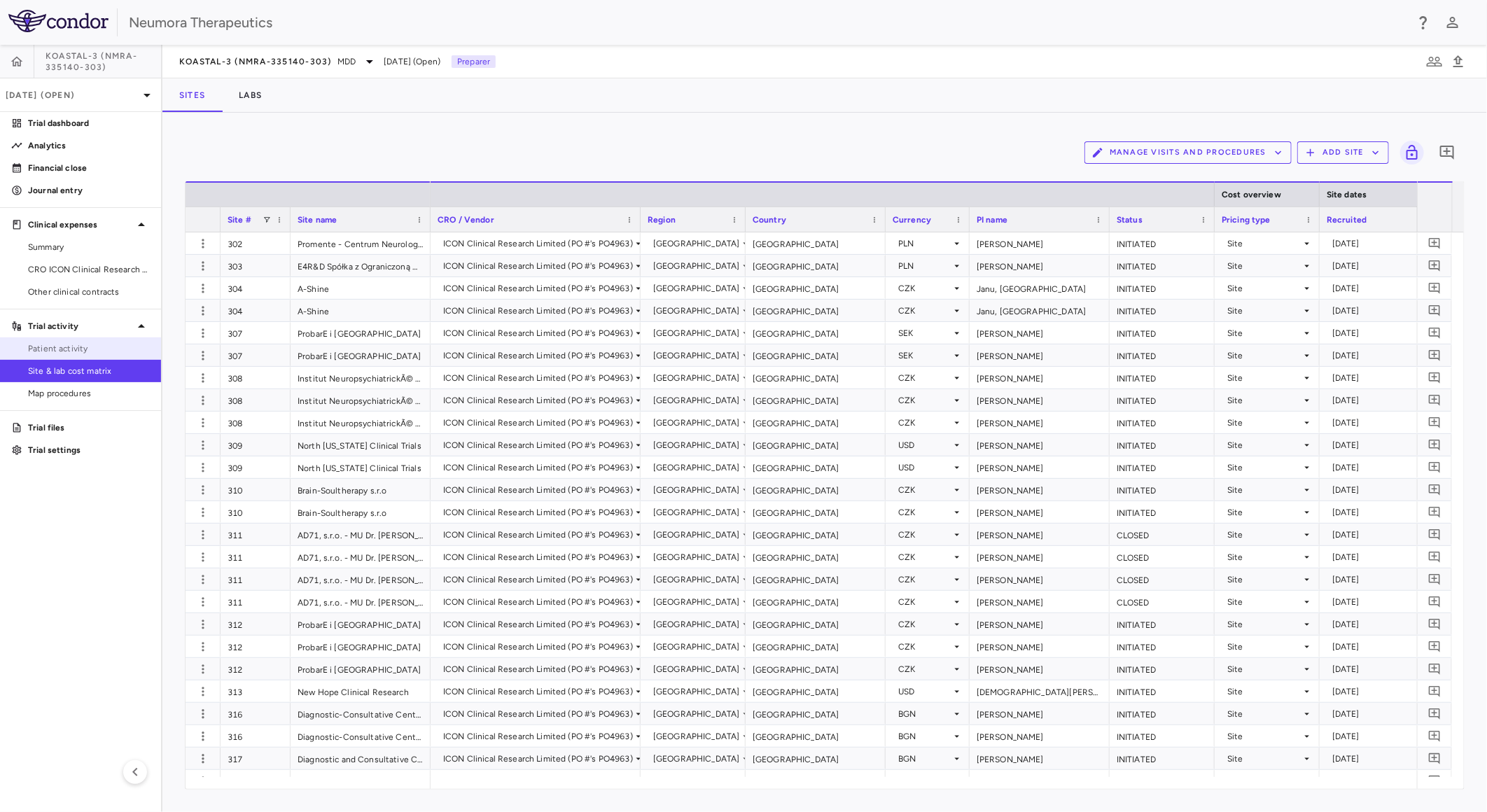
click at [102, 342] on span "Patient activity" at bounding box center [89, 349] width 122 height 13
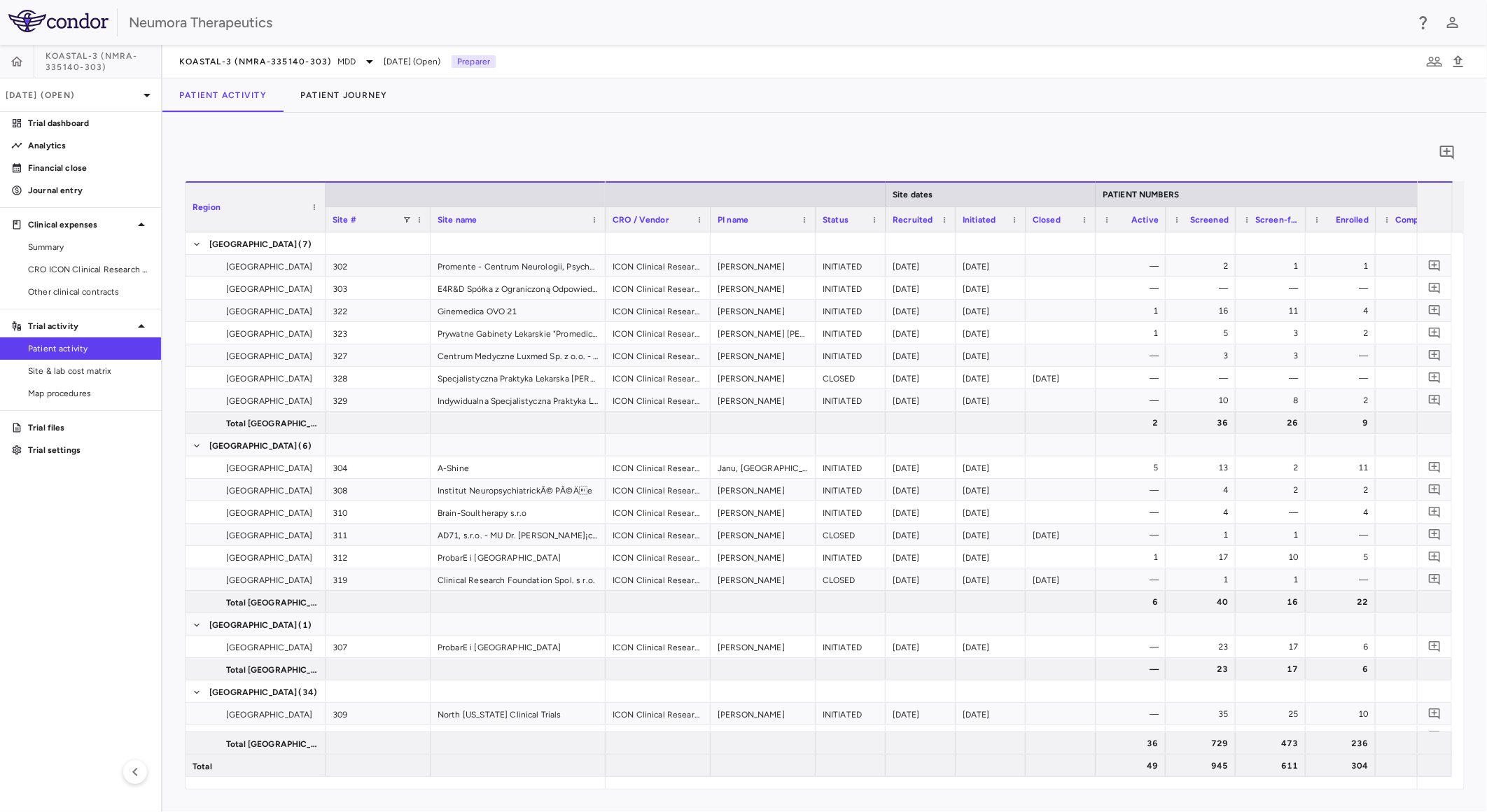
click at [143, 621] on aside "KOASTAL-3 (NMRA-335140-303) Sep 2025 (Open) Trial dashboard Analytics Financial…" at bounding box center [81, 428] width 162 height 767
drag, startPoint x: 754, startPoint y: 777, endPoint x: 876, endPoint y: 787, distance: 122.4
click at [876, 787] on div at bounding box center [1012, 783] width 811 height 12
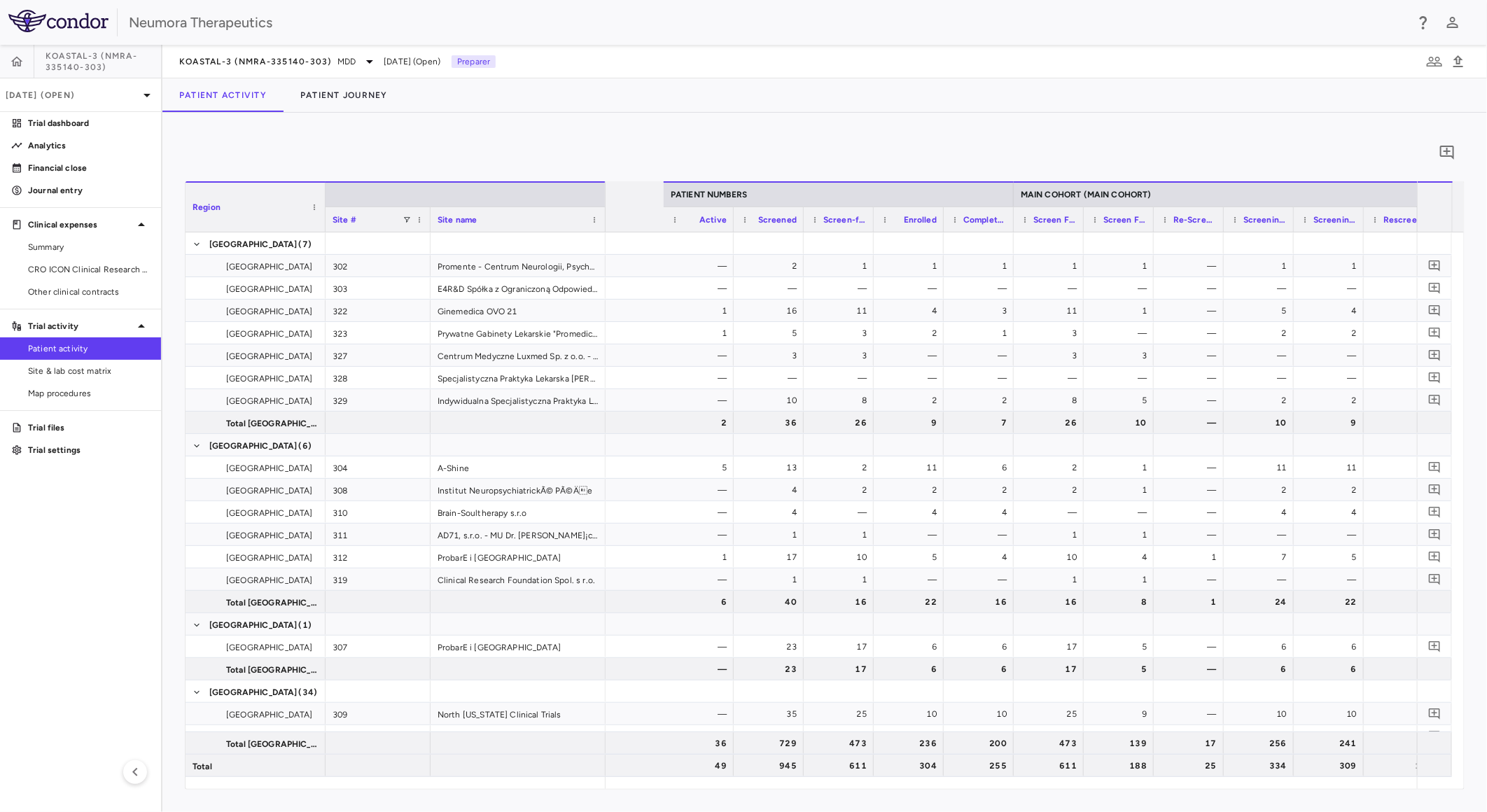
scroll to position [0, 685]
